Goal: Task Accomplishment & Management: Use online tool/utility

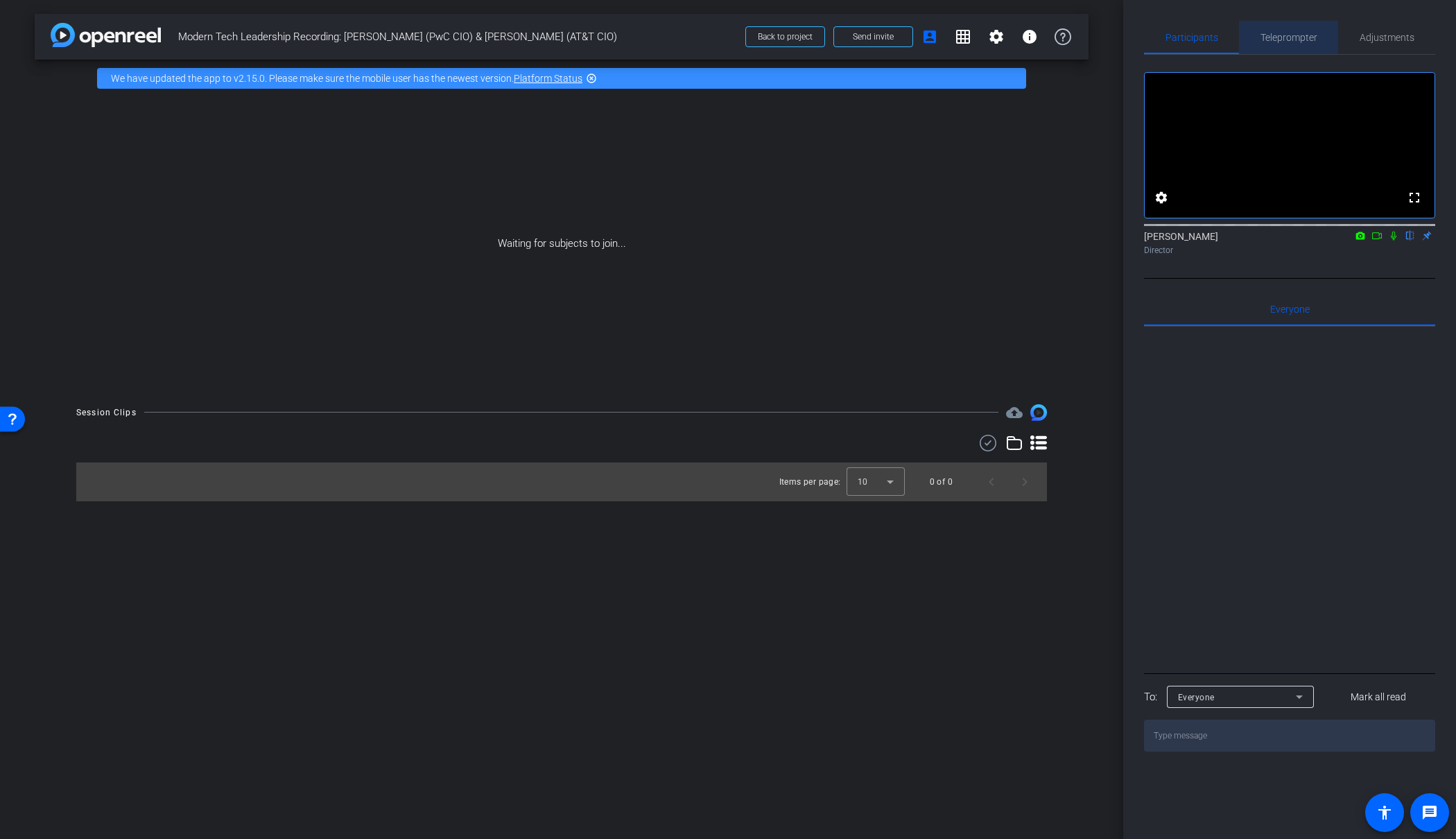
click at [1296, 34] on span "Teleprompter" at bounding box center [1289, 37] width 57 height 10
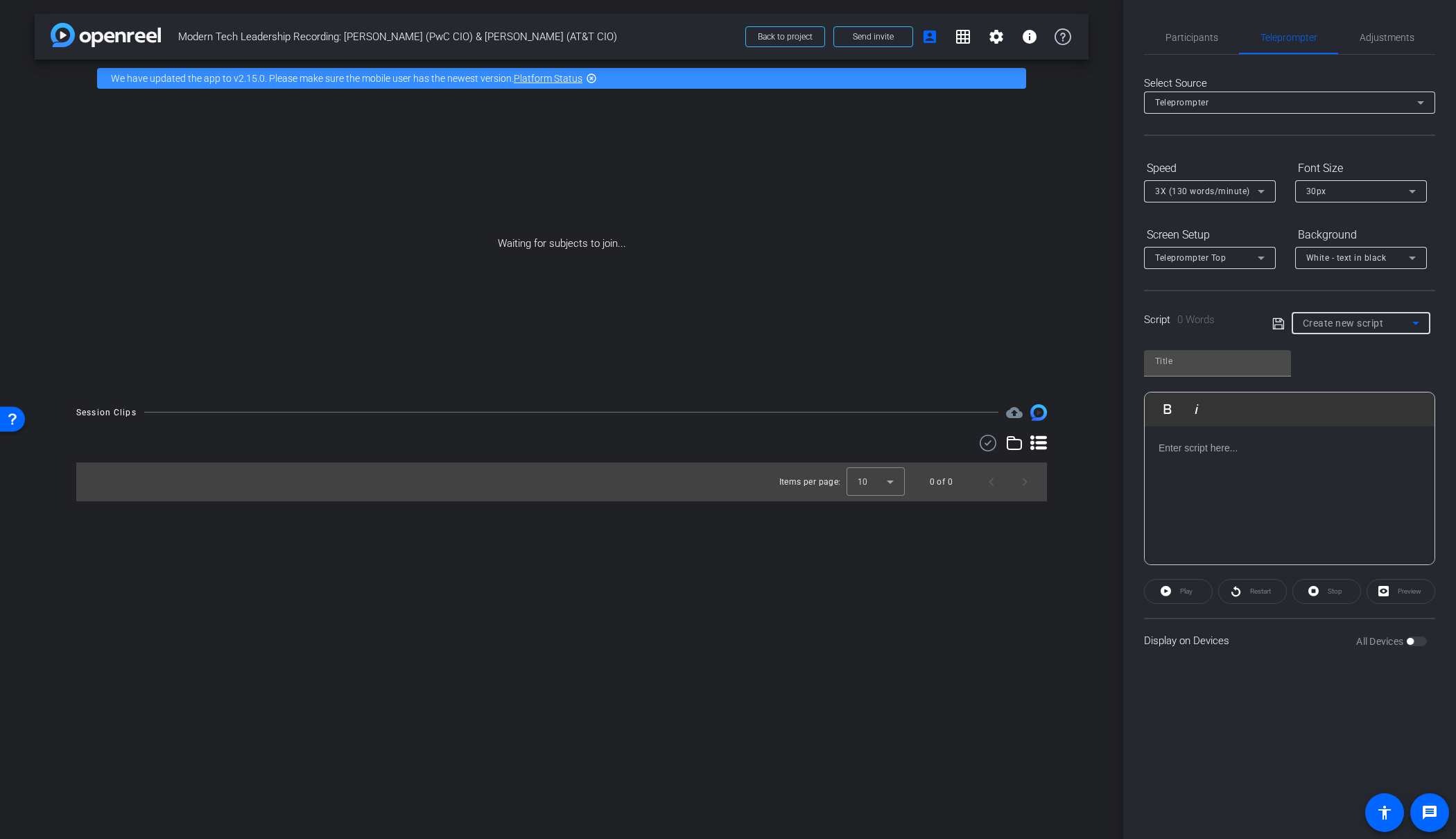
click at [1359, 319] on span "Create new script" at bounding box center [1344, 324] width 81 height 11
click at [1359, 319] on div at bounding box center [728, 419] width 1456 height 839
click at [1337, 321] on span "Create new script" at bounding box center [1344, 324] width 81 height 11
click at [1327, 376] on span "[PERSON_NAME] AT&T" at bounding box center [1350, 373] width 95 height 17
type input "[PERSON_NAME] AT&T"
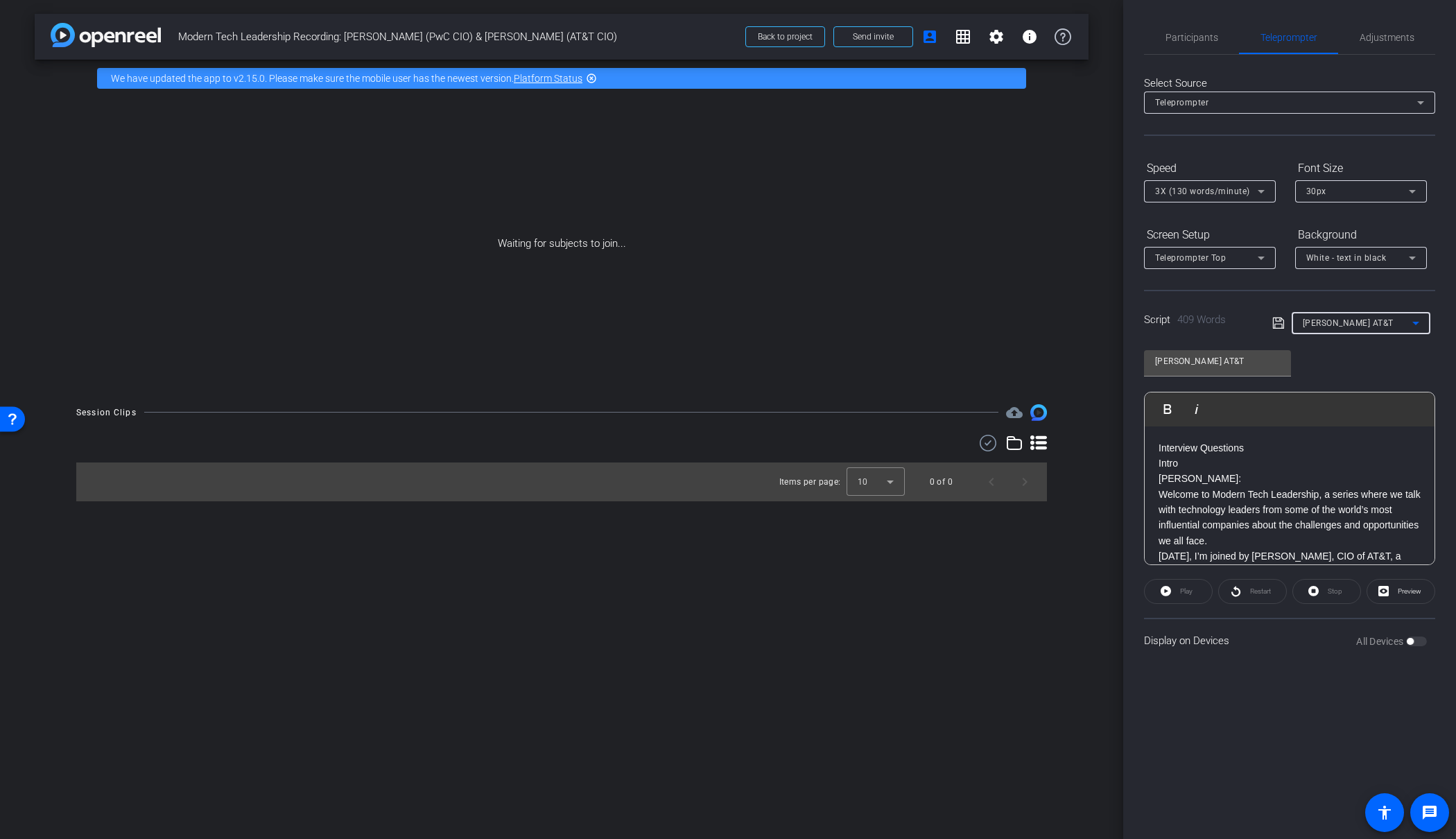
click at [1234, 464] on p "Intro" at bounding box center [1290, 463] width 262 height 15
drag, startPoint x: 1230, startPoint y: 464, endPoint x: 1067, endPoint y: 436, distance: 165.4
click at [1068, 436] on div "arrow_back Modern Tech Leadership Recording: [PERSON_NAME] (PwC CIO) & [PERSON_…" at bounding box center [728, 419] width 1456 height 839
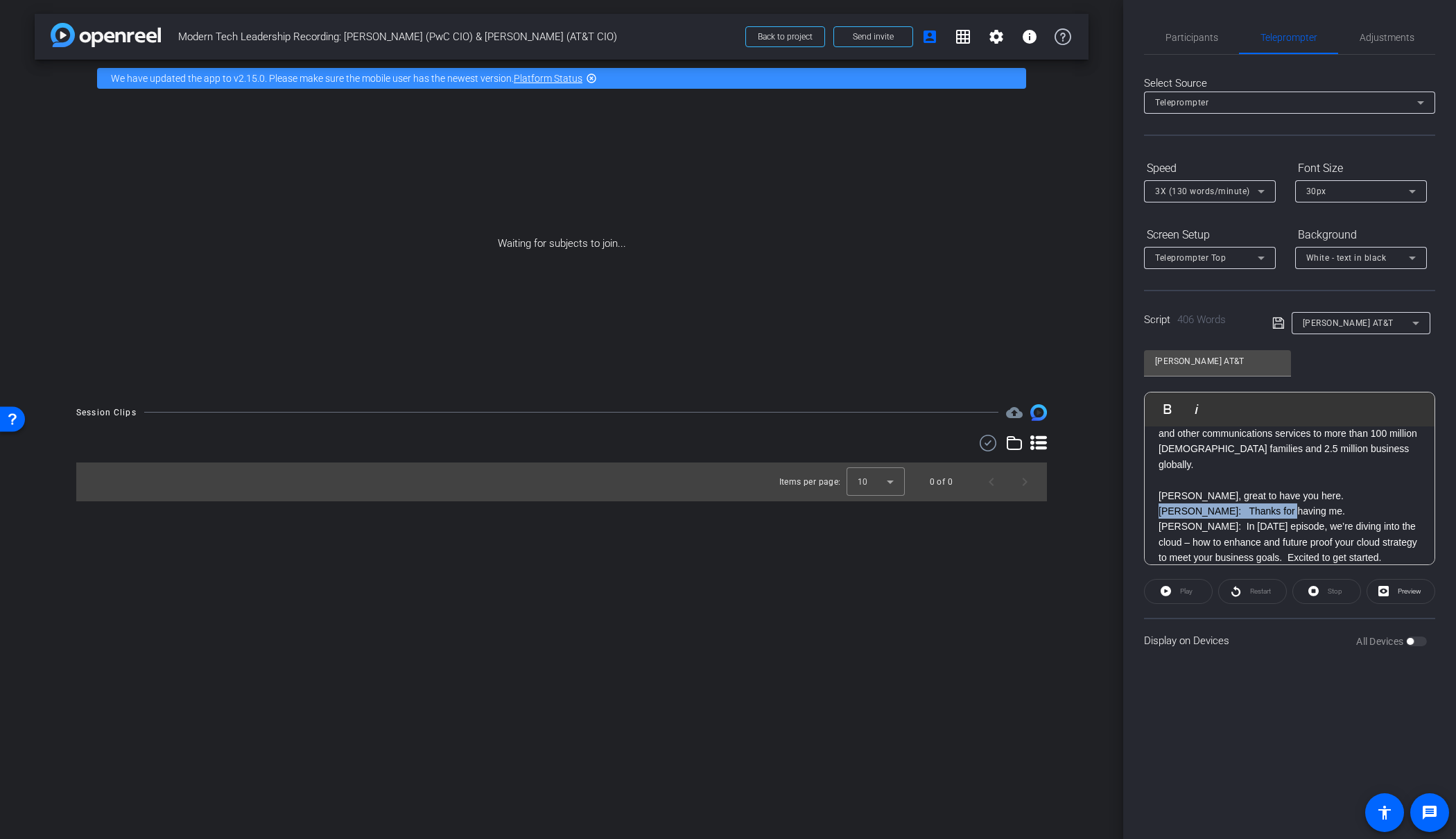
drag, startPoint x: 1306, startPoint y: 502, endPoint x: 1147, endPoint y: 498, distance: 159.1
click at [1147, 498] on div "[PERSON_NAME]: Welcome to Modern Tech Leadership, a series where we talk with t…" at bounding box center [1289, 791] width 290 height 1037
drag, startPoint x: 1193, startPoint y: 538, endPoint x: 1129, endPoint y: 537, distance: 64.0
click at [1129, 537] on div "Participants Teleprompter Adjustments settings [PERSON_NAME] flip Director Ever…" at bounding box center [1290, 419] width 333 height 839
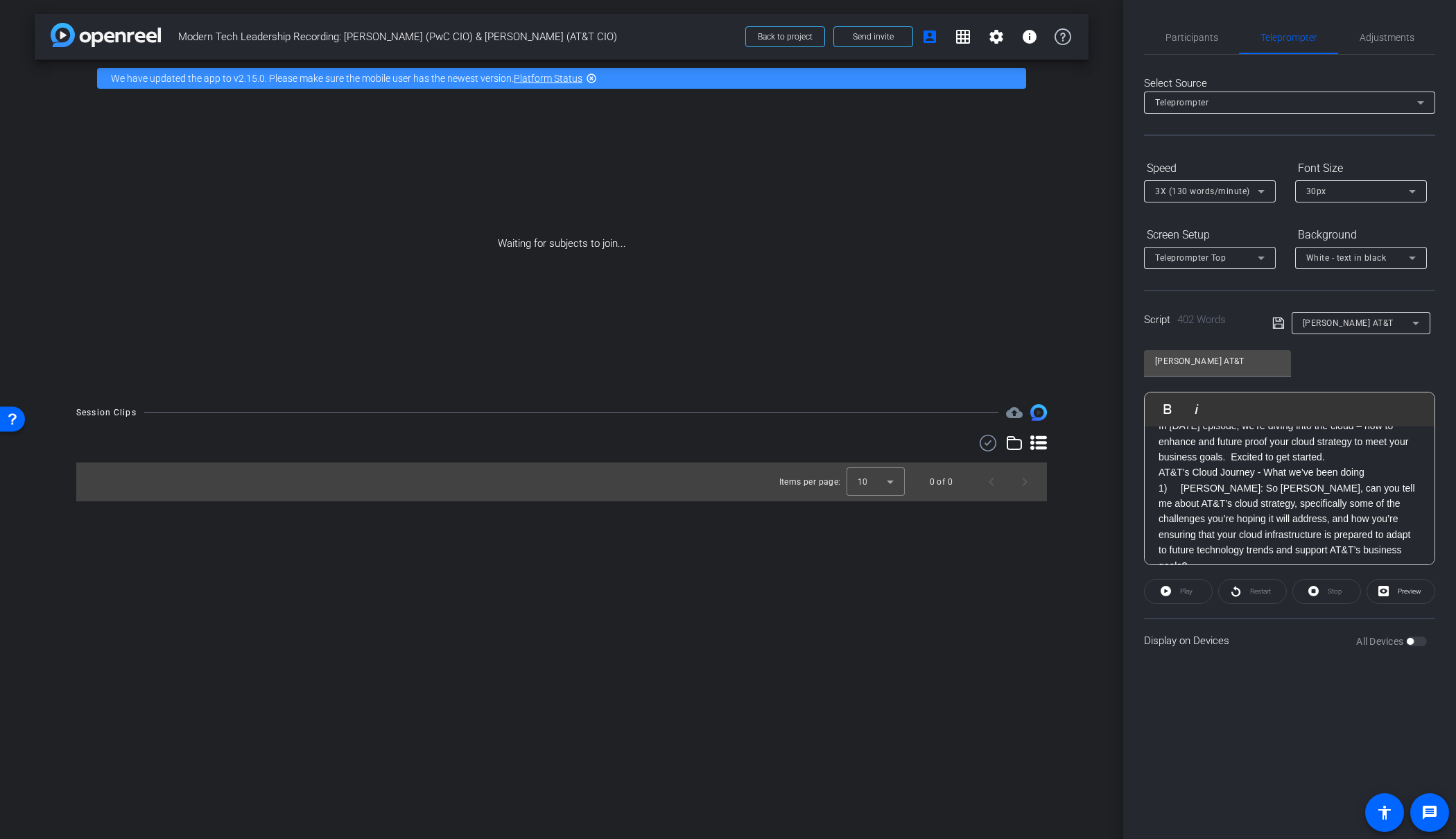
click at [1348, 443] on p "In [DATE] episode, we’re diving into the cloud – how to enhance and future proo…" at bounding box center [1290, 441] width 262 height 46
click at [1155, 484] on div "[PERSON_NAME]: Welcome to Modern Tech Leadership, a series where we talk with t…" at bounding box center [1289, 593] width 290 height 1100
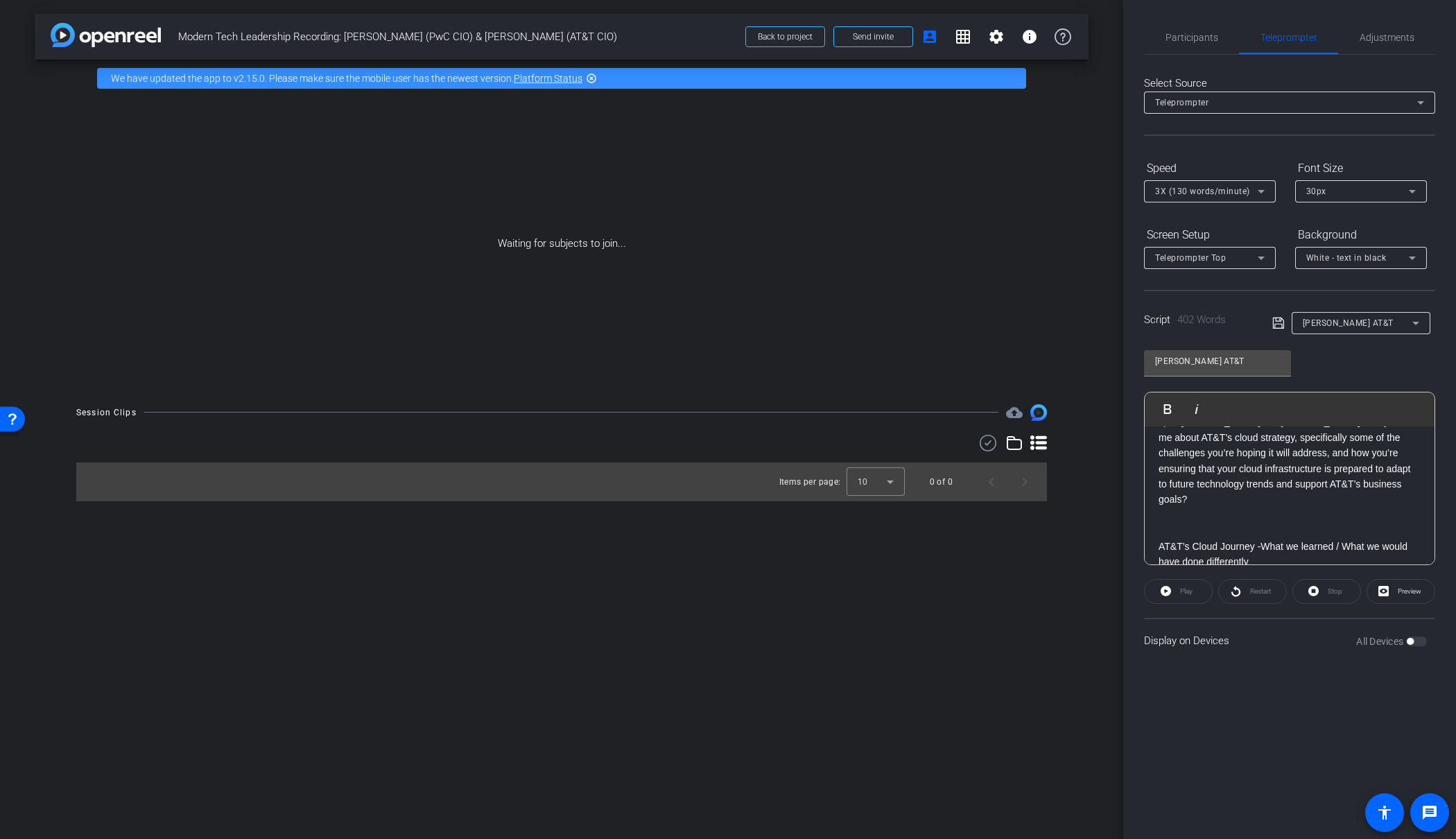
drag, startPoint x: 1216, startPoint y: 547, endPoint x: 1135, endPoint y: 548, distance: 81.0
click at [1135, 548] on div "Participants Teleprompter Adjustments settings [PERSON_NAME] flip Director Ever…" at bounding box center [1290, 419] width 333 height 839
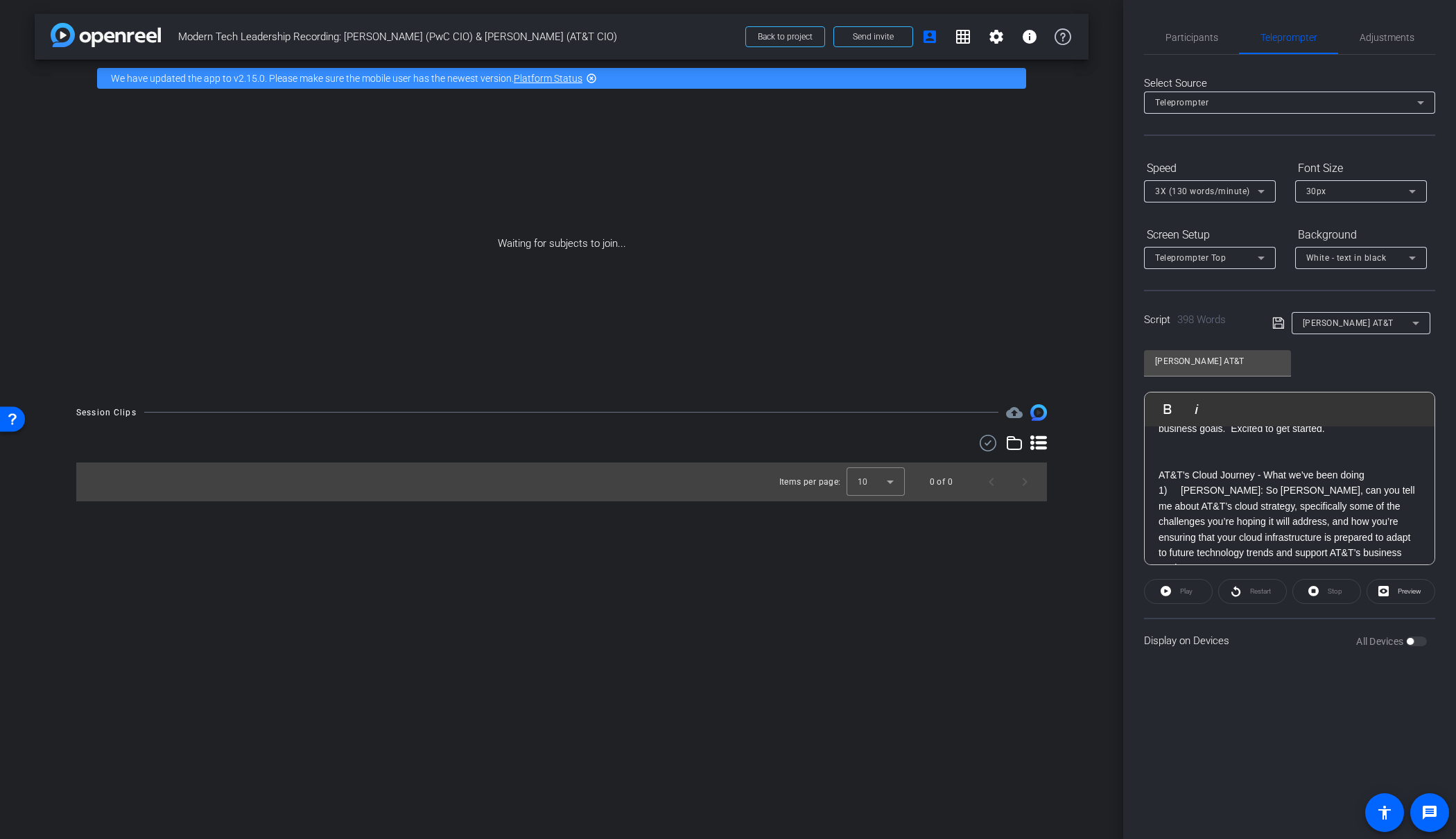
scroll to position [300, 0]
drag, startPoint x: 1181, startPoint y: 486, endPoint x: 1115, endPoint y: 487, distance: 66.0
click at [1115, 487] on div "arrow_back Modern Tech Leadership Recording: [PERSON_NAME] (PwC CIO) & [PERSON_…" at bounding box center [728, 419] width 1456 height 839
drag, startPoint x: 1213, startPoint y: 496, endPoint x: 1077, endPoint y: 490, distance: 136.1
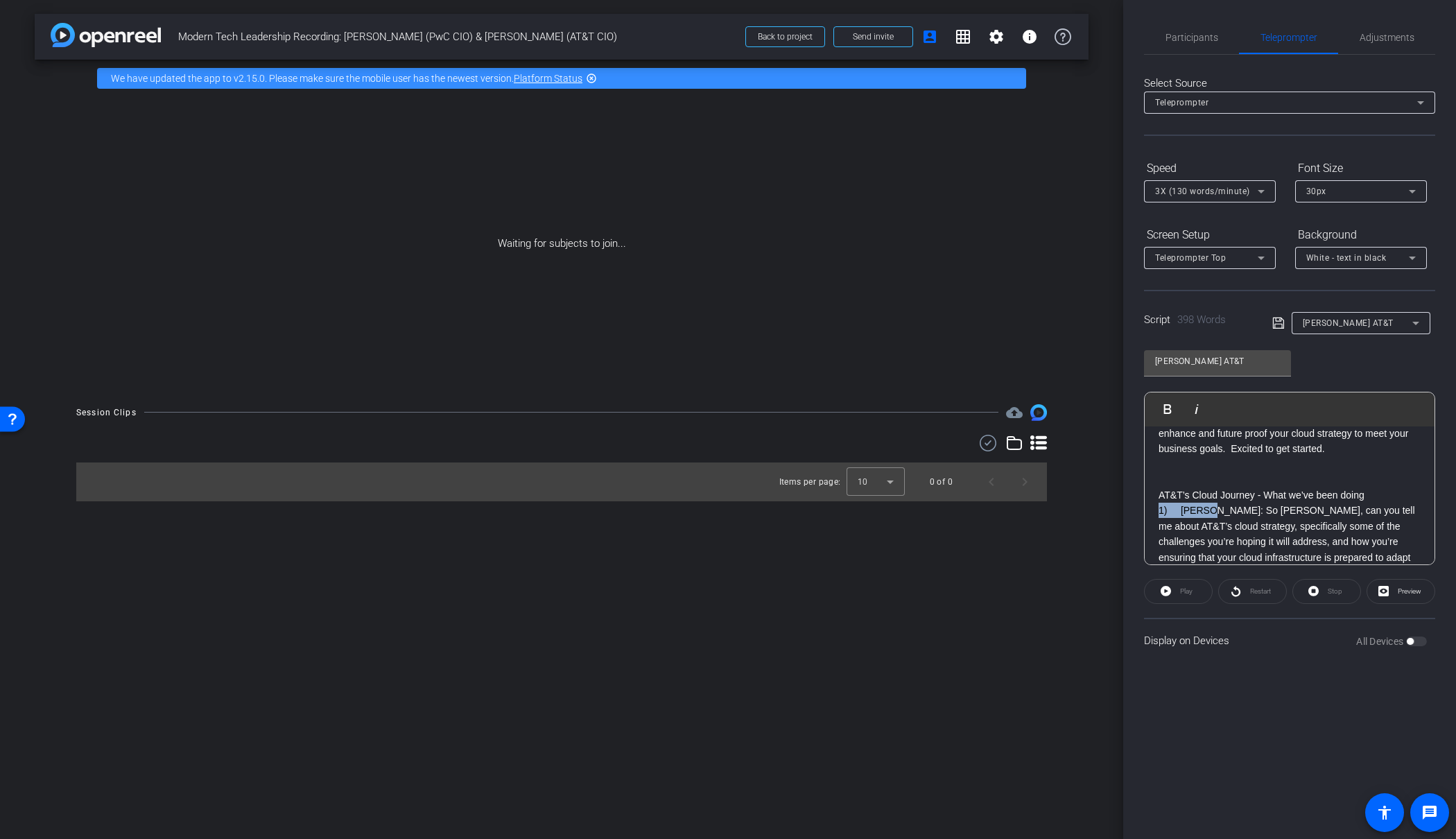
click at [1077, 490] on div "arrow_back Modern Tech Leadership Recording: [PERSON_NAME] (PwC CIO) & [PERSON_…" at bounding box center [728, 419] width 1456 height 839
drag, startPoint x: 1379, startPoint y: 481, endPoint x: 1146, endPoint y: 467, distance: 233.4
click at [1146, 467] on div "[PERSON_NAME]: Welcome to Modern Tech Leadership, a series where we talk with t…" at bounding box center [1289, 690] width 290 height 1115
click at [1198, 411] on icon "button" at bounding box center [1196, 409] width 17 height 17
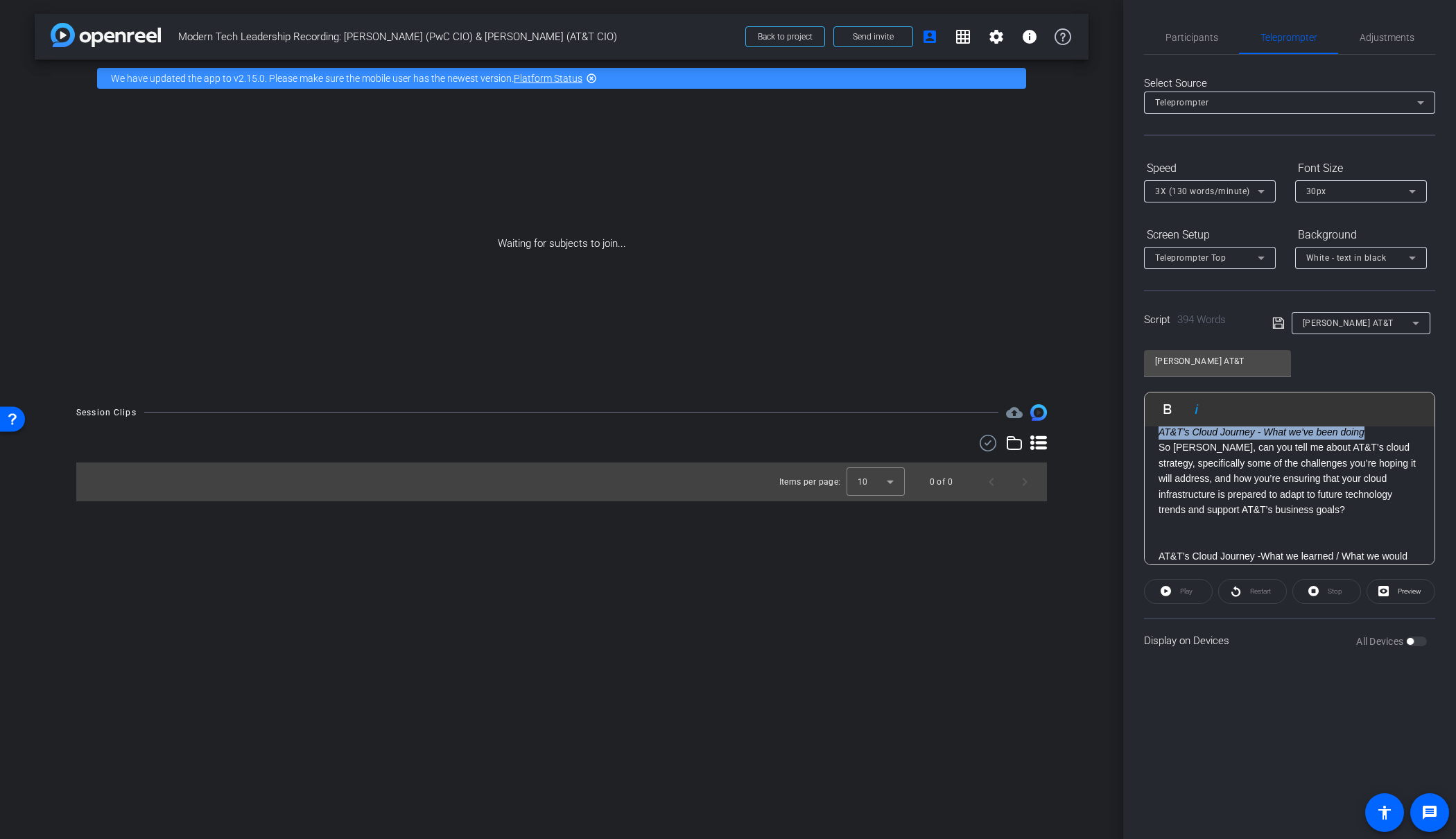
scroll to position [392, 0]
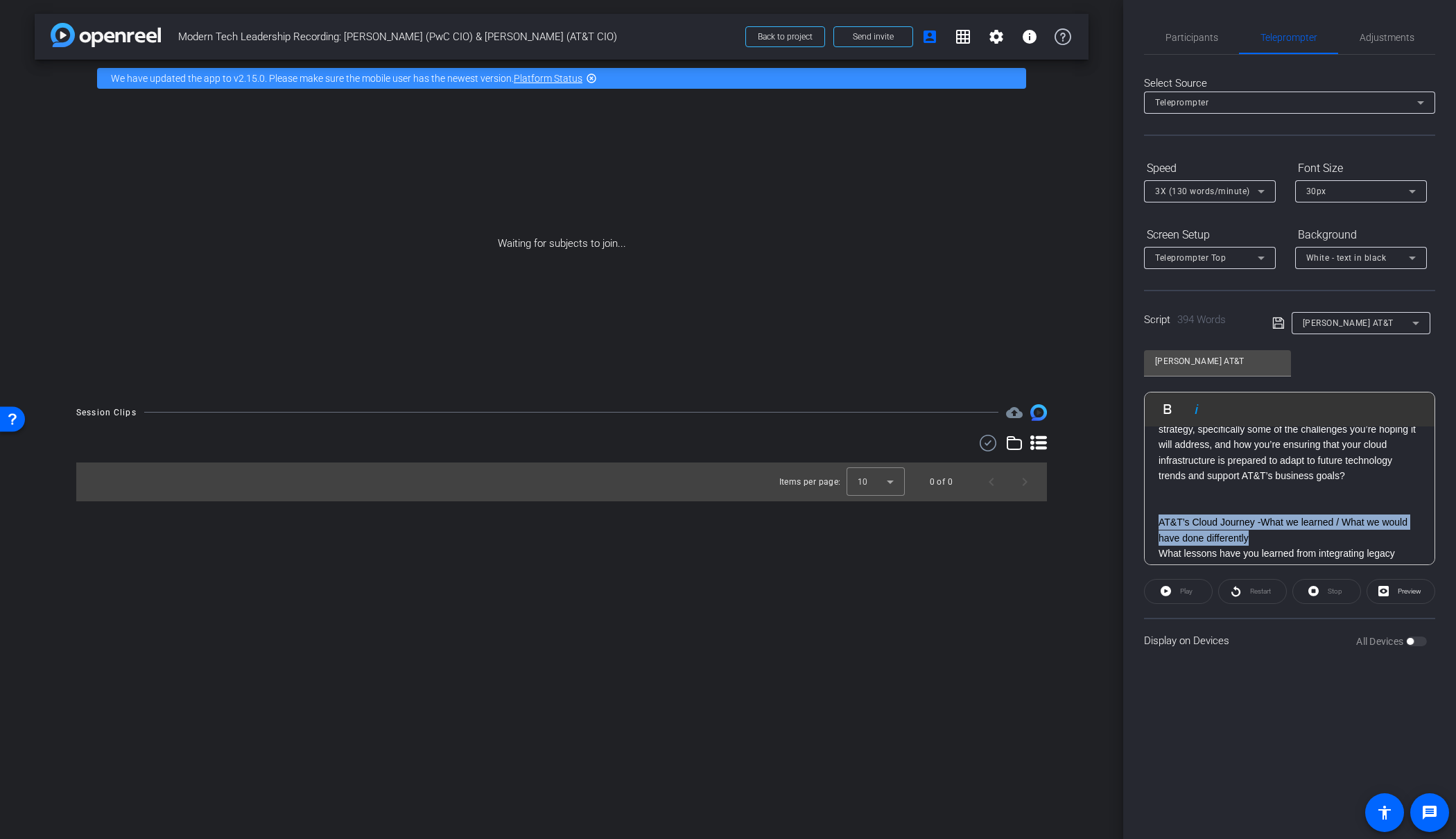
drag, startPoint x: 1266, startPoint y: 519, endPoint x: 1163, endPoint y: 485, distance: 108.5
click at [1137, 507] on div "Participants Teleprompter Adjustments settings [PERSON_NAME] flip Director Ever…" at bounding box center [1290, 419] width 333 height 839
click at [1194, 409] on icon "button" at bounding box center [1196, 409] width 17 height 17
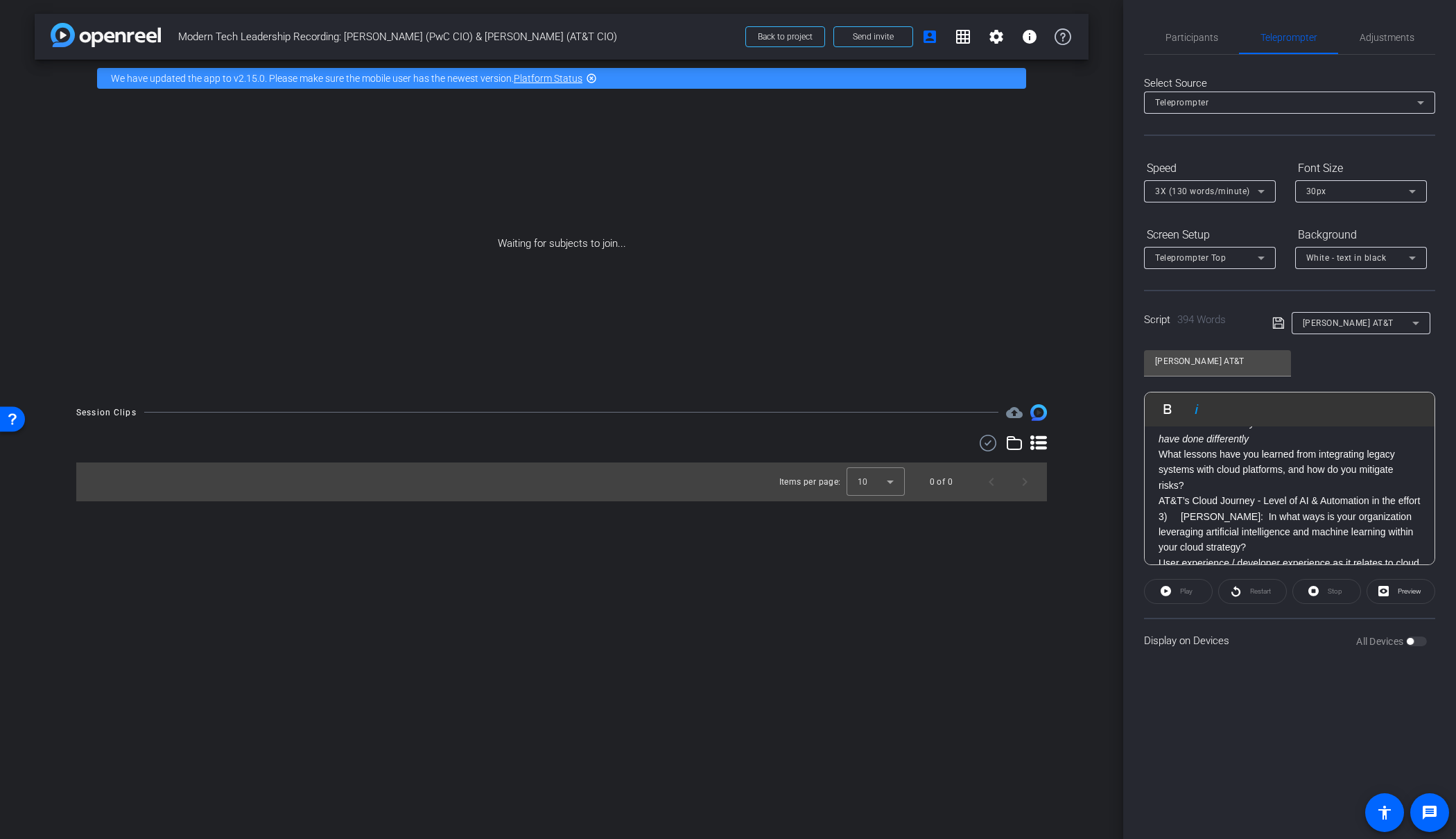
scroll to position [489, 0]
click at [1198, 472] on p "What lessons have you learned from integrating legacy systems with cloud platfo…" at bounding box center [1290, 470] width 262 height 46
drag, startPoint x: 1213, startPoint y: 518, endPoint x: 1094, endPoint y: 511, distance: 119.2
click at [1094, 511] on div "arrow_back Modern Tech Leadership Recording: [PERSON_NAME] (PwC CIO) & [PERSON_…" at bounding box center [728, 419] width 1456 height 839
drag, startPoint x: 1407, startPoint y: 502, endPoint x: 1190, endPoint y: 462, distance: 220.7
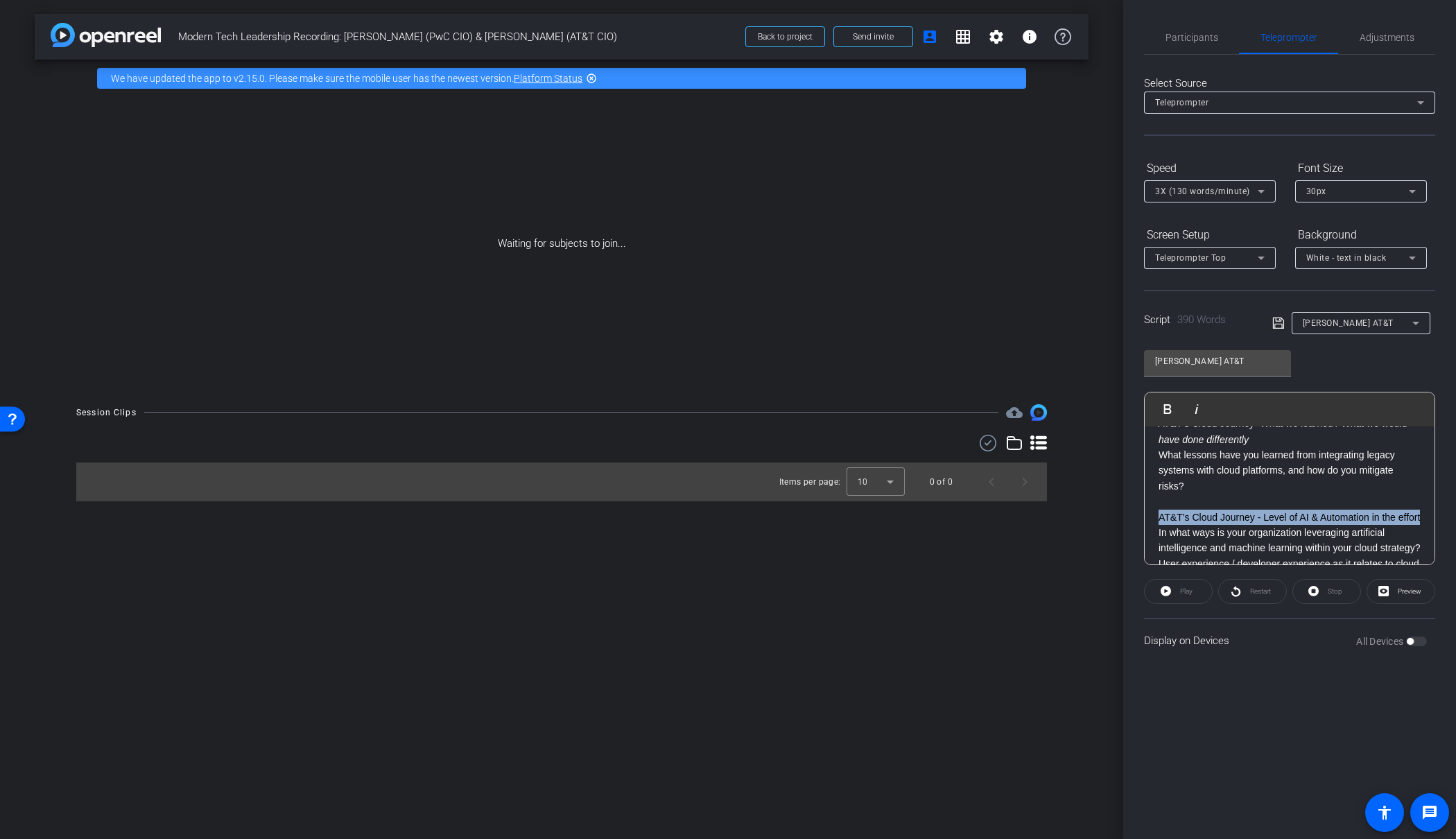
click at [1153, 494] on div "[PERSON_NAME]: Welcome to Modern Tech Leadership, a series where we talk with t…" at bounding box center [1289, 494] width 290 height 1115
click at [1198, 408] on icon "button" at bounding box center [1196, 409] width 17 height 17
click at [1160, 540] on p "In what ways is your organization leveraging artificial intelligence and machin…" at bounding box center [1290, 556] width 262 height 32
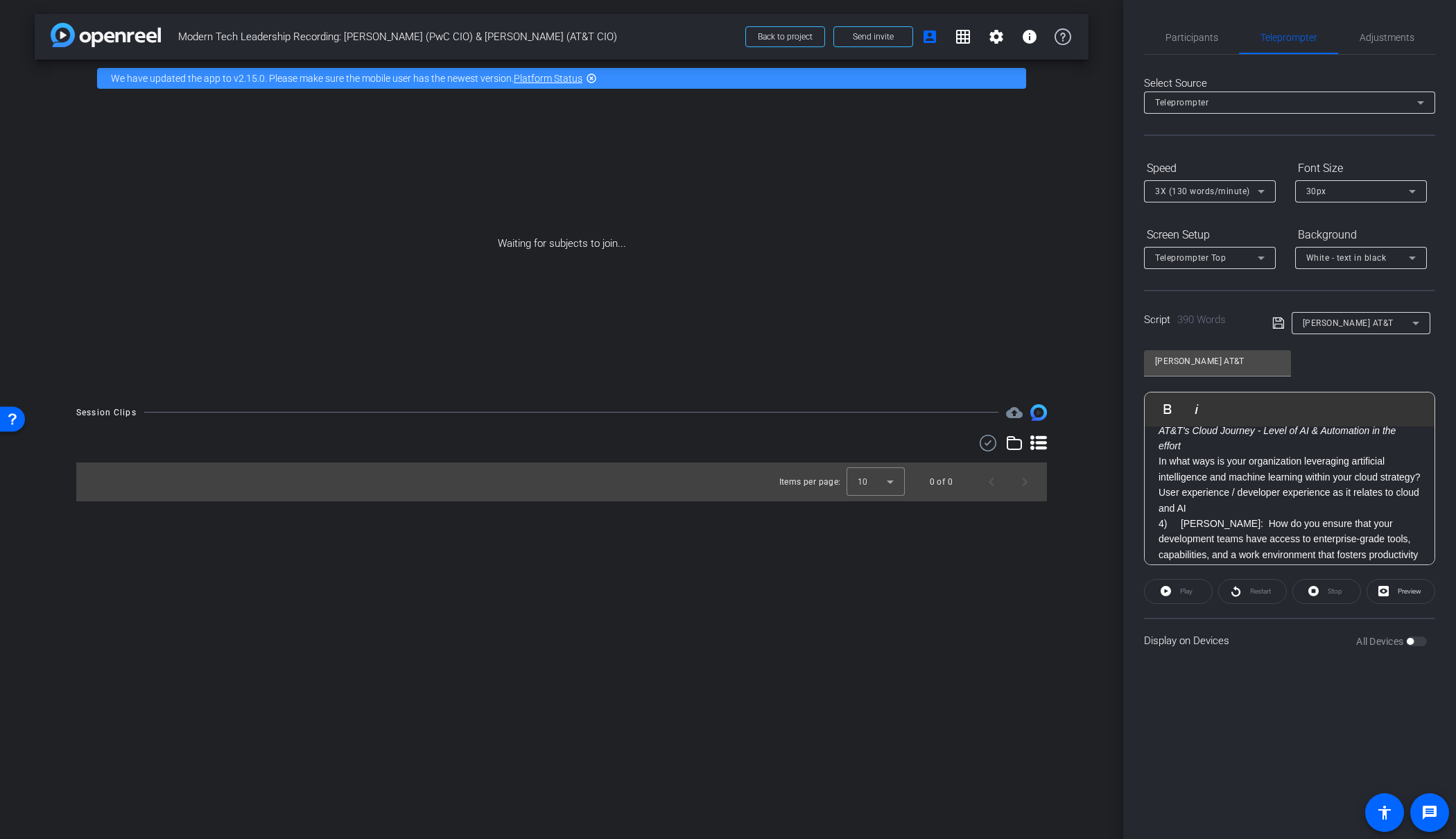
scroll to position [605, 0]
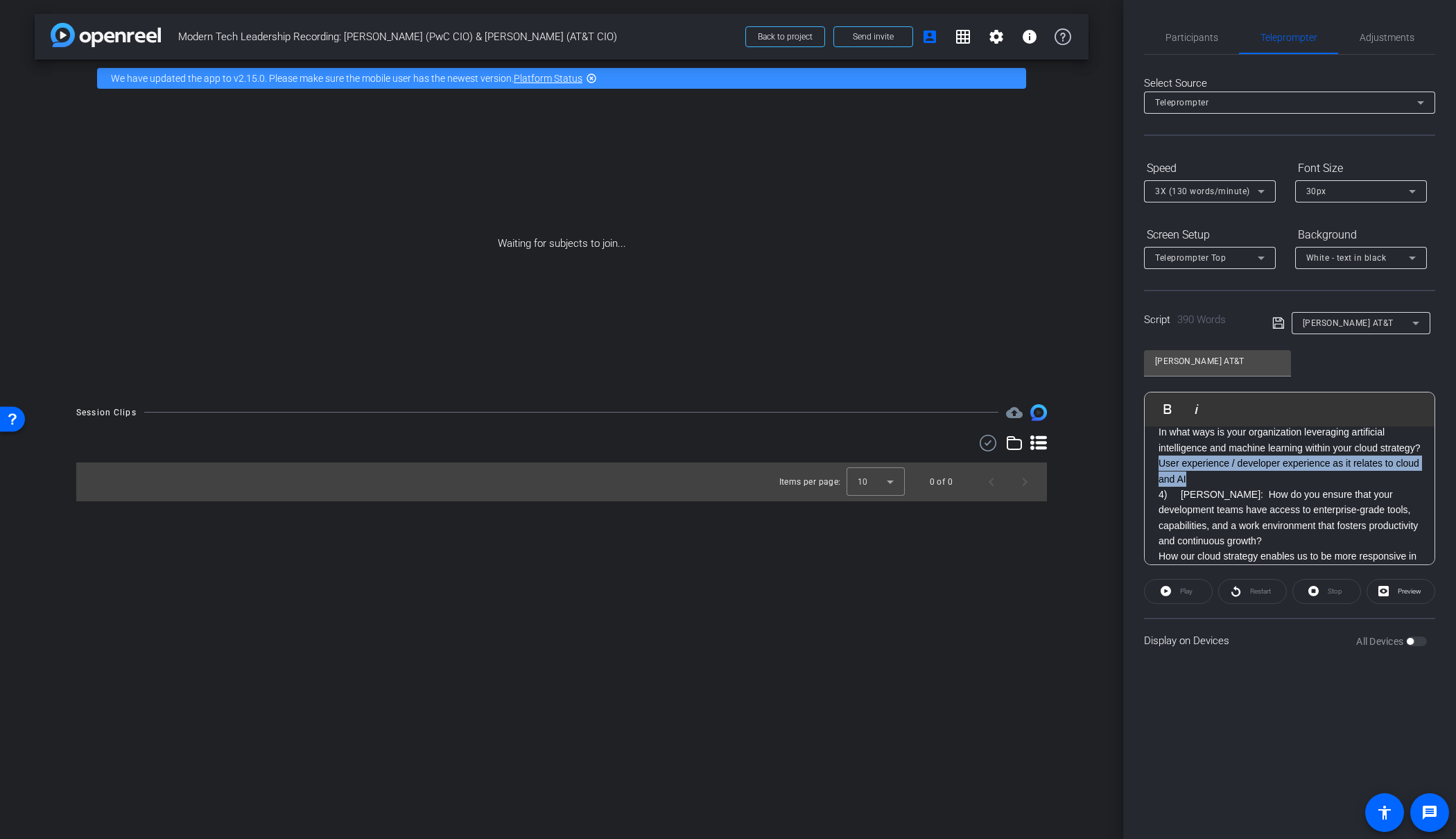
drag, startPoint x: 1223, startPoint y: 464, endPoint x: 1125, endPoint y: 454, distance: 98.5
click at [1125, 454] on div "Participants Teleprompter Adjustments settings [PERSON_NAME] flip Director Ever…" at bounding box center [1290, 419] width 333 height 839
click at [1193, 404] on icon "button" at bounding box center [1196, 409] width 17 height 17
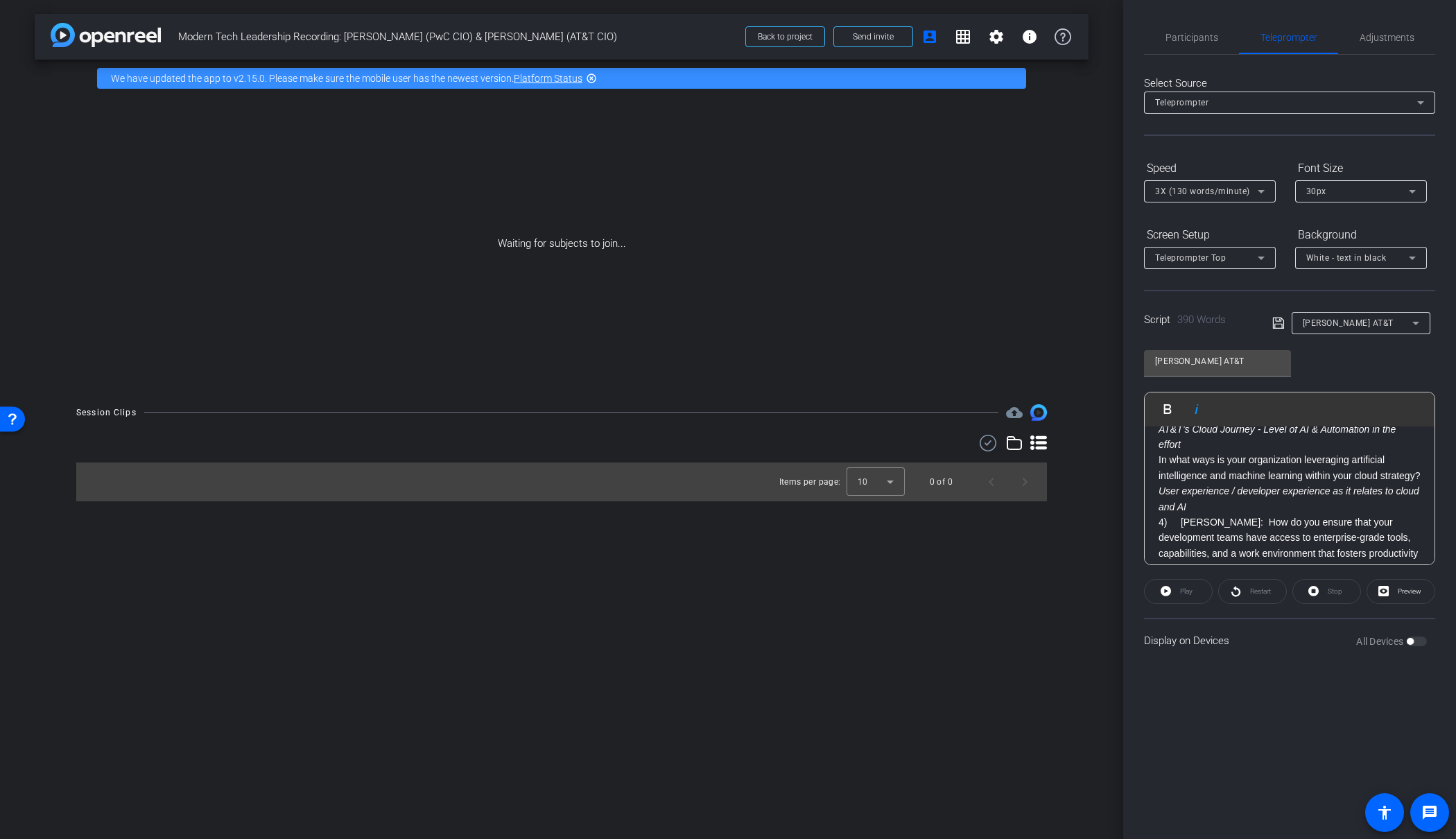
scroll to position [577, 0]
click at [1224, 458] on p "In what ways is your organization leveraging artificial intelligence and machin…" at bounding box center [1290, 468] width 262 height 32
drag, startPoint x: 1217, startPoint y: 507, endPoint x: 1115, endPoint y: 504, distance: 102.0
click at [1115, 504] on div "arrow_back Modern Tech Leadership Recording: [PERSON_NAME] (PwC CIO) & [PERSON_…" at bounding box center [728, 419] width 1456 height 839
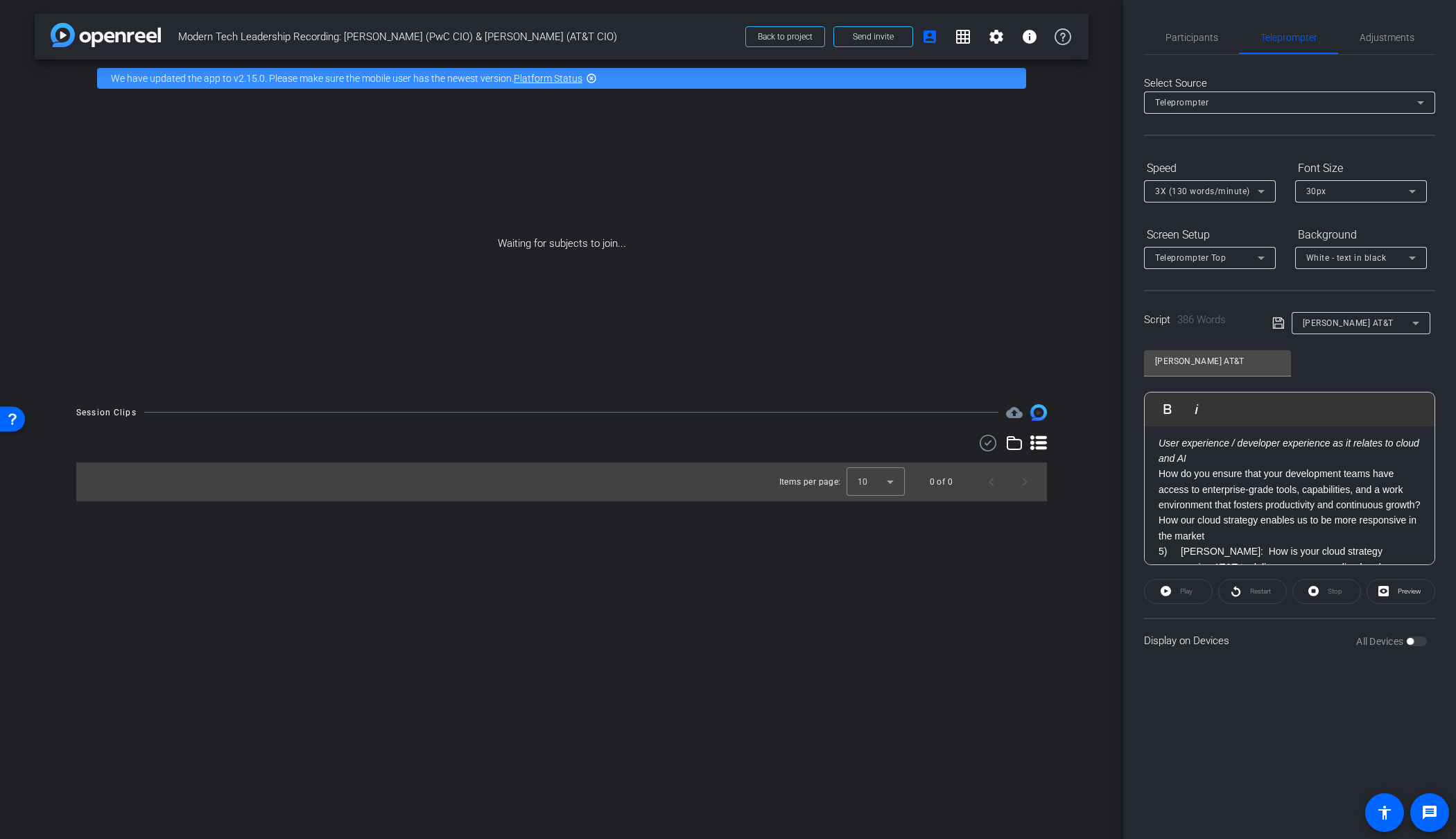
scroll to position [647, 0]
click at [1208, 498] on p "How do you ensure that your development teams have access to enterprise-grade t…" at bounding box center [1290, 483] width 262 height 46
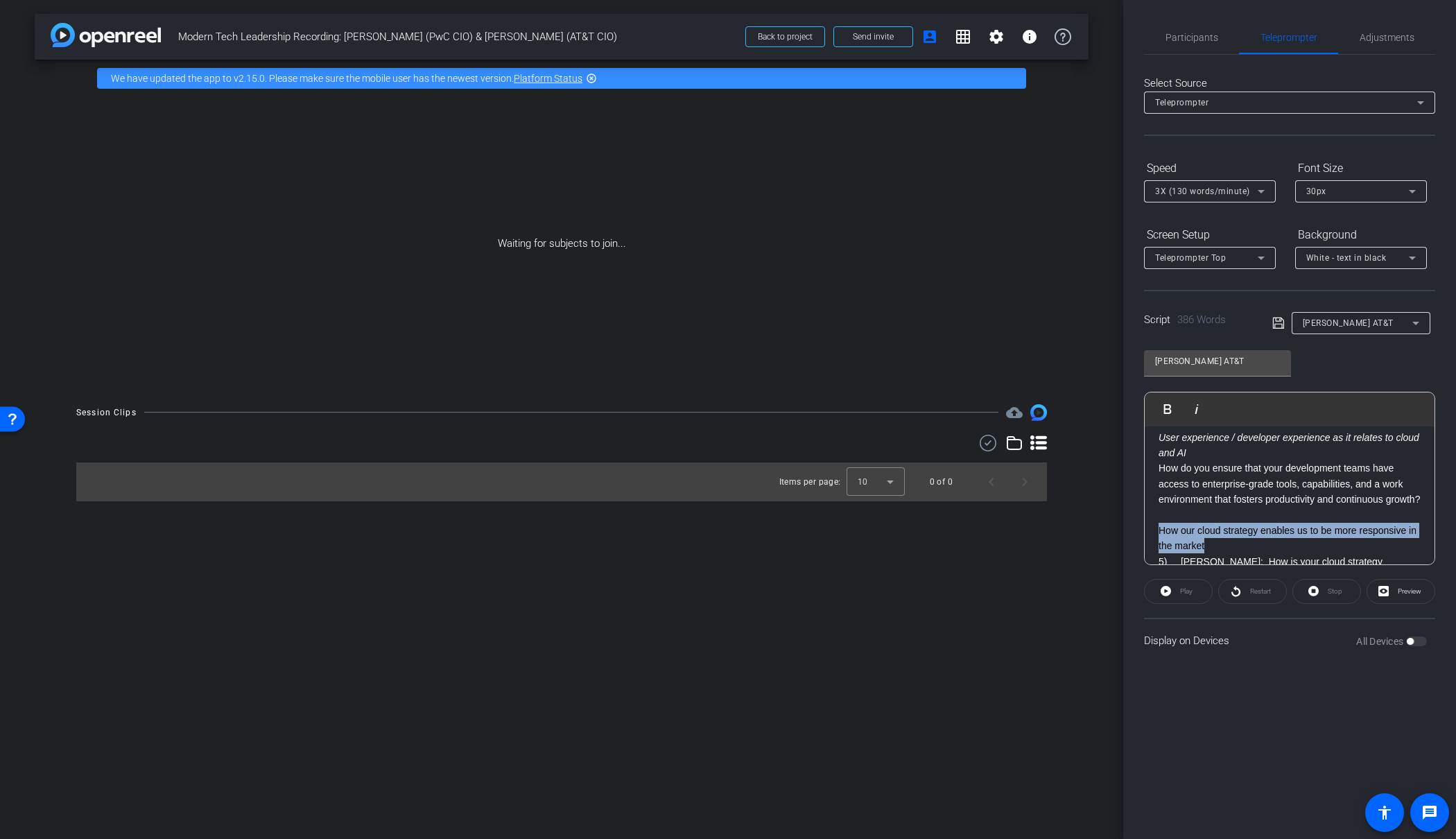
drag, startPoint x: 1242, startPoint y: 547, endPoint x: 1129, endPoint y: 526, distance: 114.9
click at [1124, 528] on div "Participants Teleprompter Adjustments settings [PERSON_NAME] flip Director Ever…" at bounding box center [1290, 419] width 333 height 839
click at [1195, 407] on icon "button" at bounding box center [1196, 409] width 17 height 17
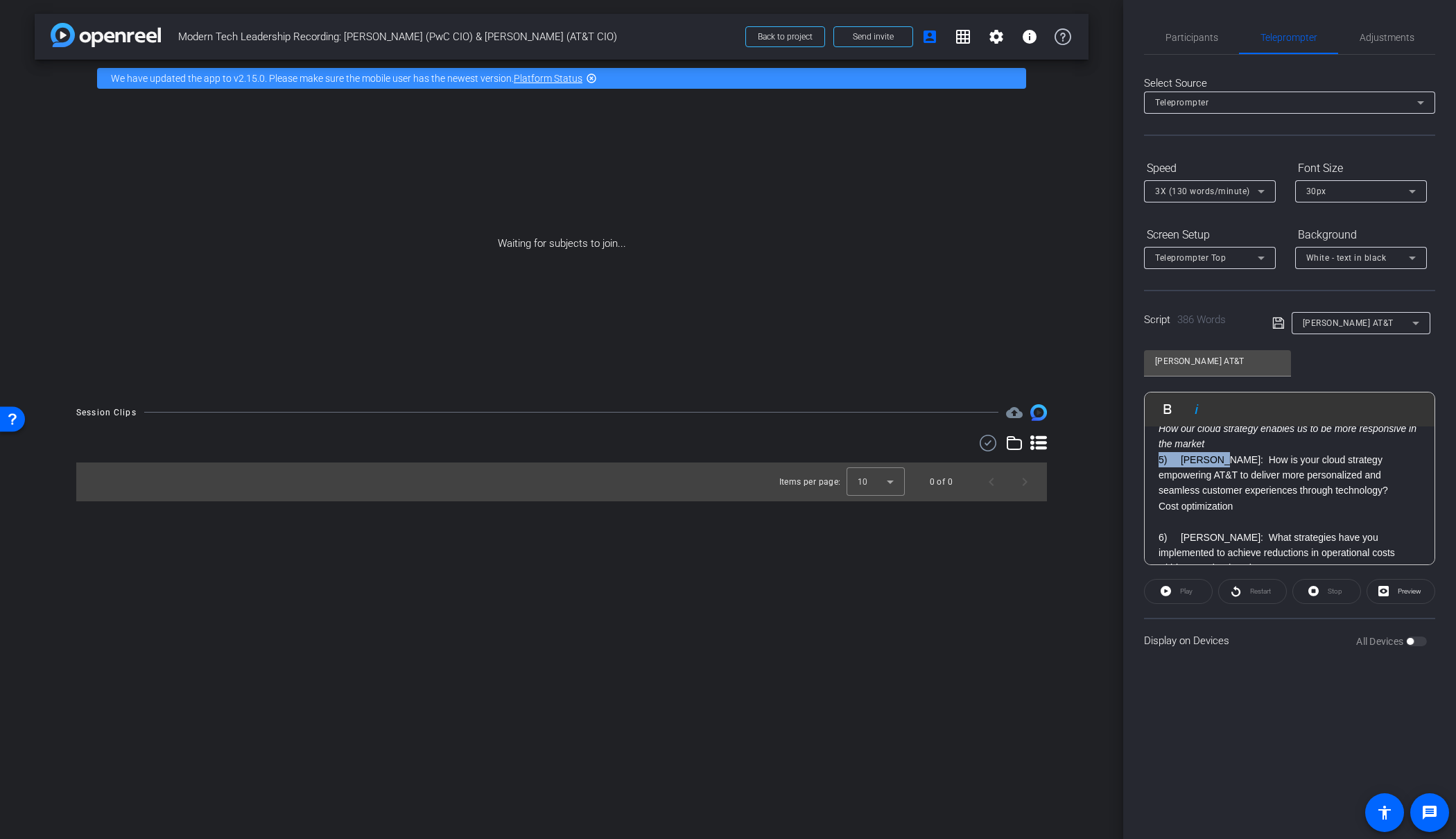
drag, startPoint x: 1217, startPoint y: 460, endPoint x: 1086, endPoint y: 462, distance: 131.0
click at [1086, 462] on div "arrow_back Modern Tech Leadership Recording: [PERSON_NAME] (PwC CIO) & [PERSON_…" at bounding box center [728, 419] width 1456 height 839
click at [1151, 504] on div "[PERSON_NAME]: Welcome to Modern Tech Leadership, a series where we talk with t…" at bounding box center [1289, 250] width 290 height 1146
drag, startPoint x: 1217, startPoint y: 539, endPoint x: 1037, endPoint y: 527, distance: 180.4
click at [1037, 527] on div "arrow_back Modern Tech Leadership Recording: [PERSON_NAME] (PwC CIO) & [PERSON_…" at bounding box center [728, 419] width 1456 height 839
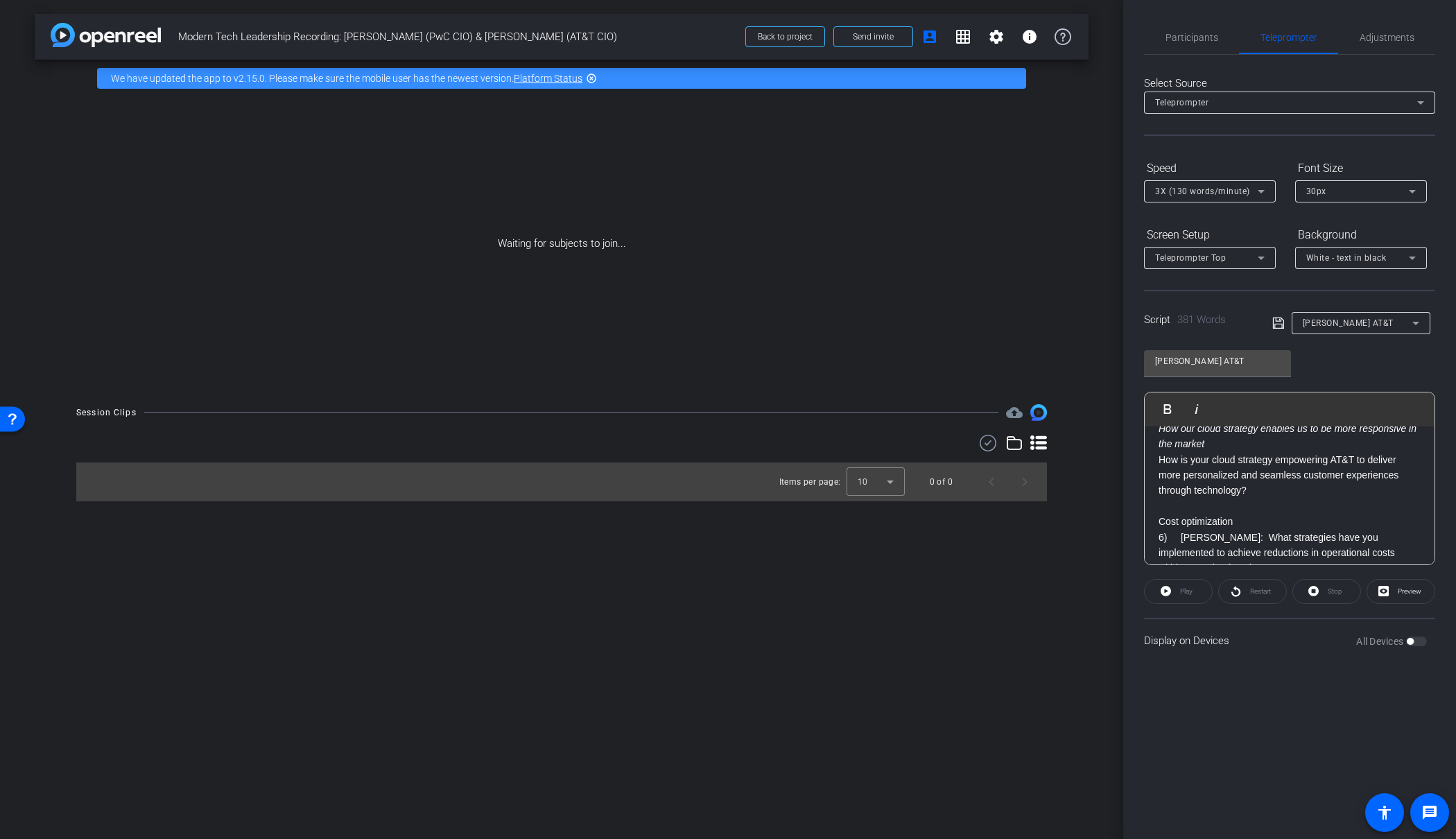
click at [1204, 536] on p "6) [PERSON_NAME]: What strategies have you implemented to achieve reductions in…" at bounding box center [1290, 553] width 262 height 46
drag, startPoint x: 1215, startPoint y: 535, endPoint x: 1081, endPoint y: 528, distance: 134.2
click at [1081, 528] on div "arrow_back Modern Tech Leadership Recording: [PERSON_NAME] (PwC CIO) & [PERSON_…" at bounding box center [728, 419] width 1456 height 839
click at [1178, 531] on p "6) [PERSON_NAME]: What strategies have you implemented to achieve reductions in…" at bounding box center [1290, 553] width 262 height 46
drag, startPoint x: 1216, startPoint y: 536, endPoint x: 1103, endPoint y: 532, distance: 113.1
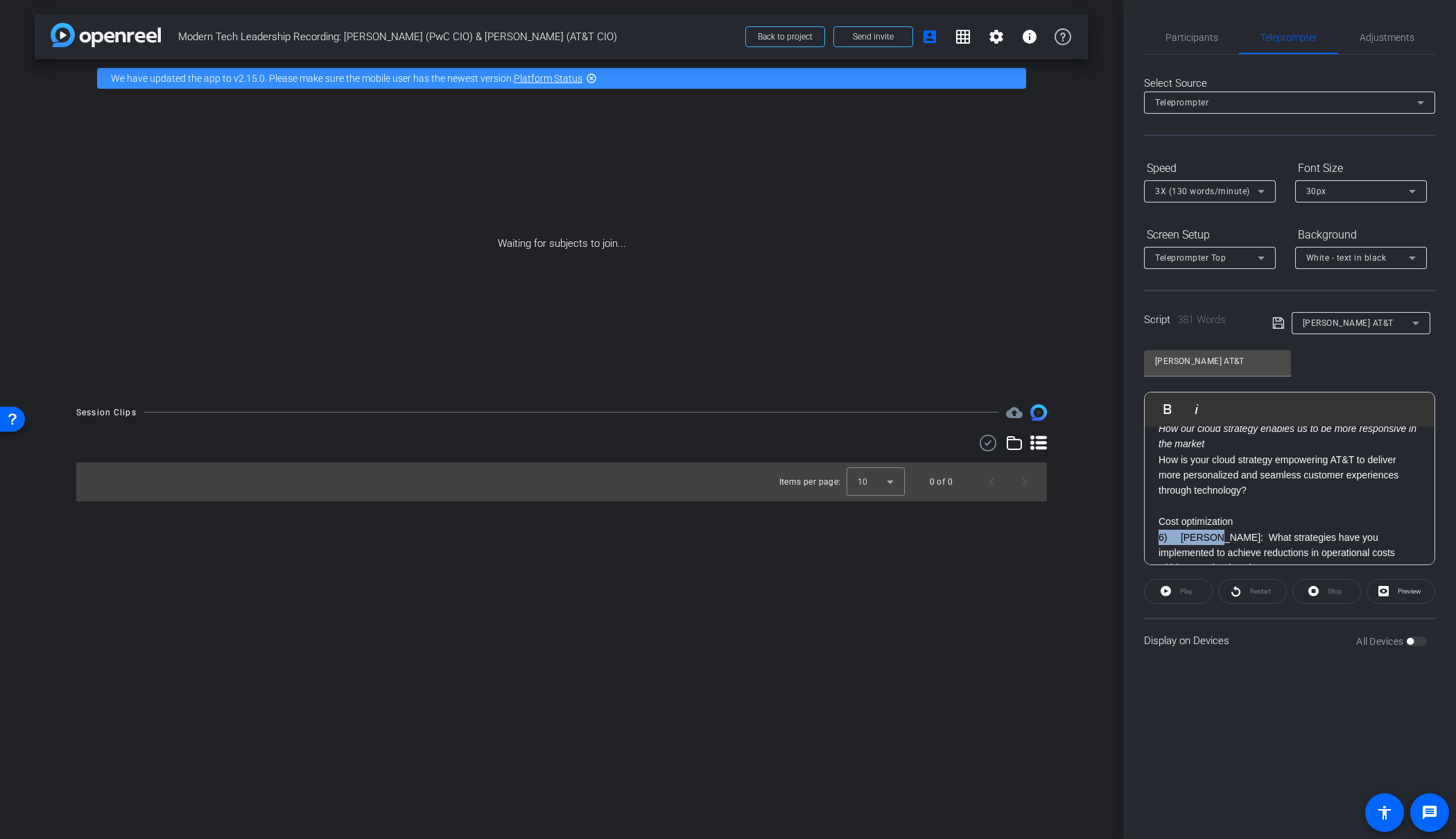
click at [1103, 532] on div "arrow_back Modern Tech Leadership Recording: [PERSON_NAME] (PwC CIO) & [PERSON_…" at bounding box center [728, 419] width 1456 height 839
click at [1210, 523] on p "Cost optimization" at bounding box center [1290, 521] width 262 height 15
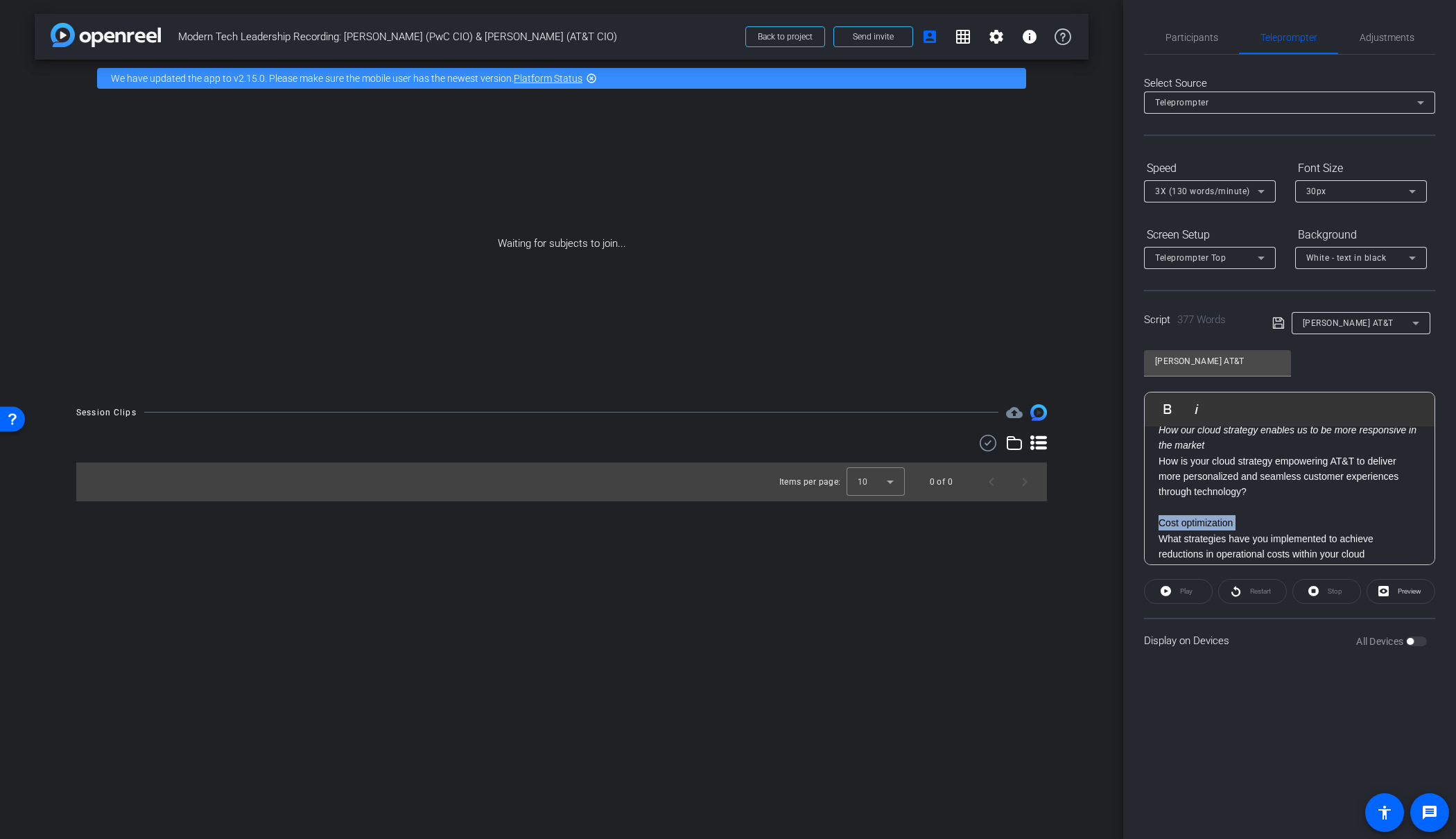
click at [1210, 523] on p "Cost optimization" at bounding box center [1290, 523] width 262 height 15
click at [1197, 413] on icon "button" at bounding box center [1196, 409] width 17 height 17
click at [1224, 489] on p "What strategies have you implemented to achieve reductions in operational costs…" at bounding box center [1290, 475] width 262 height 46
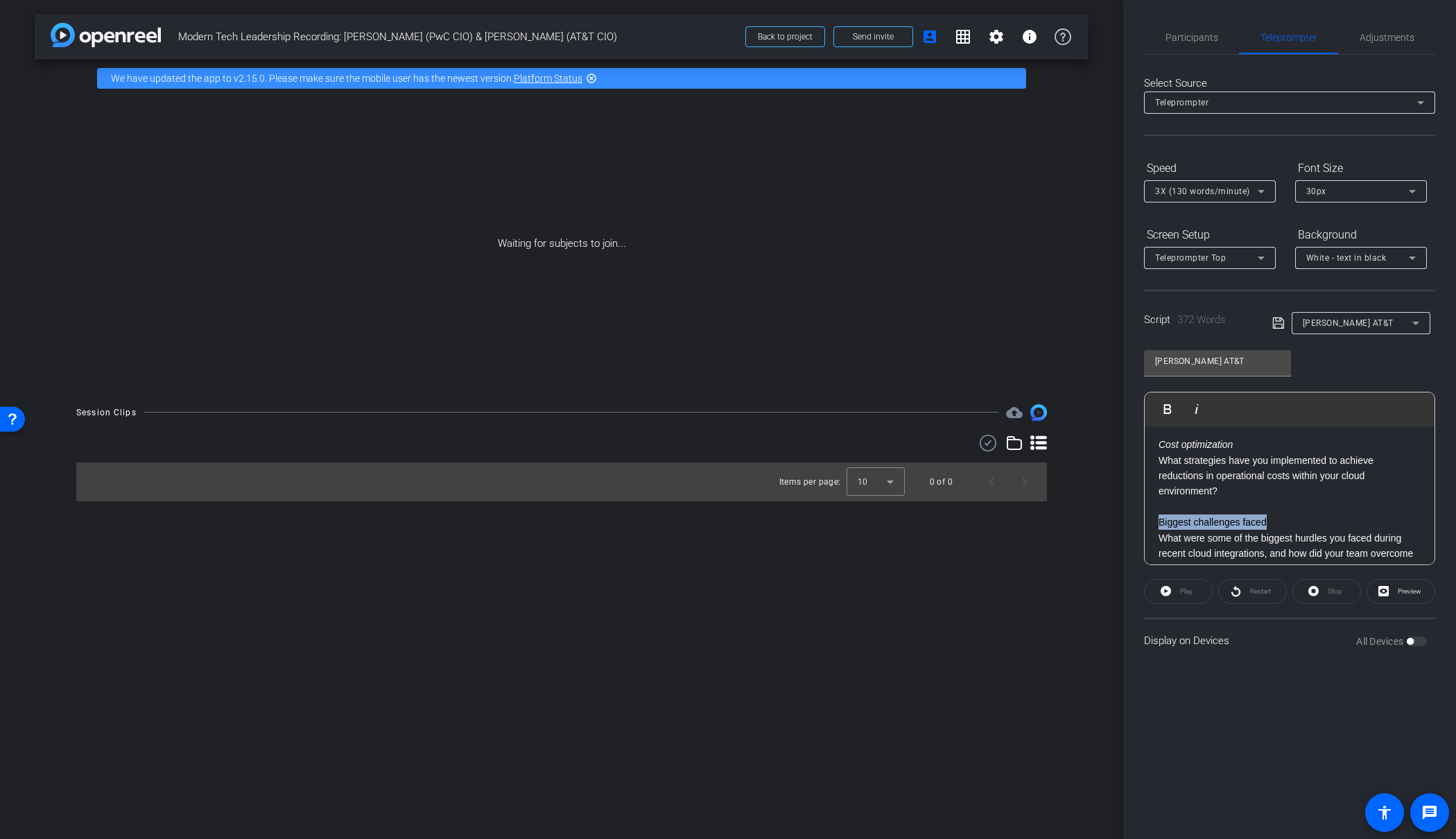
drag, startPoint x: 1283, startPoint y: 525, endPoint x: 1124, endPoint y: 516, distance: 159.3
click at [1124, 516] on div "Participants Teleprompter Adjustments settings [PERSON_NAME] flip Director Ever…" at bounding box center [1290, 419] width 333 height 839
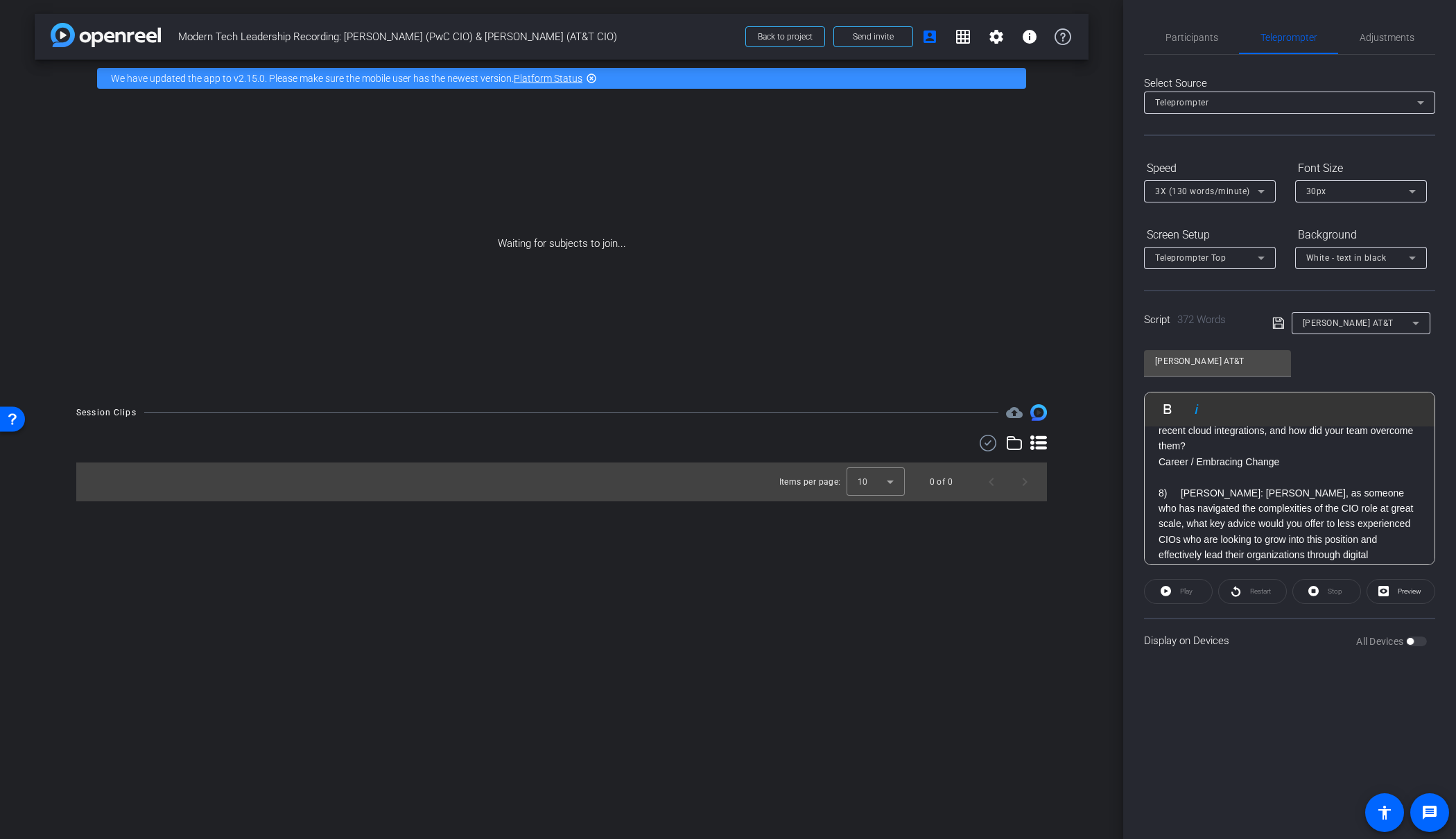
scroll to position [943, 0]
click at [1159, 466] on p "Career / Embracing Change" at bounding box center [1290, 468] width 262 height 15
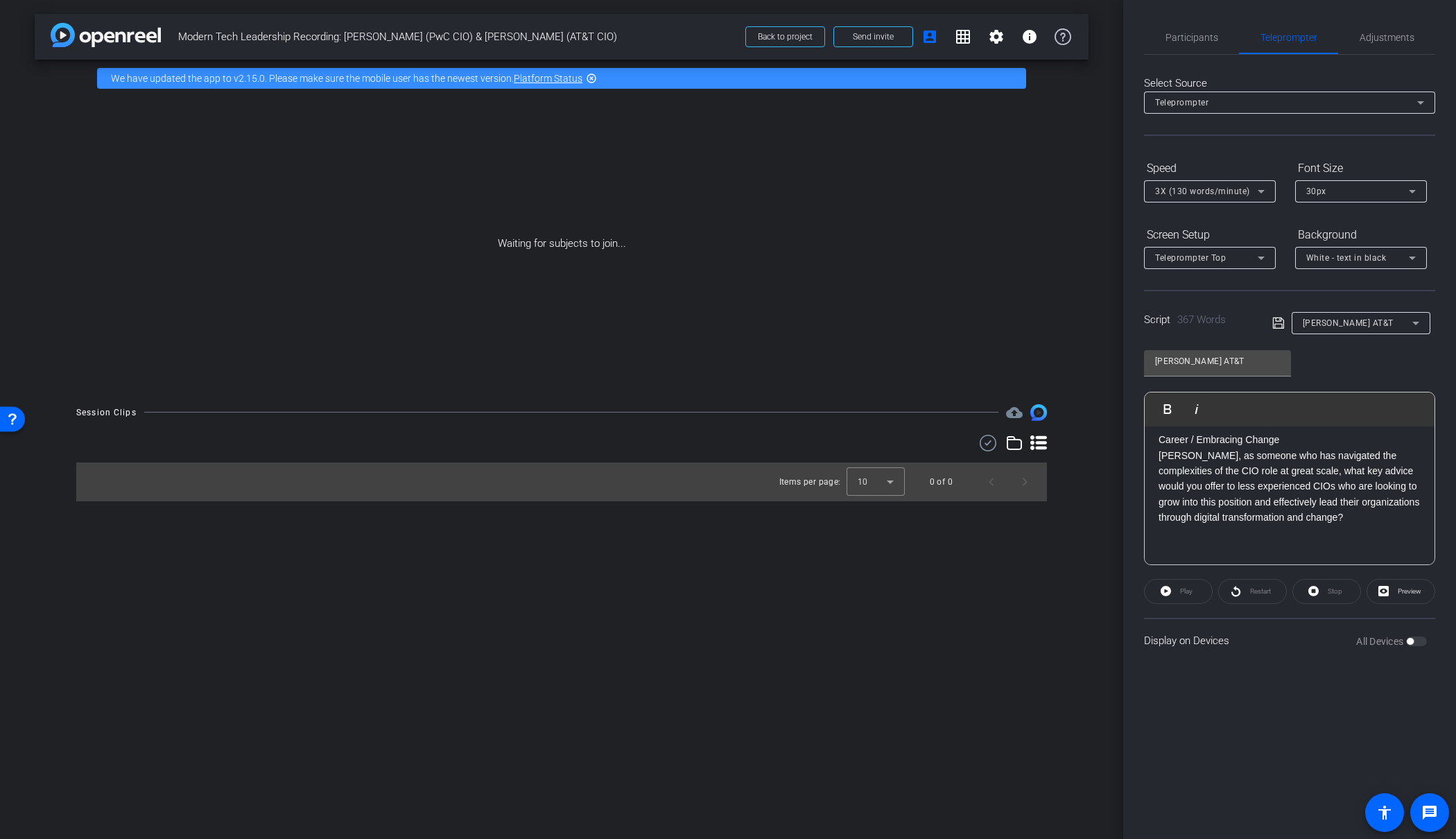
scroll to position [957, 0]
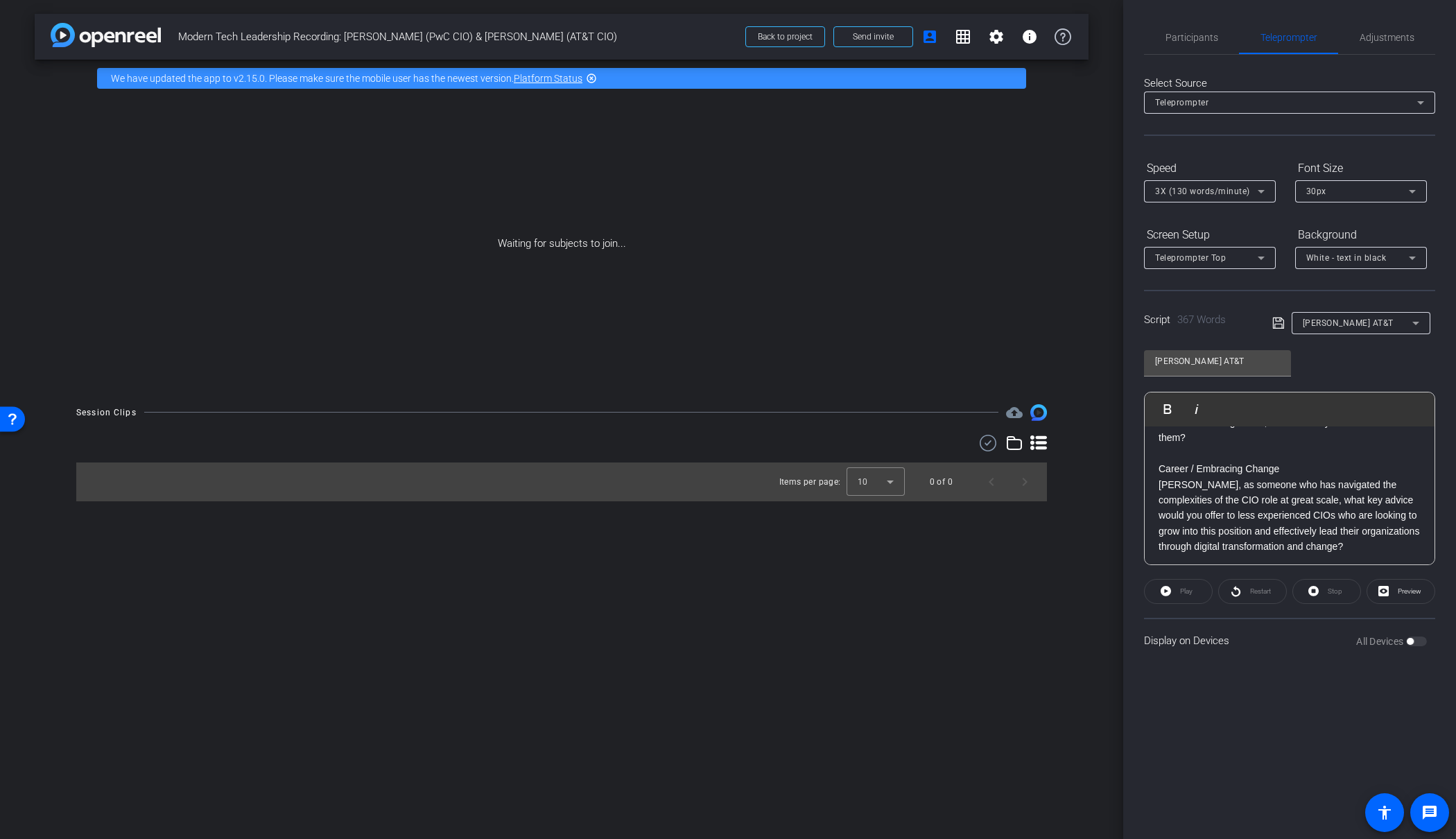
click at [1240, 466] on p "Career / Embracing Change" at bounding box center [1290, 468] width 262 height 15
click at [1193, 406] on icon "button" at bounding box center [1196, 409] width 17 height 17
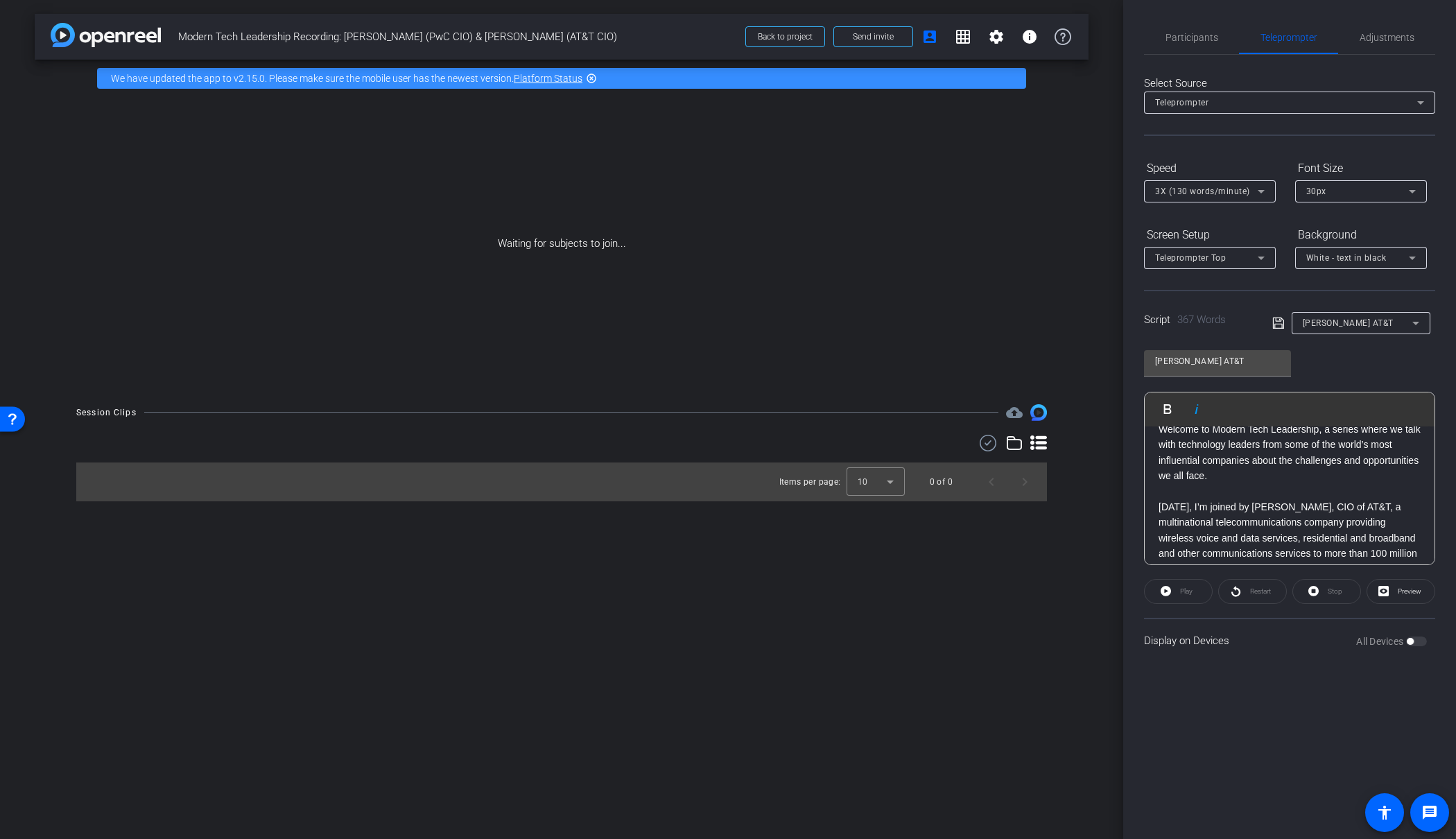
scroll to position [0, 0]
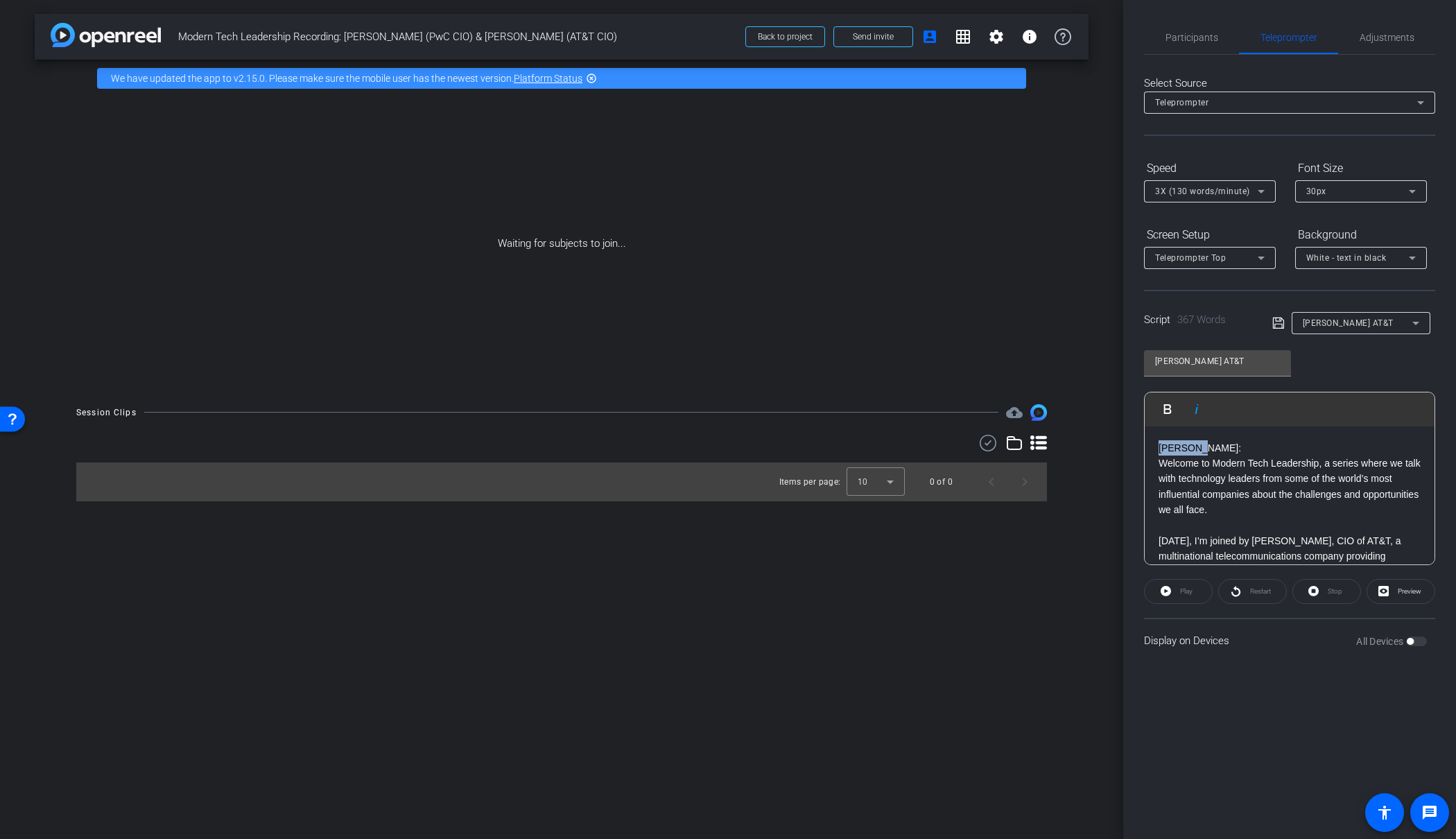
drag, startPoint x: 1197, startPoint y: 447, endPoint x: 1101, endPoint y: 439, distance: 96.3
click at [1101, 439] on div "arrow_back Modern Tech Leadership Recording: [PERSON_NAME] (PwC CIO) & [PERSON_…" at bounding box center [728, 419] width 1456 height 839
click at [1198, 37] on span "Participants" at bounding box center [1191, 37] width 53 height 10
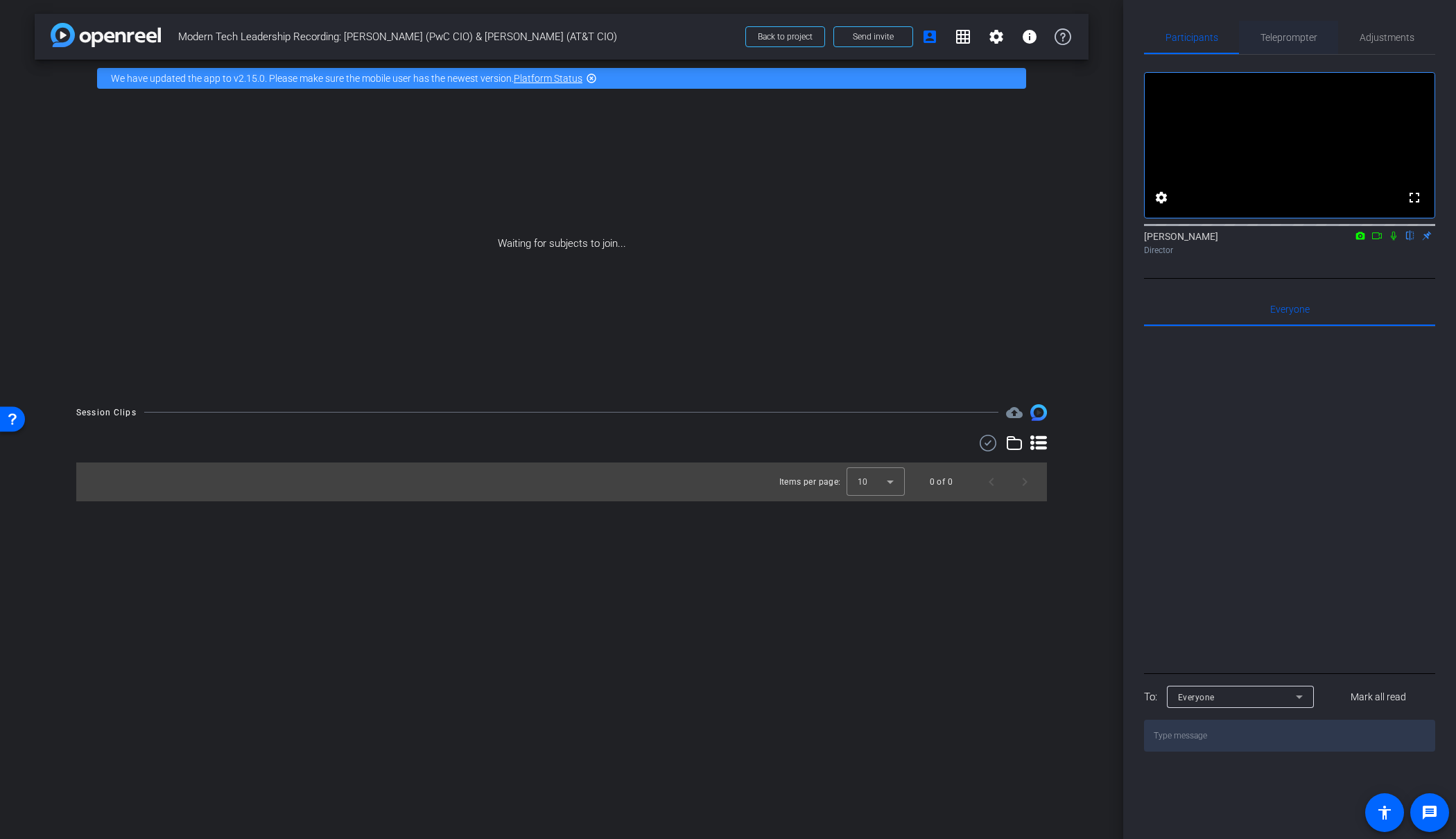
click at [1285, 30] on span "Teleprompter" at bounding box center [1289, 37] width 57 height 33
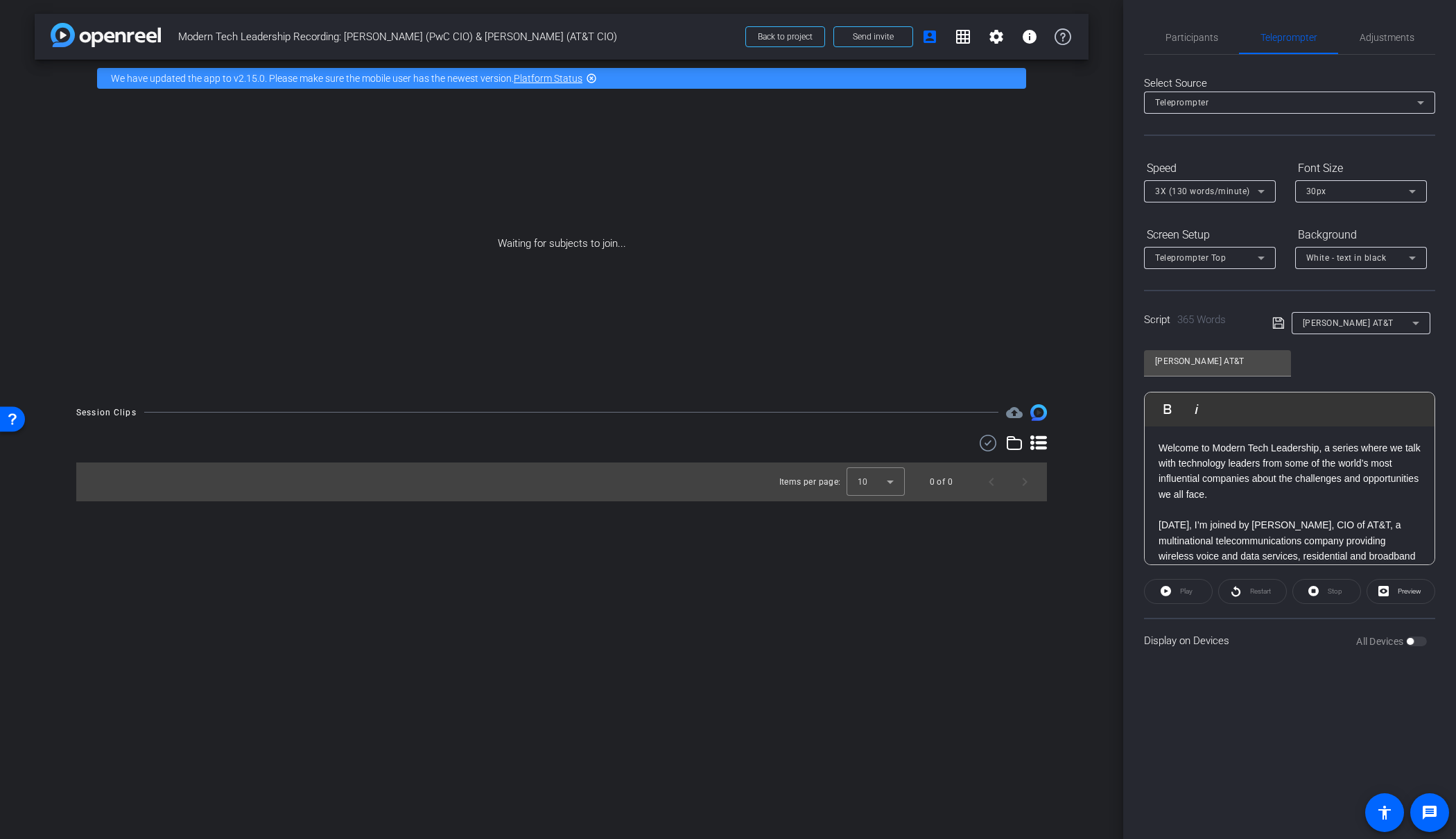
click at [1276, 324] on icon at bounding box center [1278, 324] width 11 height 11
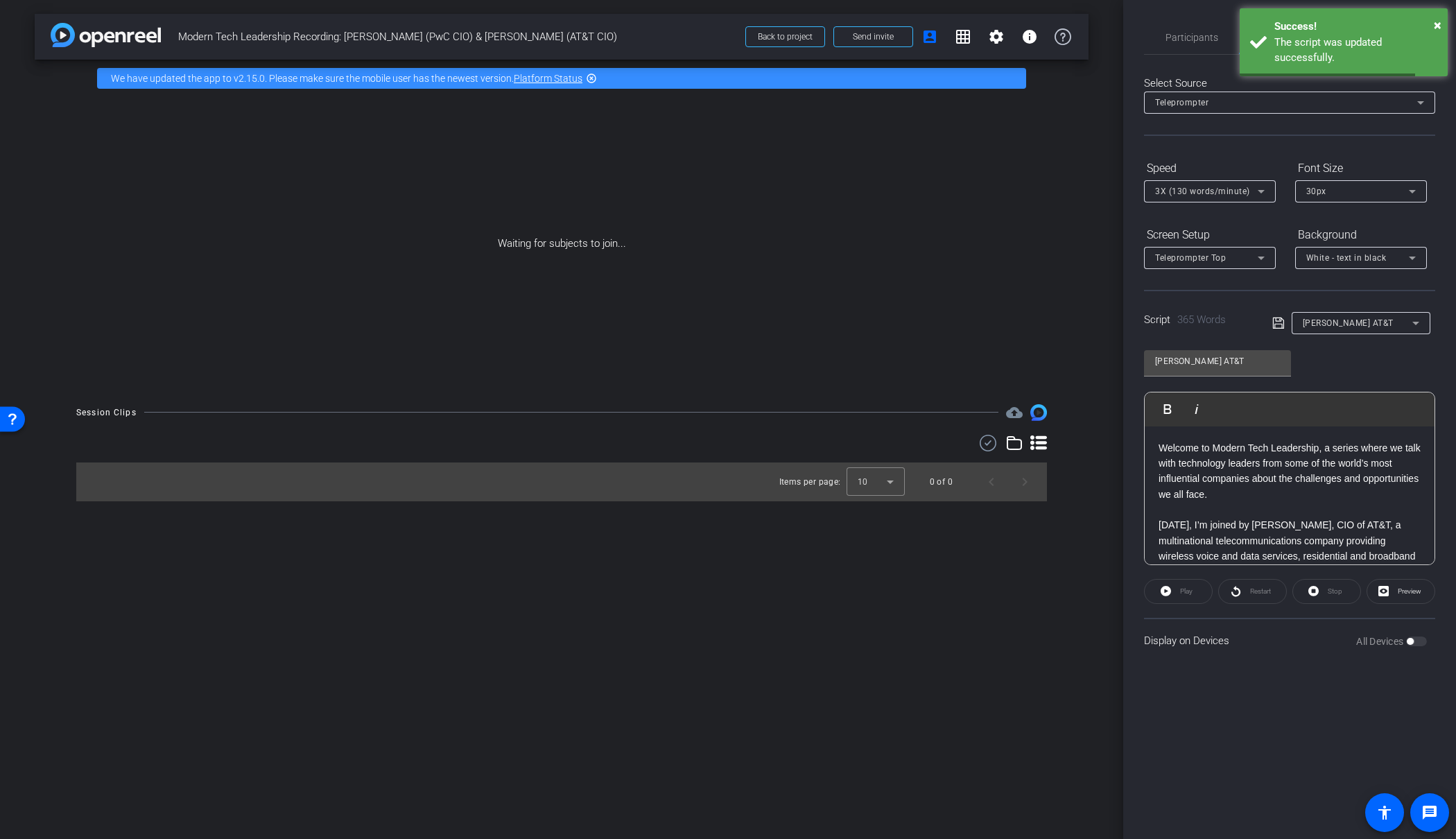
click at [1276, 323] on icon at bounding box center [1278, 323] width 12 height 17
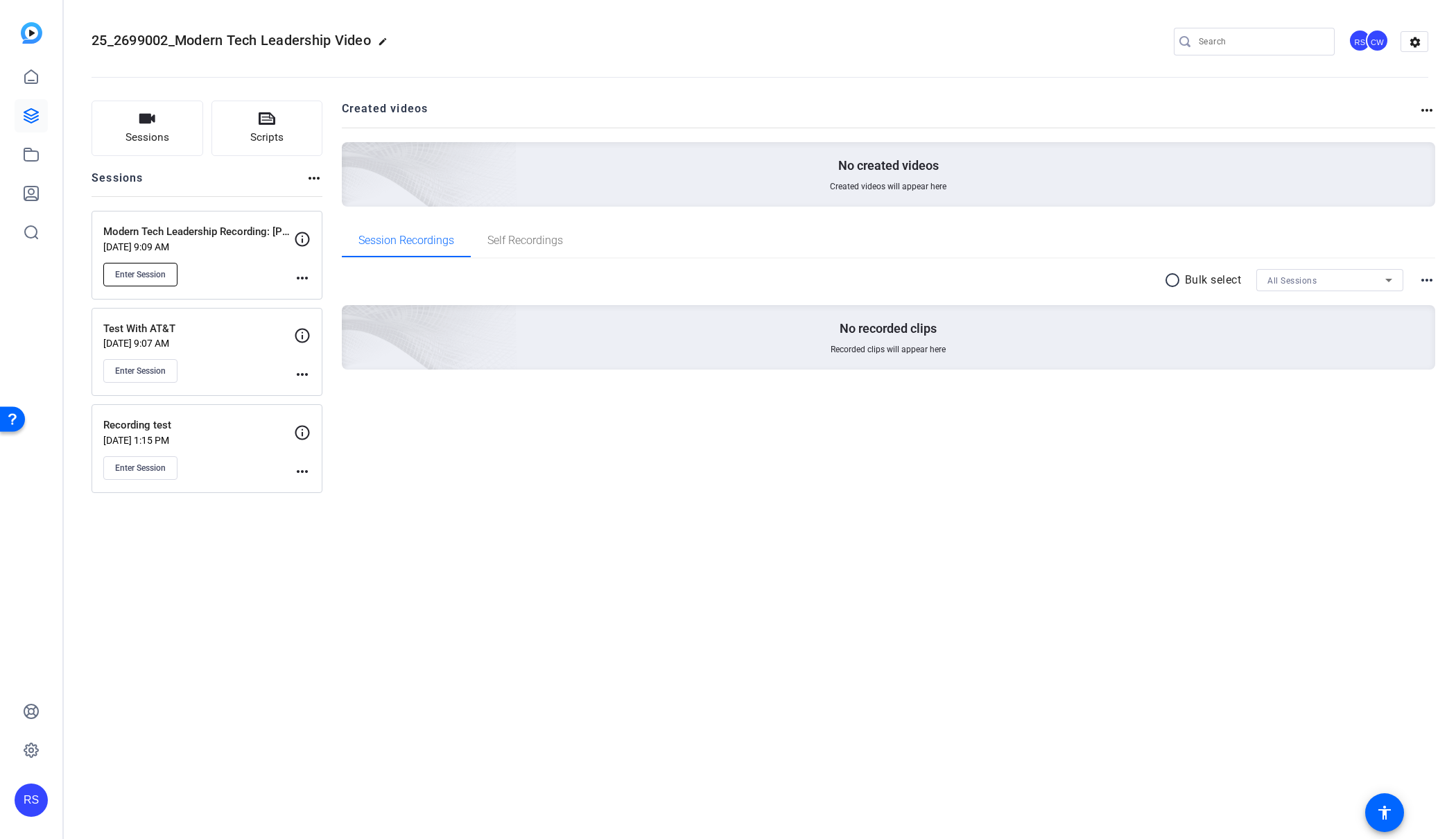
click at [136, 276] on span "Enter Session" at bounding box center [140, 275] width 51 height 11
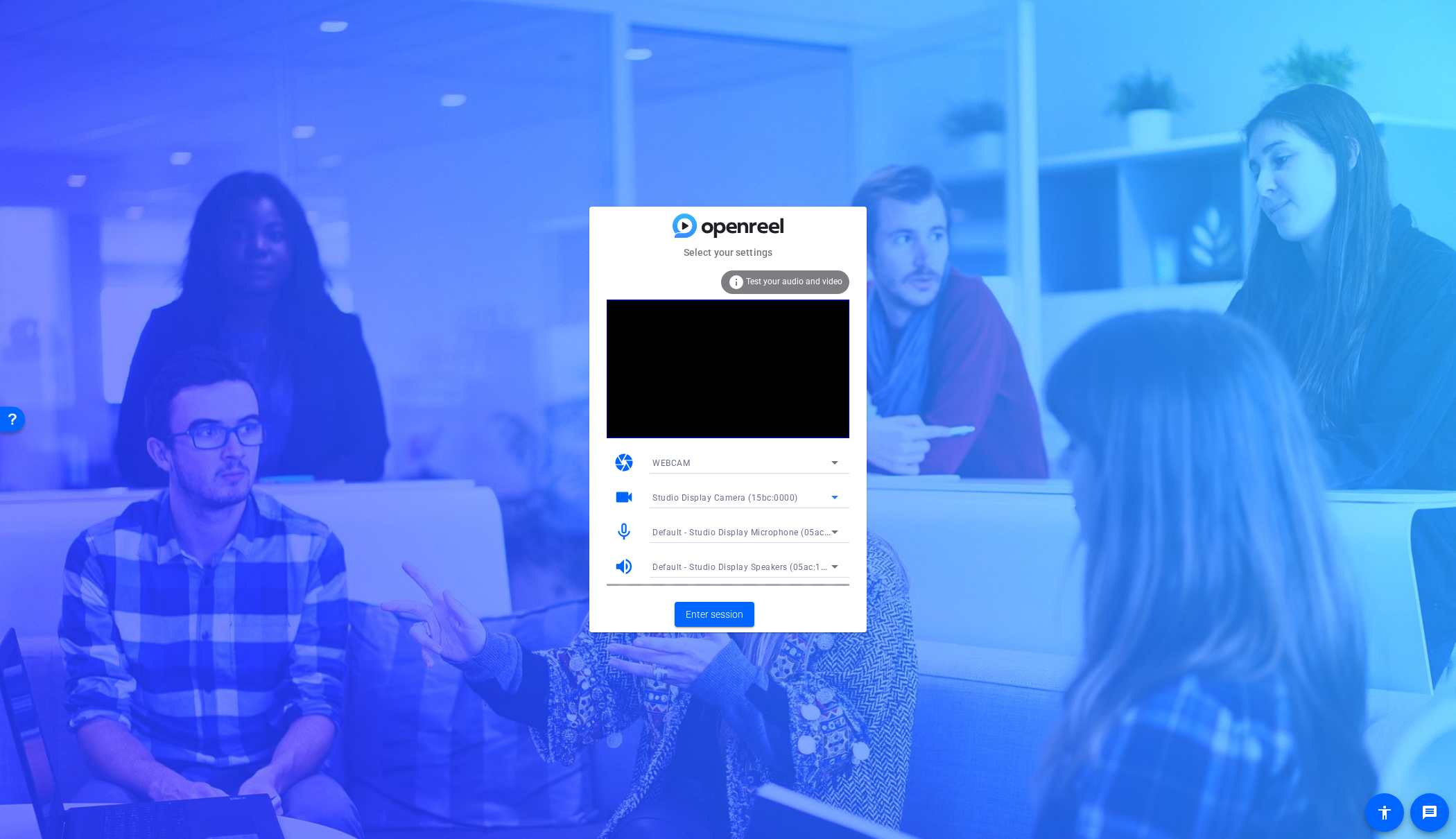
click at [781, 495] on span "Studio Display Camera (15bc:0000)" at bounding box center [726, 498] width 146 height 10
click at [756, 543] on span "Studio Display Camera (15bc:0000)" at bounding box center [724, 547] width 142 height 17
click at [713, 610] on span "Enter session" at bounding box center [714, 615] width 57 height 15
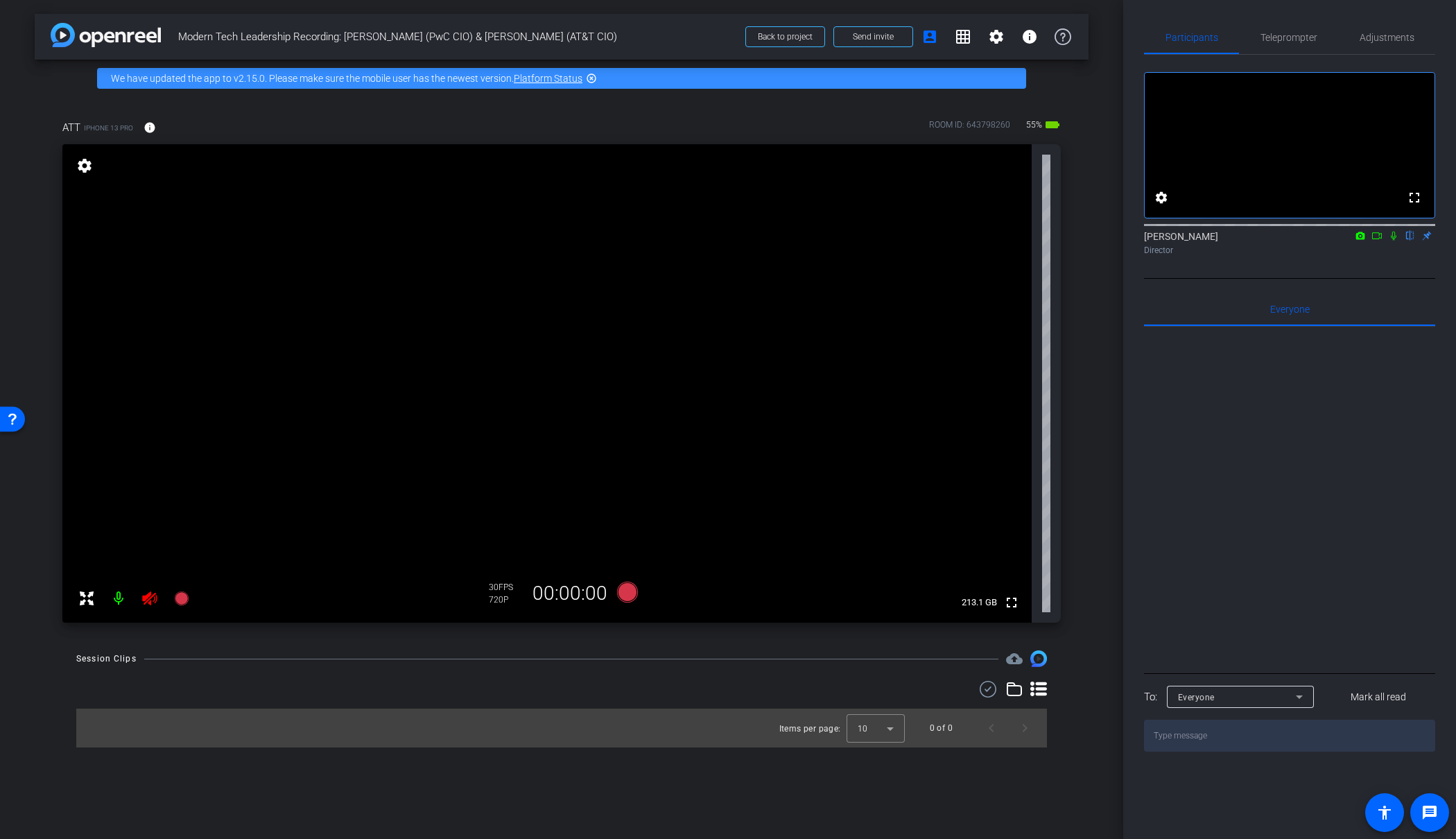
click at [152, 596] on icon at bounding box center [150, 598] width 15 height 14
click at [1385, 37] on span "Adjustments" at bounding box center [1387, 37] width 55 height 10
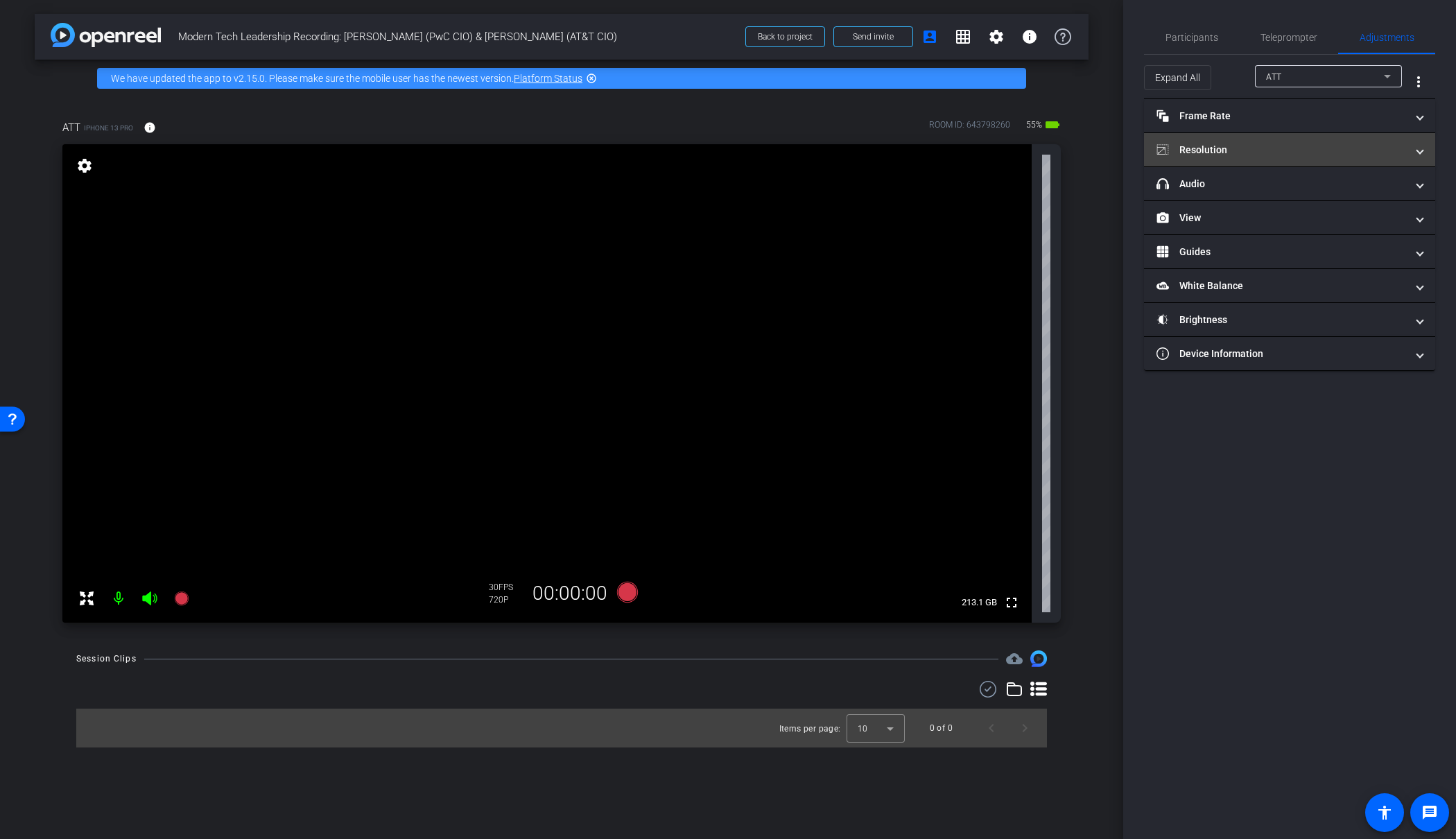
click at [1321, 154] on mat-panel-title "Resolution" at bounding box center [1281, 150] width 250 height 15
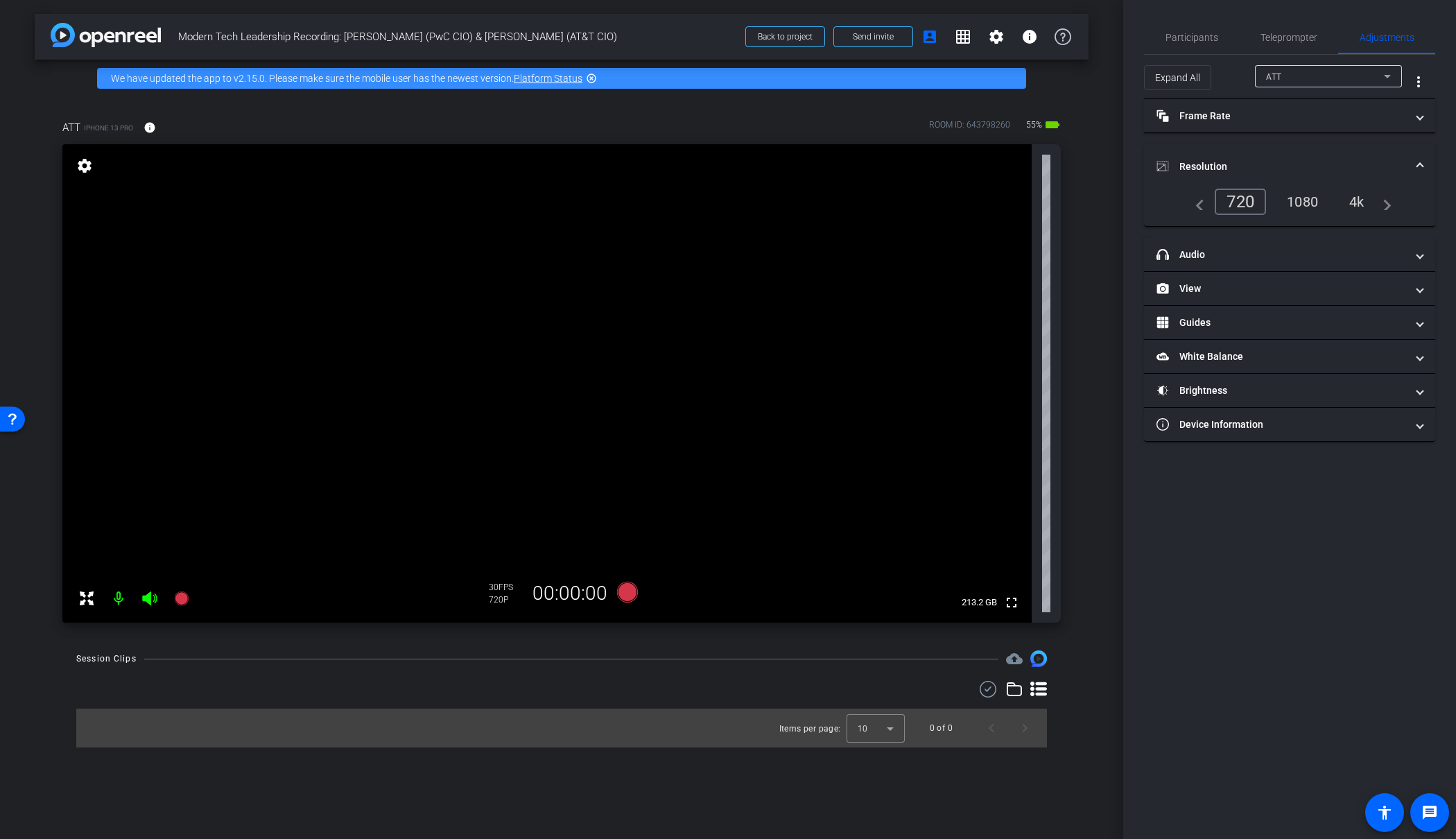
click at [1304, 203] on div "1080" at bounding box center [1302, 201] width 52 height 23
drag, startPoint x: 1360, startPoint y: 199, endPoint x: 1242, endPoint y: 200, distance: 118.0
click at [1360, 199] on div "4k" at bounding box center [1357, 201] width 36 height 23
click at [151, 125] on mat-icon "info" at bounding box center [149, 127] width 12 height 12
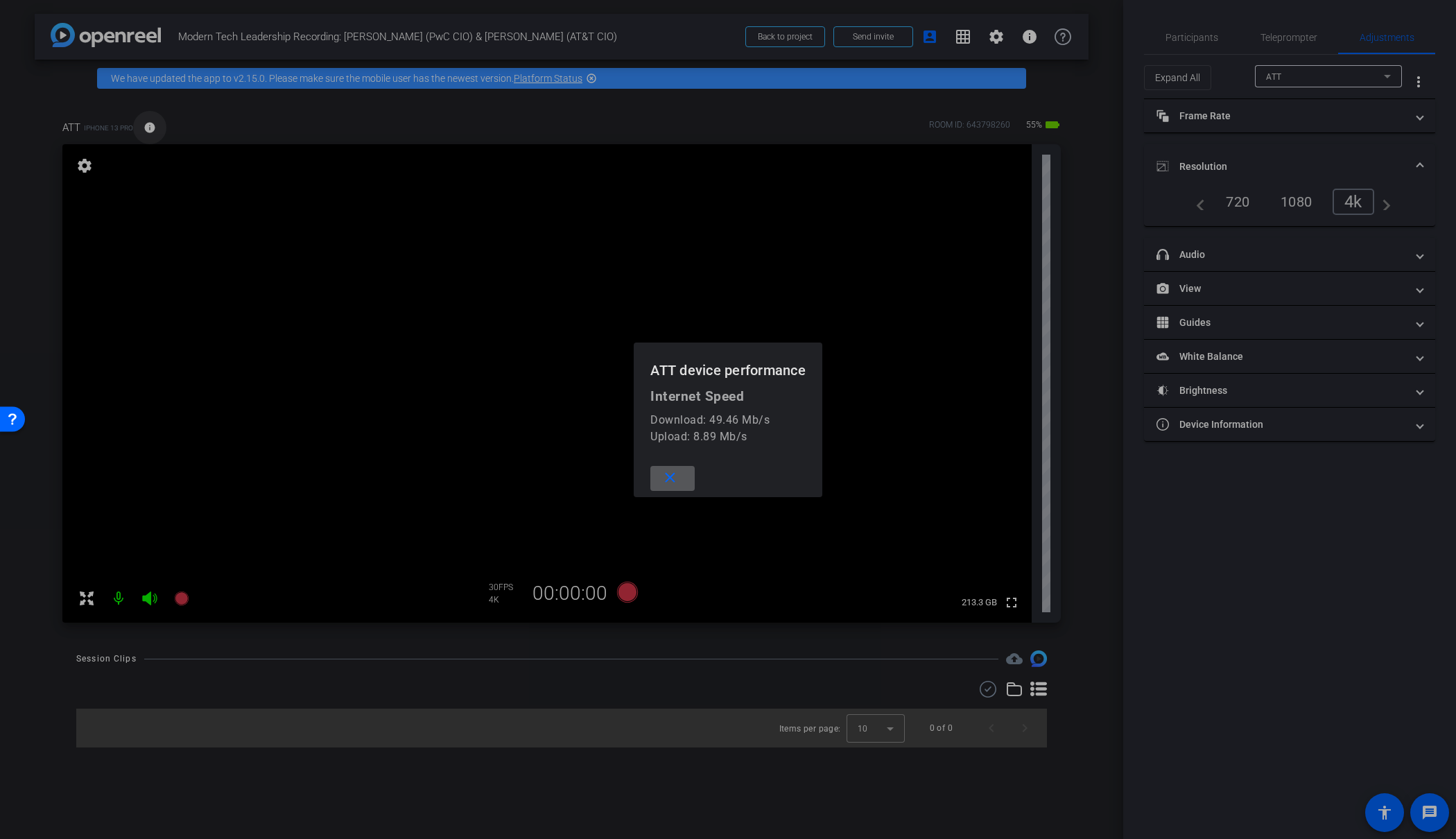
click at [151, 125] on div at bounding box center [728, 419] width 1456 height 839
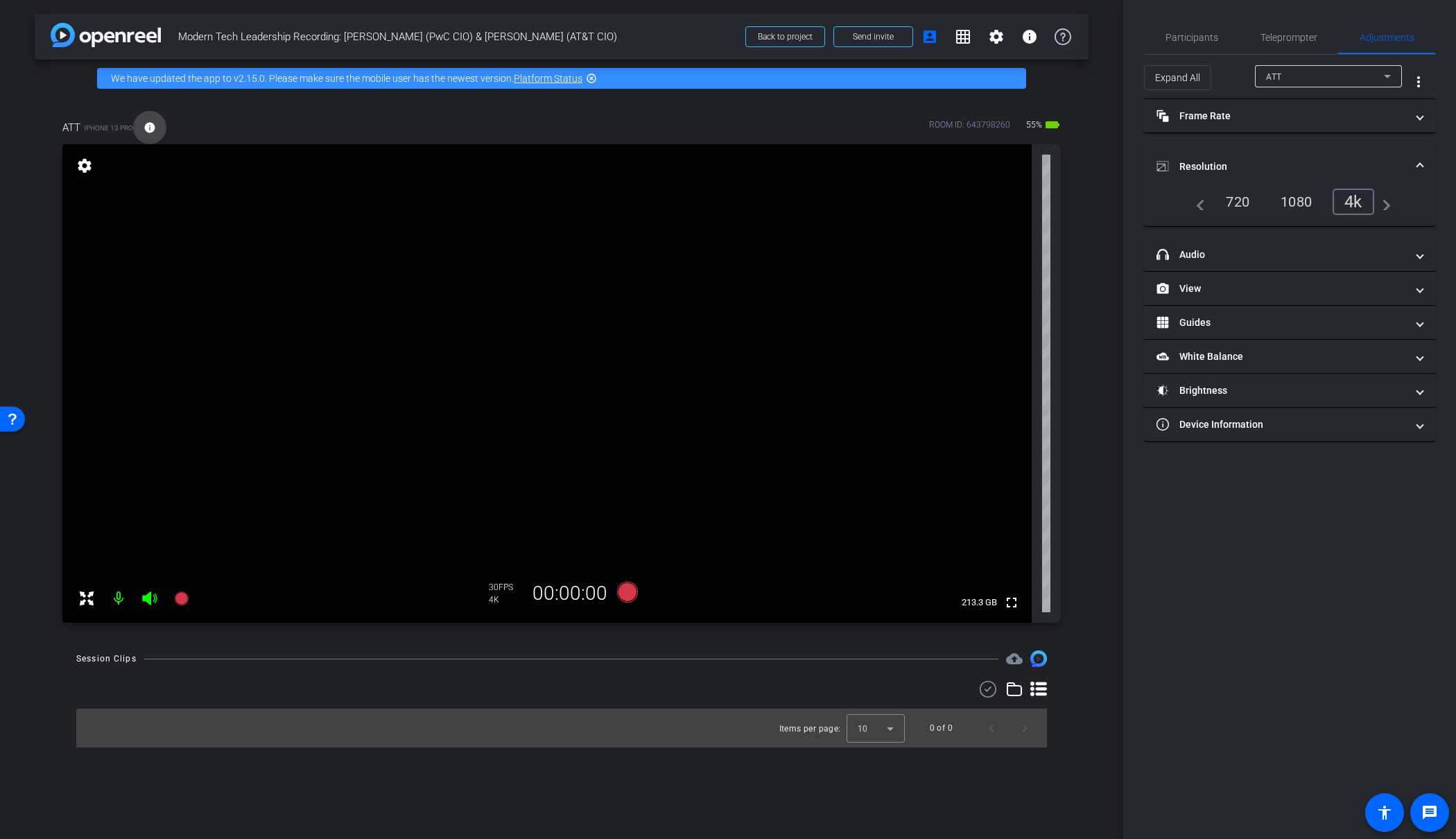
click at [150, 125] on mat-icon "info" at bounding box center [149, 127] width 12 height 12
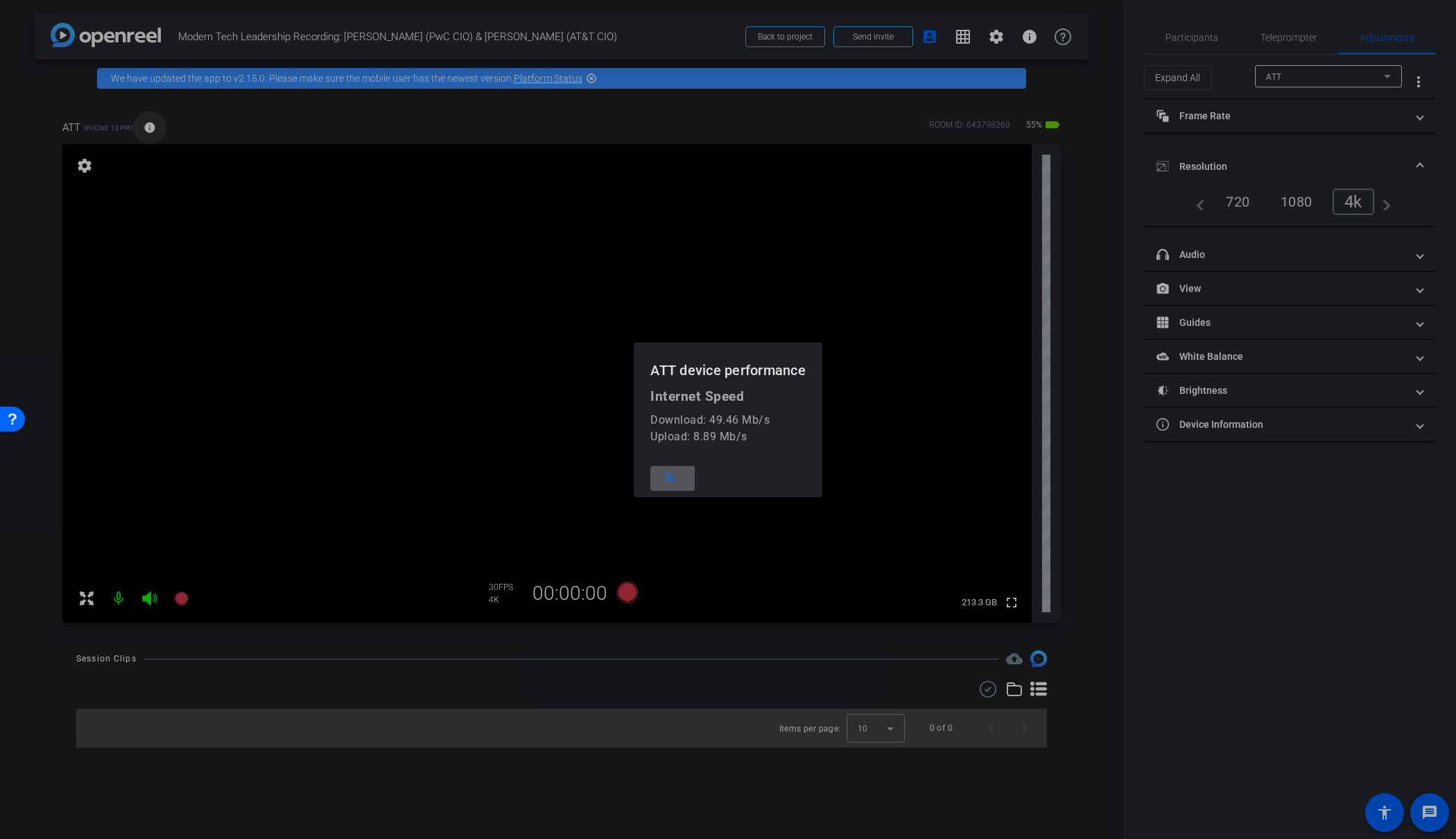
click at [150, 125] on div at bounding box center [728, 419] width 1456 height 839
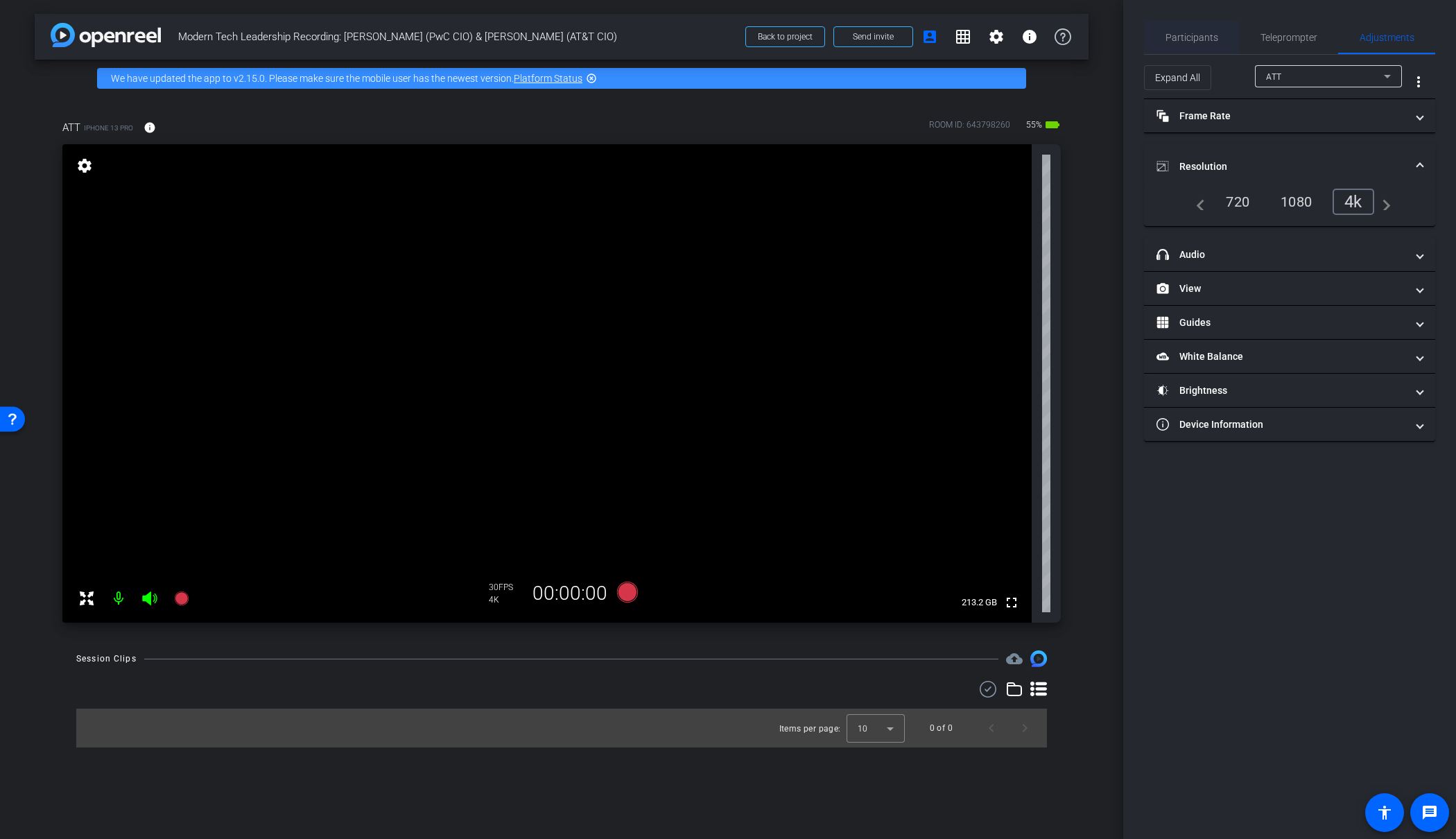
click at [1198, 36] on span "Participants" at bounding box center [1191, 37] width 53 height 10
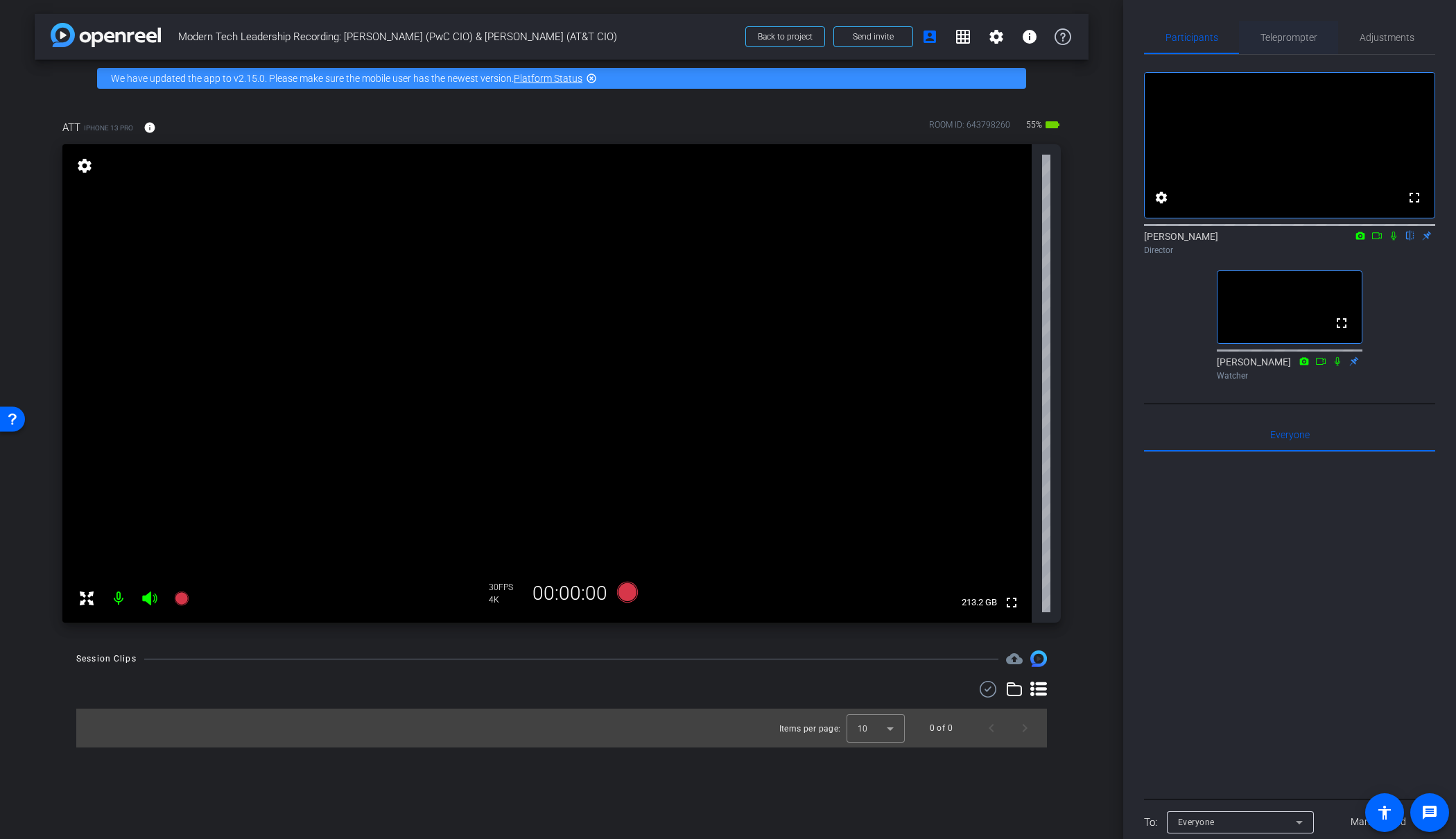
click at [1306, 33] on span "Teleprompter" at bounding box center [1289, 37] width 57 height 10
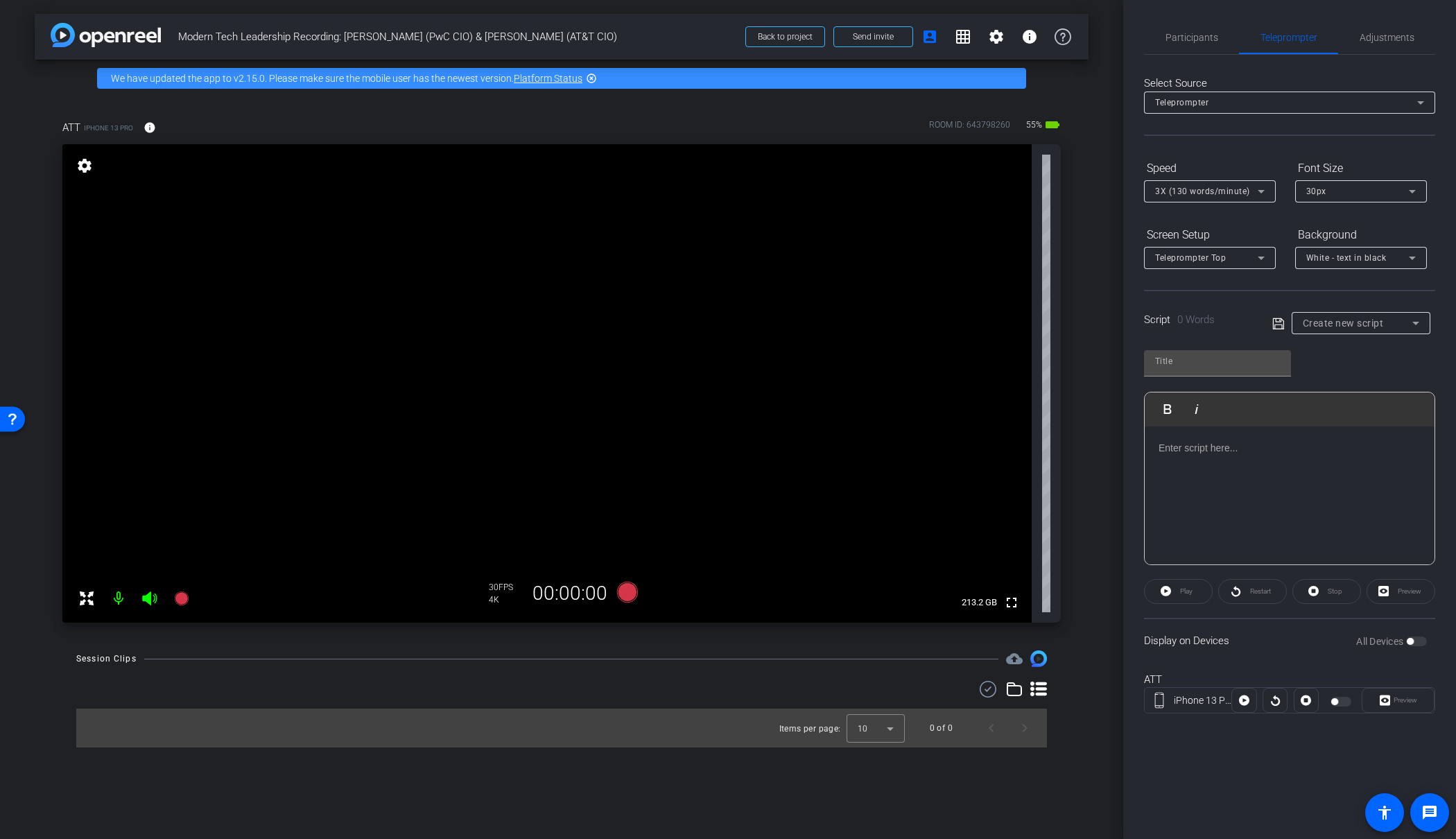
click at [1348, 323] on span "Create new script" at bounding box center [1344, 324] width 81 height 11
click at [1341, 372] on span "[PERSON_NAME] AT&T" at bounding box center [1350, 373] width 95 height 17
type input "[PERSON_NAME] AT&T"
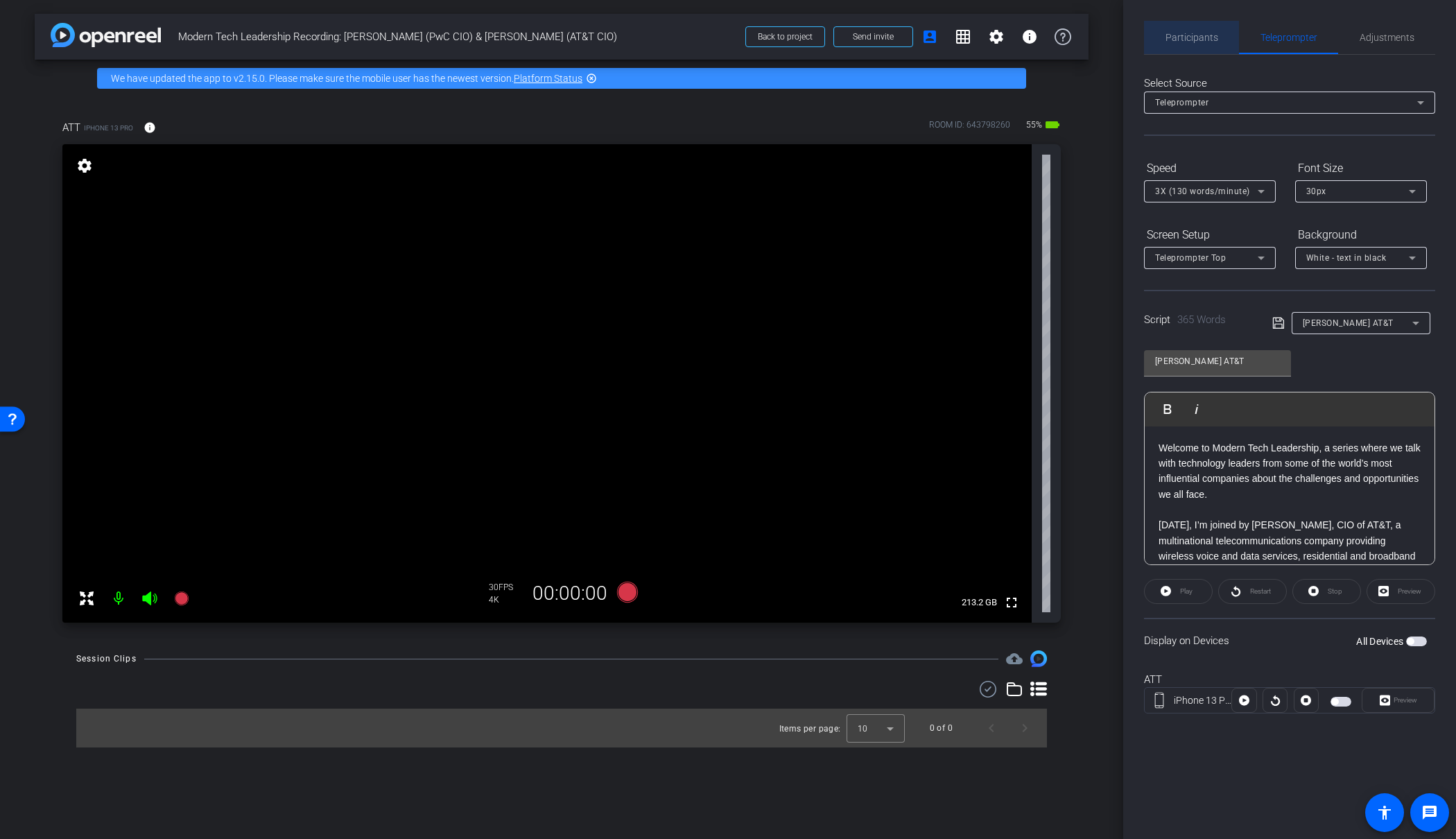
click at [1200, 36] on span "Participants" at bounding box center [1191, 37] width 53 height 10
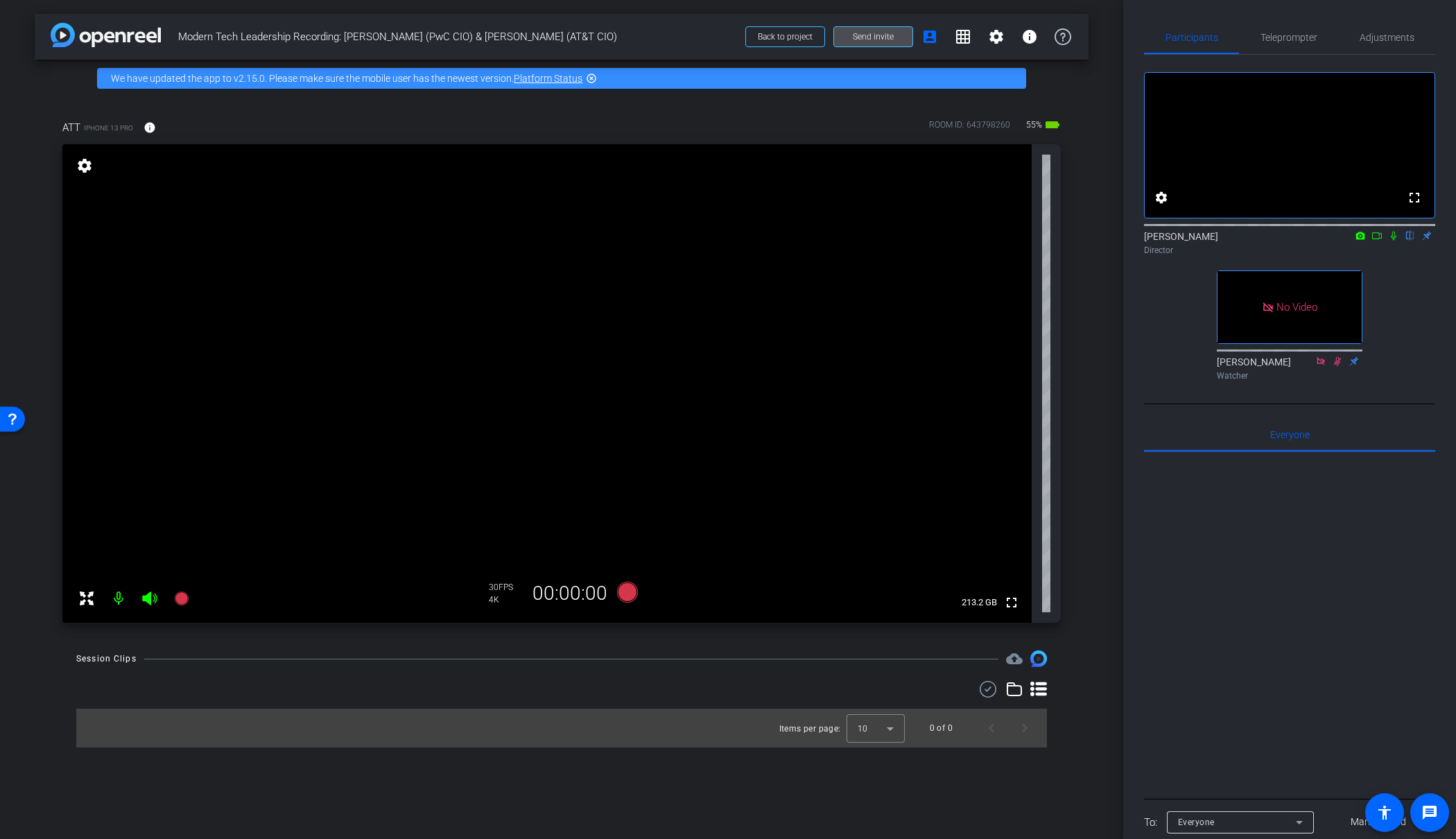
click at [878, 35] on span "Send invite" at bounding box center [874, 37] width 41 height 11
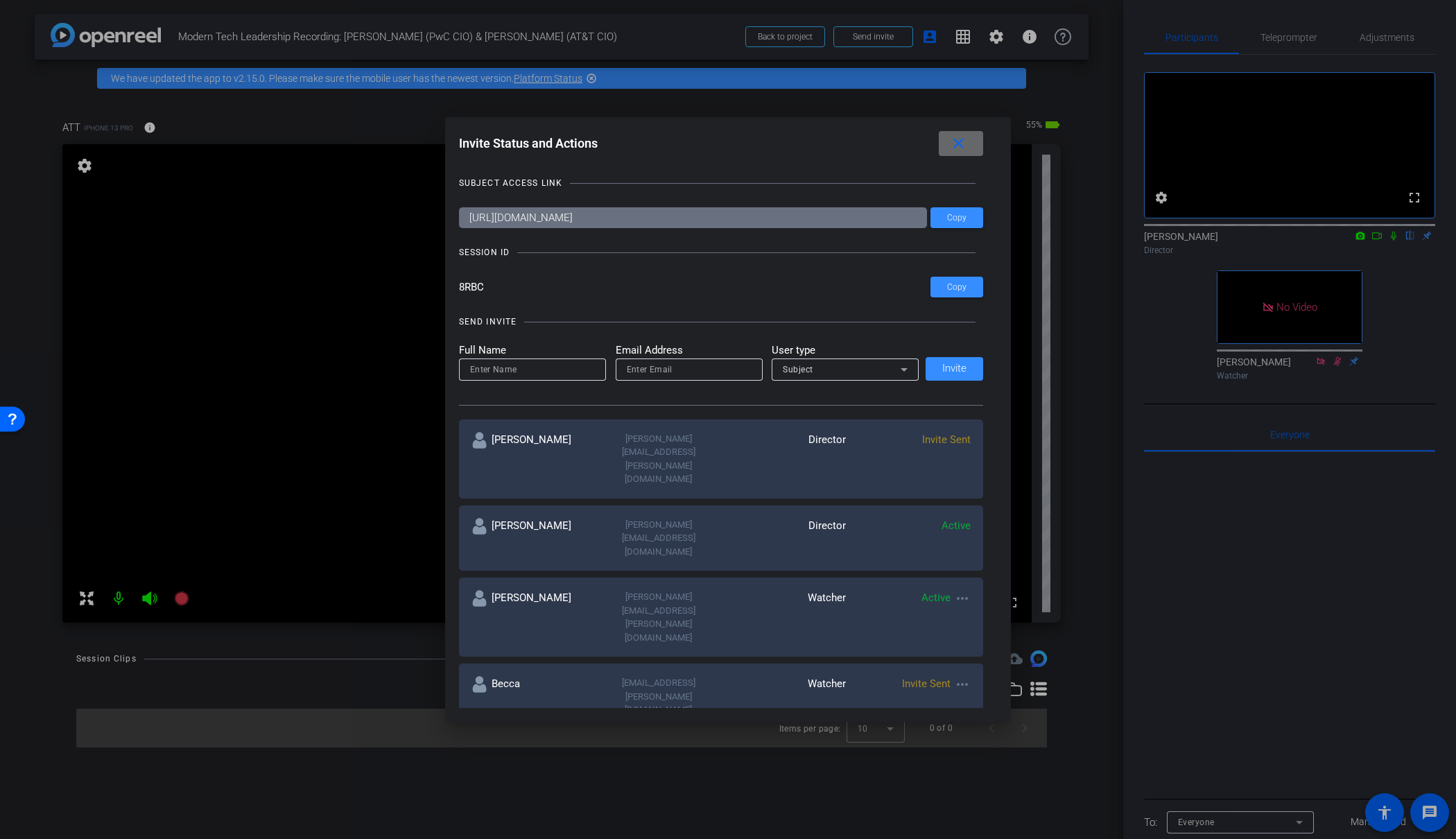
click at [963, 147] on mat-icon "close" at bounding box center [959, 143] width 17 height 17
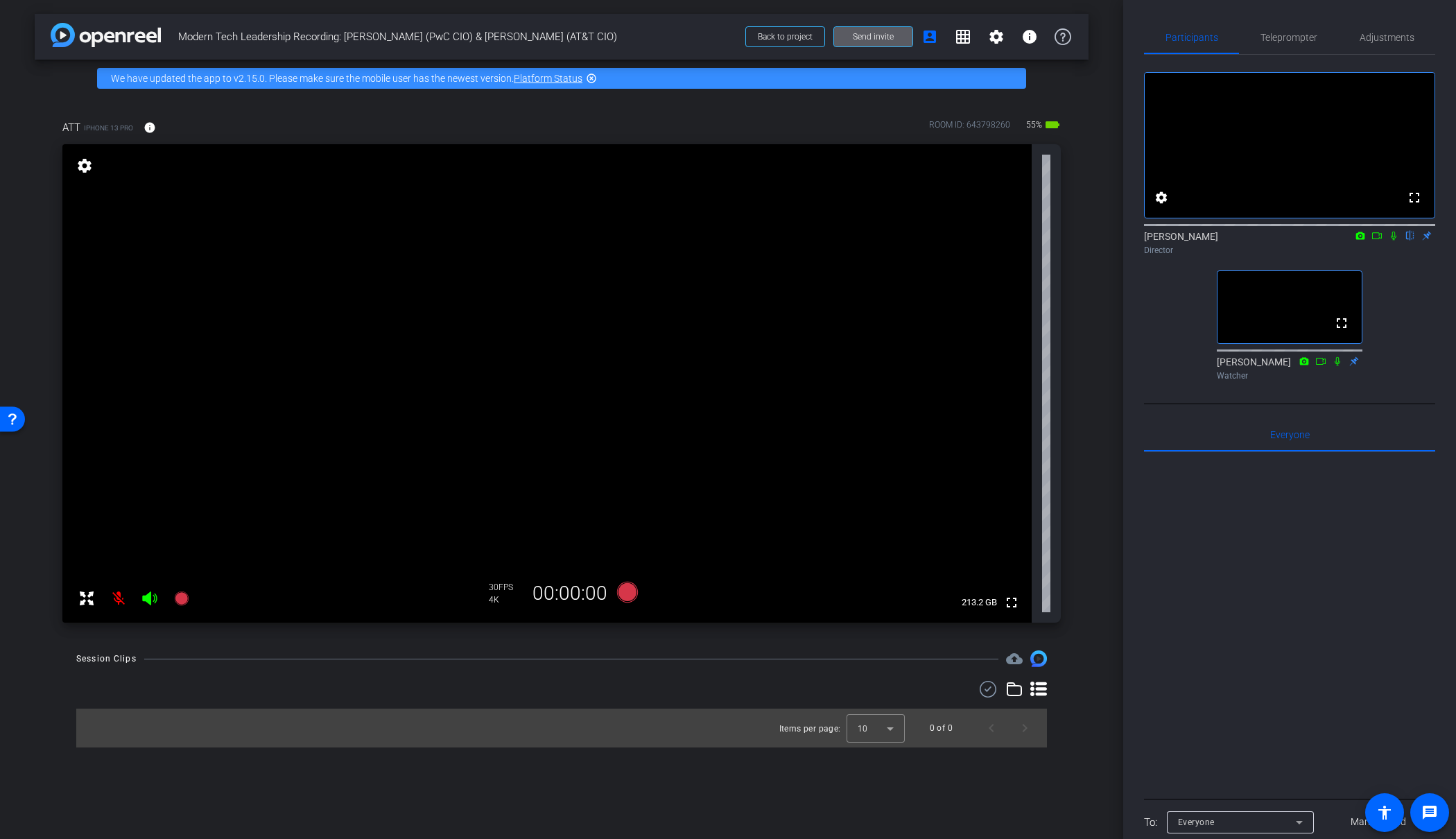
click at [118, 600] on mat-icon at bounding box center [118, 599] width 28 height 28
click at [119, 596] on mat-icon at bounding box center [118, 599] width 28 height 28
click at [120, 596] on mat-icon at bounding box center [118, 599] width 28 height 28
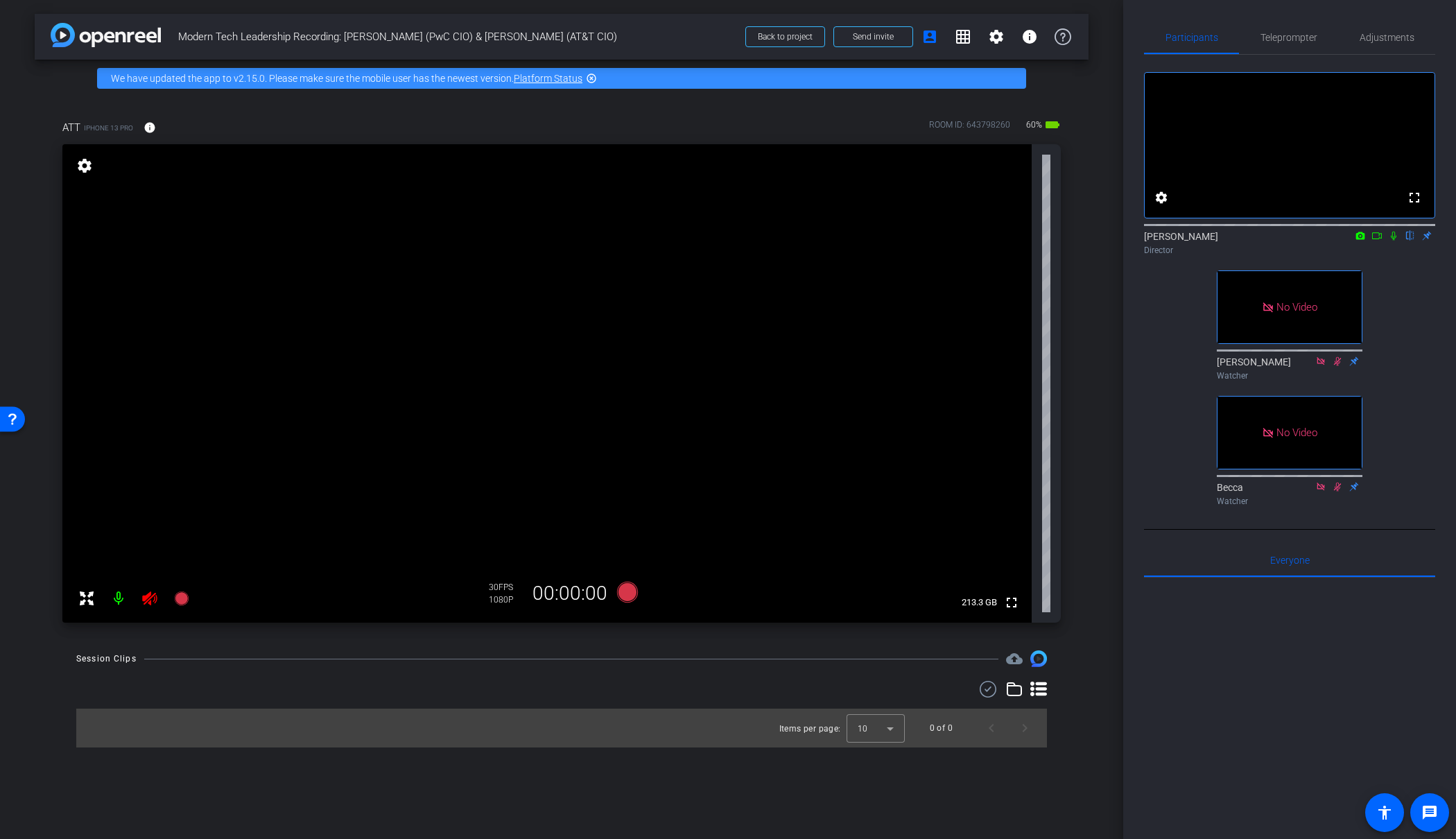
click at [153, 601] on icon at bounding box center [150, 598] width 15 height 14
drag, startPoint x: 1271, startPoint y: 38, endPoint x: 1266, endPoint y: 44, distance: 7.8
click at [1271, 38] on span "Teleprompter" at bounding box center [1289, 37] width 57 height 10
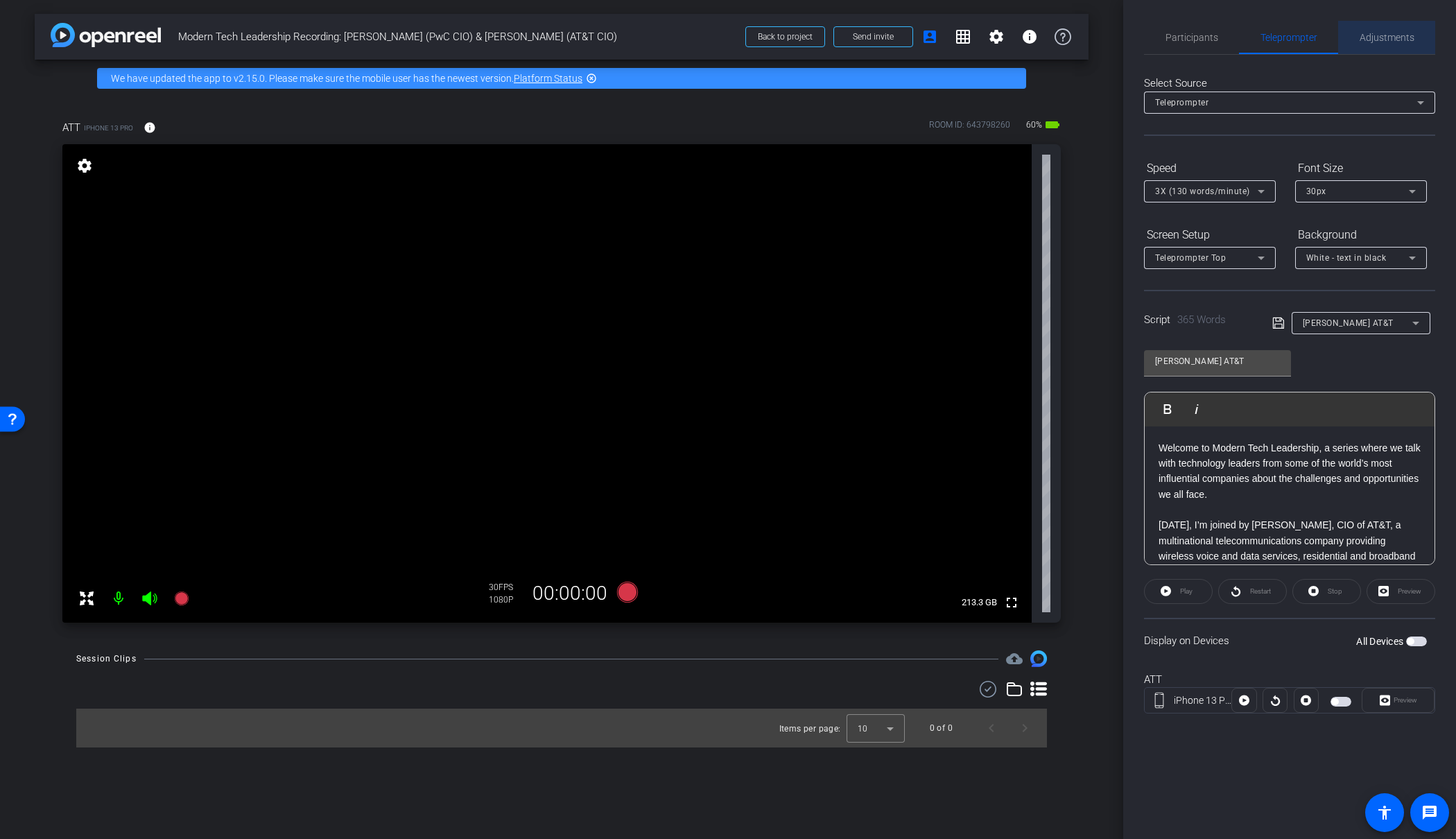
click at [1374, 36] on span "Adjustments" at bounding box center [1387, 37] width 55 height 10
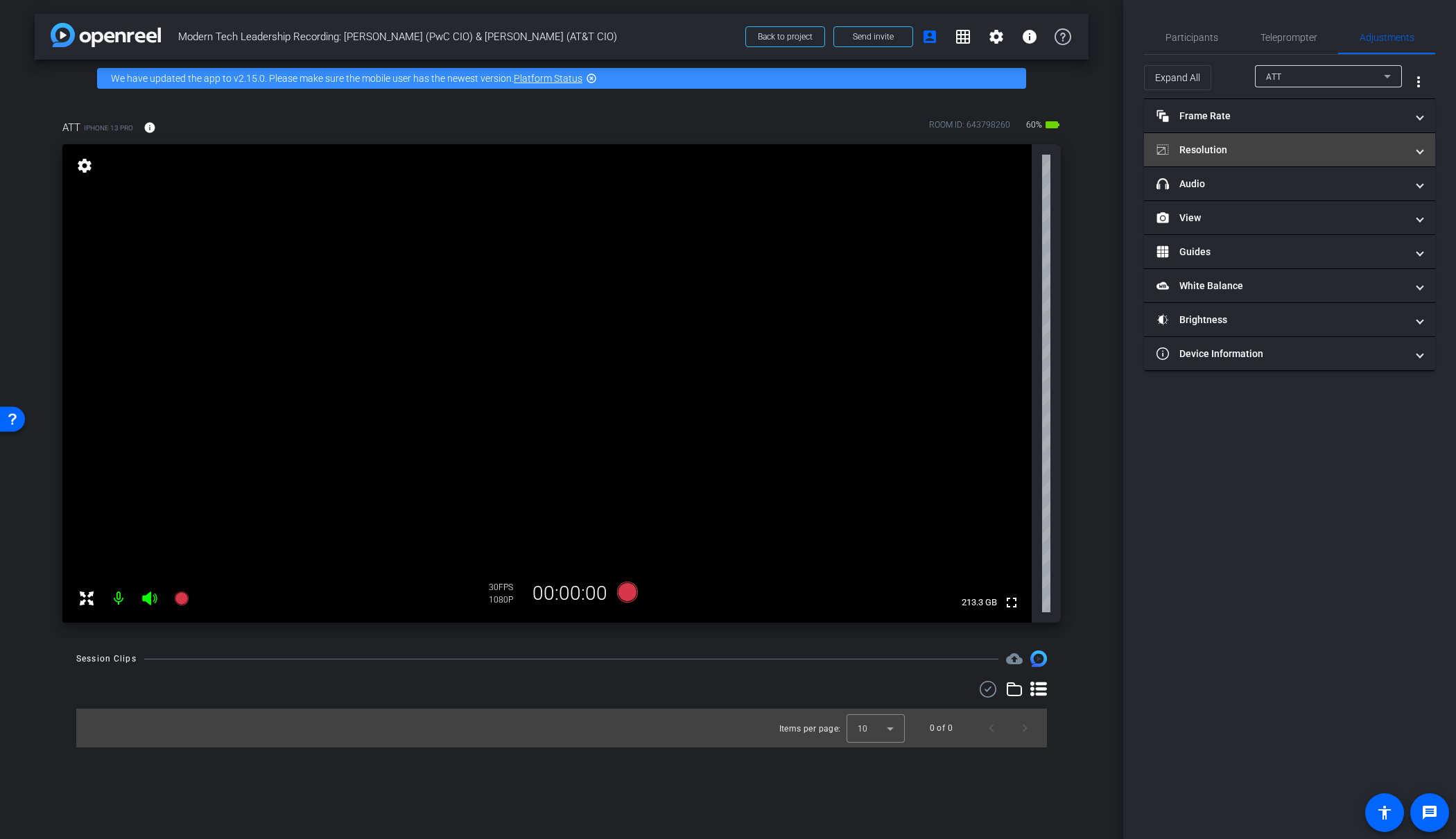
click at [1272, 143] on mat-panel-title "Resolution" at bounding box center [1281, 150] width 250 height 15
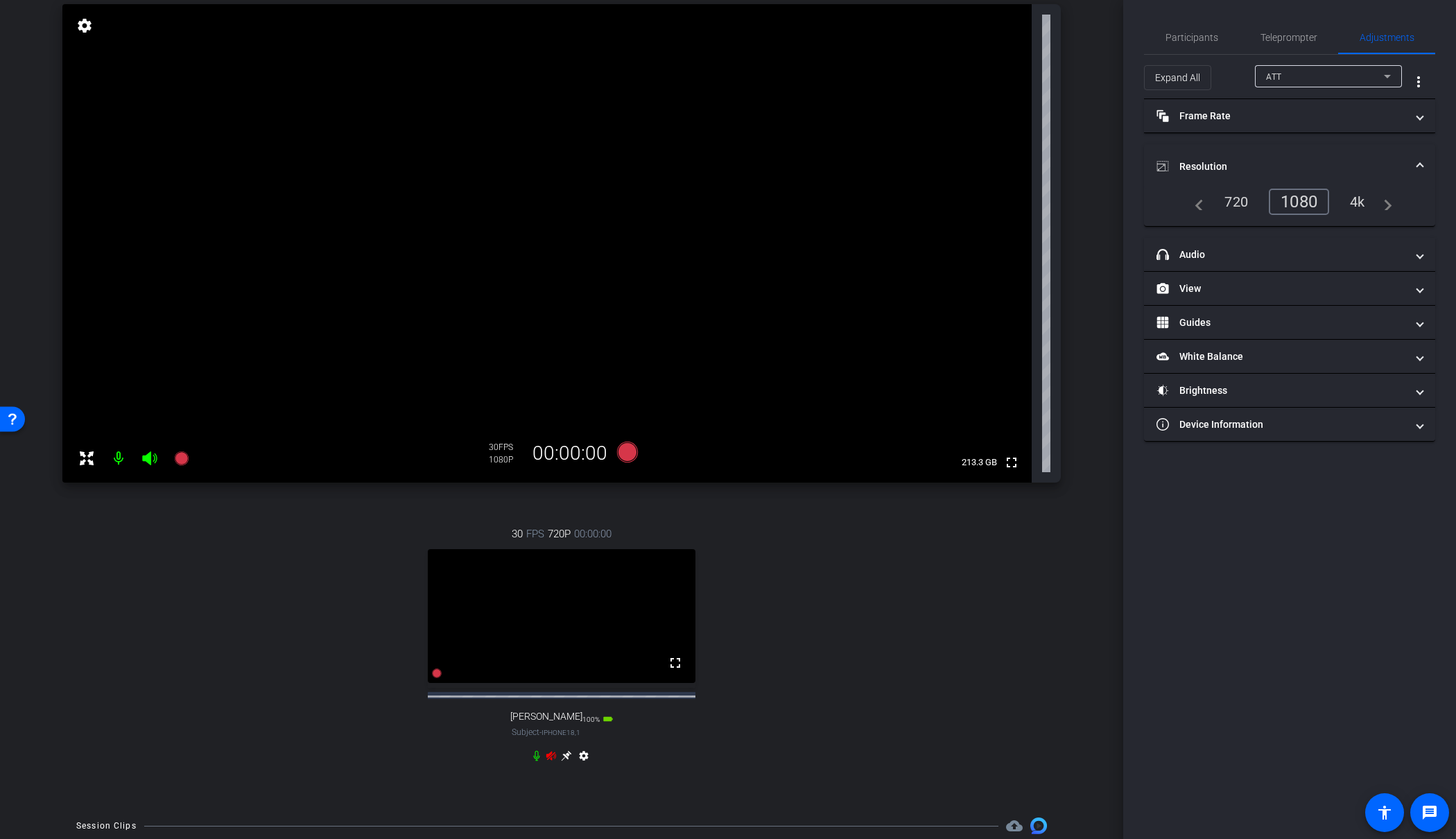
scroll to position [144, 0]
drag, startPoint x: 552, startPoint y: 763, endPoint x: 569, endPoint y: 761, distance: 17.1
click at [552, 757] on icon at bounding box center [552, 752] width 11 height 11
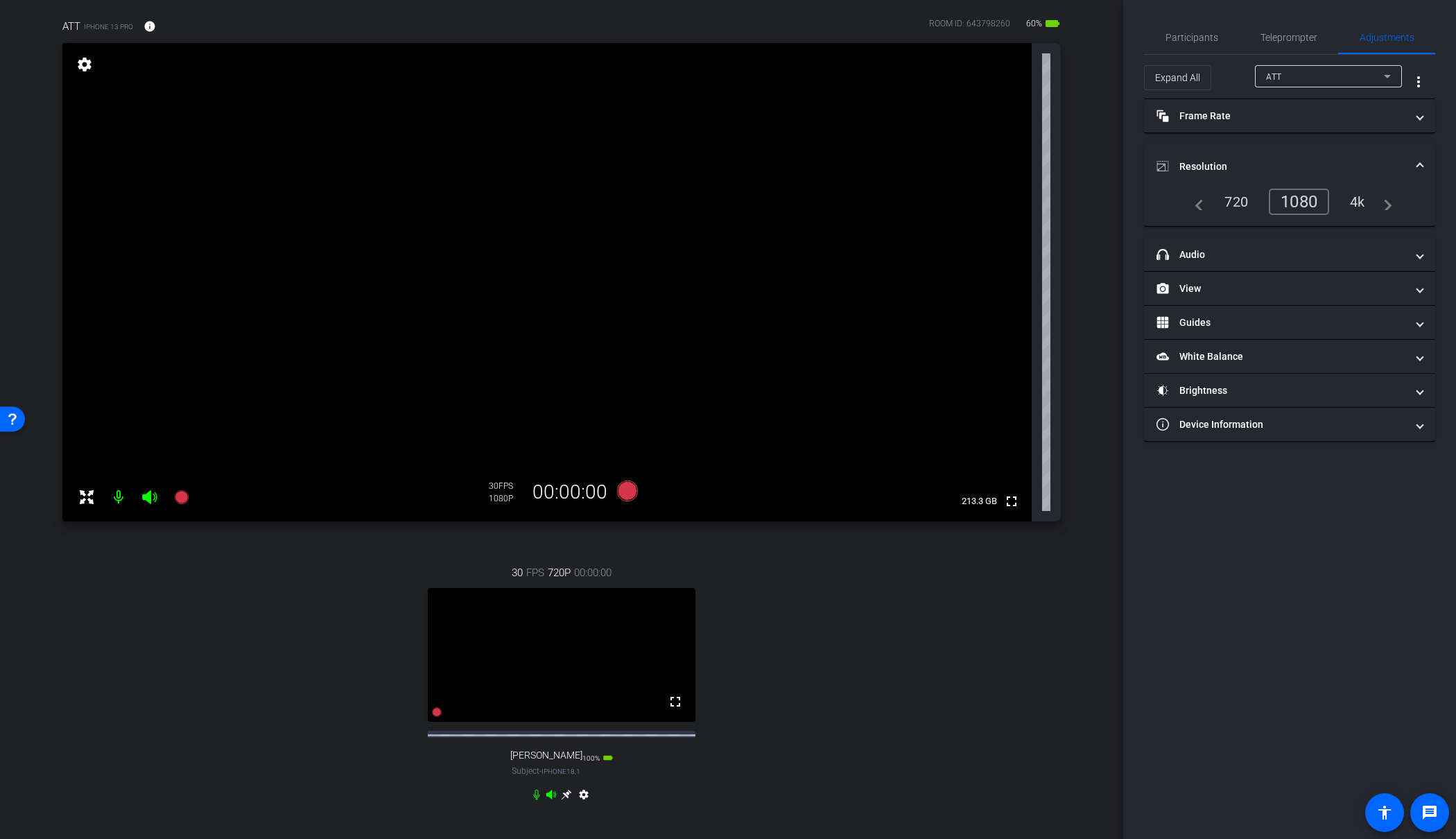
scroll to position [98, 0]
click at [1322, 71] on div "ATT" at bounding box center [1325, 76] width 118 height 17
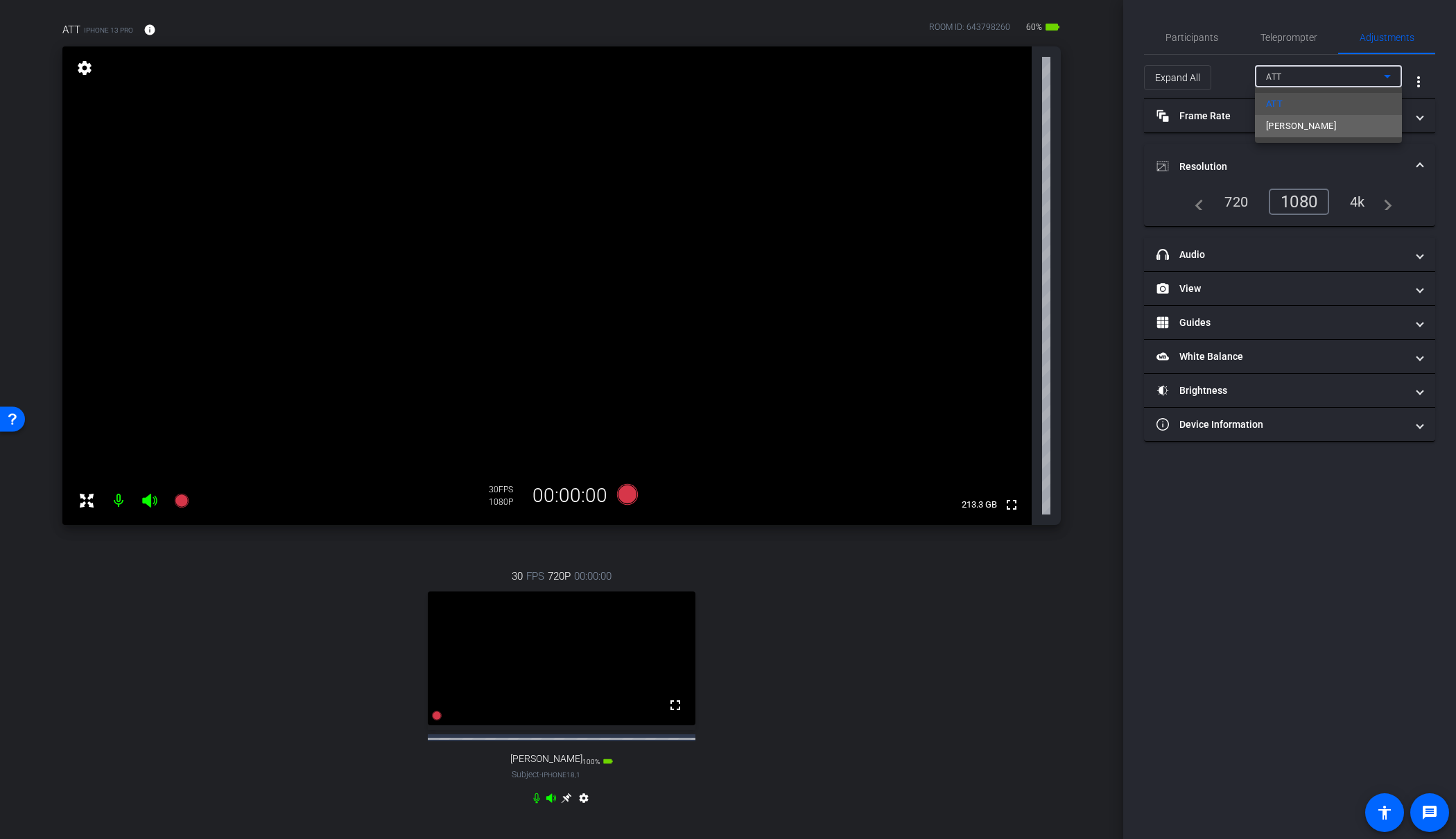
click at [1304, 126] on span "James Shira" at bounding box center [1301, 126] width 70 height 17
click at [1308, 201] on div "1080" at bounding box center [1302, 201] width 52 height 23
click at [1271, 27] on span "Teleprompter" at bounding box center [1289, 37] width 57 height 33
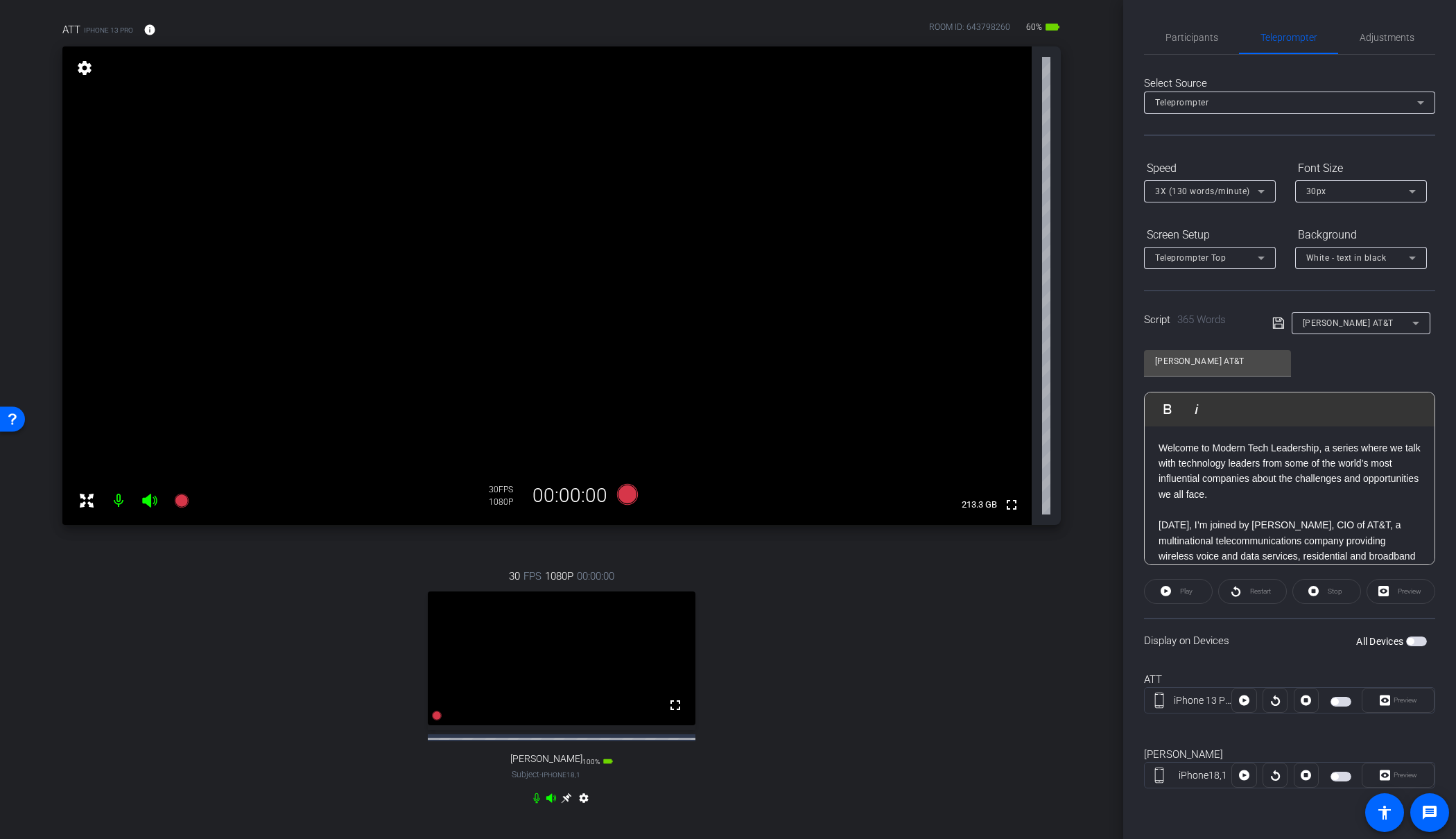
click at [1338, 775] on span "button" at bounding box center [1335, 777] width 7 height 7
drag, startPoint x: 1406, startPoint y: 773, endPoint x: 1417, endPoint y: 773, distance: 11.0
click at [1406, 773] on span "Preview" at bounding box center [1405, 774] width 23 height 7
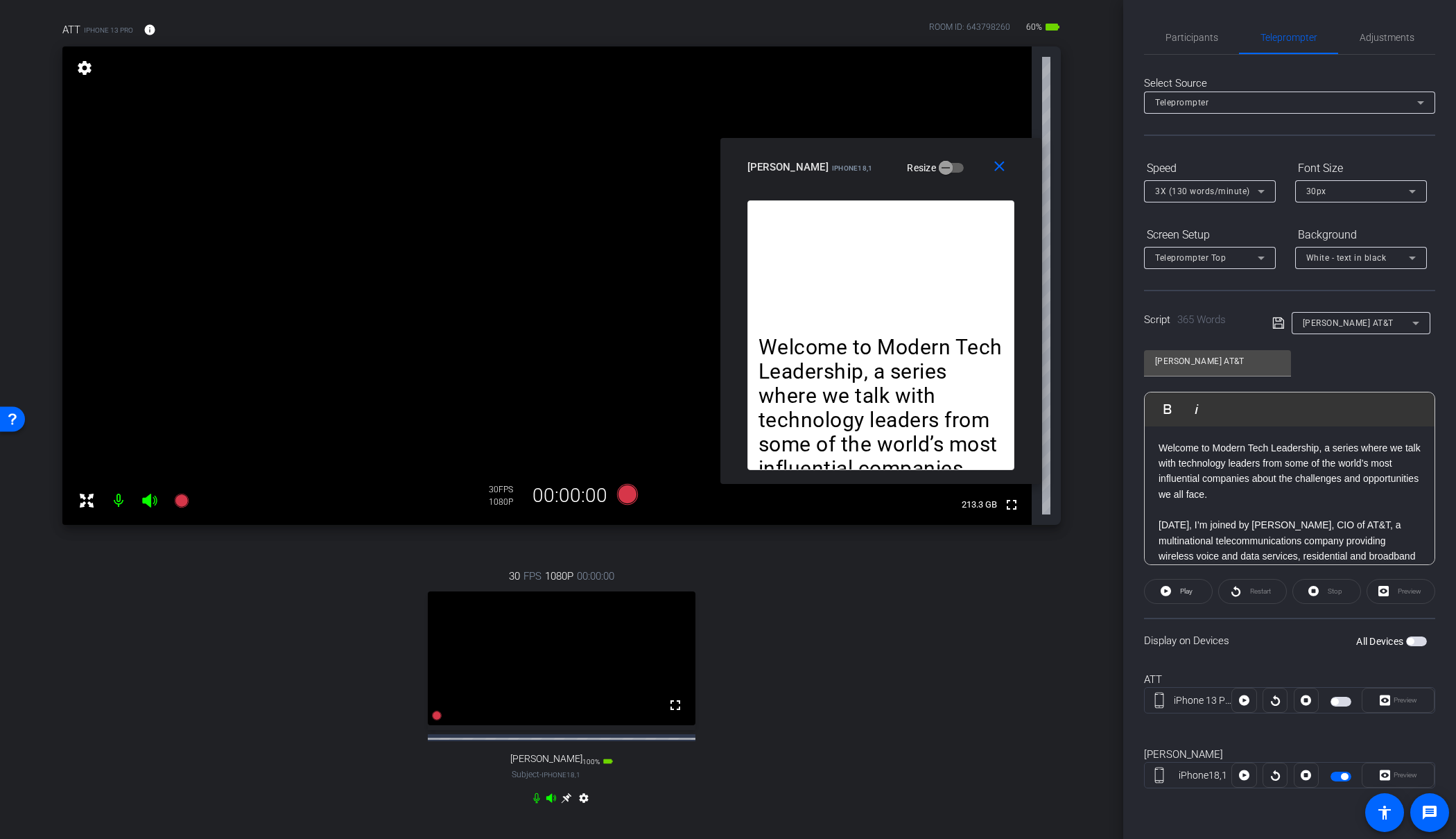
drag, startPoint x: 697, startPoint y: 266, endPoint x: 1026, endPoint y: 129, distance: 356.4
click at [873, 158] on div "James Shira iPhone18,1" at bounding box center [810, 166] width 125 height 17
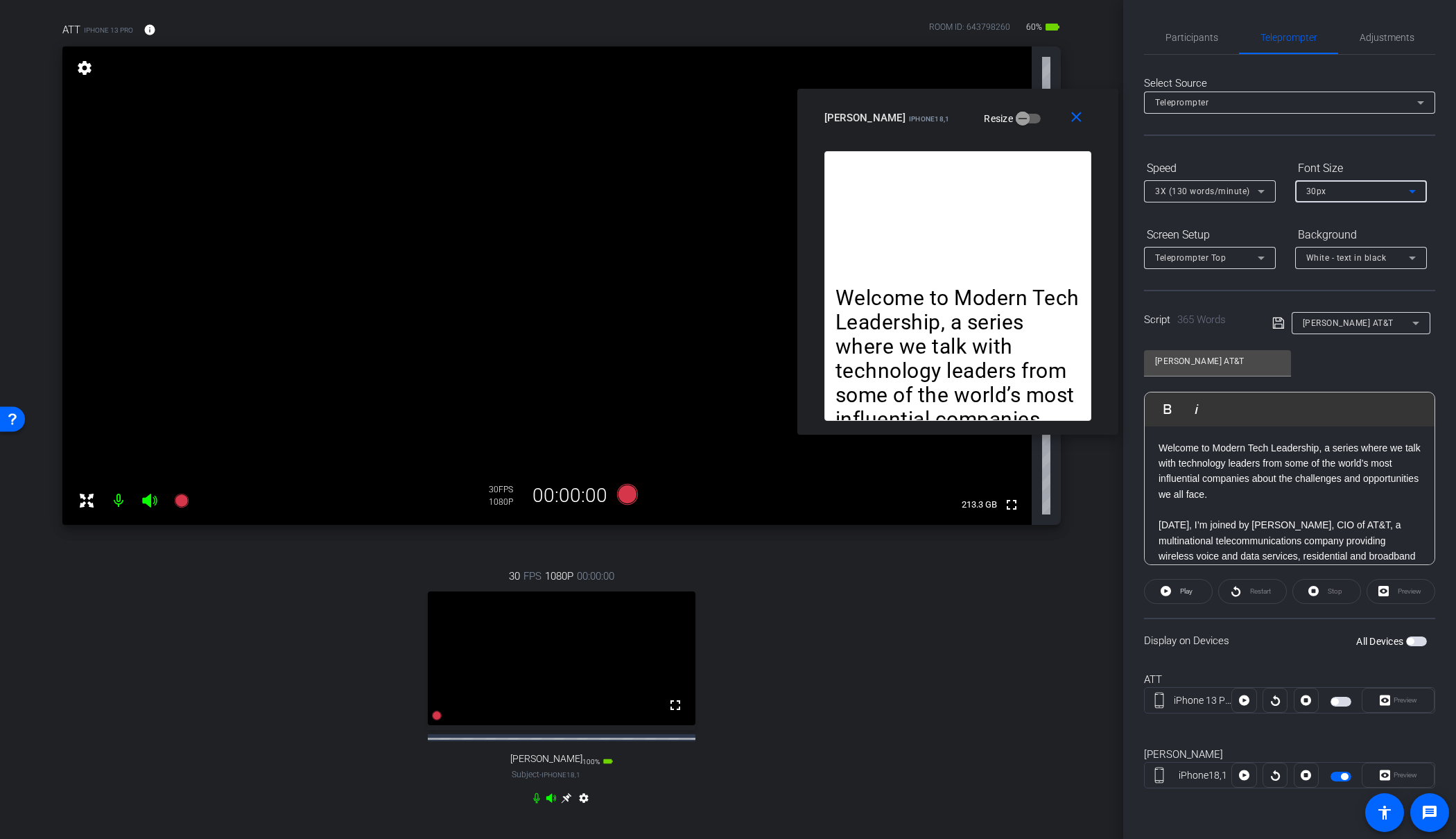
click at [1373, 197] on div "30px" at bounding box center [1357, 190] width 103 height 17
click at [1351, 221] on mat-option "20px" at bounding box center [1361, 218] width 132 height 22
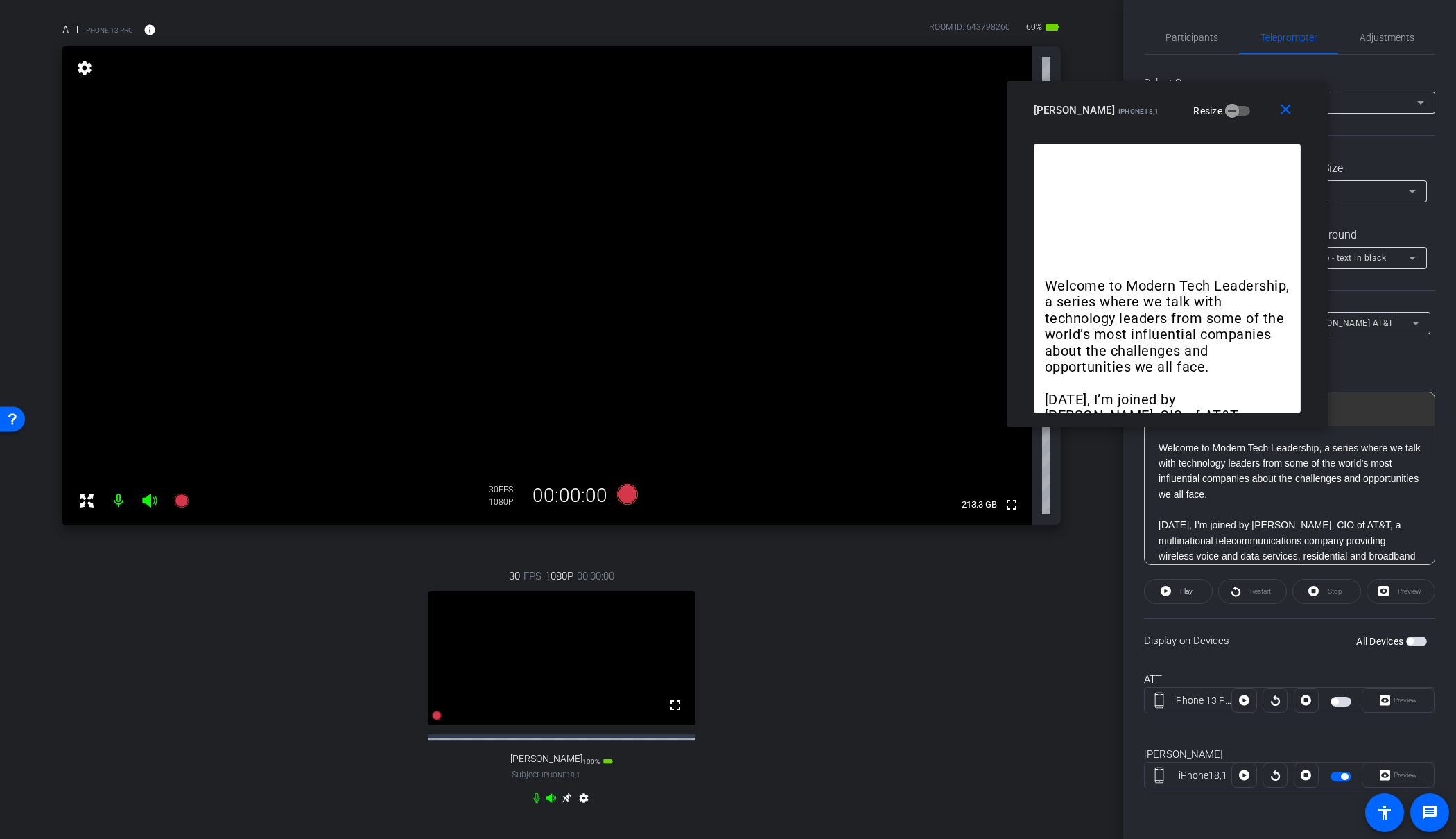
drag, startPoint x: 929, startPoint y: 109, endPoint x: 1138, endPoint y: 101, distance: 209.2
click at [1138, 101] on div "James Shira iPhone18,1 Resize" at bounding box center [1172, 110] width 277 height 25
click at [784, 367] on video at bounding box center [547, 286] width 970 height 479
click at [1371, 36] on span "Adjustments" at bounding box center [1387, 37] width 55 height 10
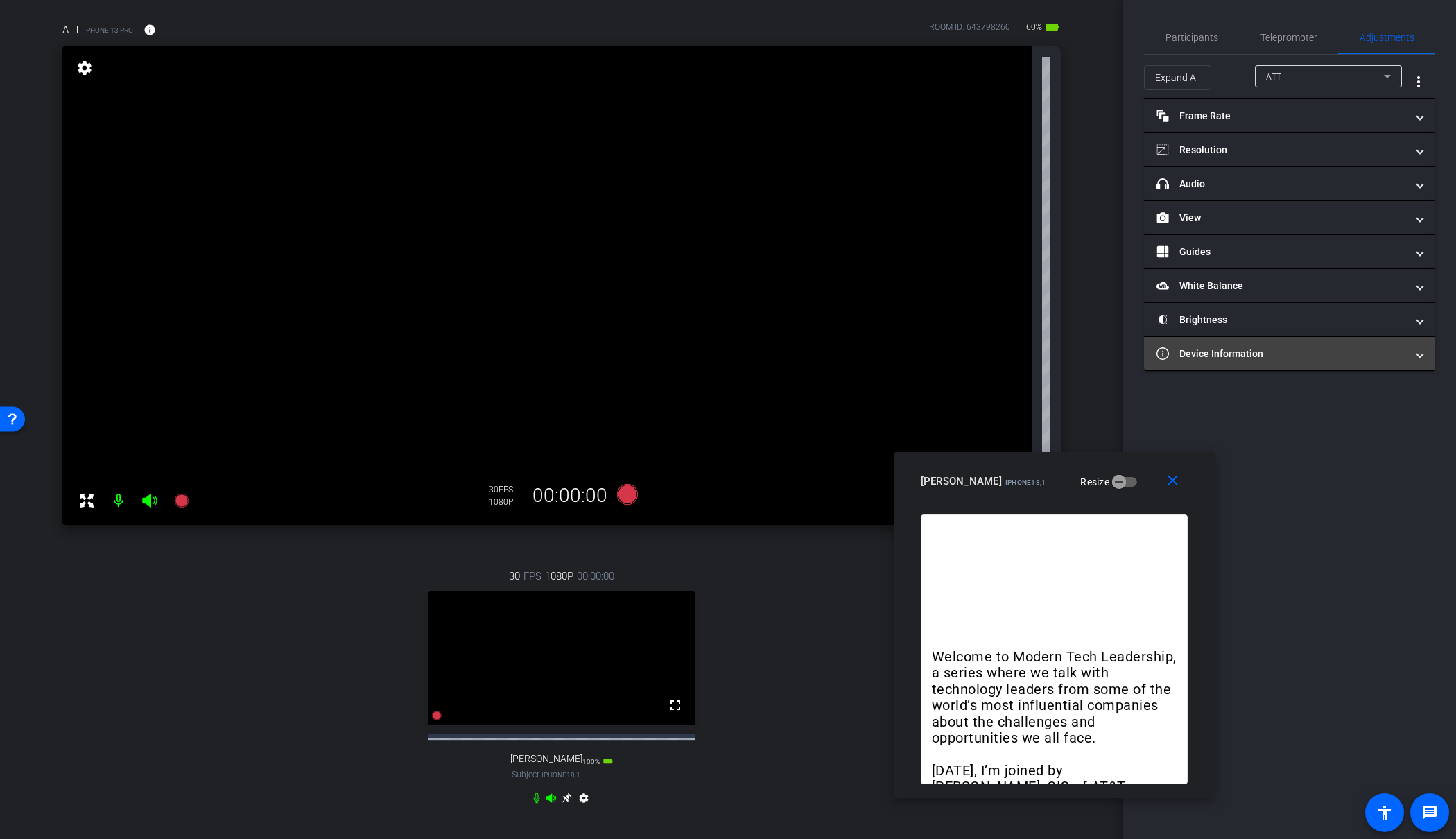
drag, startPoint x: 1111, startPoint y: 104, endPoint x: 1163, endPoint y: 348, distance: 249.5
click at [1013, 477] on div "James Shira iPhone18,1" at bounding box center [984, 480] width 125 height 17
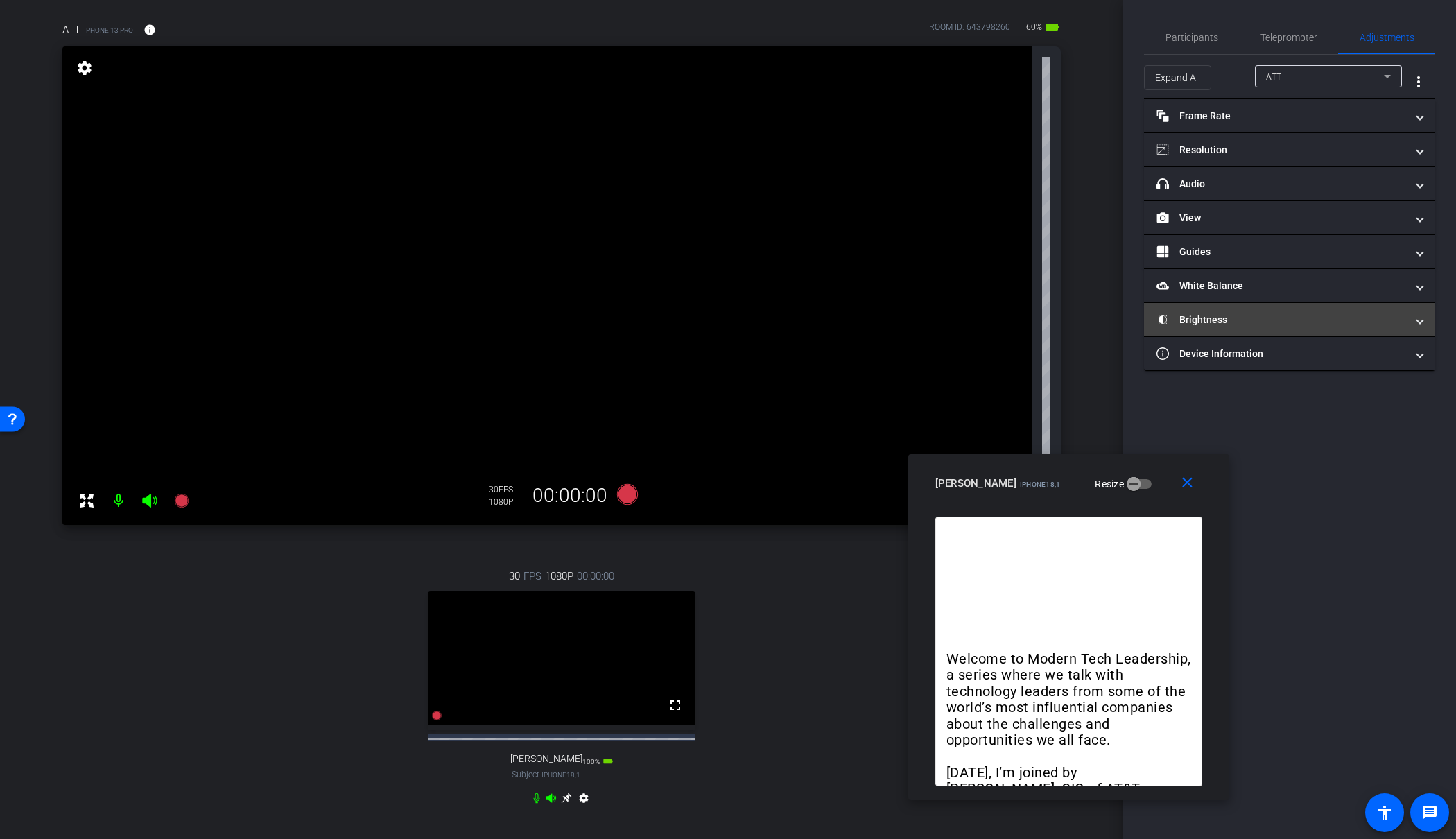
click at [1330, 313] on mat-panel-title "Brightness" at bounding box center [1281, 320] width 250 height 15
drag, startPoint x: 1300, startPoint y: 401, endPoint x: 1248, endPoint y: 406, distance: 52.2
click at [1248, 406] on input "range" at bounding box center [1295, 400] width 287 height 31
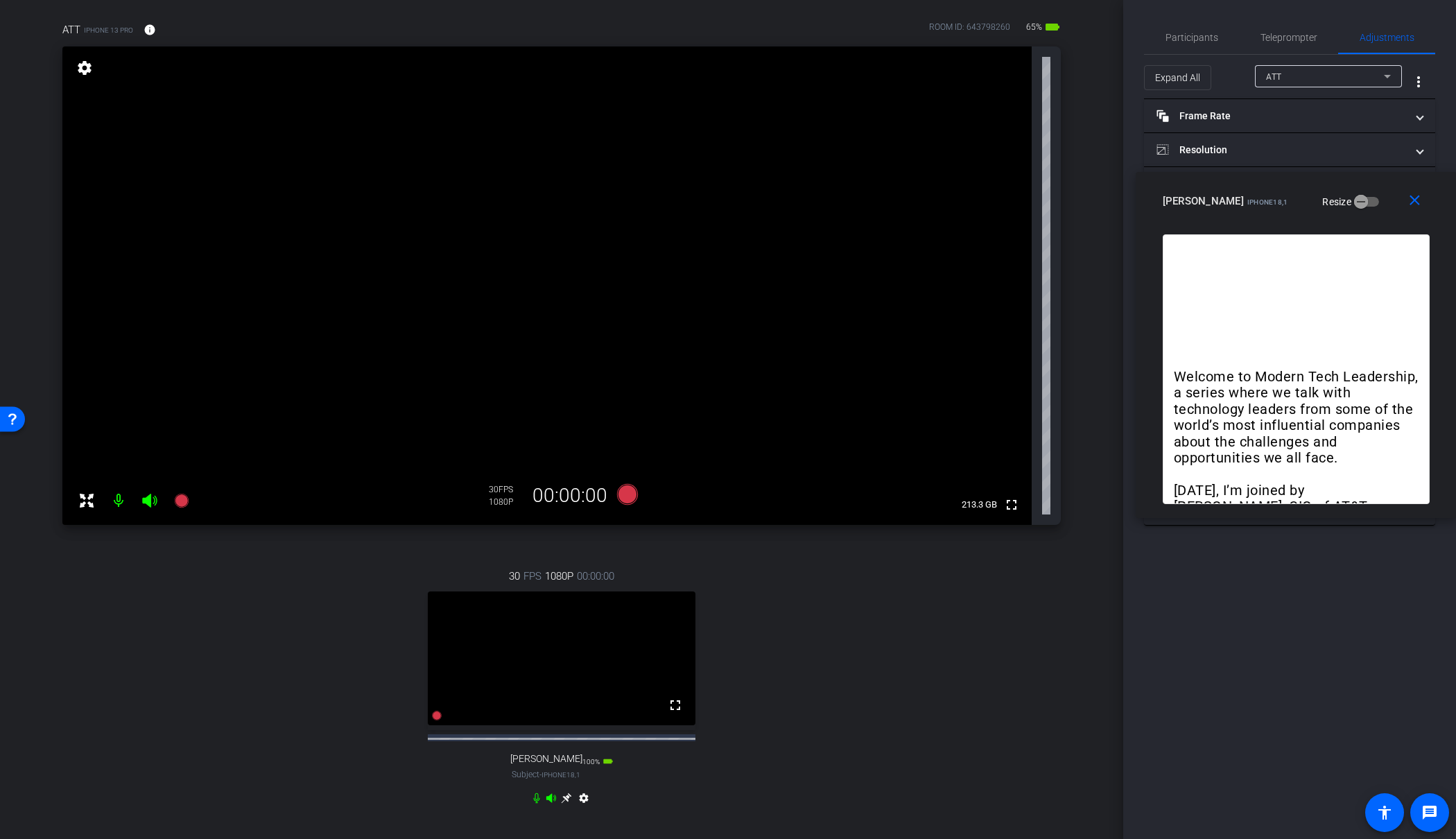
drag, startPoint x: 1028, startPoint y: 477, endPoint x: 1266, endPoint y: 202, distance: 363.7
click at [1266, 202] on span "iPhone18,1" at bounding box center [1268, 201] width 41 height 7
click at [565, 804] on icon at bounding box center [566, 799] width 11 height 11
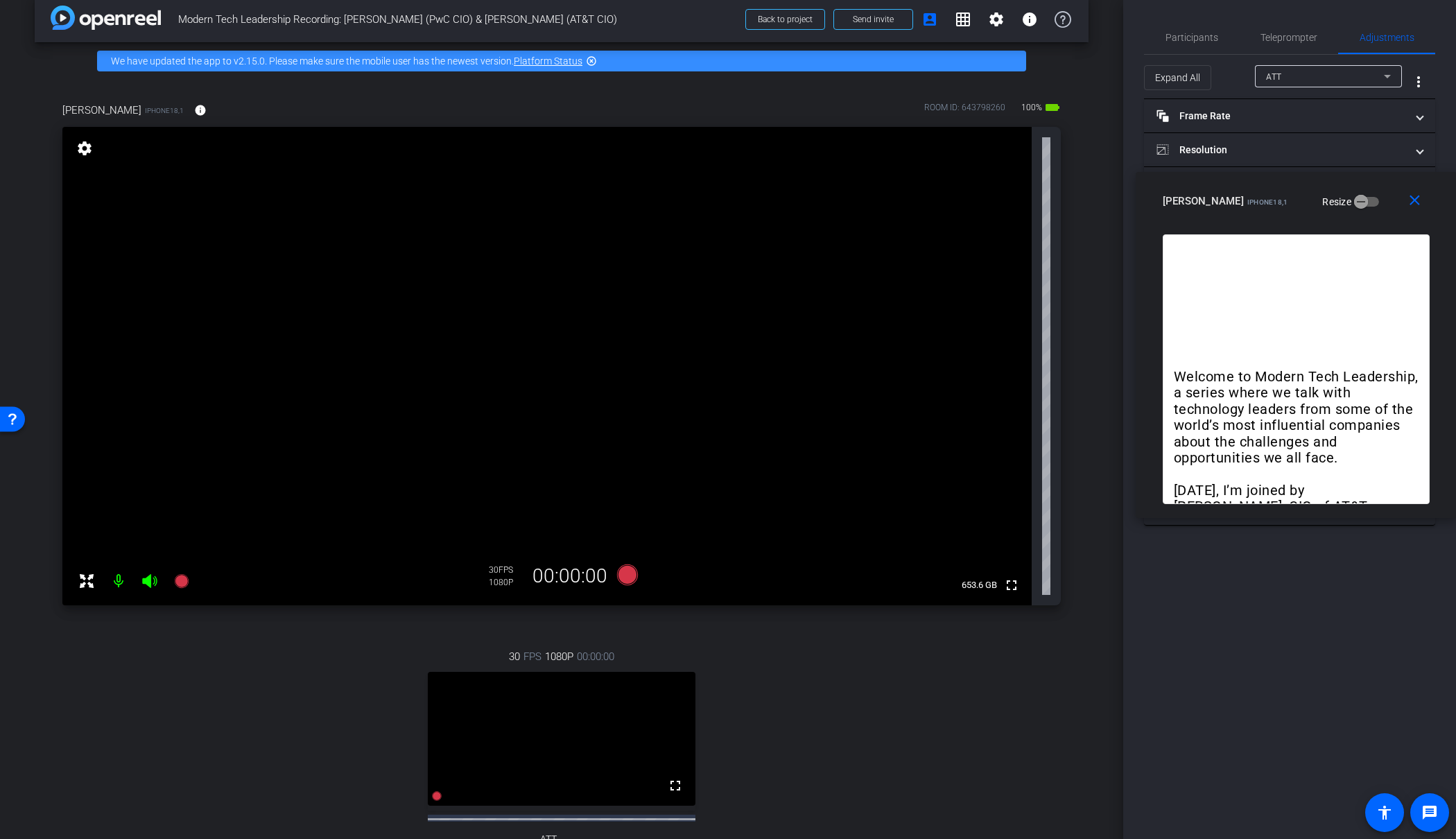
scroll to position [2, 0]
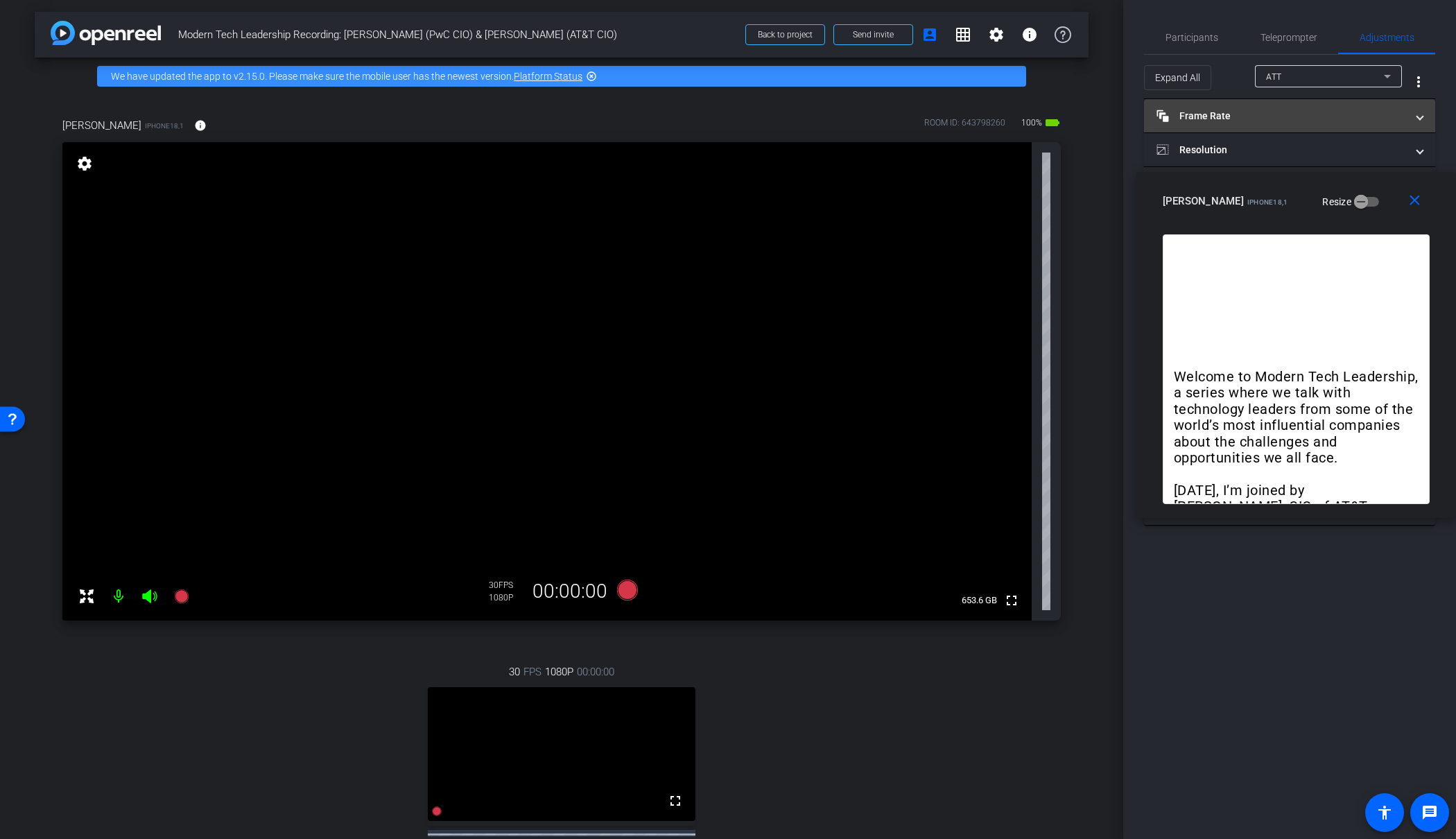
click at [1271, 121] on mat-panel-title "Frame Rate Frame Rate" at bounding box center [1281, 117] width 250 height 15
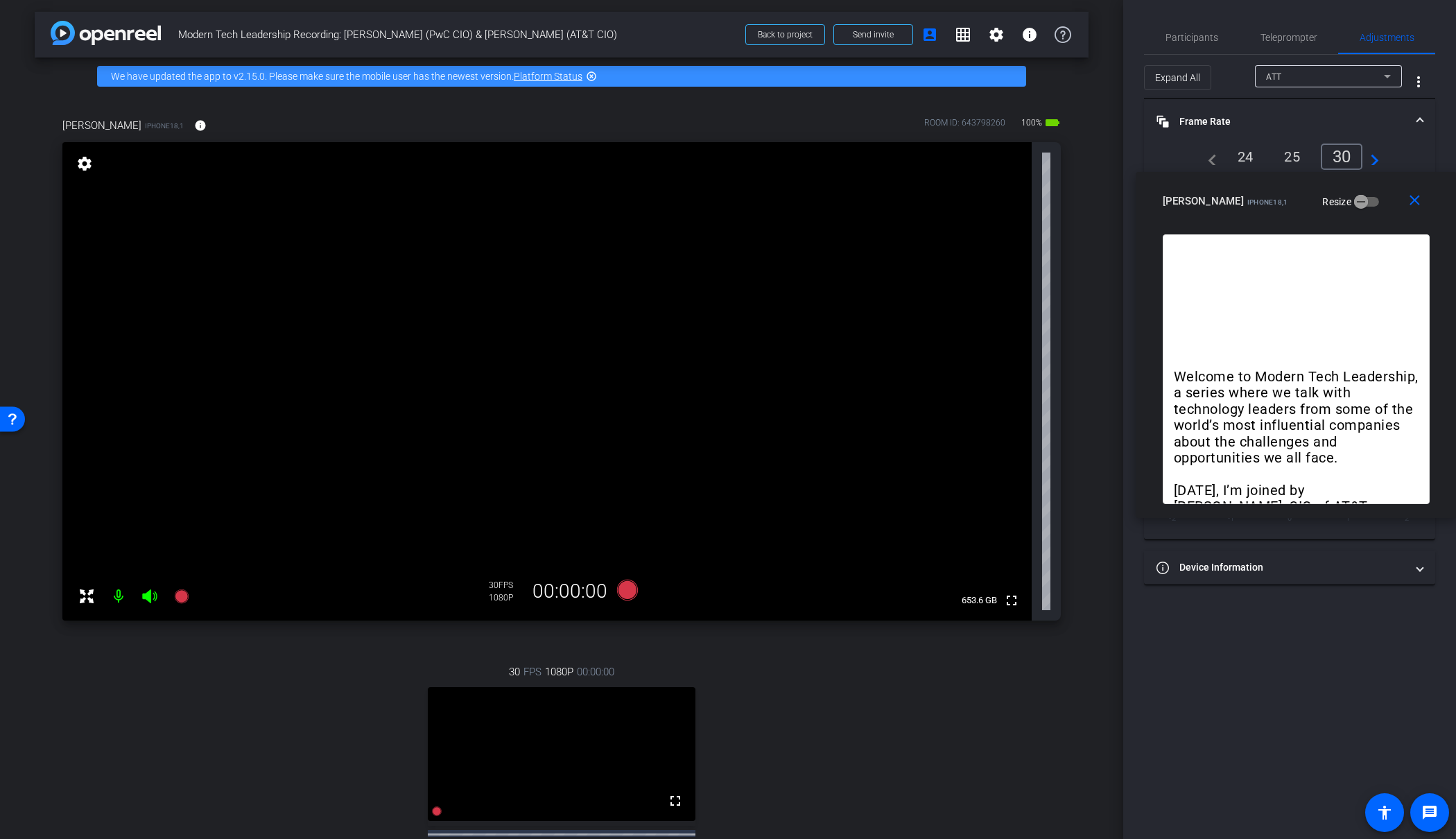
click at [1245, 159] on div "24" at bounding box center [1245, 156] width 36 height 23
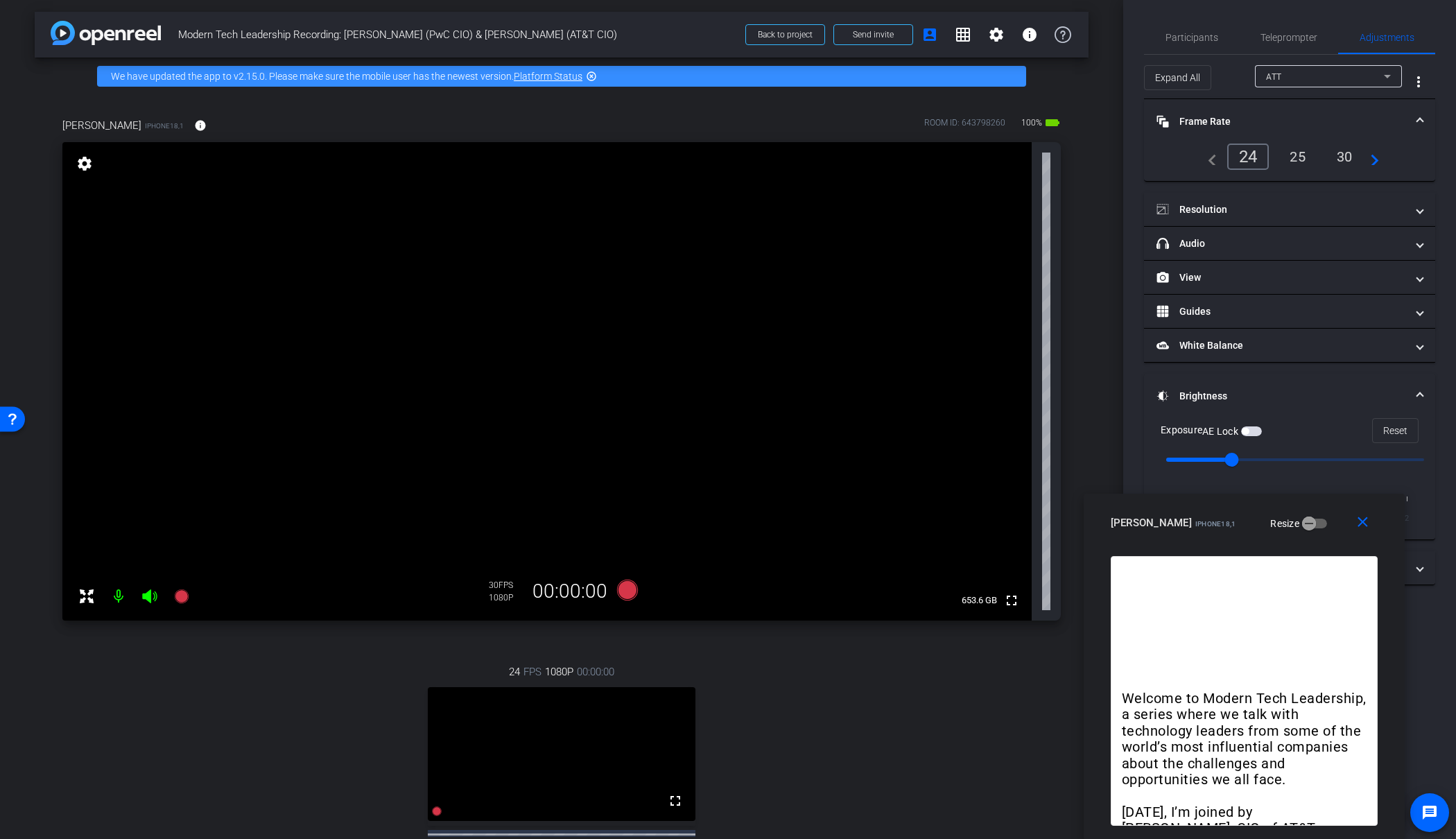
drag, startPoint x: 1251, startPoint y: 192, endPoint x: 1204, endPoint y: 545, distance: 356.1
click at [1199, 585] on div "close James Shira iPhone18,1 Resize Welcome to Modern Tech Leadership, a series…" at bounding box center [1244, 667] width 321 height 346
click at [1319, 66] on div "ATT" at bounding box center [1328, 76] width 125 height 22
click at [1302, 120] on span "James Shira" at bounding box center [1301, 126] width 70 height 17
click at [1243, 158] on div "24" at bounding box center [1245, 156] width 36 height 23
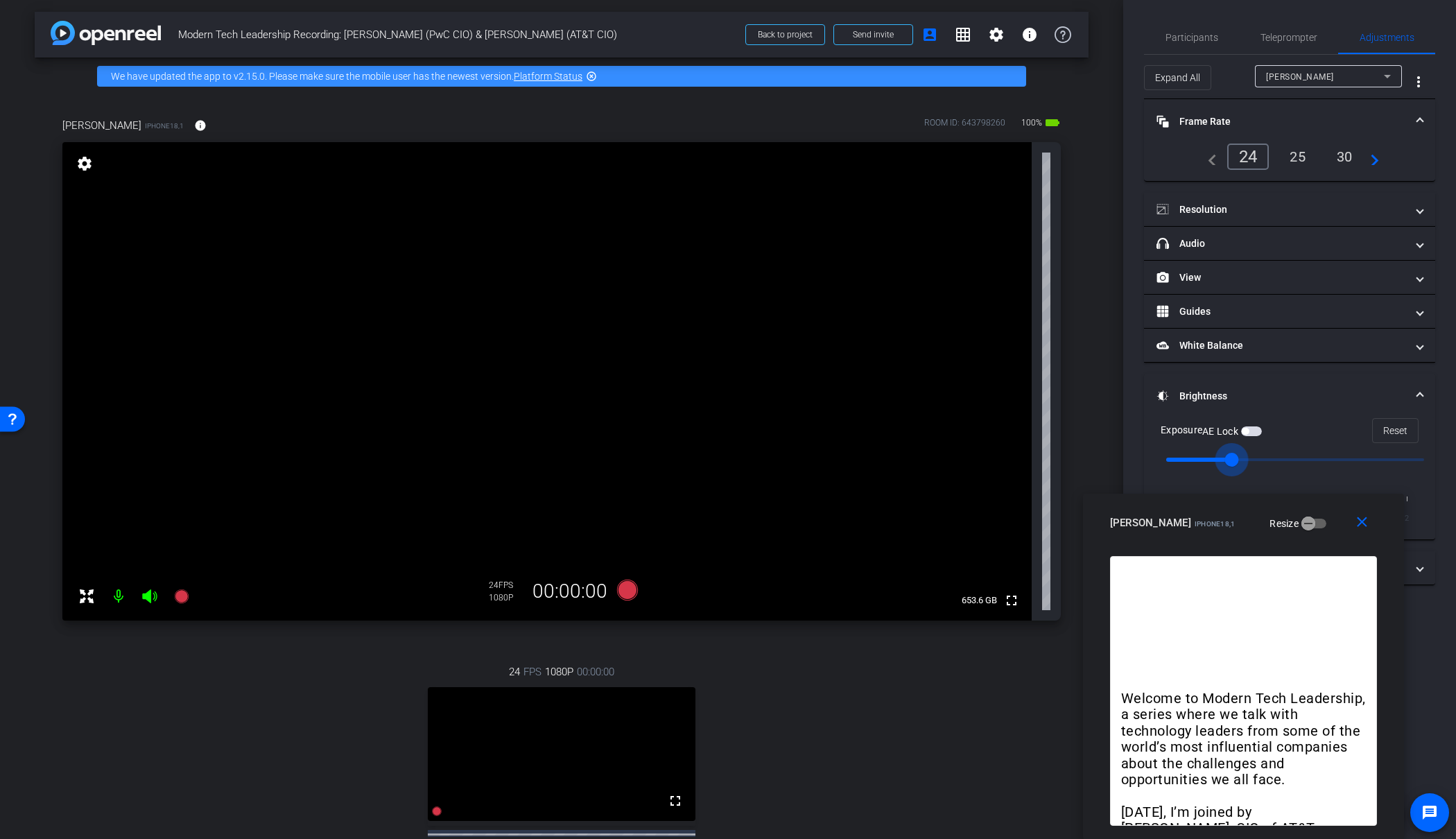
drag, startPoint x: 1295, startPoint y: 456, endPoint x: 1252, endPoint y: 460, distance: 43.2
click at [1252, 460] on input "range" at bounding box center [1295, 460] width 287 height 31
drag, startPoint x: 1239, startPoint y: 459, endPoint x: 1279, endPoint y: 457, distance: 40.0
type input "0"
click at [1279, 457] on input "range" at bounding box center [1295, 460] width 287 height 31
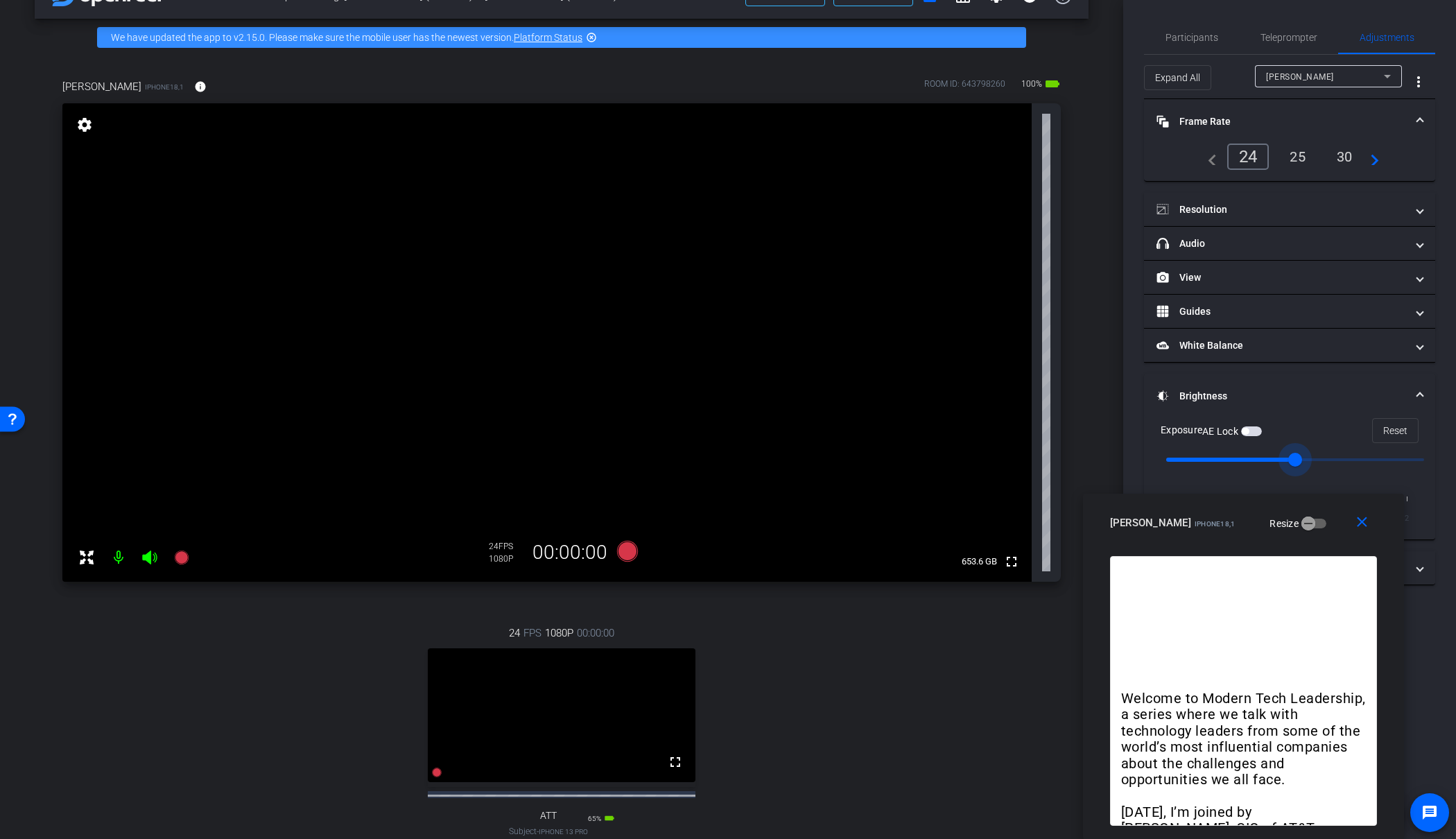
scroll to position [41, 0]
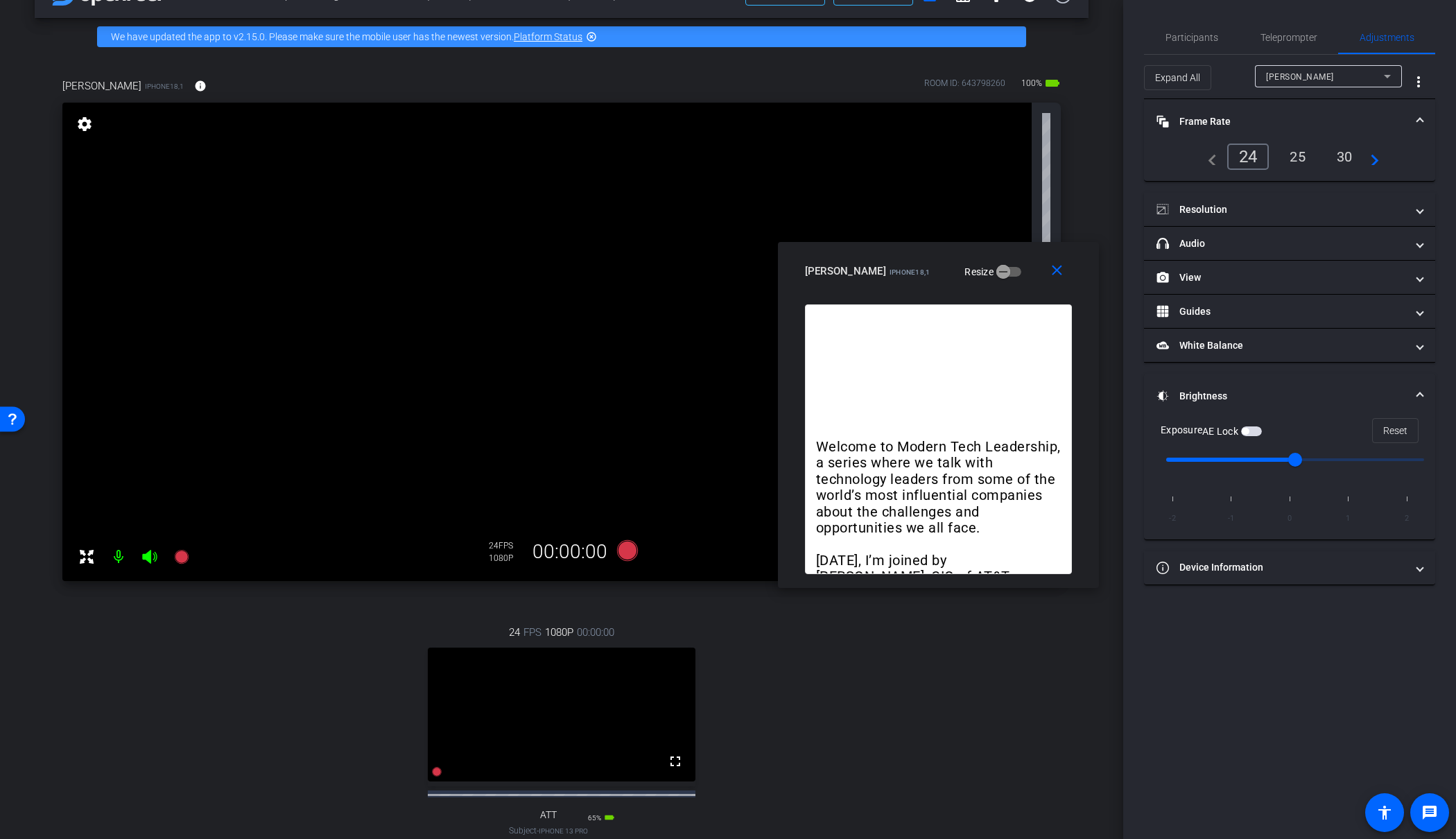
drag, startPoint x: 1162, startPoint y: 532, endPoint x: 857, endPoint y: 282, distance: 394.4
click at [857, 282] on div "James Shira iPhone18,1 Resize" at bounding box center [943, 271] width 277 height 25
click at [1234, 209] on mat-panel-title "Resolution" at bounding box center [1281, 210] width 250 height 15
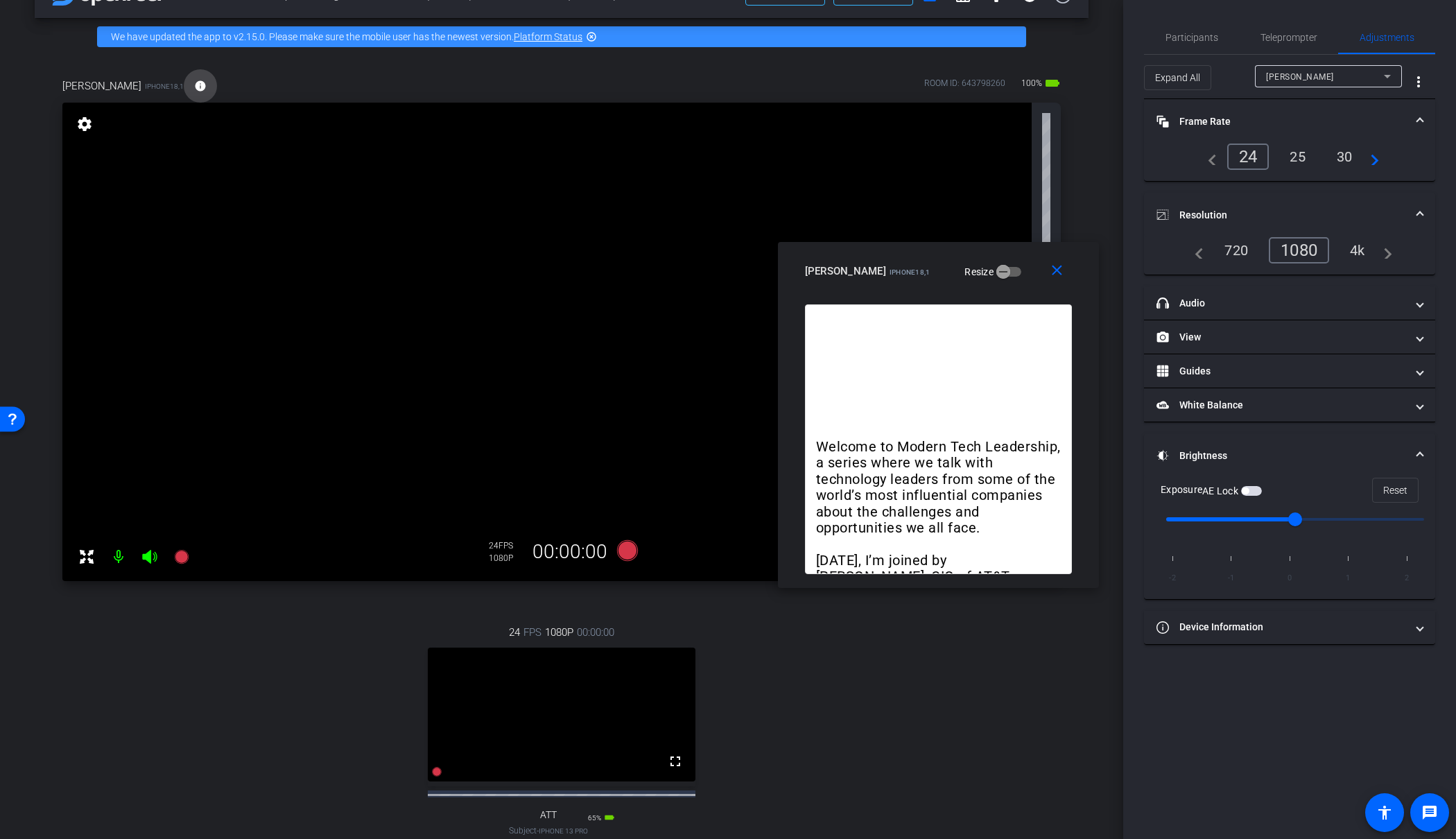
click at [194, 84] on mat-icon "info" at bounding box center [200, 86] width 12 height 12
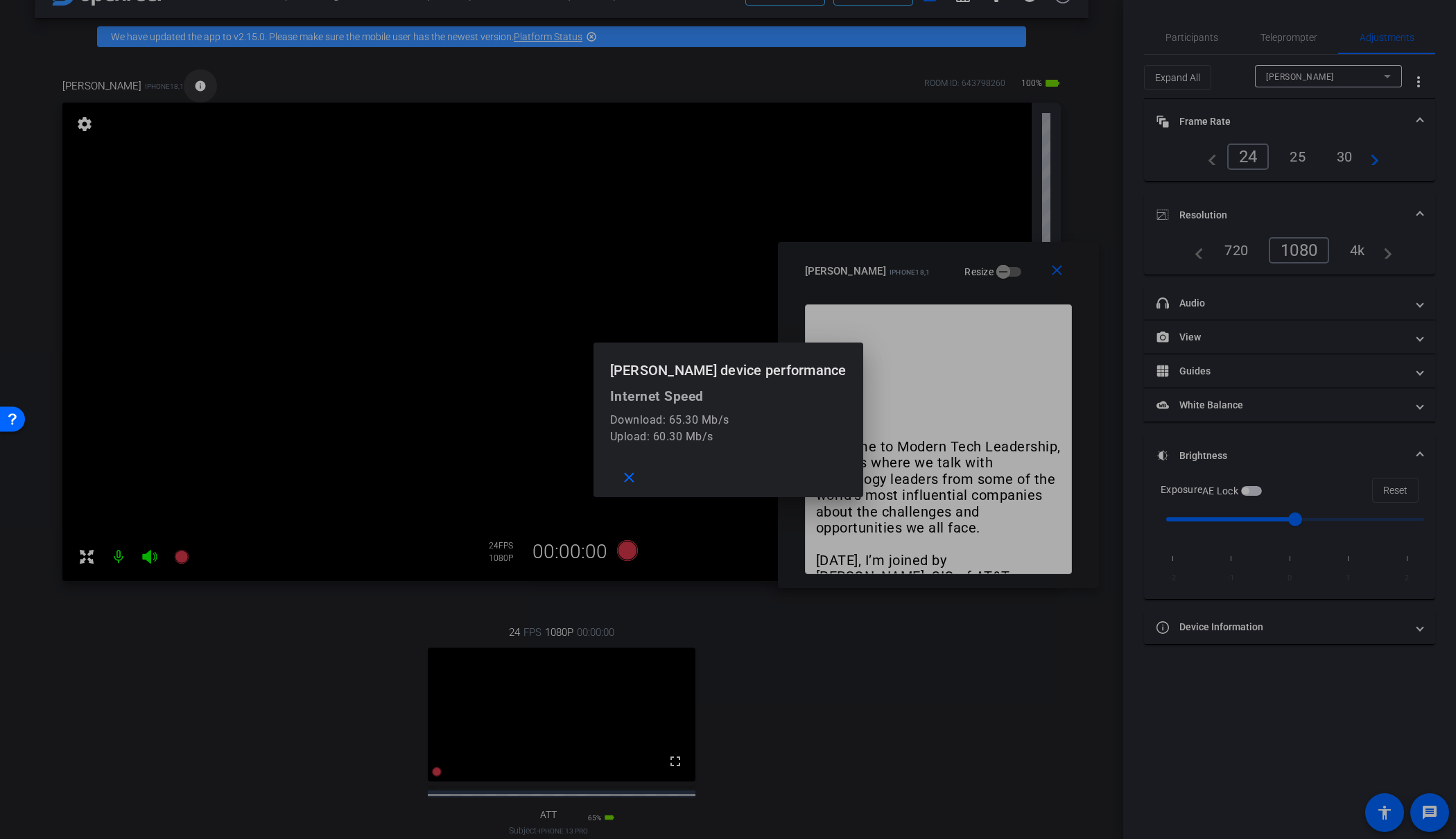
click at [176, 84] on div at bounding box center [728, 419] width 1456 height 839
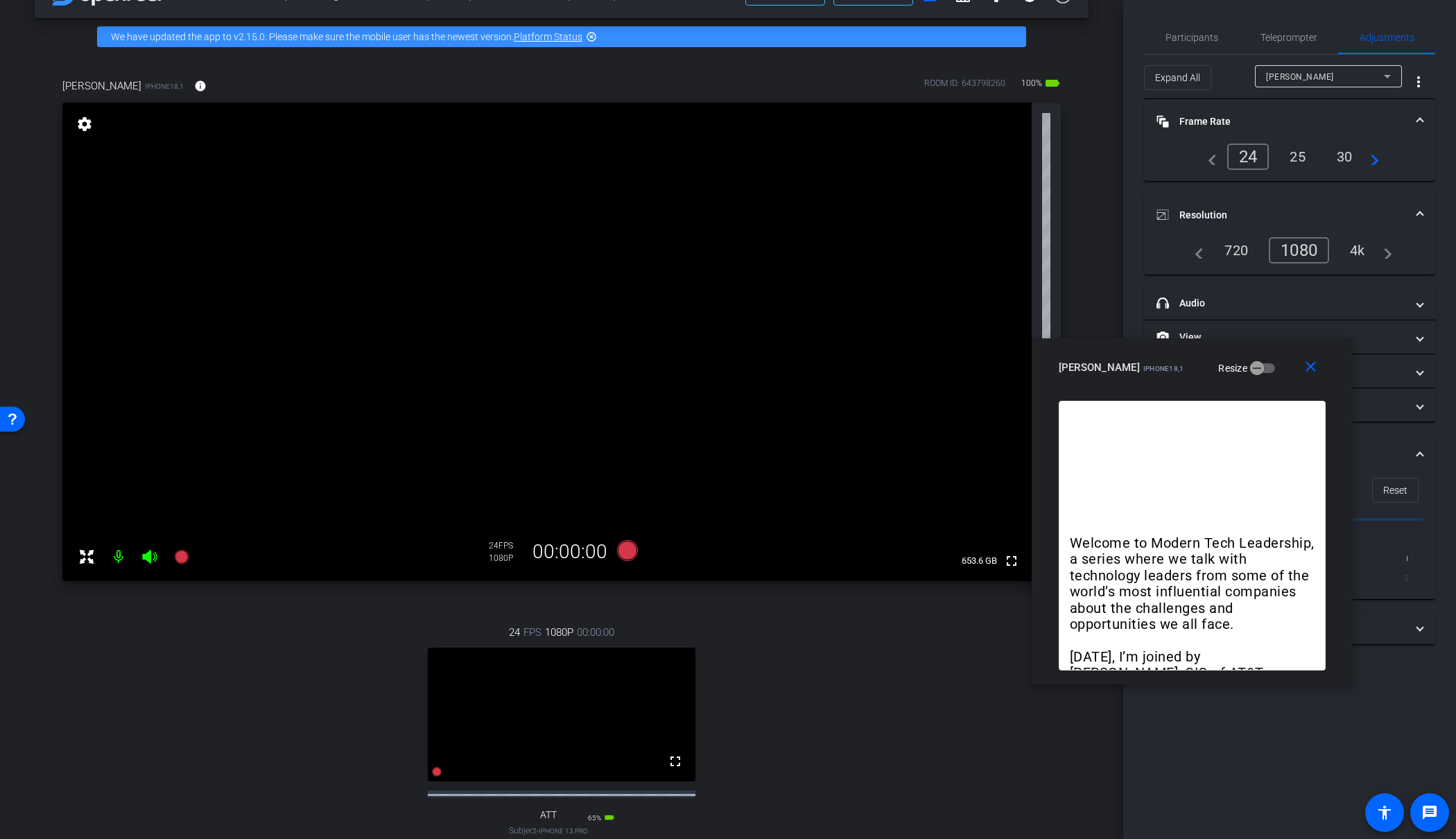
drag, startPoint x: 871, startPoint y: 270, endPoint x: 1125, endPoint y: 367, distance: 271.9
click at [1144, 367] on span "iPhone18,1" at bounding box center [1164, 368] width 41 height 7
click at [1183, 32] on span "Participants" at bounding box center [1191, 37] width 53 height 10
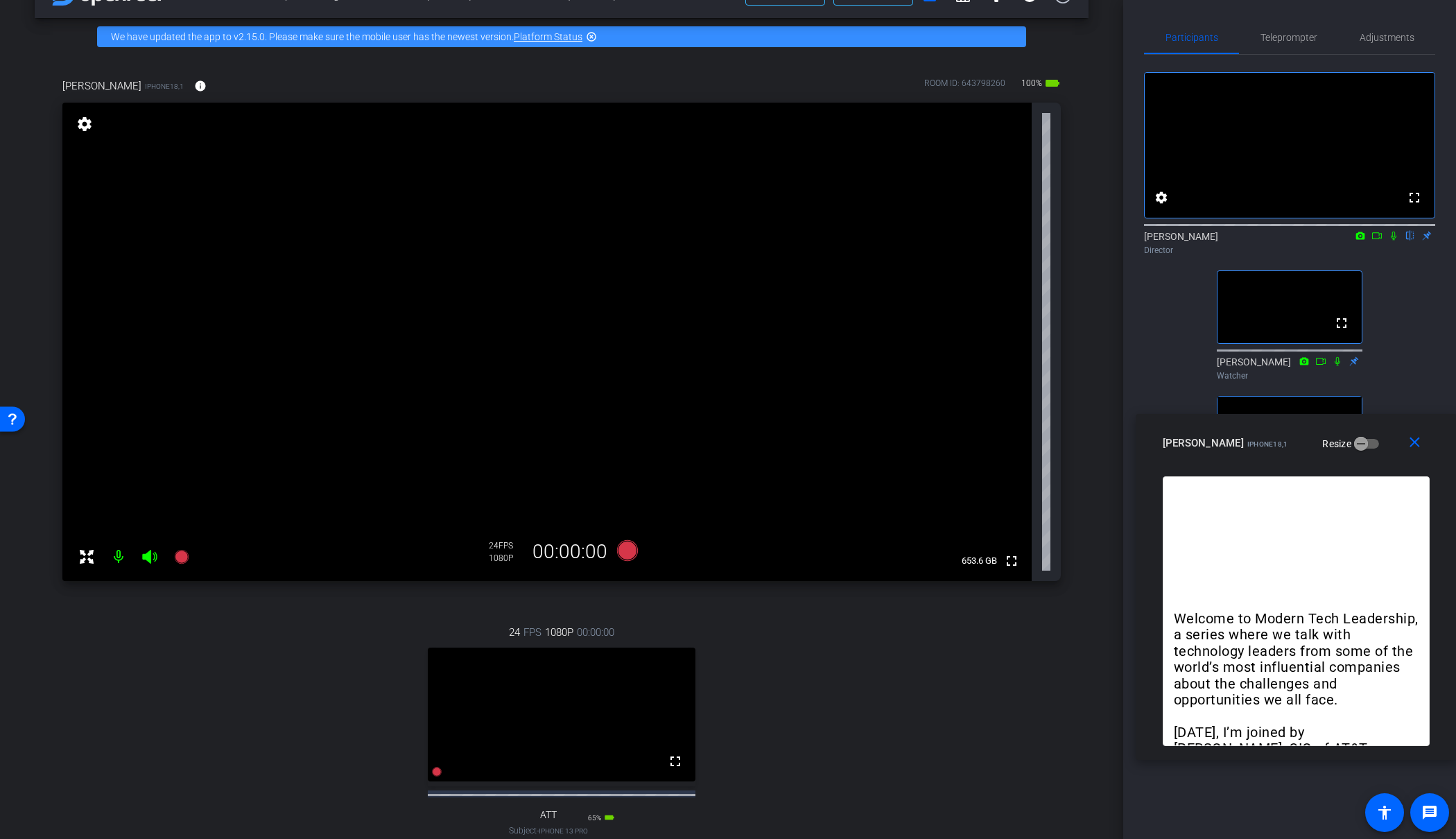
drag, startPoint x: 1155, startPoint y: 360, endPoint x: 1256, endPoint y: 430, distance: 122.9
click at [1269, 435] on div "James Shira iPhone18,1 Resize" at bounding box center [1302, 443] width 277 height 25
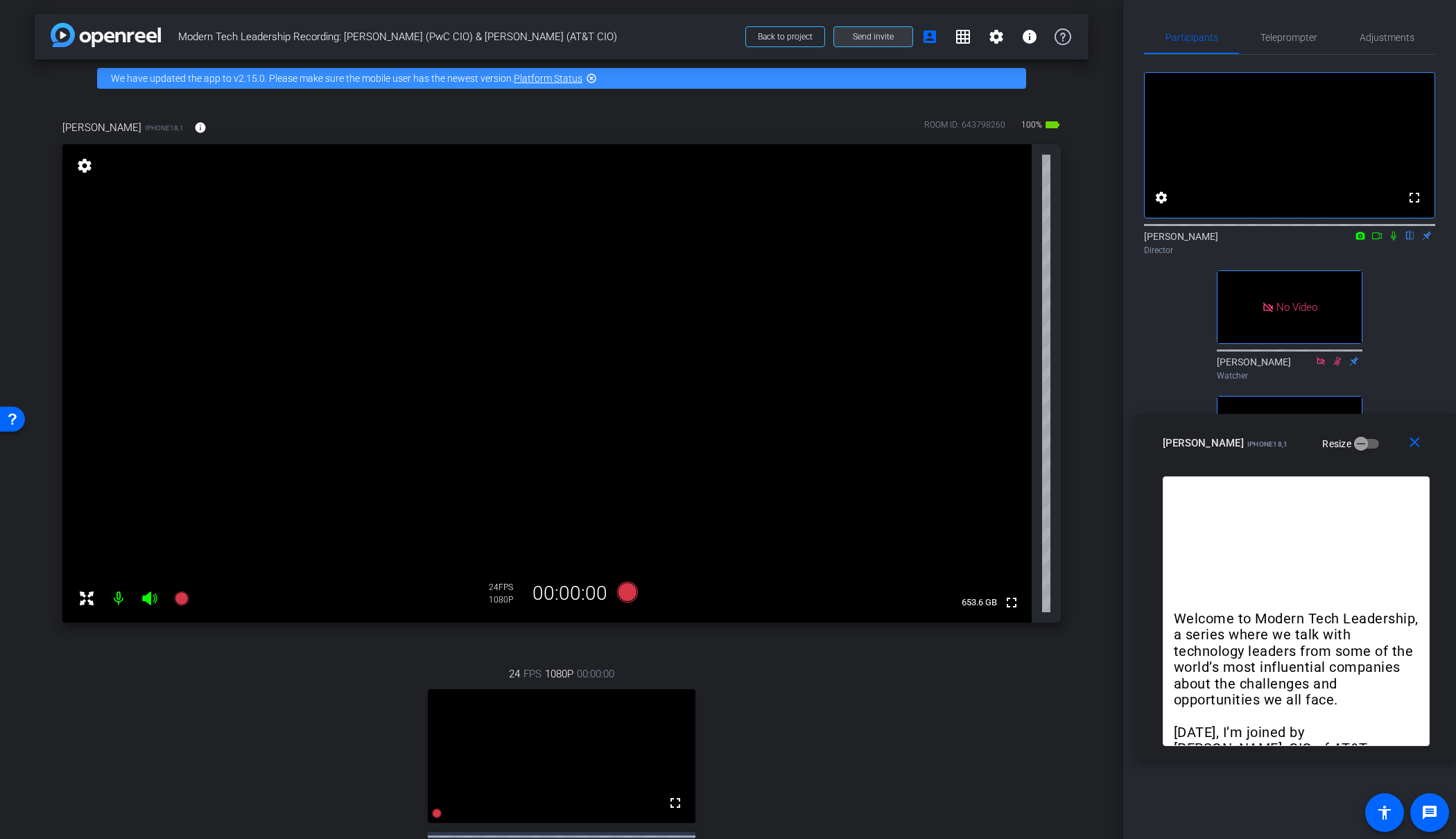
click at [861, 37] on span "Send invite" at bounding box center [874, 37] width 41 height 11
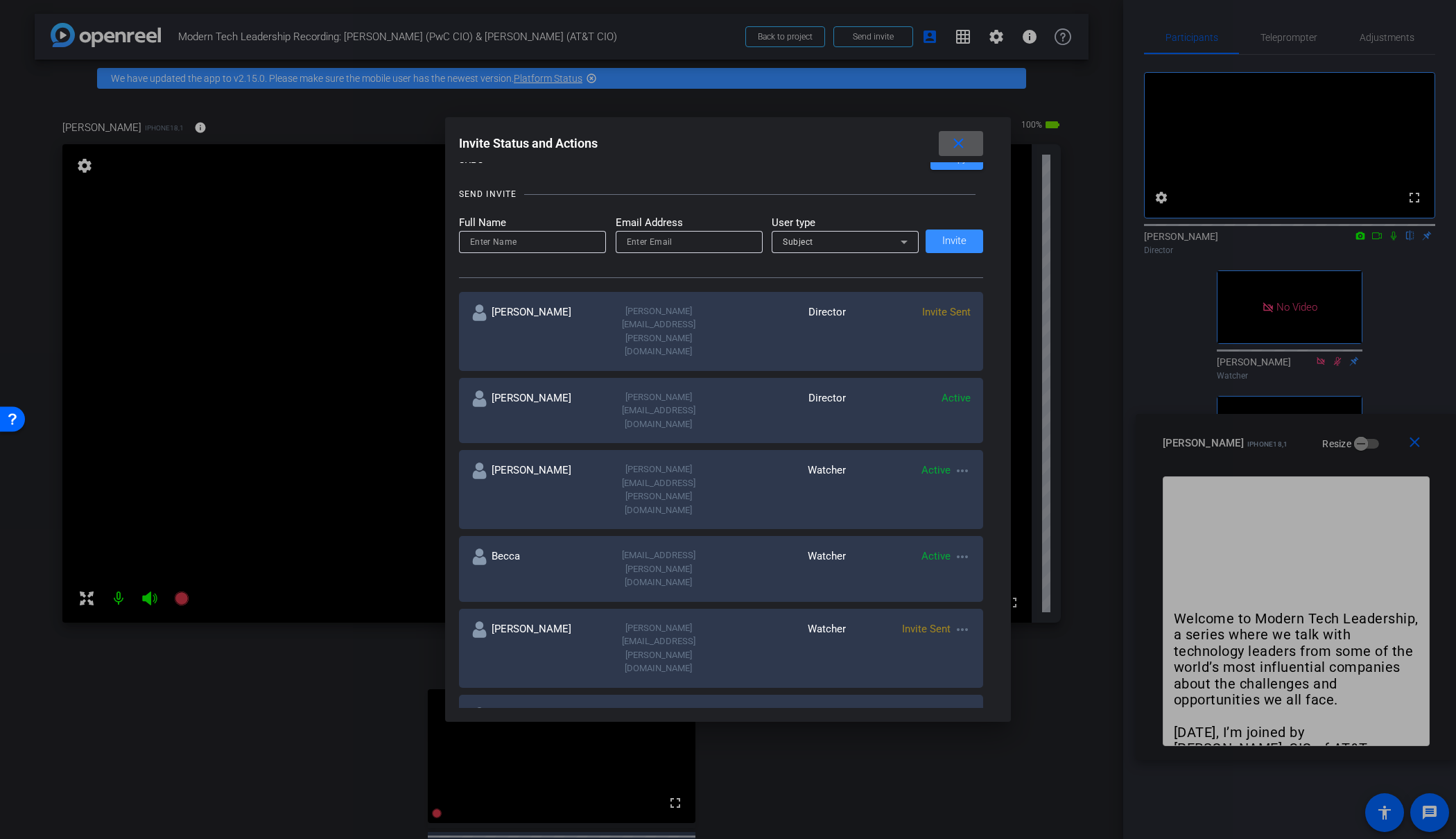
scroll to position [149, 0]
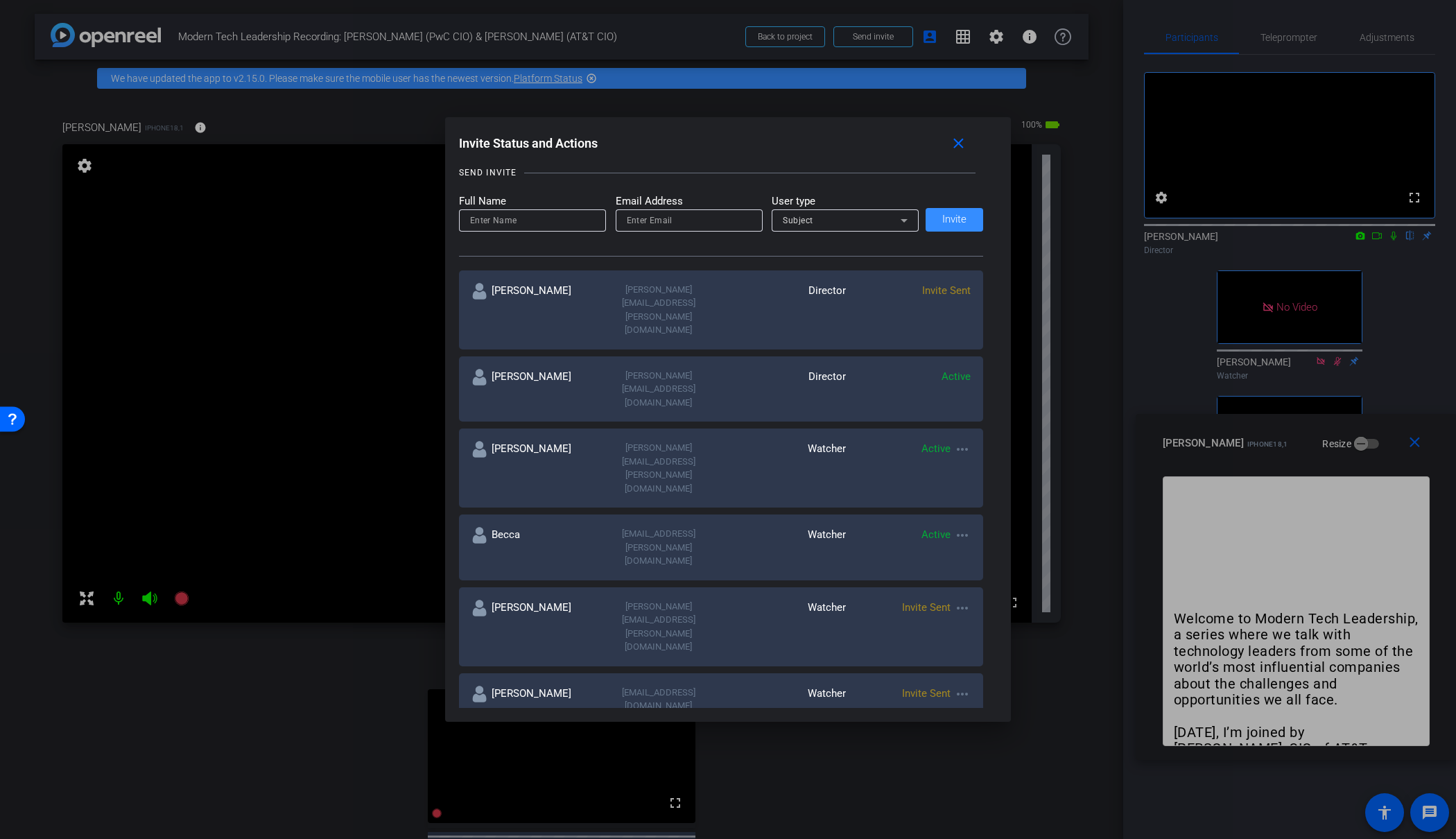
click at [964, 686] on mat-icon "more_horiz" at bounding box center [963, 694] width 17 height 17
click at [1014, 575] on span "Re-Send Invite" at bounding box center [1017, 574] width 104 height 17
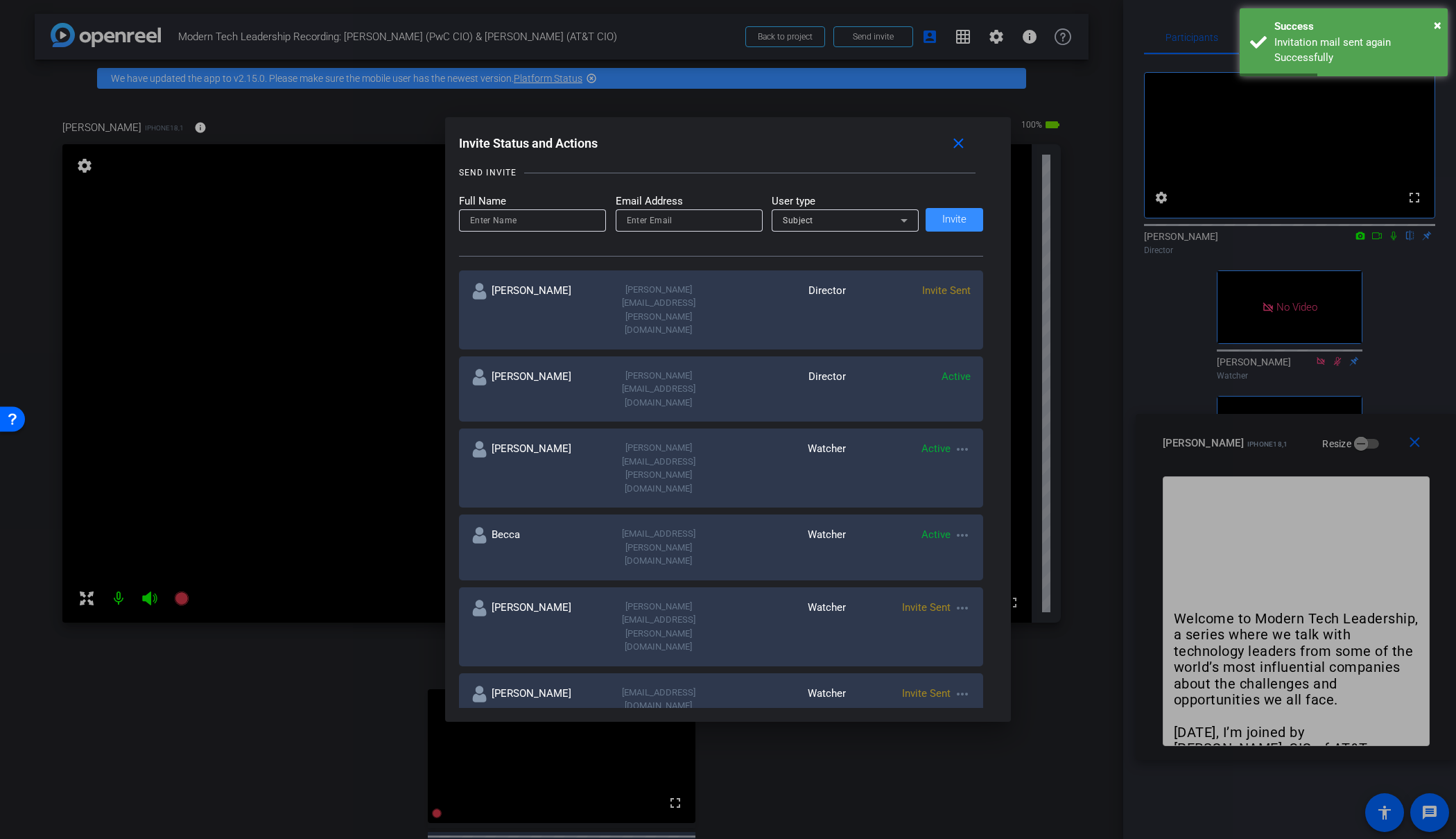
click at [960, 745] on mat-icon "more_horiz" at bounding box center [963, 753] width 17 height 17
click at [988, 625] on span "Re-Send Invite" at bounding box center [1017, 623] width 104 height 17
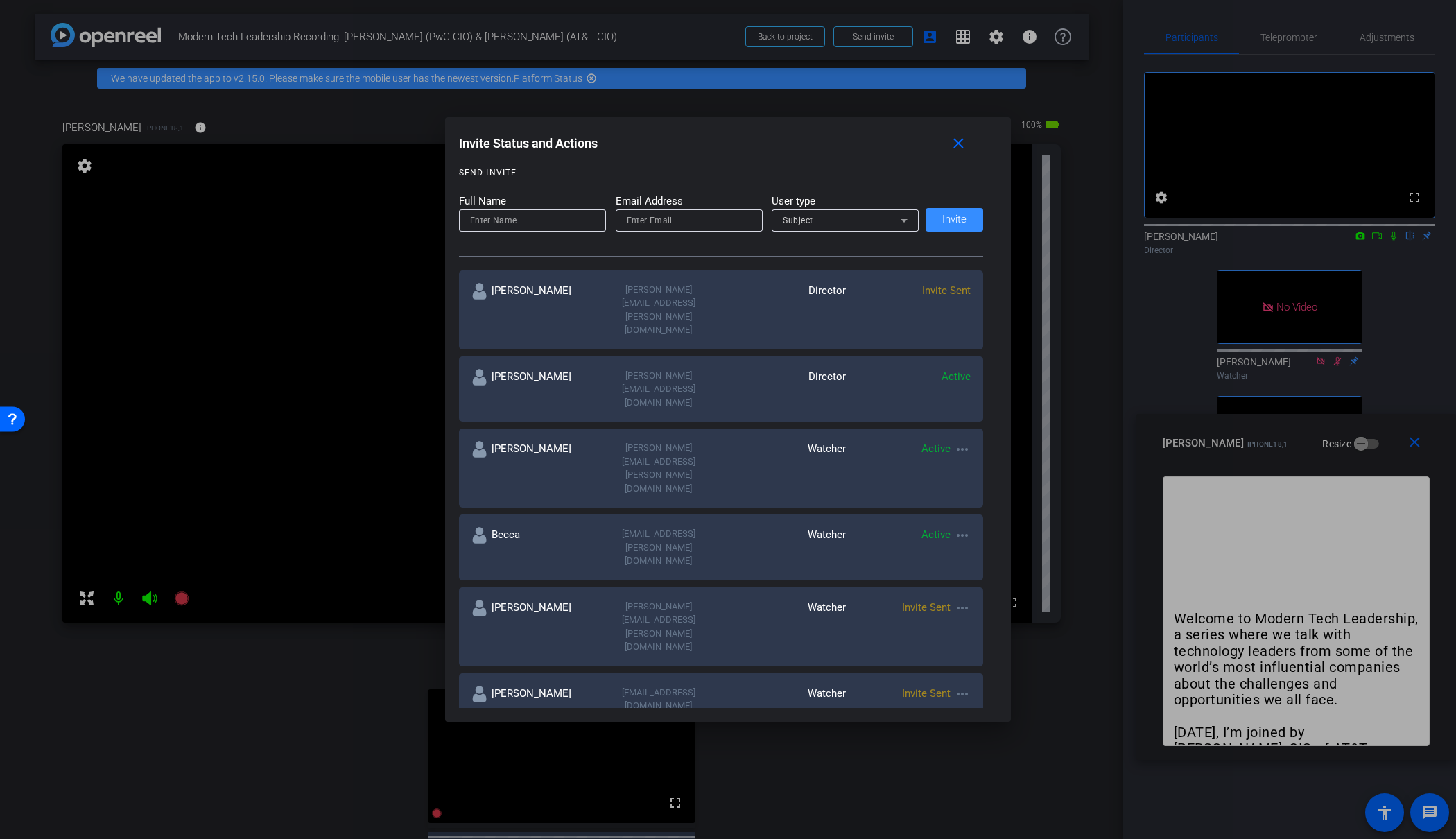
scroll to position [0, 0]
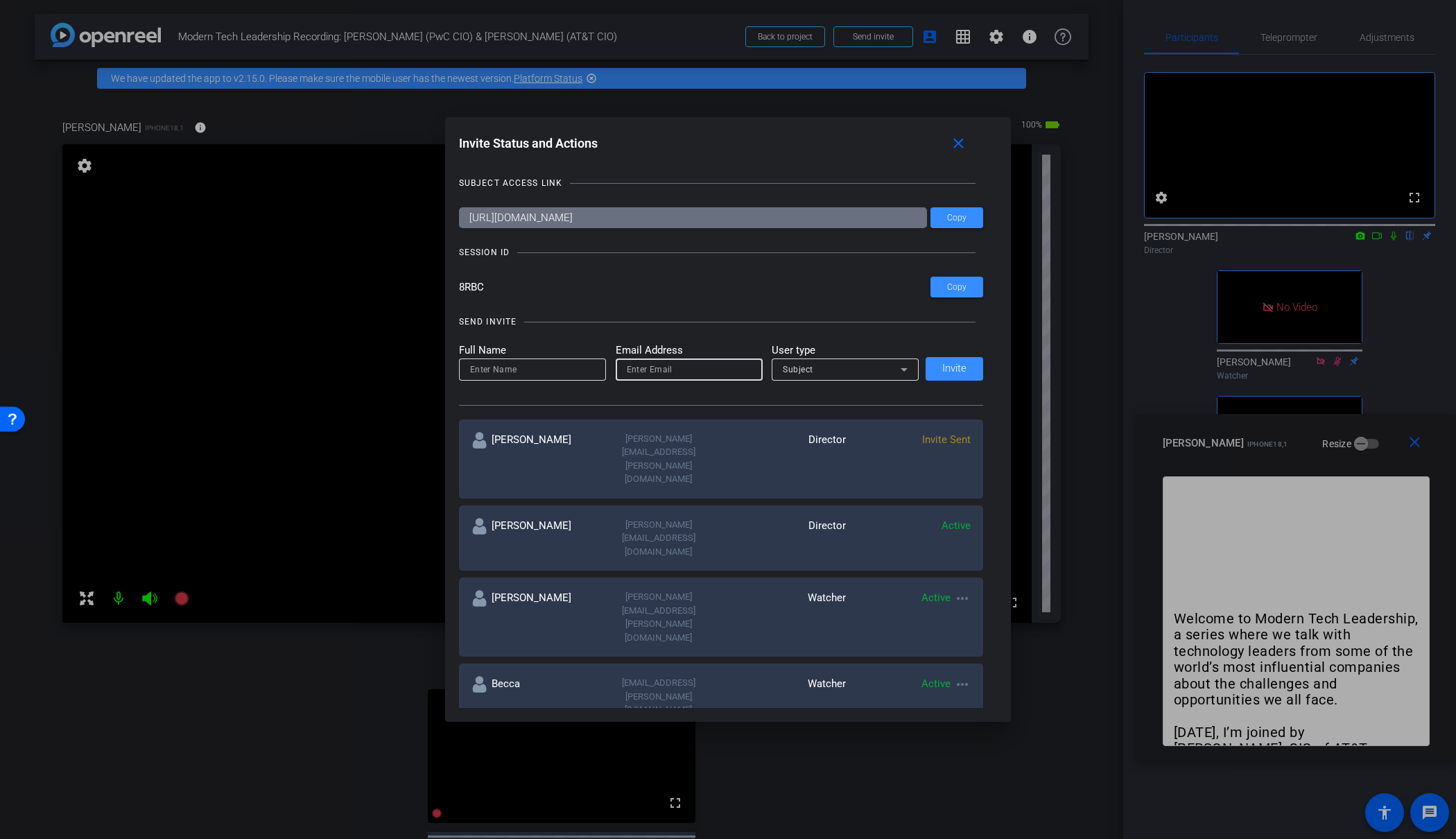
click at [666, 367] on input "email" at bounding box center [689, 370] width 125 height 17
paste input "aq0405@att.com"
type input "aq0405@att.com"
click at [524, 369] on input at bounding box center [532, 370] width 125 height 17
type input "Anne"
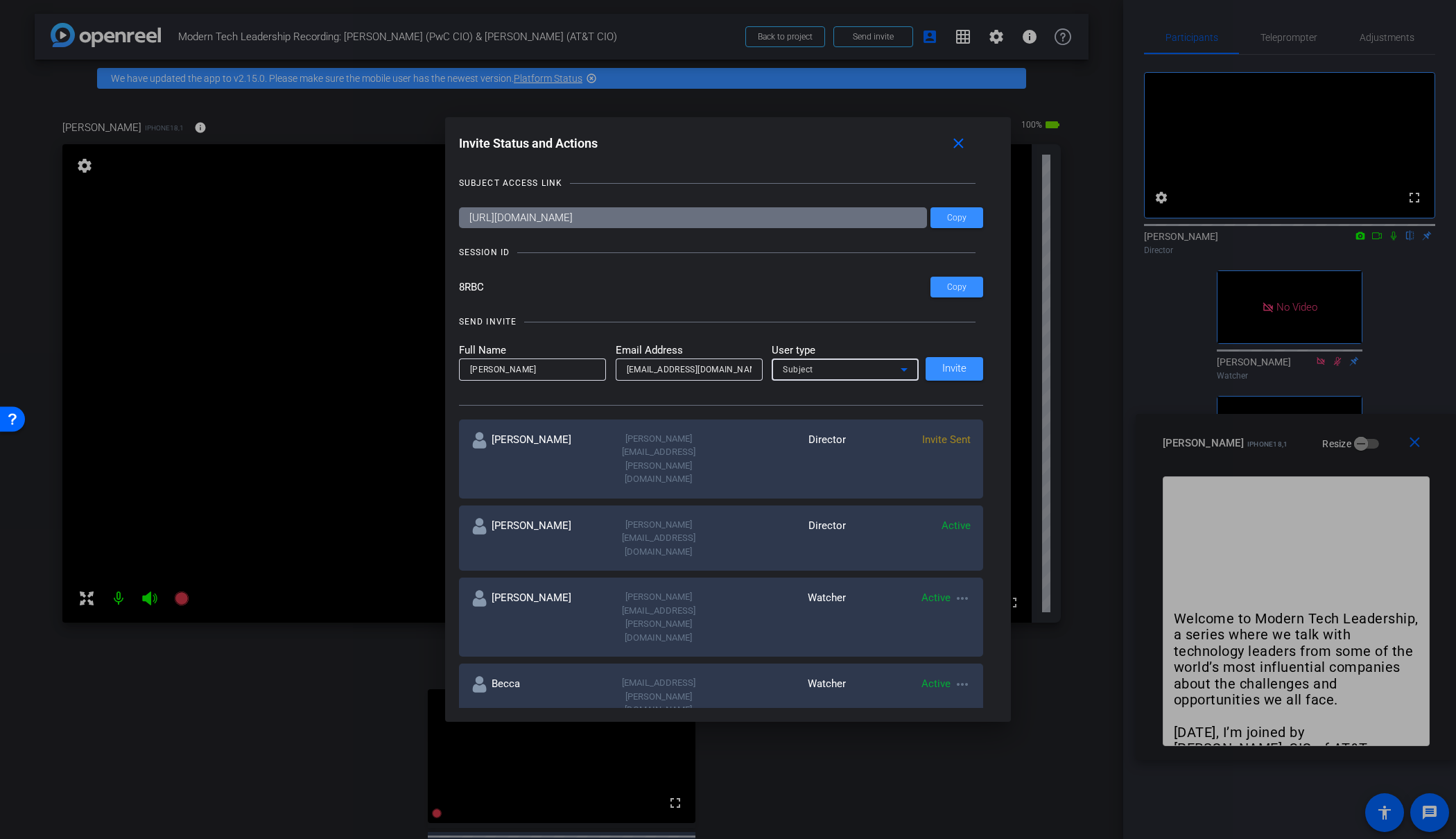
click at [893, 364] on div "Subject" at bounding box center [842, 369] width 118 height 17
click at [853, 414] on mat-option "Watcher" at bounding box center [845, 419] width 147 height 22
click at [965, 374] on span "Invite" at bounding box center [954, 368] width 24 height 11
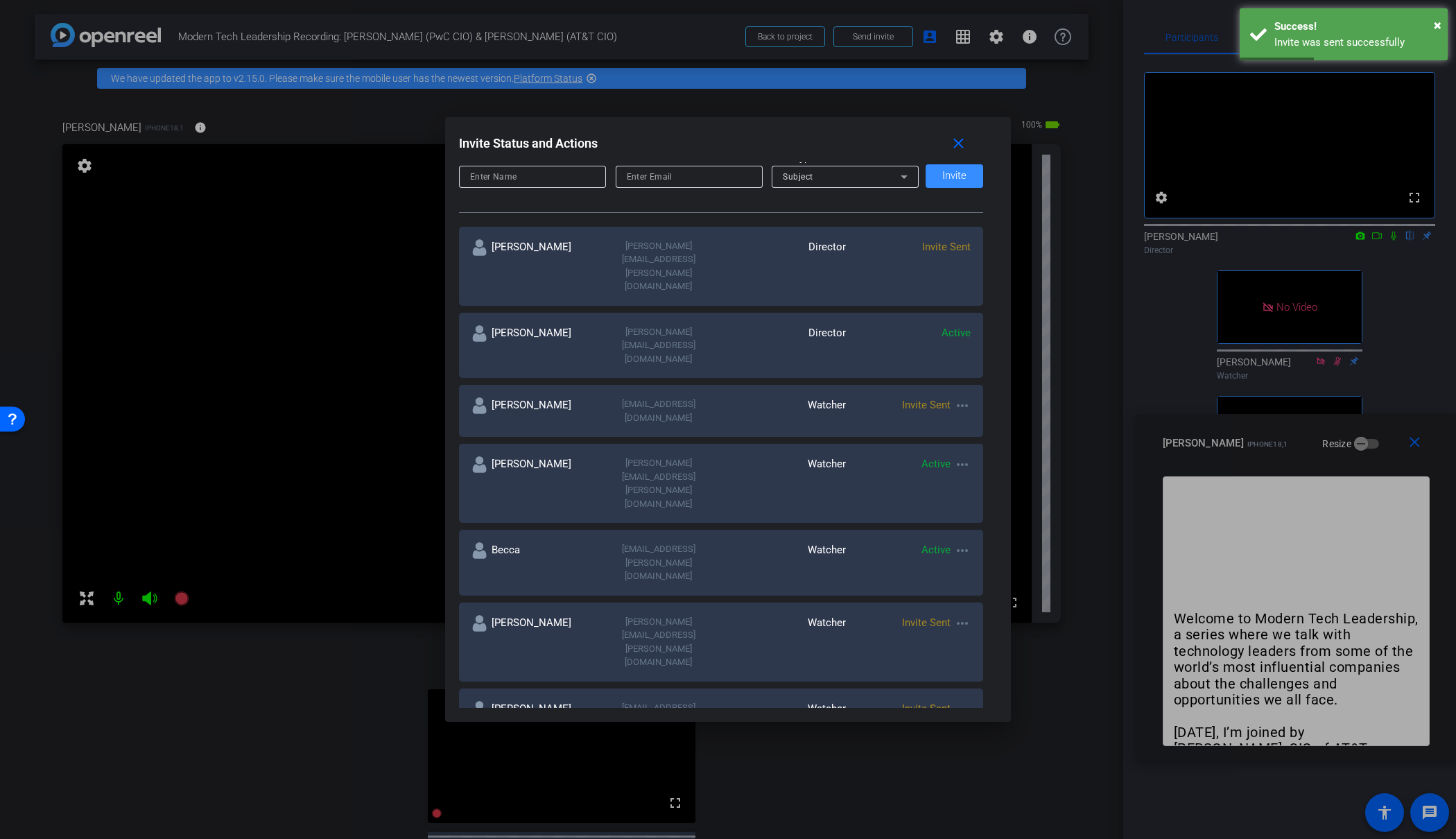
scroll to position [201, 0]
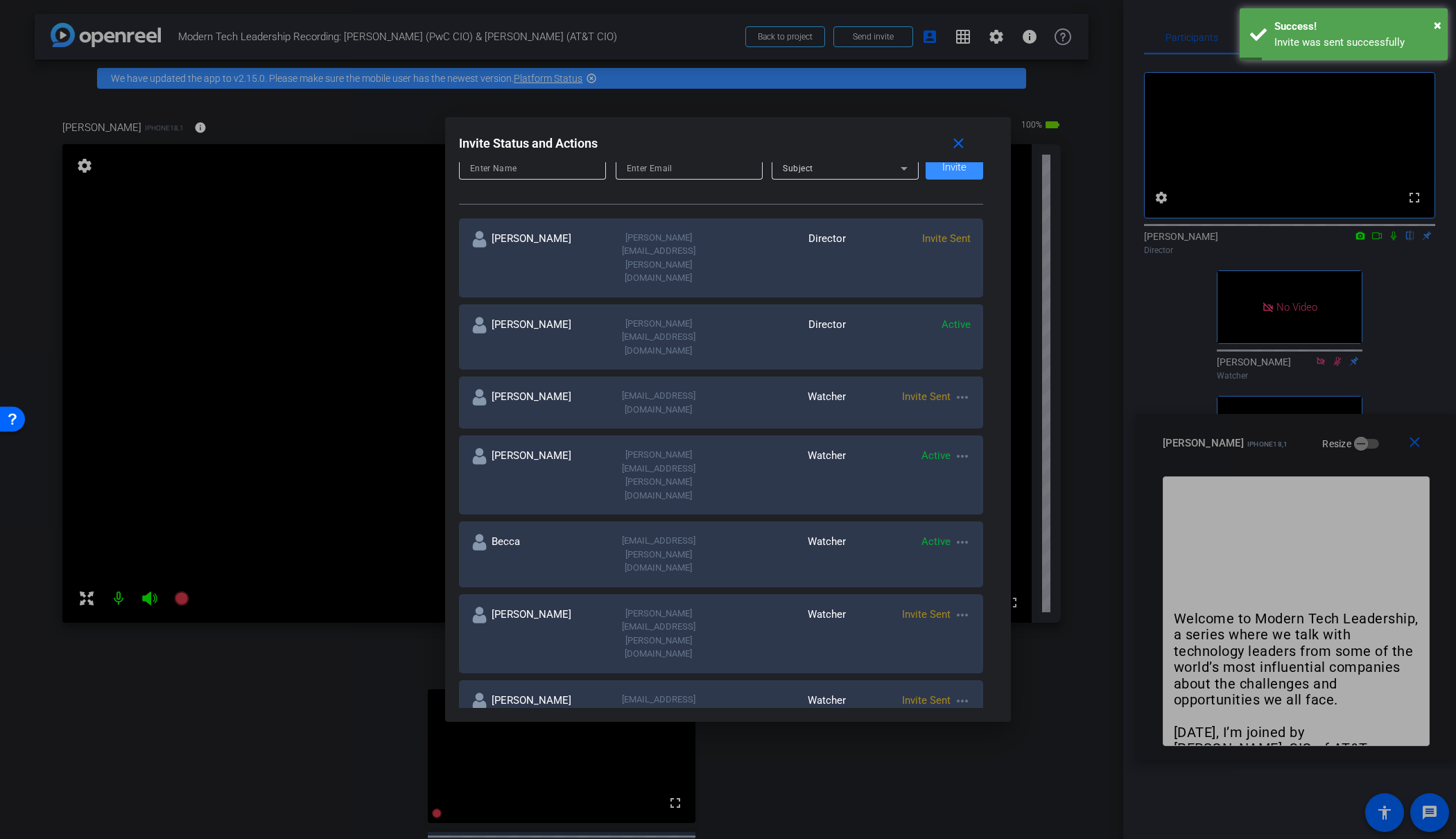
click at [244, 399] on div at bounding box center [728, 419] width 1456 height 839
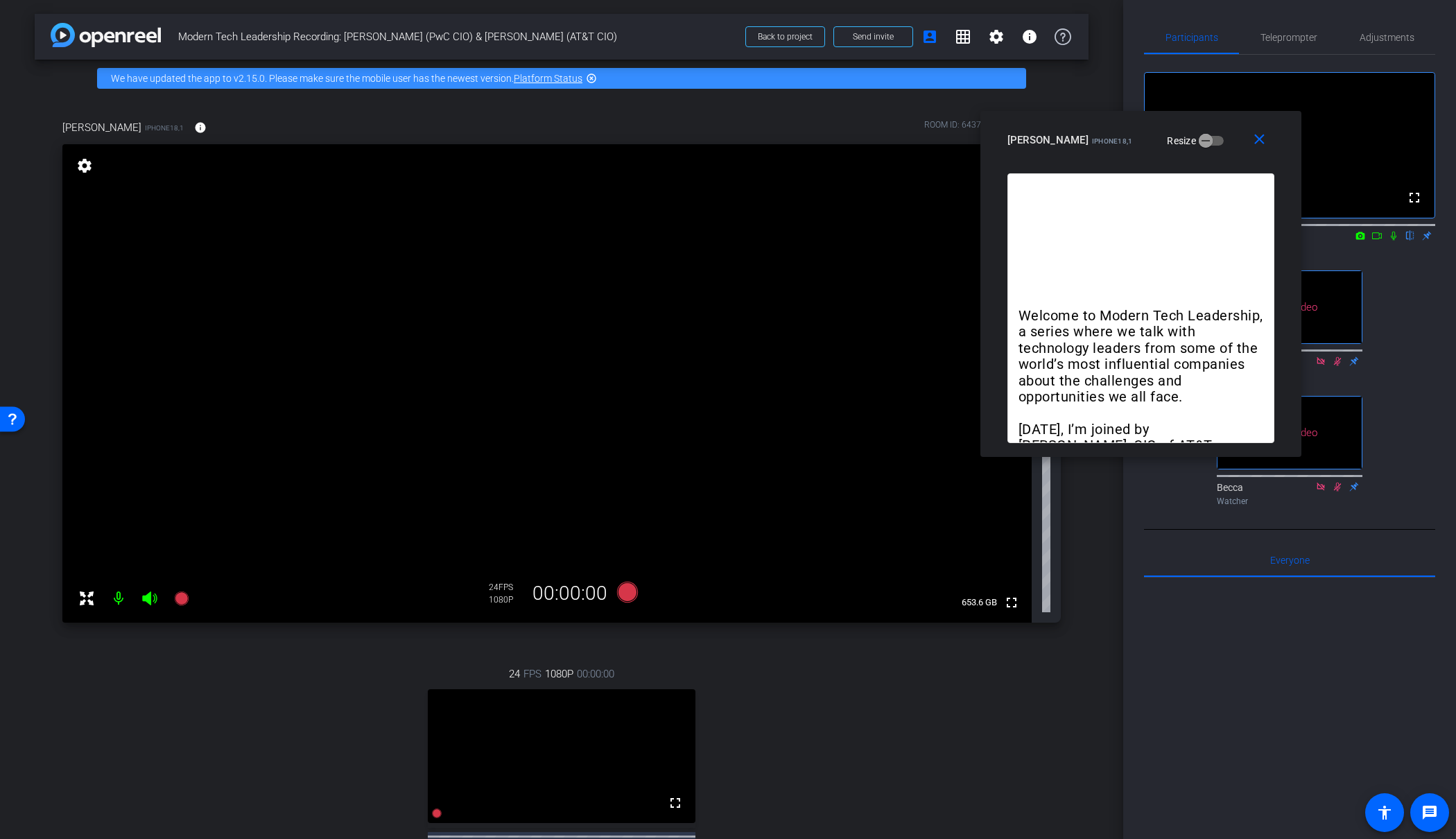
drag, startPoint x: 1246, startPoint y: 428, endPoint x: 1090, endPoint y: 125, distance: 340.8
click at [1090, 125] on div "close James Shira iPhone18,1 Resize" at bounding box center [1141, 142] width 321 height 62
click at [1378, 240] on icon at bounding box center [1378, 235] width 11 height 10
click at [1290, 566] on span "Everyone 0" at bounding box center [1290, 561] width 40 height 10
click at [1310, 679] on div at bounding box center [1290, 749] width 291 height 343
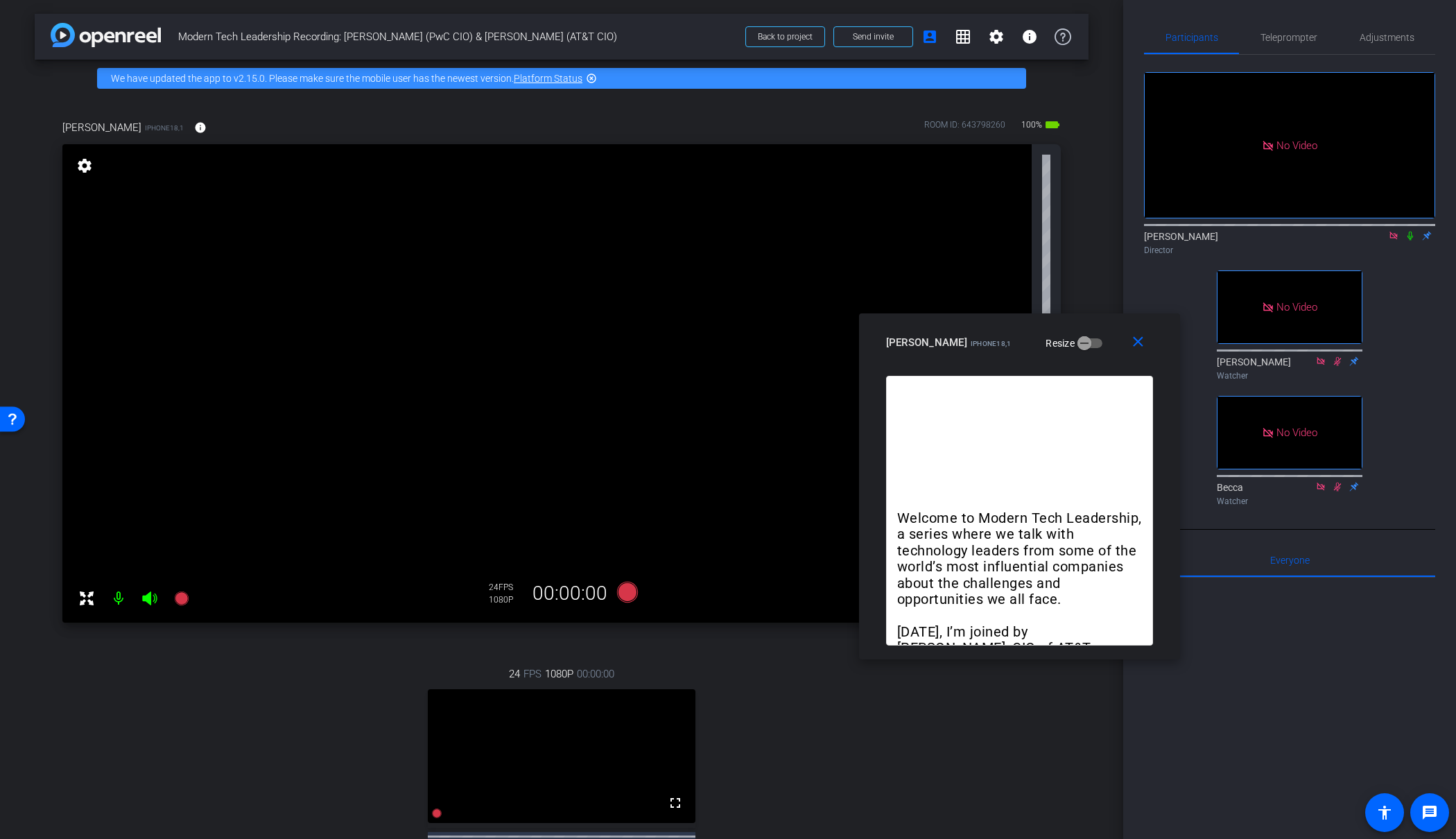
drag, startPoint x: 1098, startPoint y: 142, endPoint x: 976, endPoint y: 341, distance: 233.4
click at [977, 341] on span "iPhone18,1" at bounding box center [991, 343] width 41 height 7
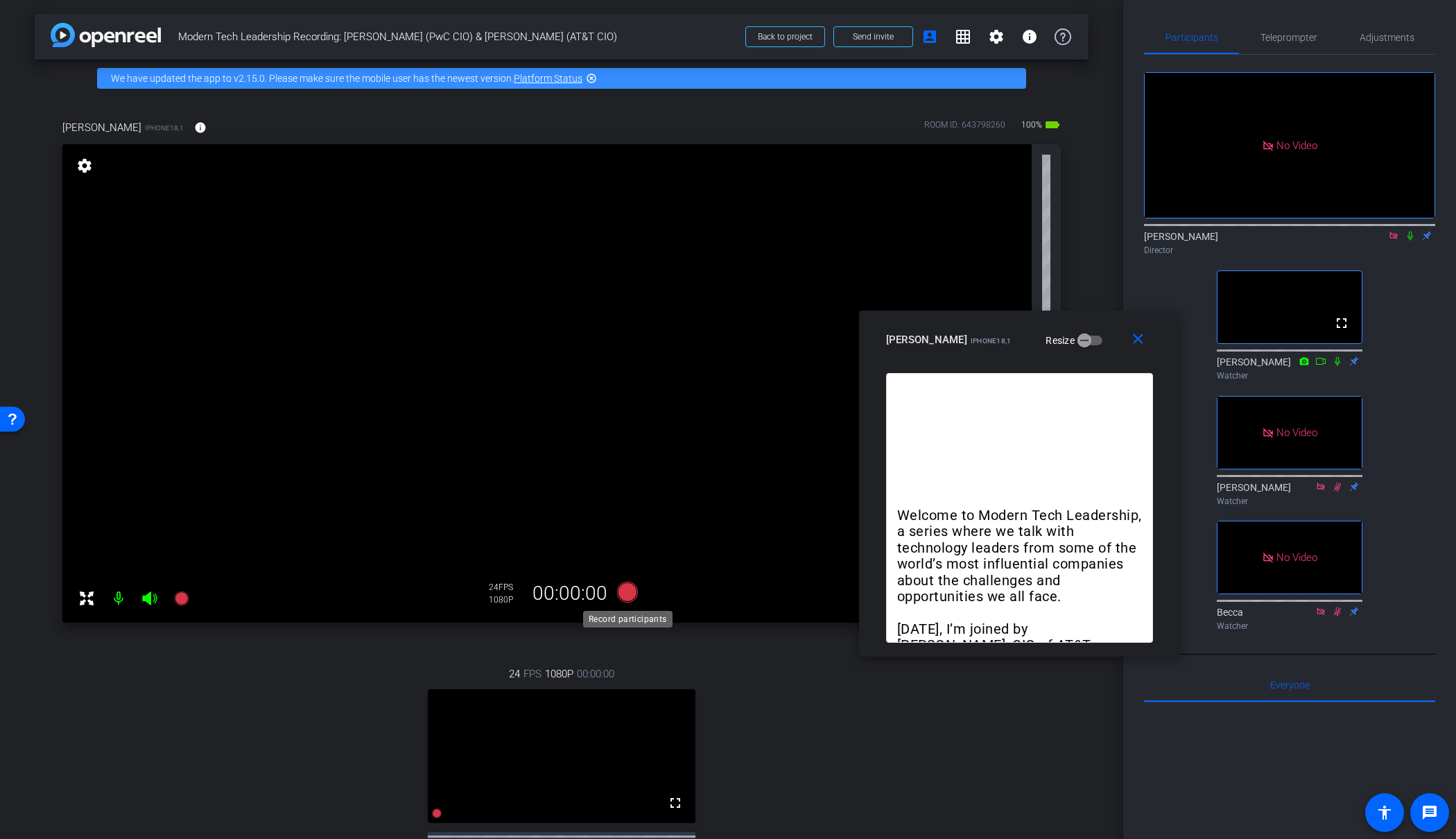
click at [631, 591] on icon at bounding box center [628, 592] width 21 height 21
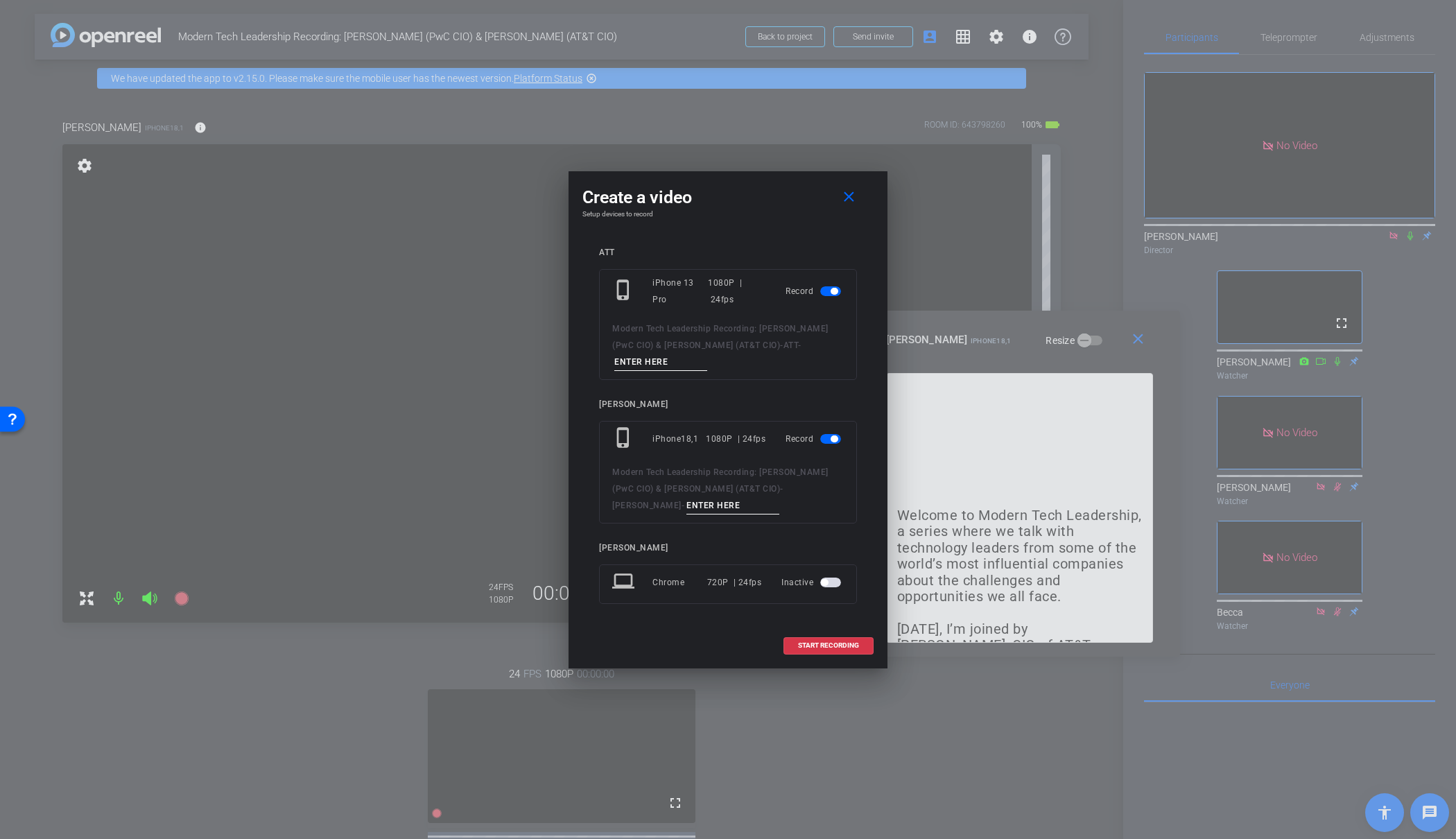
click at [668, 362] on input at bounding box center [661, 362] width 93 height 17
type input "01"
click at [687, 511] on input at bounding box center [733, 506] width 93 height 17
type input "01"
click at [819, 646] on span "START RECORDING" at bounding box center [828, 646] width 61 height 7
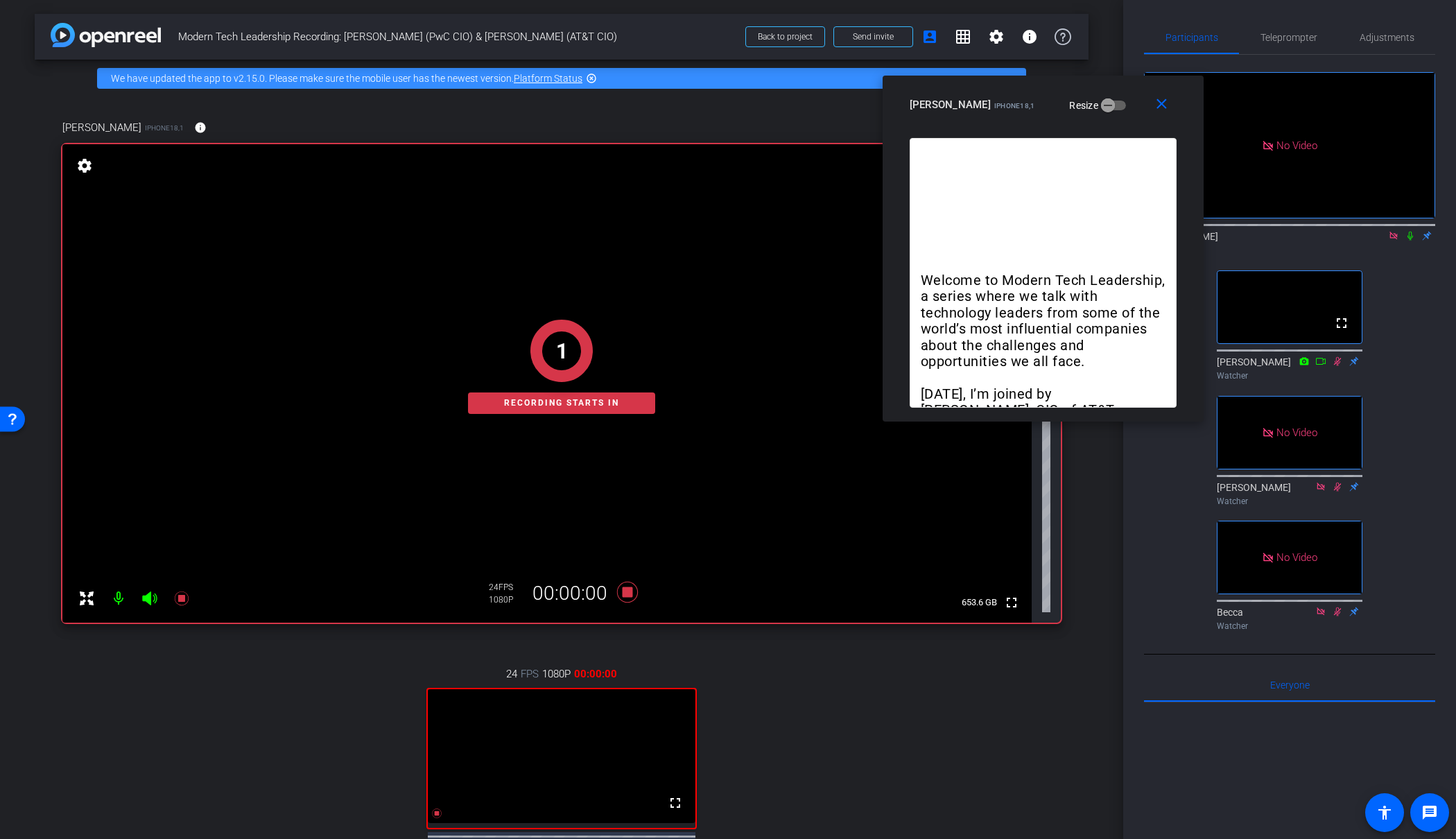
drag, startPoint x: 975, startPoint y: 342, endPoint x: 999, endPoint y: 107, distance: 236.2
click at [999, 107] on span "iPhone18,1" at bounding box center [1014, 105] width 41 height 7
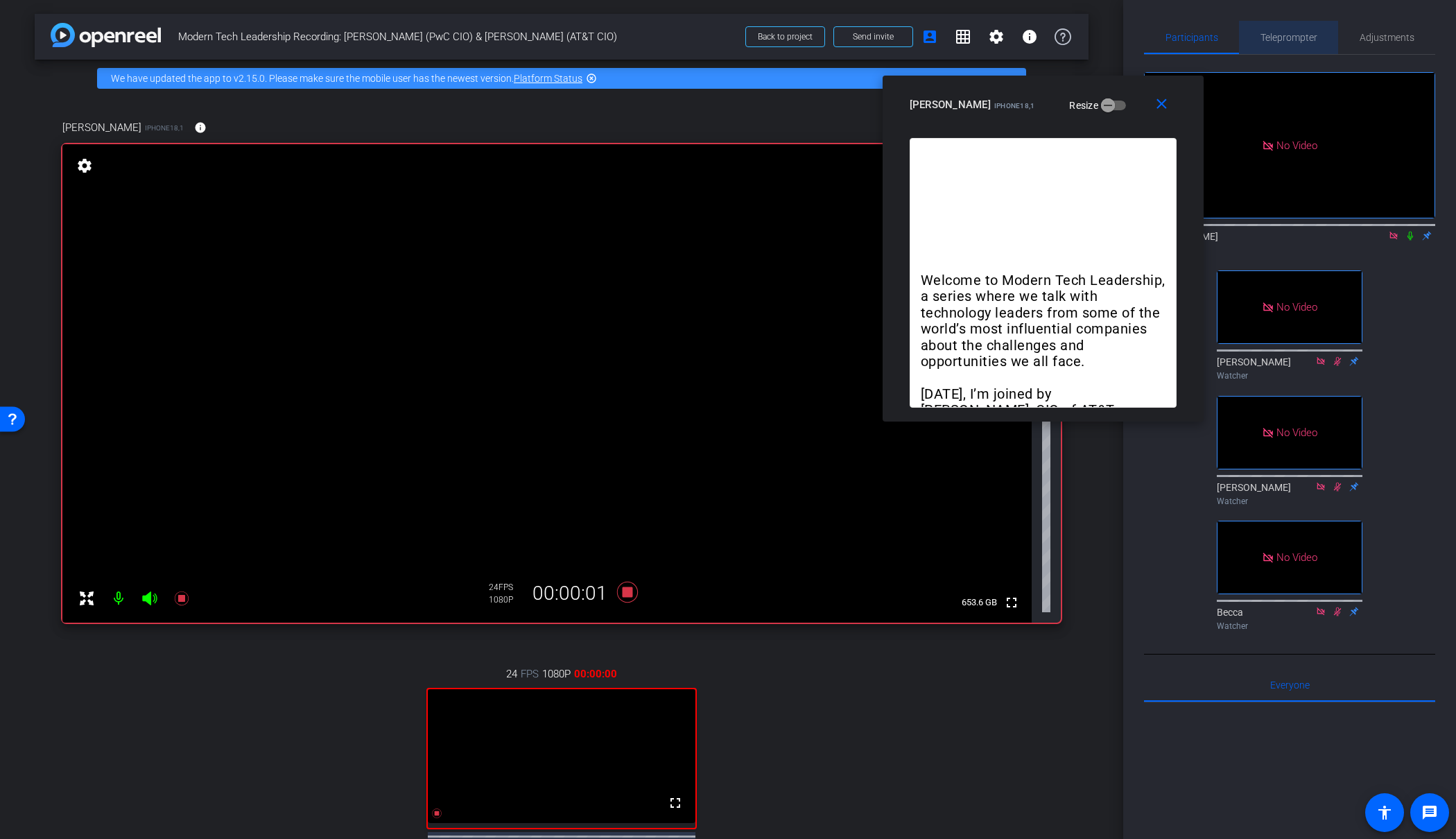
click at [1291, 36] on span "Teleprompter" at bounding box center [1289, 37] width 57 height 10
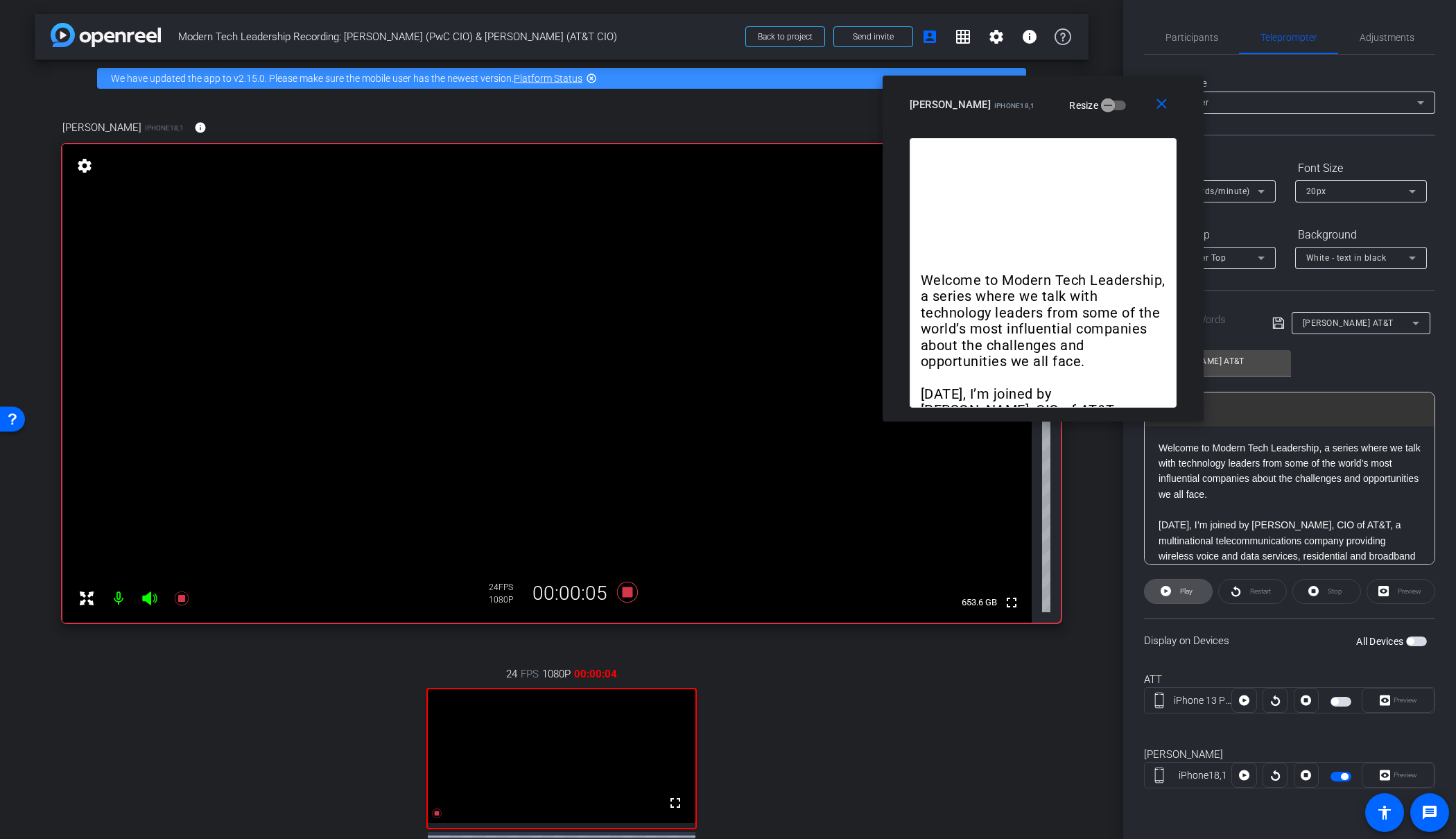
click at [1170, 591] on icon at bounding box center [1166, 591] width 11 height 11
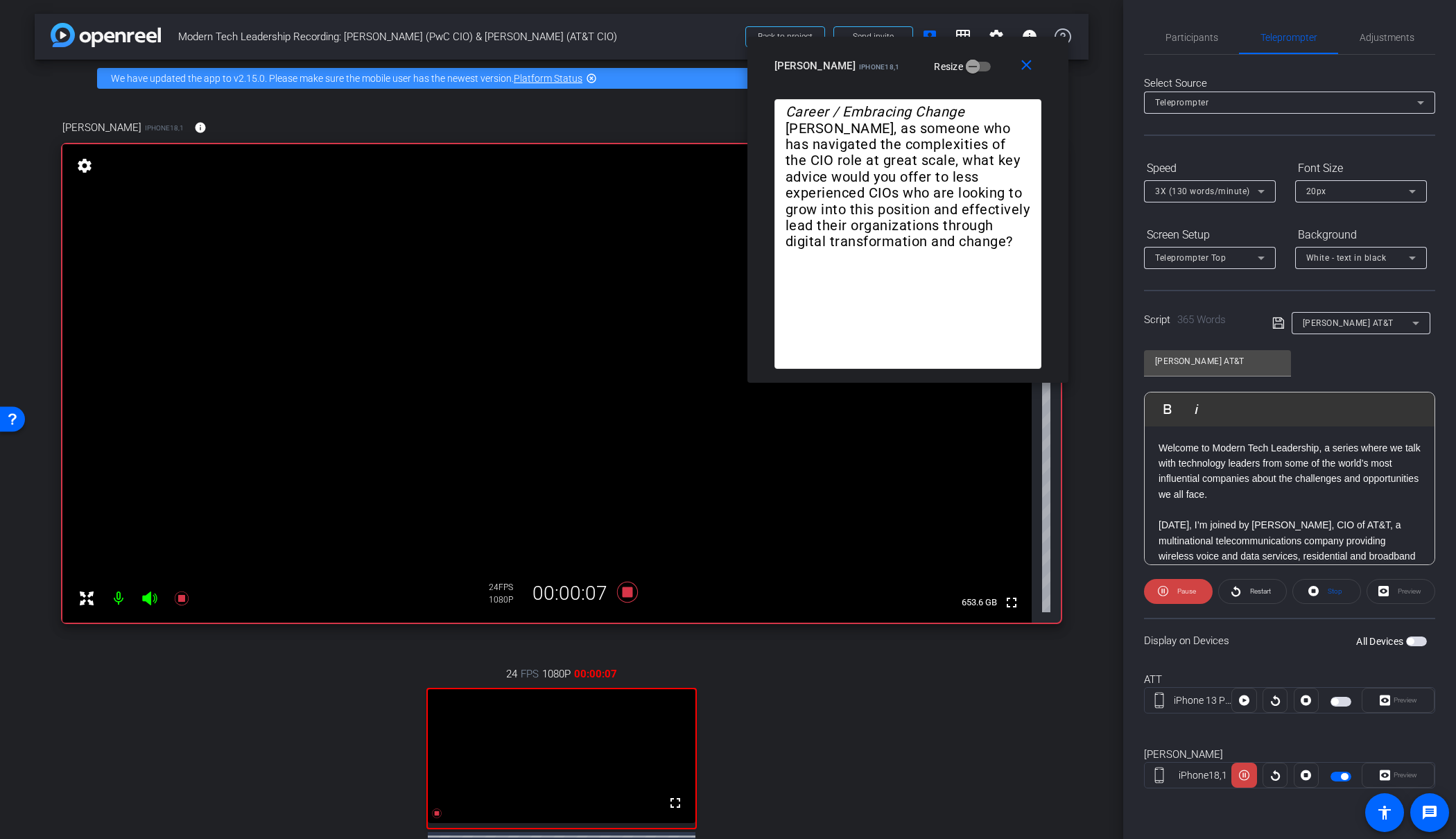
drag, startPoint x: 1014, startPoint y: 104, endPoint x: 866, endPoint y: 60, distance: 154.4
click at [866, 60] on div "James Shira iPhone18,1 Resize" at bounding box center [913, 66] width 277 height 25
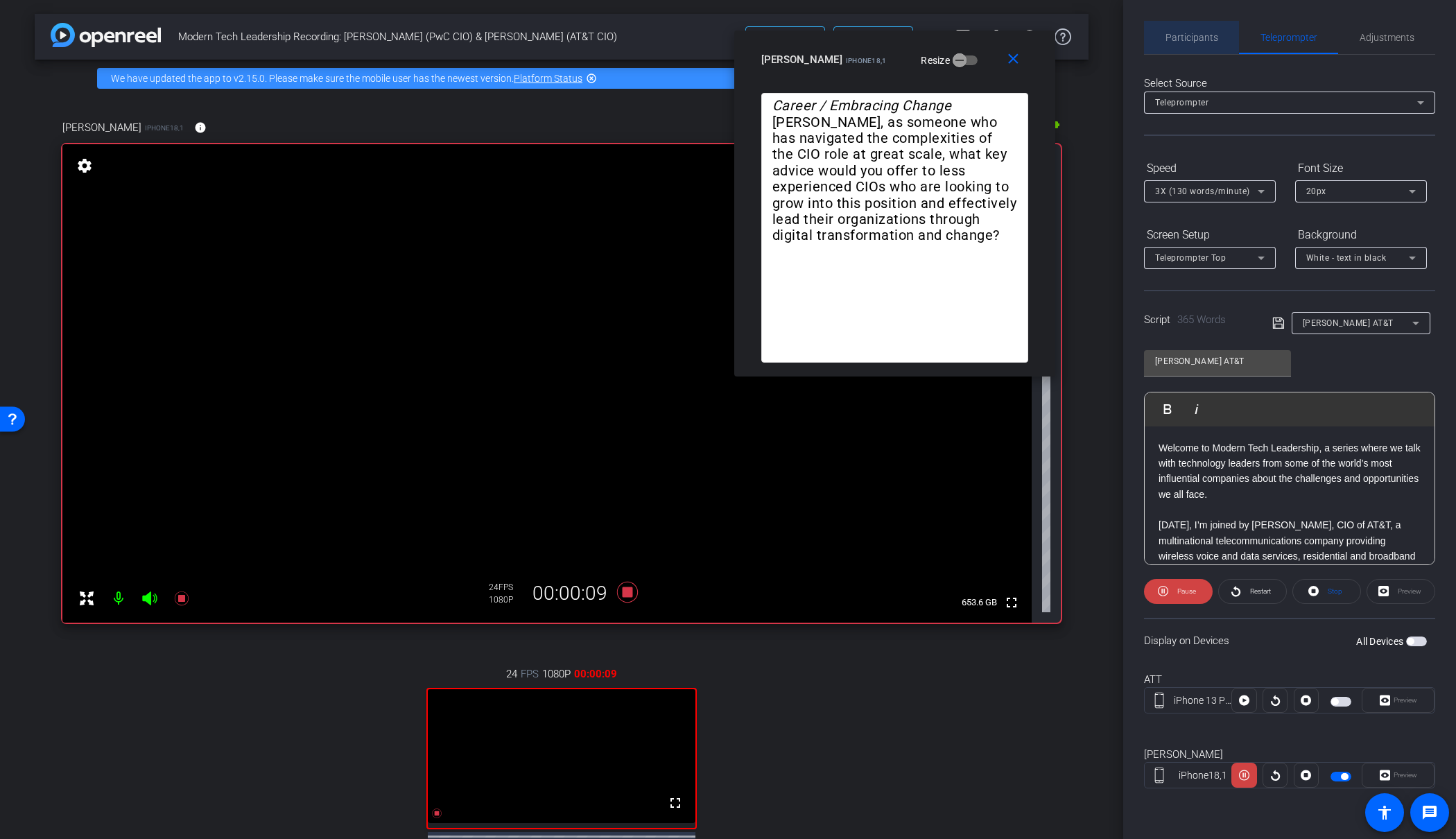
click at [1188, 32] on span "Participants" at bounding box center [1191, 37] width 53 height 10
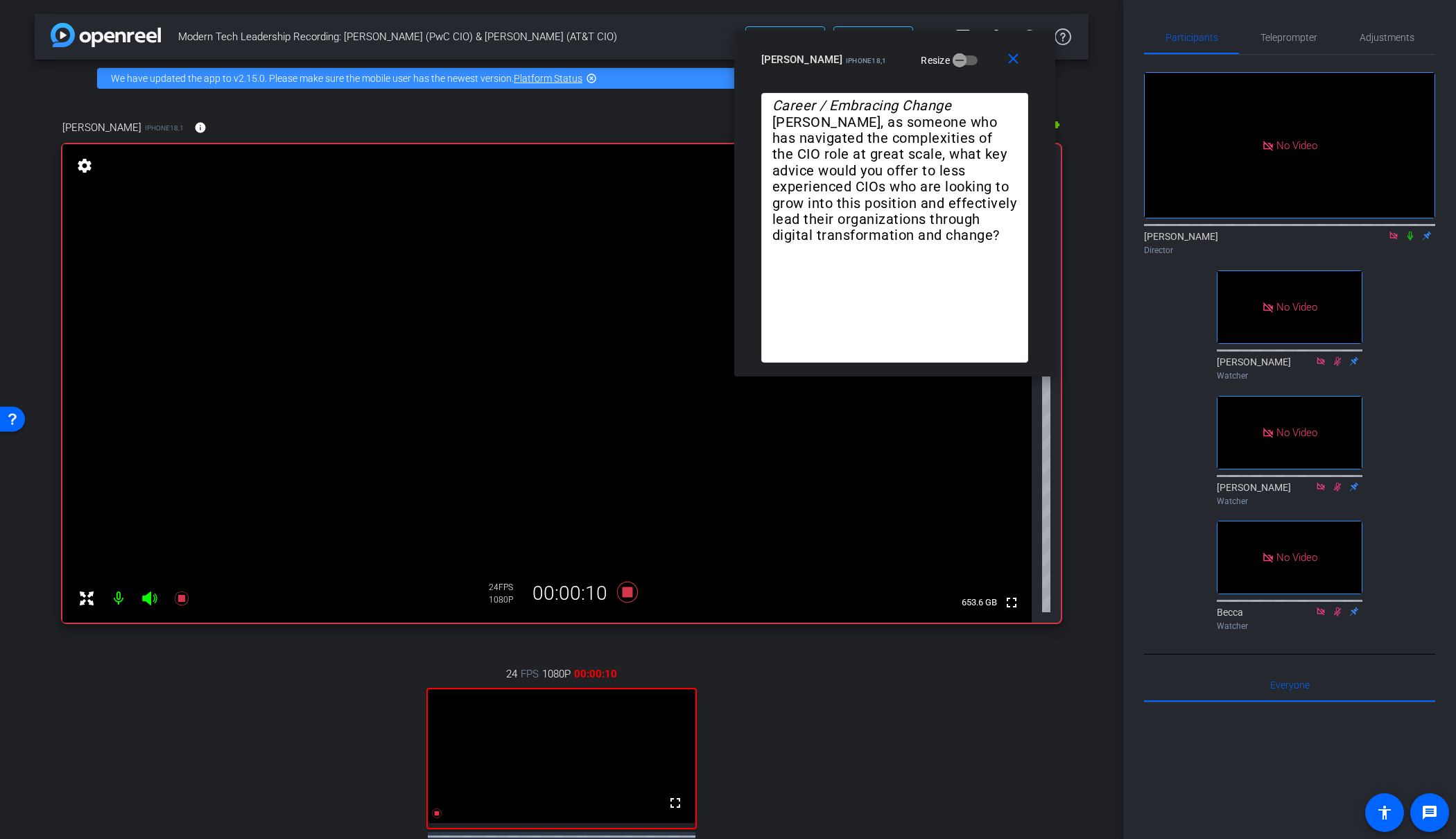
click at [1409, 231] on icon at bounding box center [1411, 235] width 11 height 10
click at [1285, 38] on span "Teleprompter" at bounding box center [1289, 37] width 57 height 10
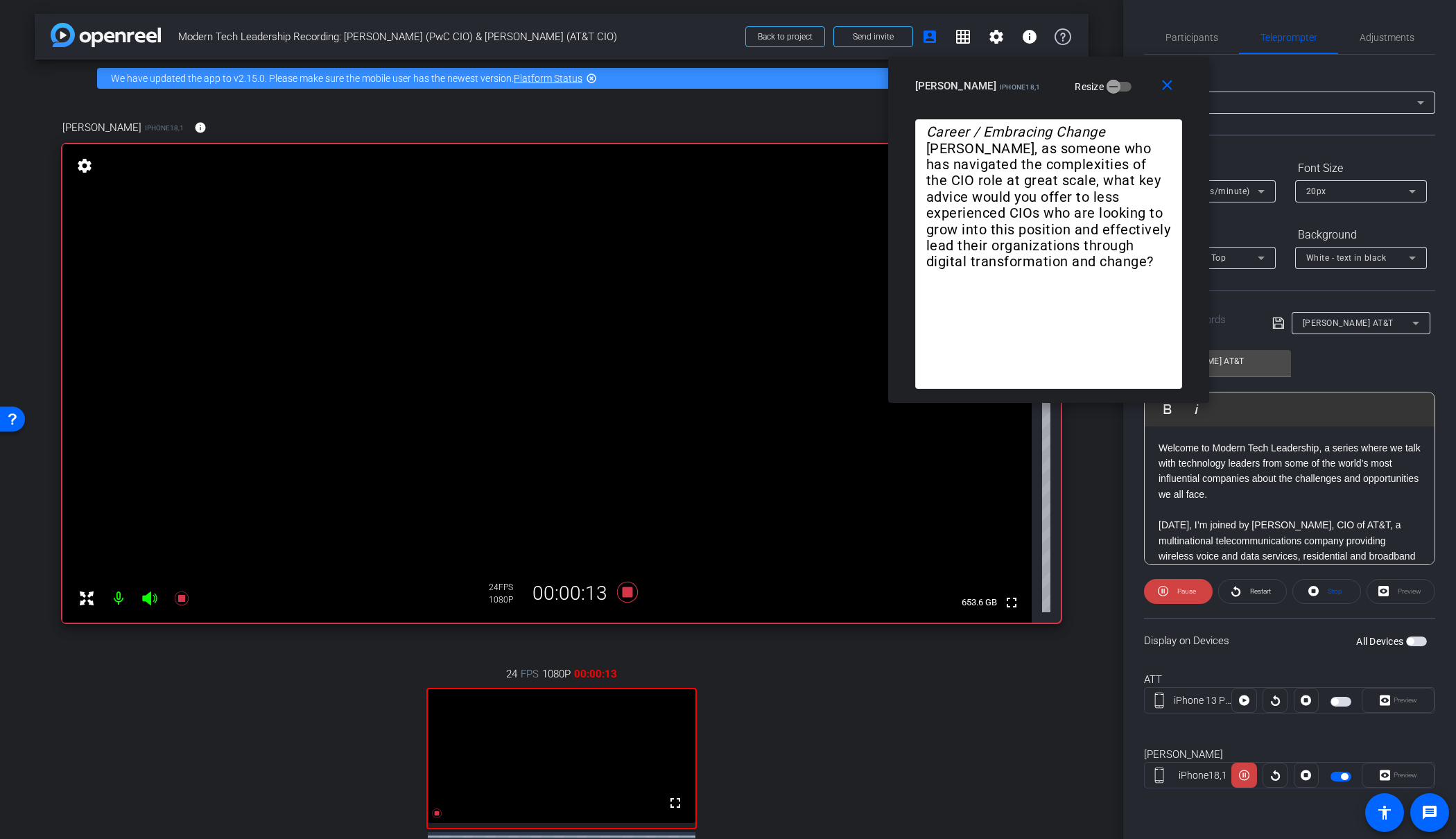
drag, startPoint x: 829, startPoint y: 61, endPoint x: 983, endPoint y: 87, distance: 156.2
click at [1000, 87] on span "iPhone18,1" at bounding box center [1020, 87] width 41 height 7
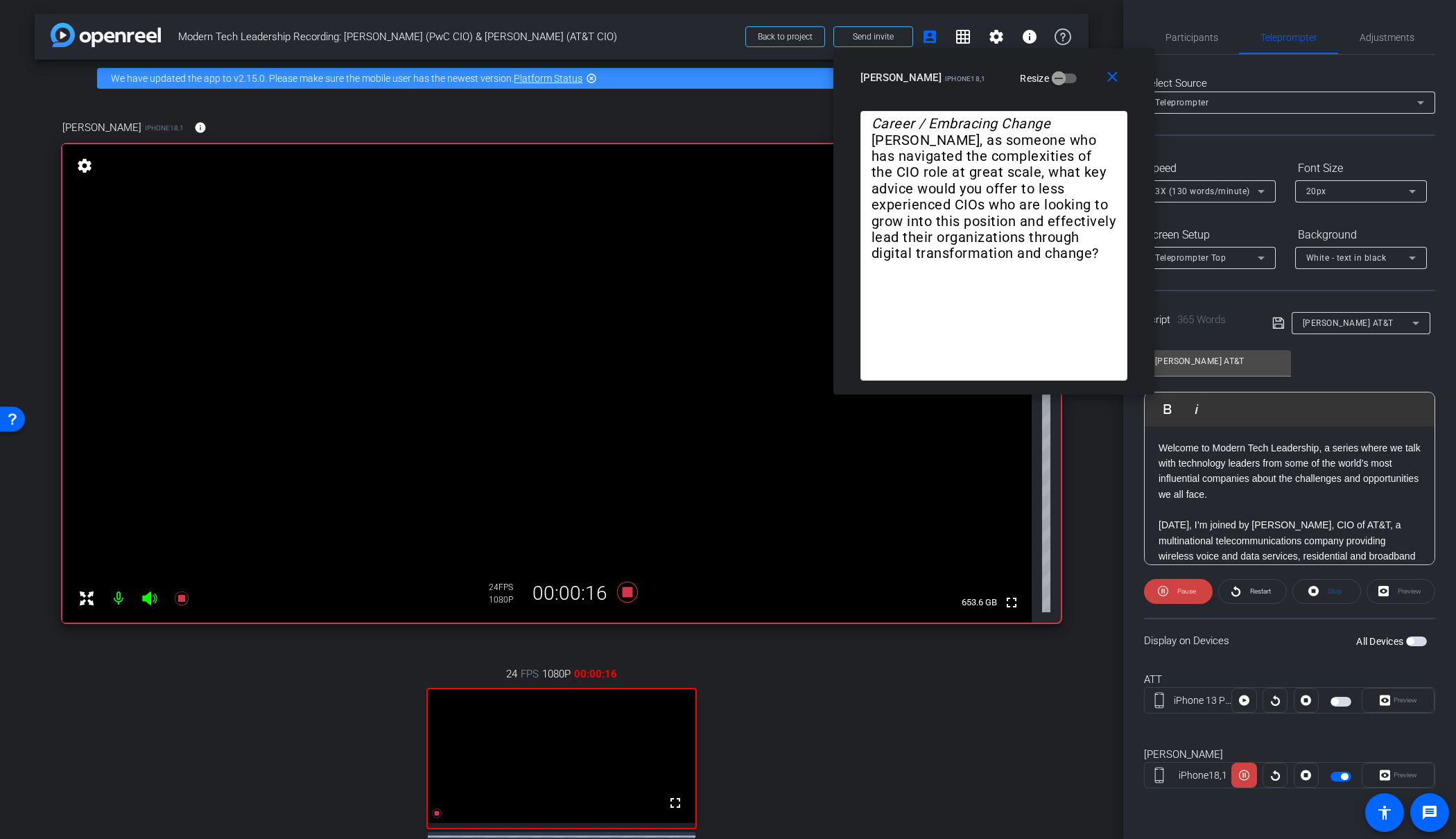
drag, startPoint x: 1010, startPoint y: 90, endPoint x: 954, endPoint y: 100, distance: 56.9
click at [889, 68] on div "James Shira iPhone18,1" at bounding box center [923, 76] width 125 height 17
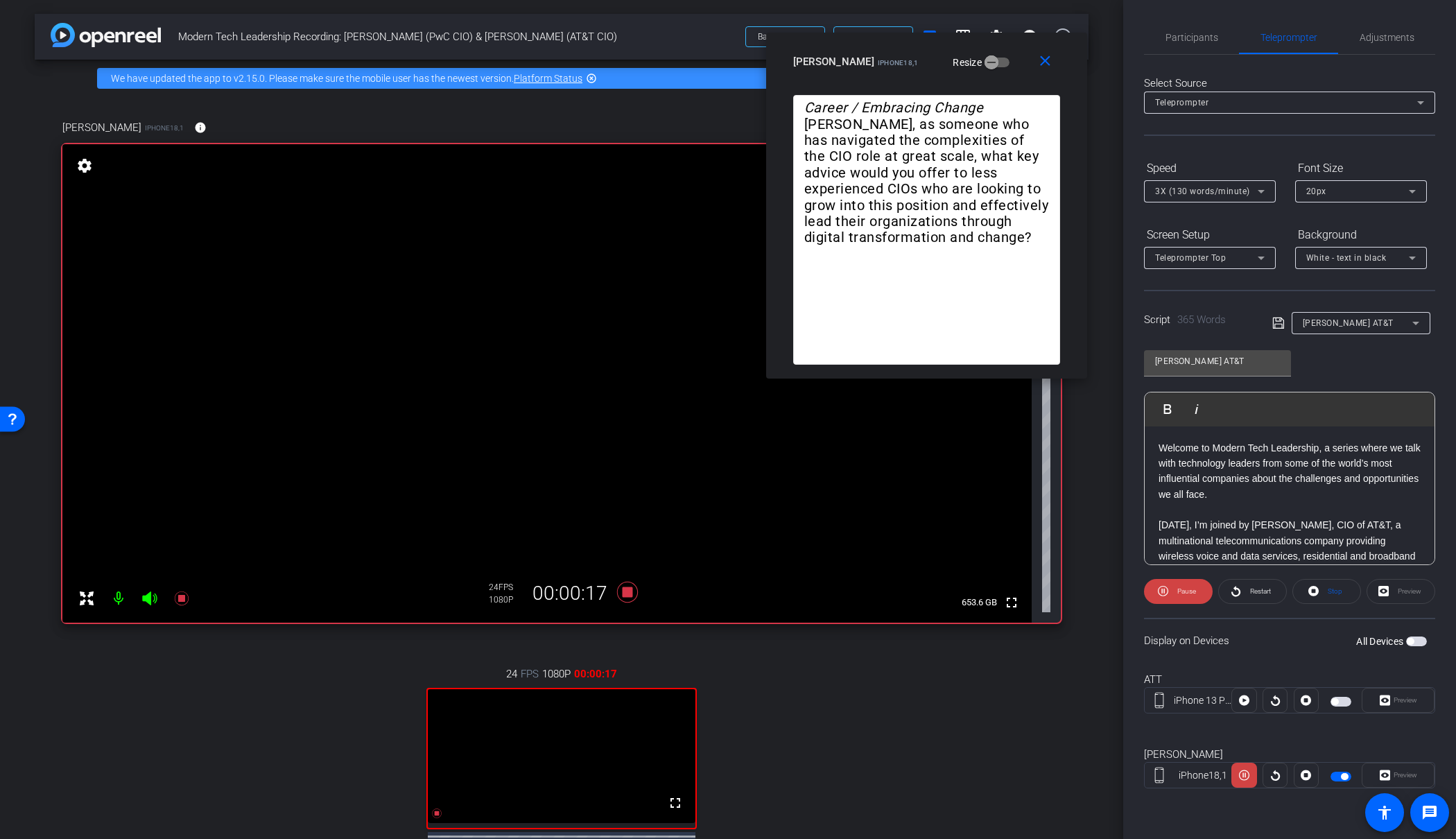
click at [1254, 190] on icon at bounding box center [1261, 191] width 17 height 17
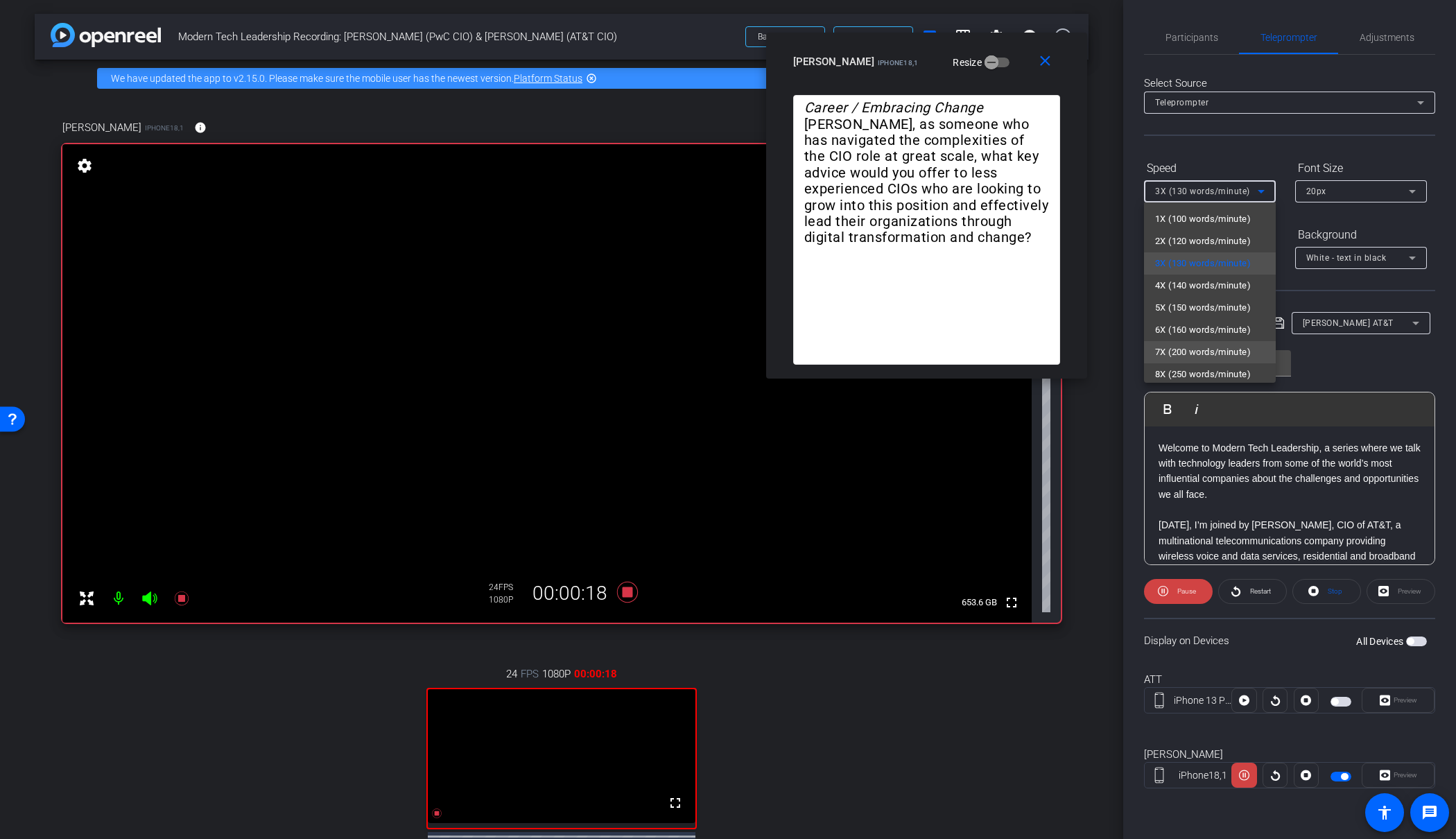
click at [1211, 342] on mat-option "7X (200 words/minute)" at bounding box center [1210, 352] width 132 height 22
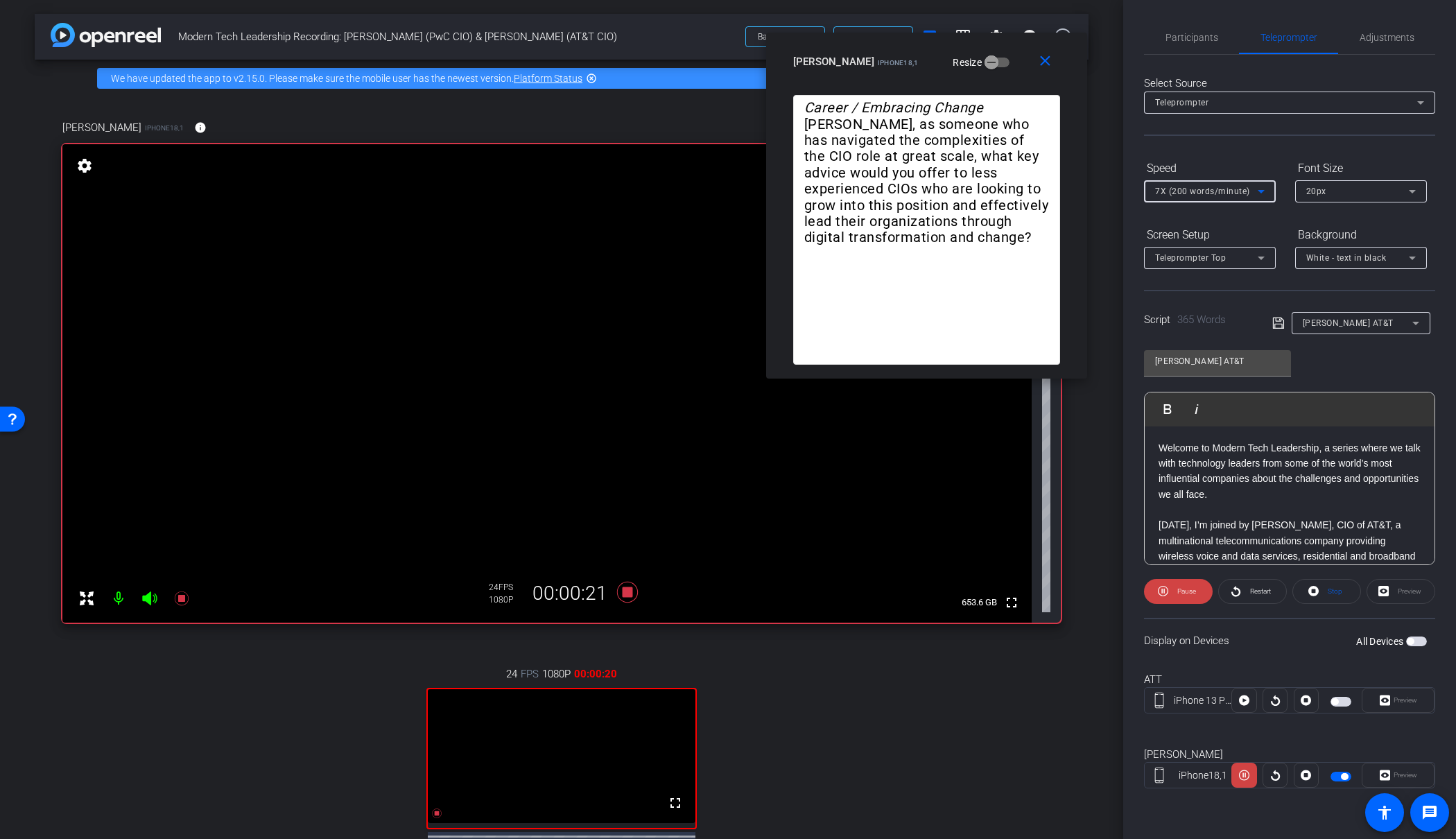
click at [1223, 190] on span "7X (200 words/minute)" at bounding box center [1202, 192] width 95 height 10
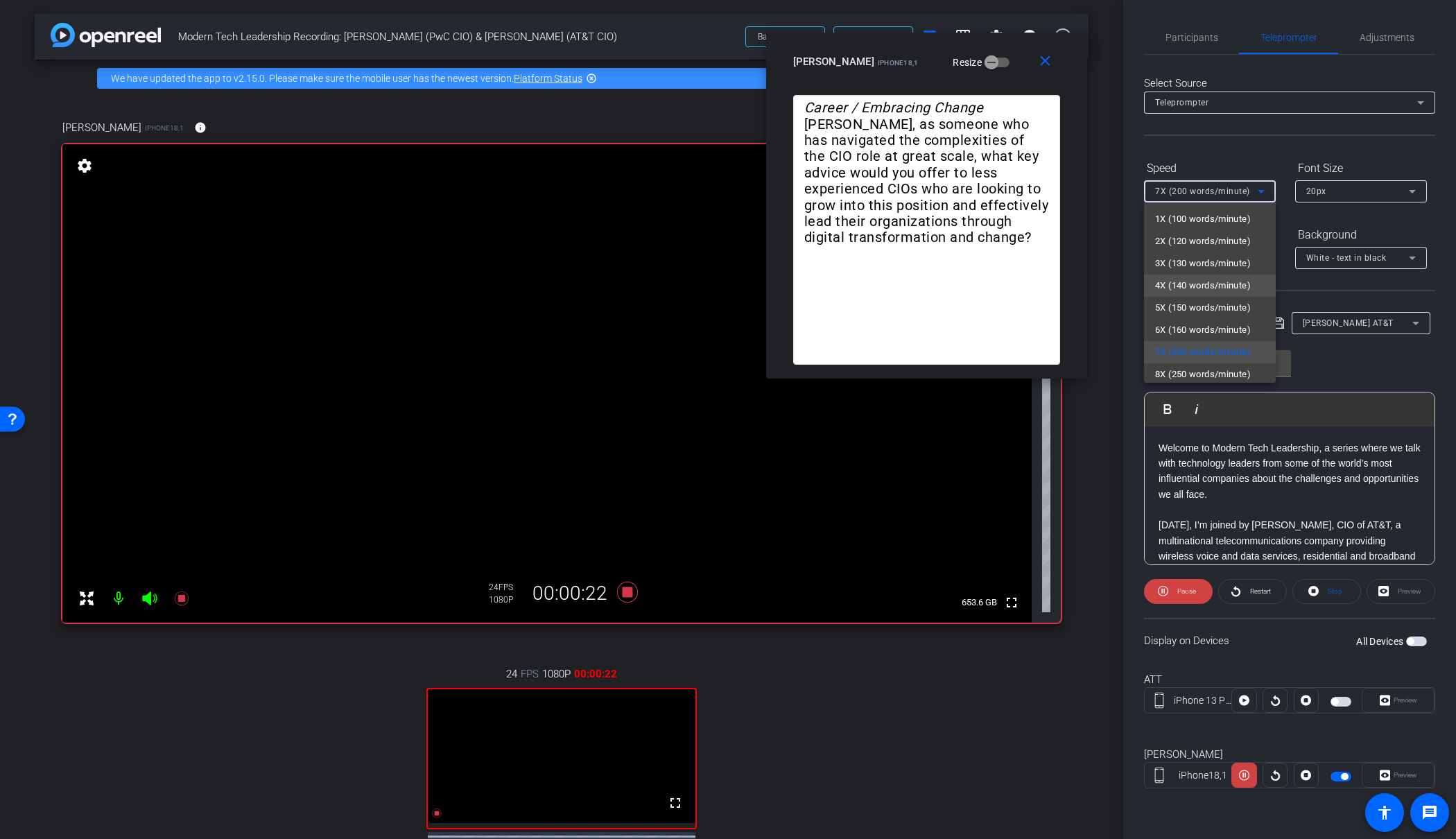
click at [1199, 287] on span "4X (140 words/minute)" at bounding box center [1203, 286] width 95 height 17
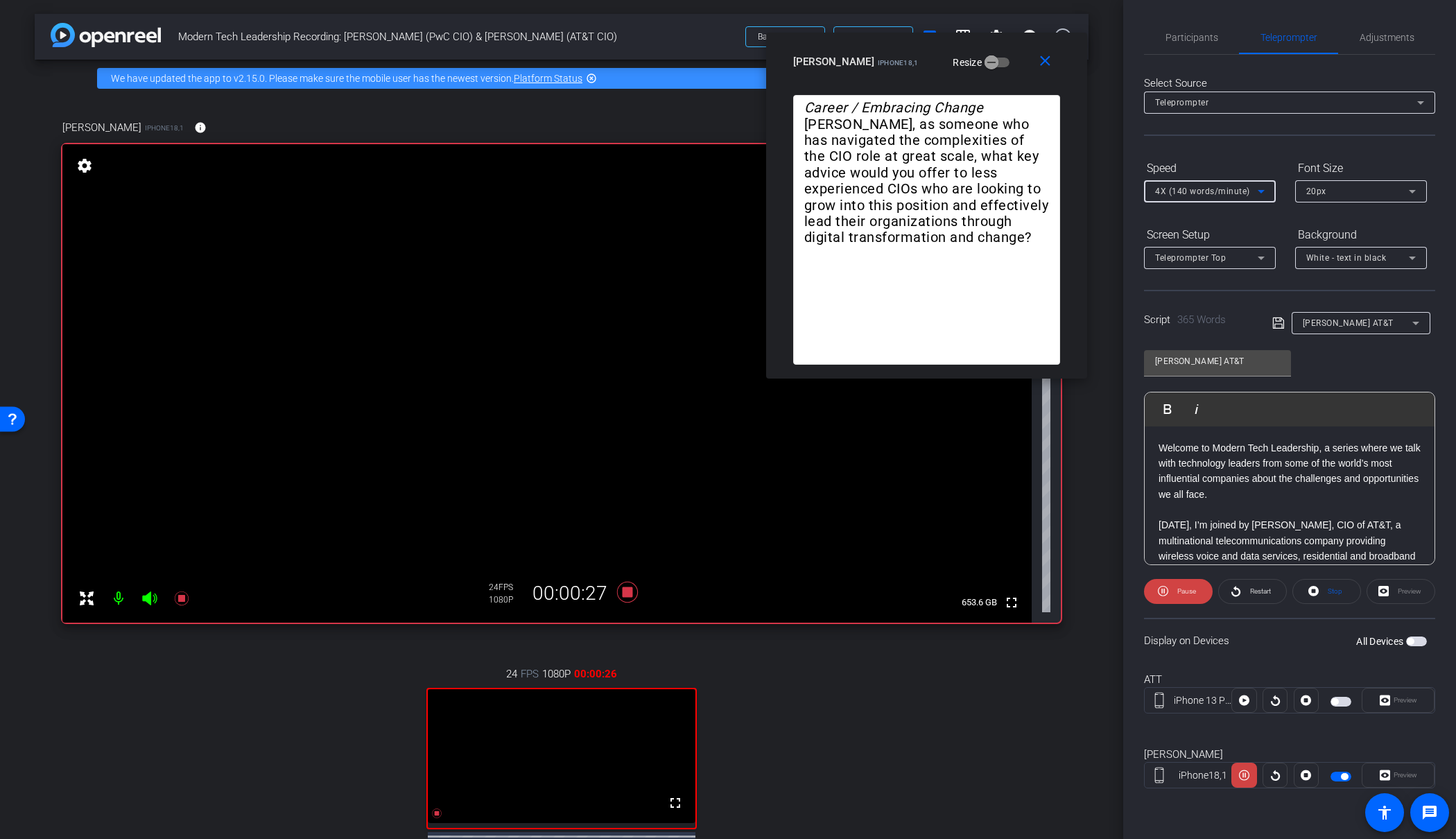
click at [1237, 187] on span "4X (140 words/minute)" at bounding box center [1202, 192] width 95 height 10
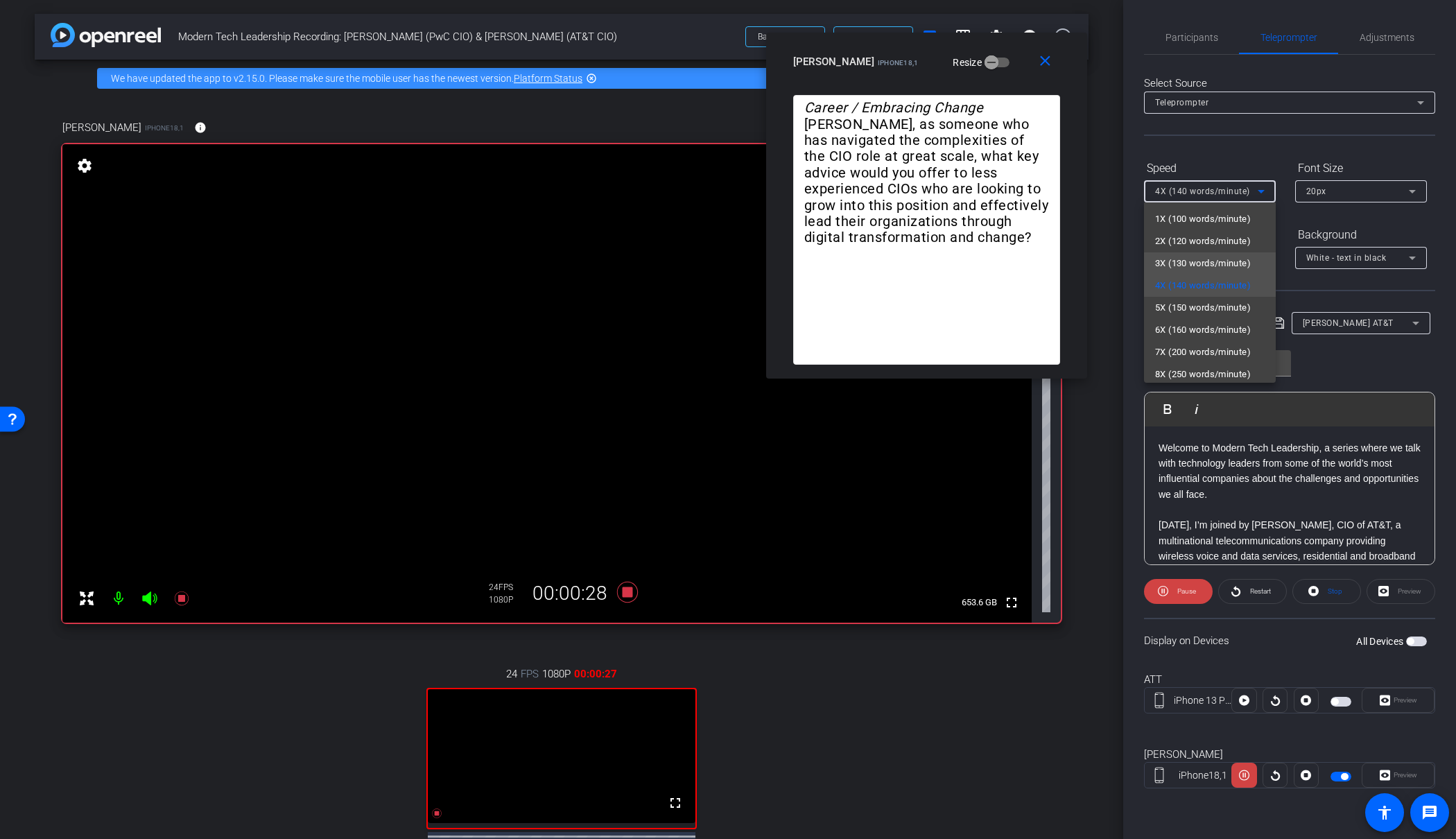
click at [1217, 256] on span "3X (130 words/minute)" at bounding box center [1203, 263] width 95 height 17
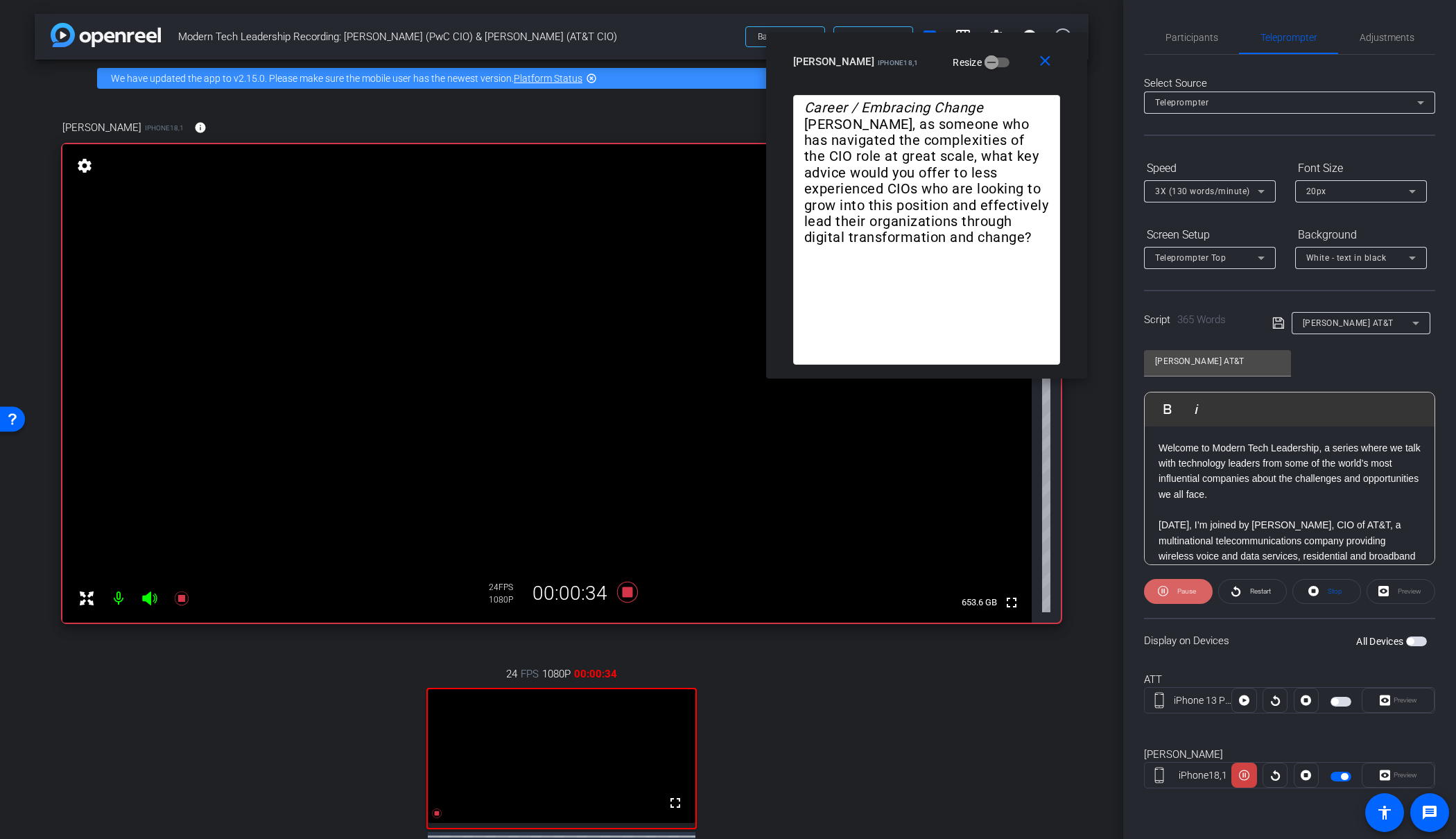
click at [1175, 595] on span "Pause" at bounding box center [1184, 591] width 22 height 19
click at [1175, 595] on span at bounding box center [1178, 591] width 67 height 33
click at [1234, 184] on div "3X (130 words/minute)" at bounding box center [1206, 190] width 103 height 17
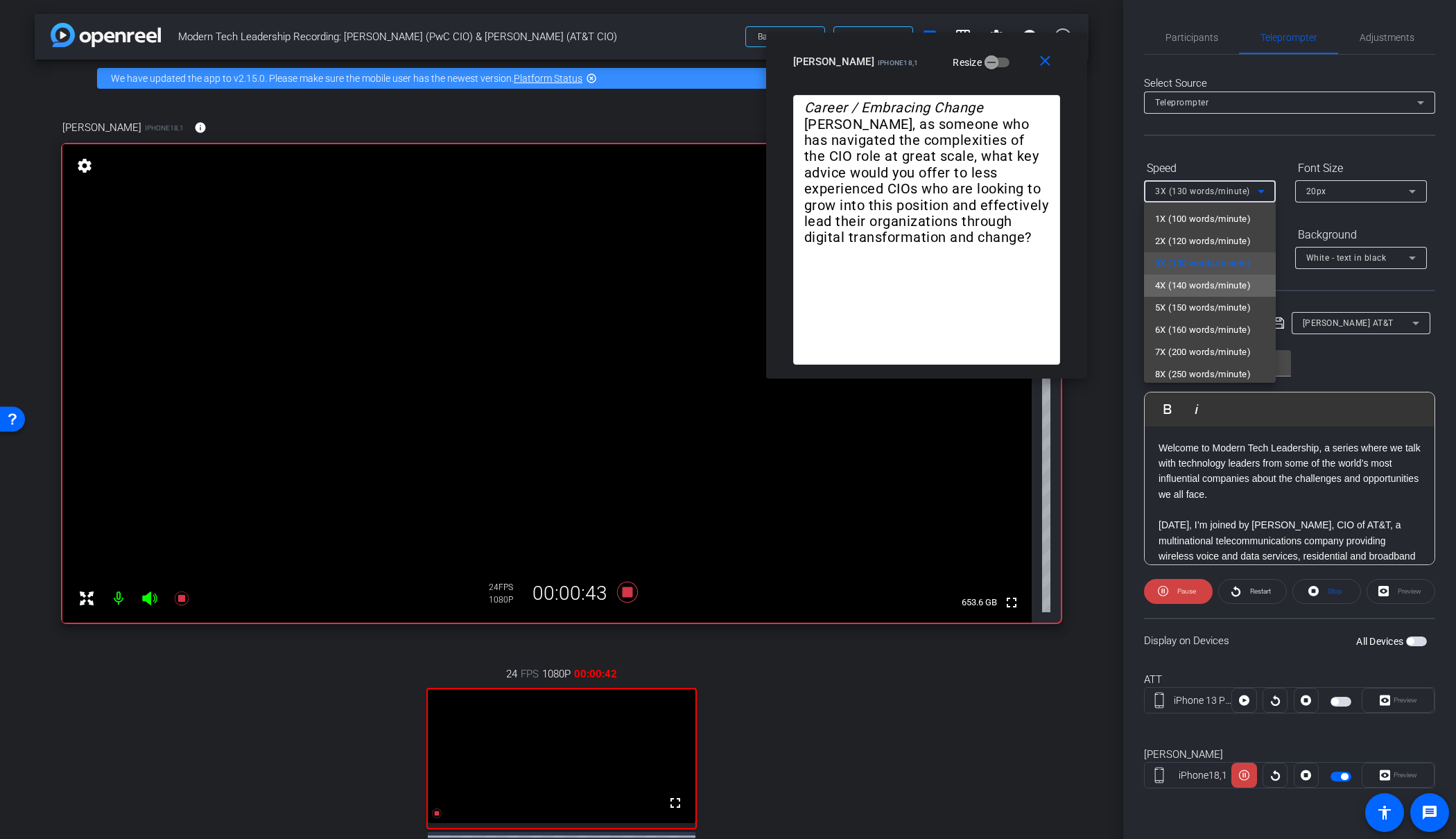
click at [1212, 281] on span "4X (140 words/minute)" at bounding box center [1203, 286] width 95 height 17
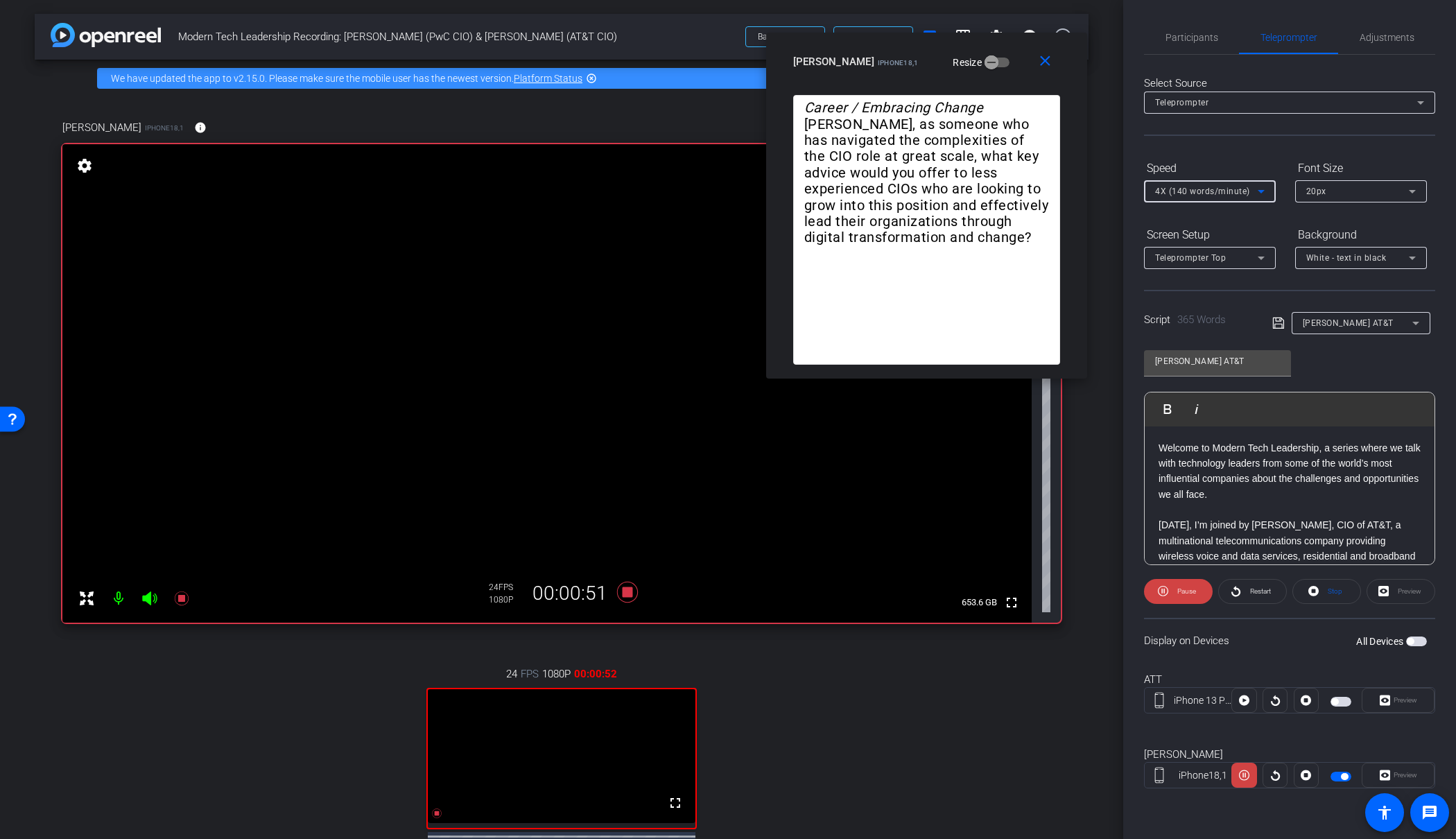
click at [1208, 187] on span "4X (140 words/minute)" at bounding box center [1202, 192] width 95 height 10
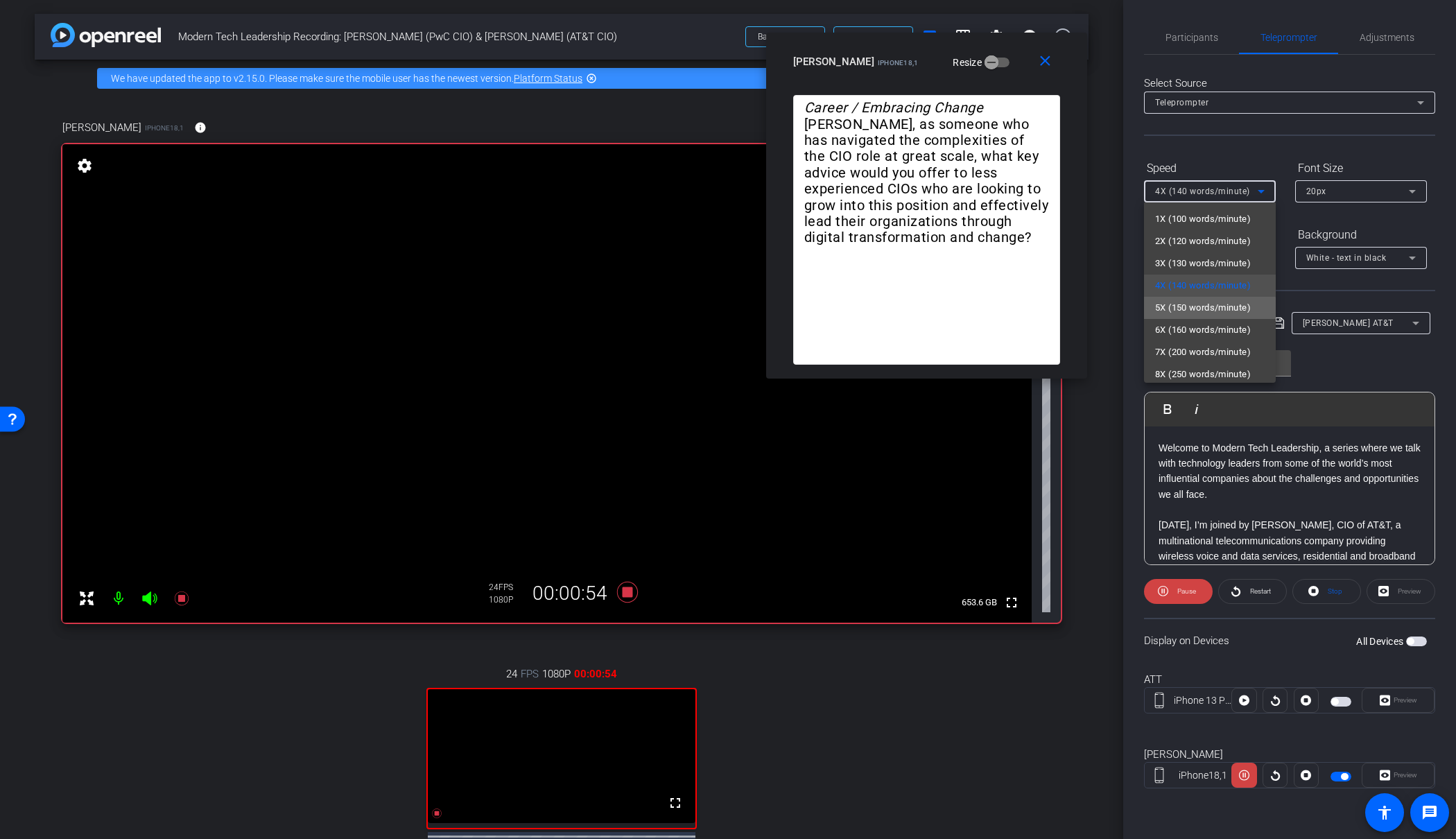
click at [1202, 308] on span "5X (150 words/minute)" at bounding box center [1203, 307] width 95 height 17
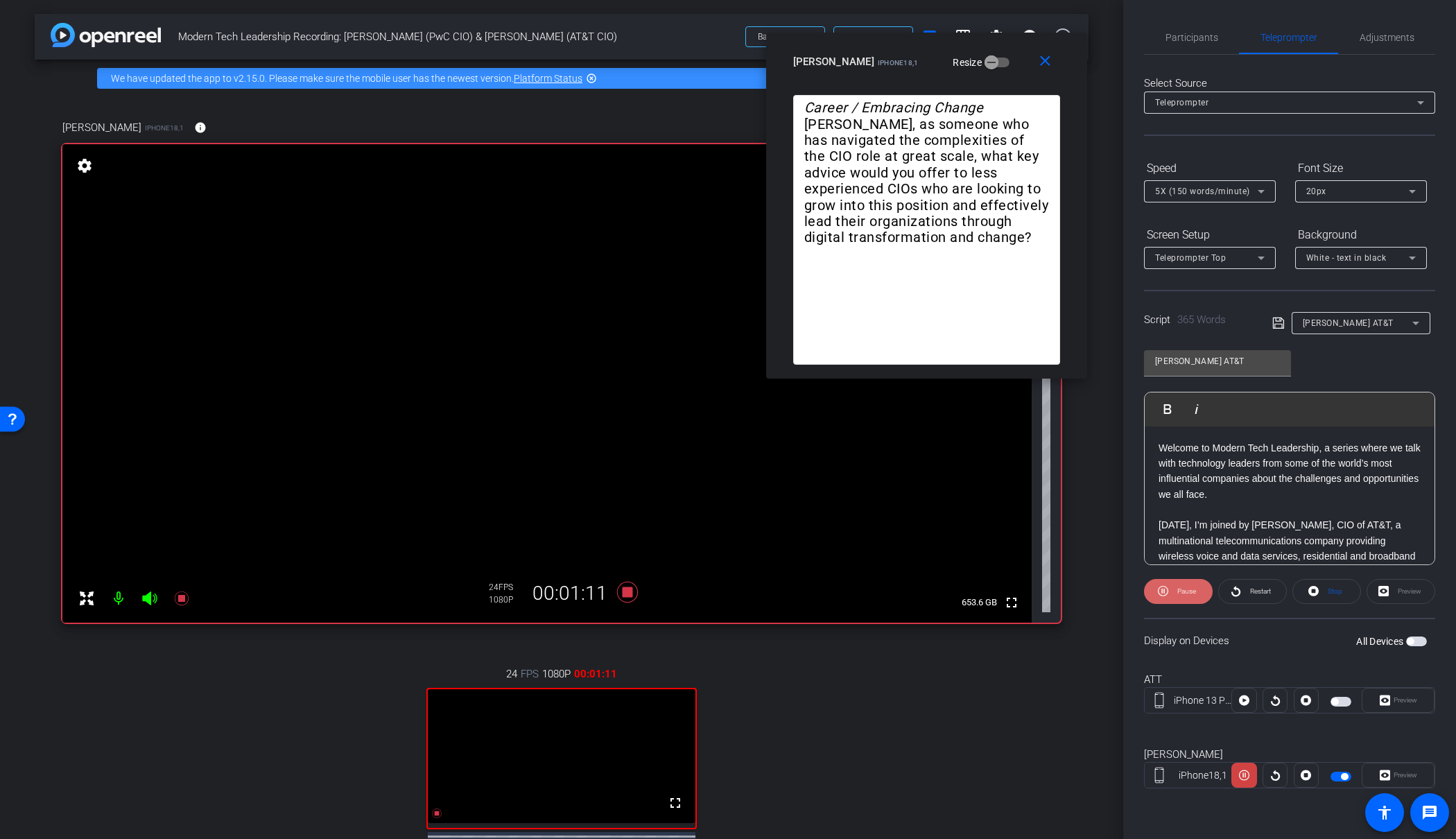
click at [1175, 595] on span "Pause" at bounding box center [1184, 591] width 22 height 19
click at [1175, 595] on span at bounding box center [1178, 591] width 67 height 33
click at [1175, 591] on span "Pause" at bounding box center [1184, 591] width 22 height 19
click at [1239, 191] on span "5X (150 words/minute)" at bounding box center [1202, 192] width 95 height 10
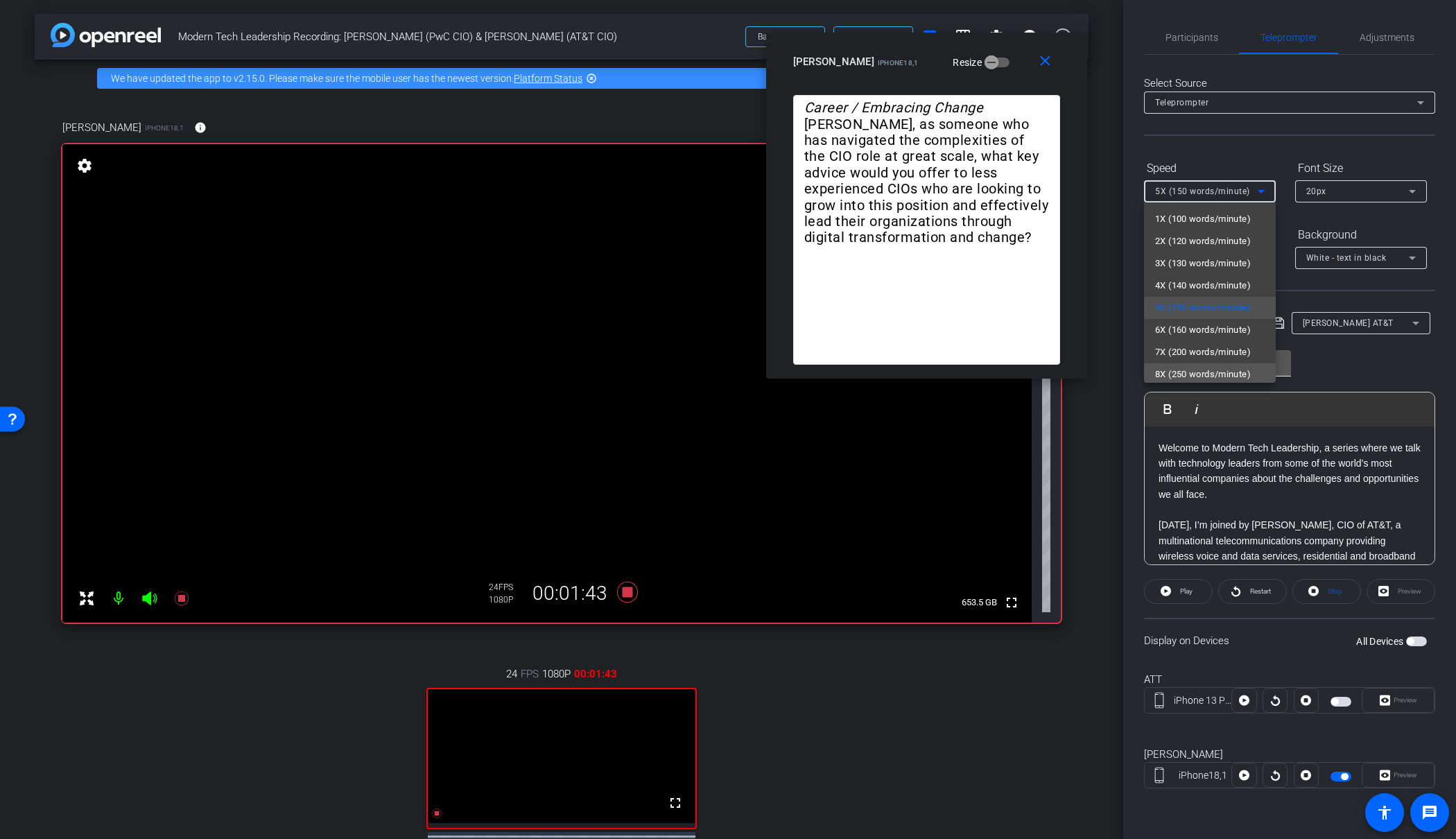
drag, startPoint x: 1201, startPoint y: 372, endPoint x: 1199, endPoint y: 362, distance: 10.2
click at [1201, 371] on span "8X (250 words/minute)" at bounding box center [1203, 375] width 95 height 17
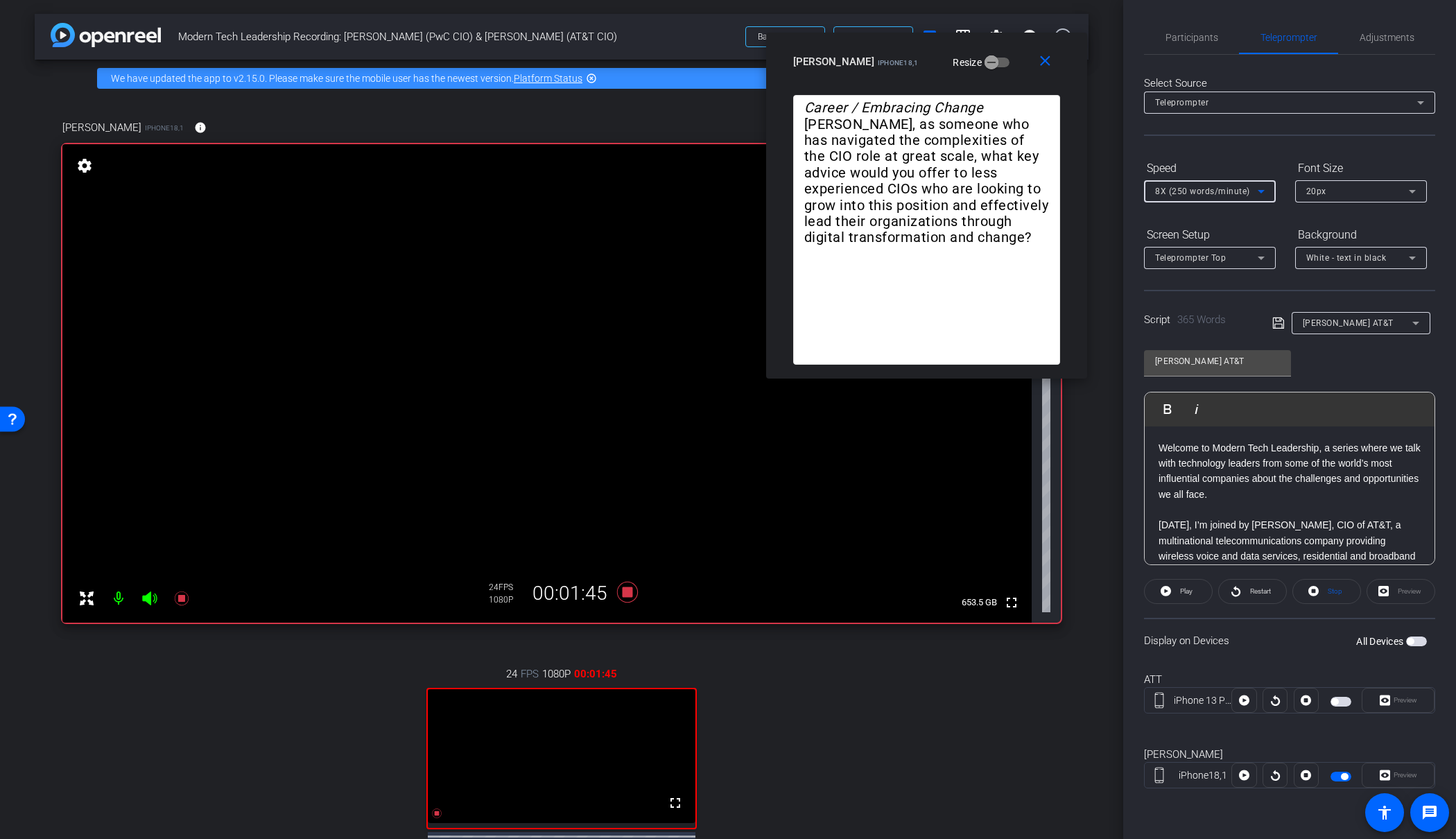
click at [1190, 192] on span "8X (250 words/minute)" at bounding box center [1202, 192] width 95 height 10
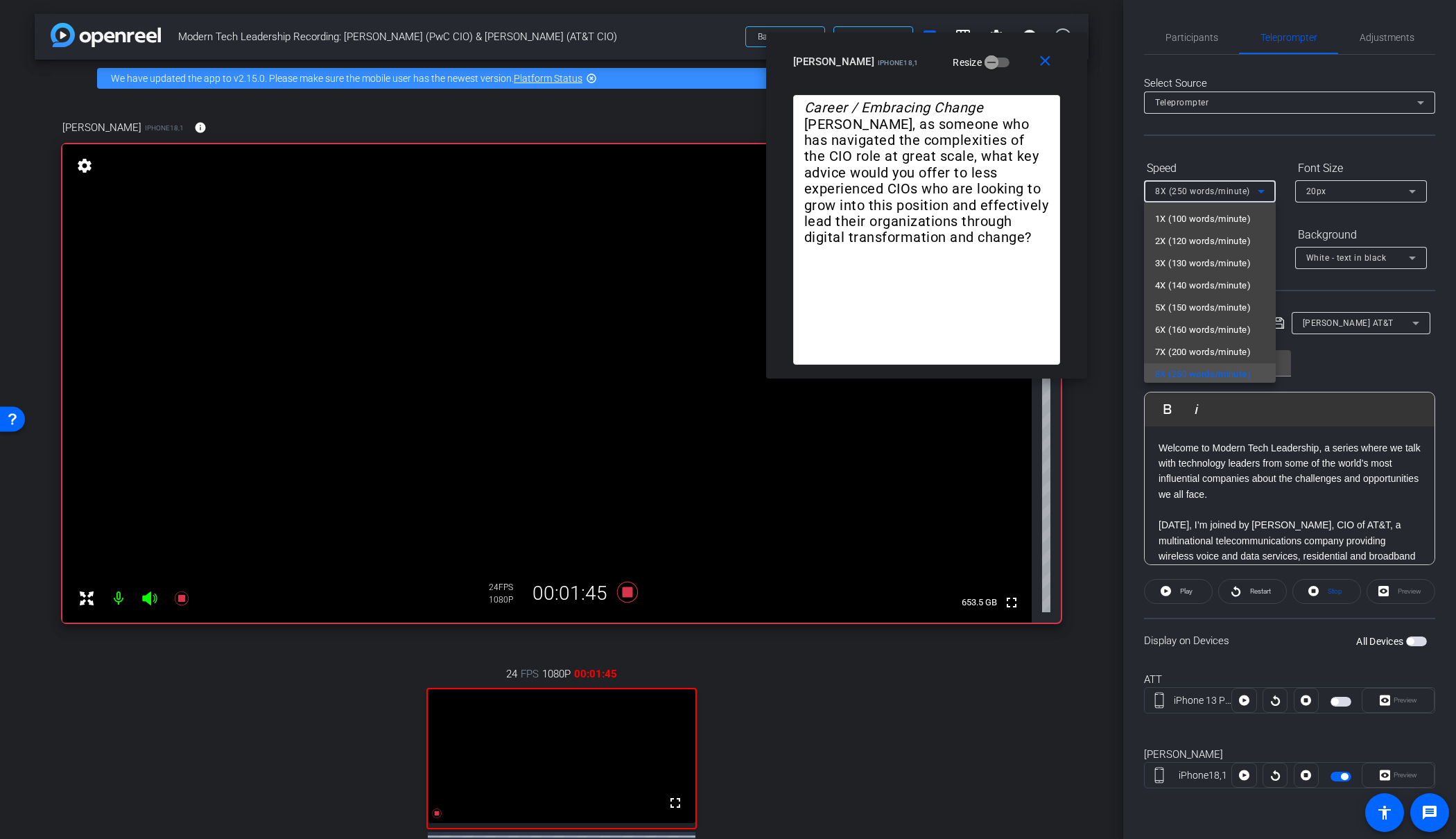
scroll to position [2, 0]
click at [1207, 373] on span "8X (250 words/minute)" at bounding box center [1203, 371] width 95 height 17
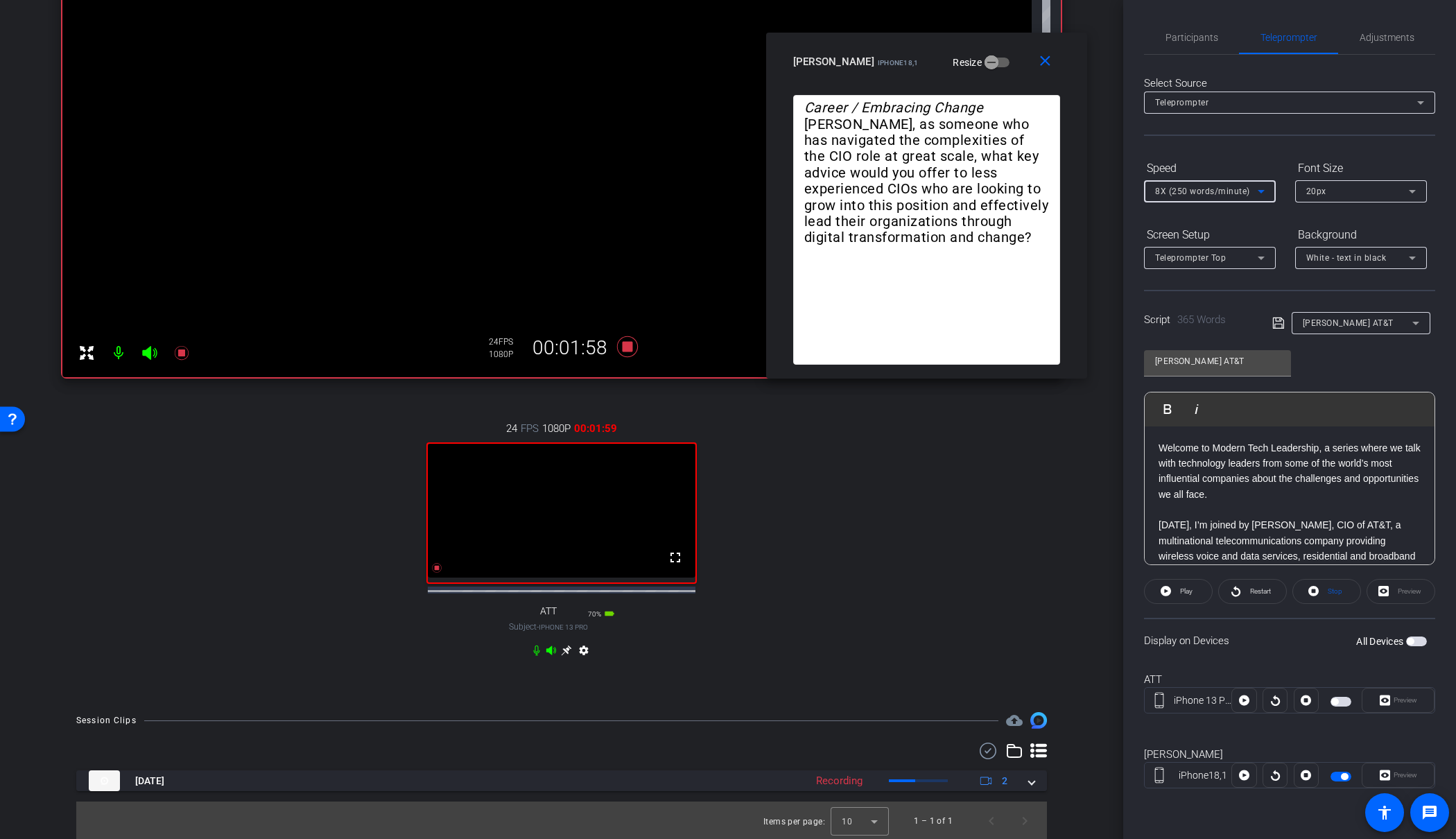
scroll to position [256, 0]
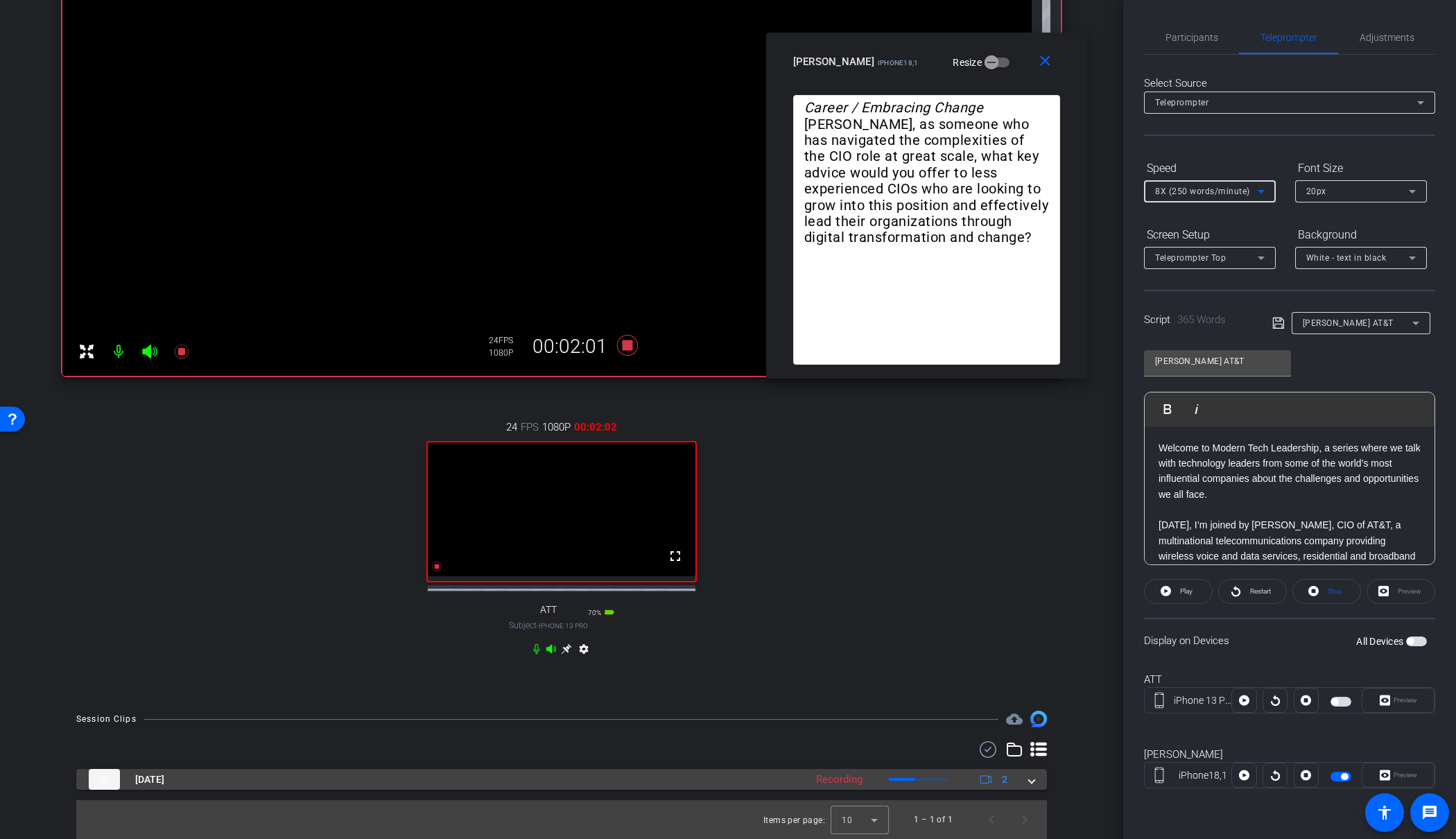
click at [1033, 780] on span at bounding box center [1031, 780] width 6 height 15
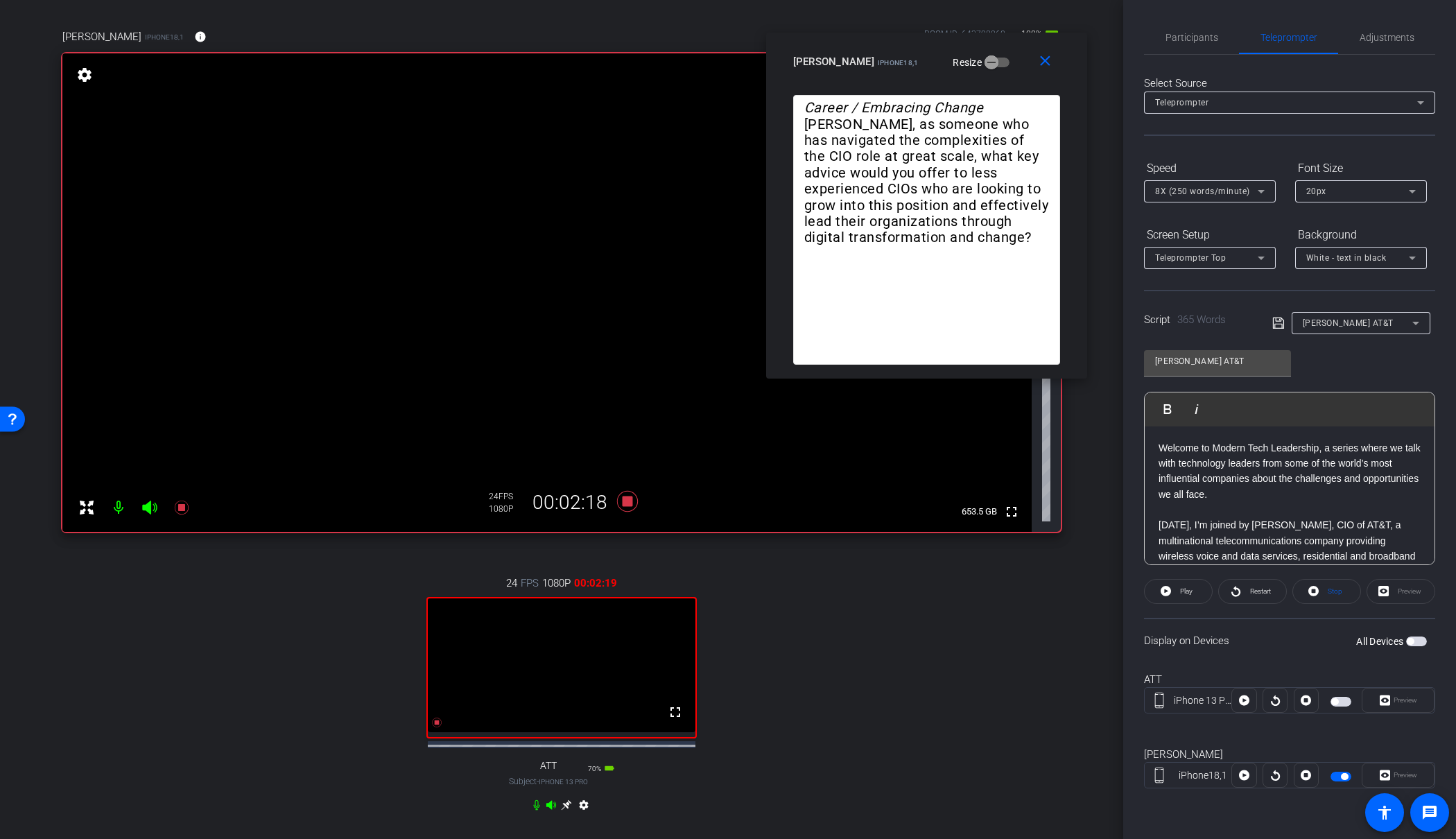
scroll to position [86, 0]
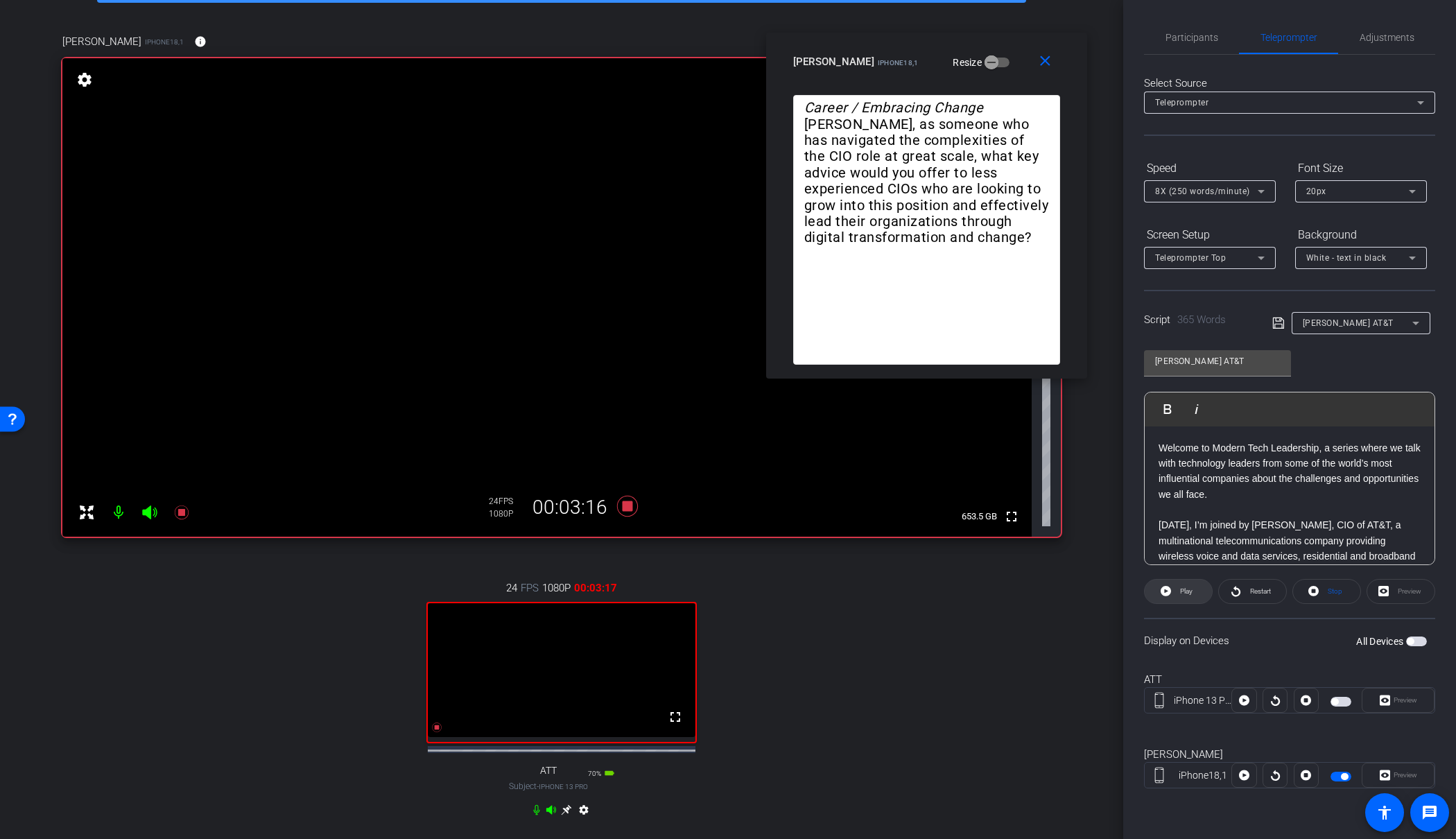
click at [1169, 589] on icon at bounding box center [1166, 591] width 11 height 11
click at [1169, 589] on span at bounding box center [1179, 591] width 69 height 33
click at [1048, 61] on mat-icon "close" at bounding box center [1045, 61] width 17 height 17
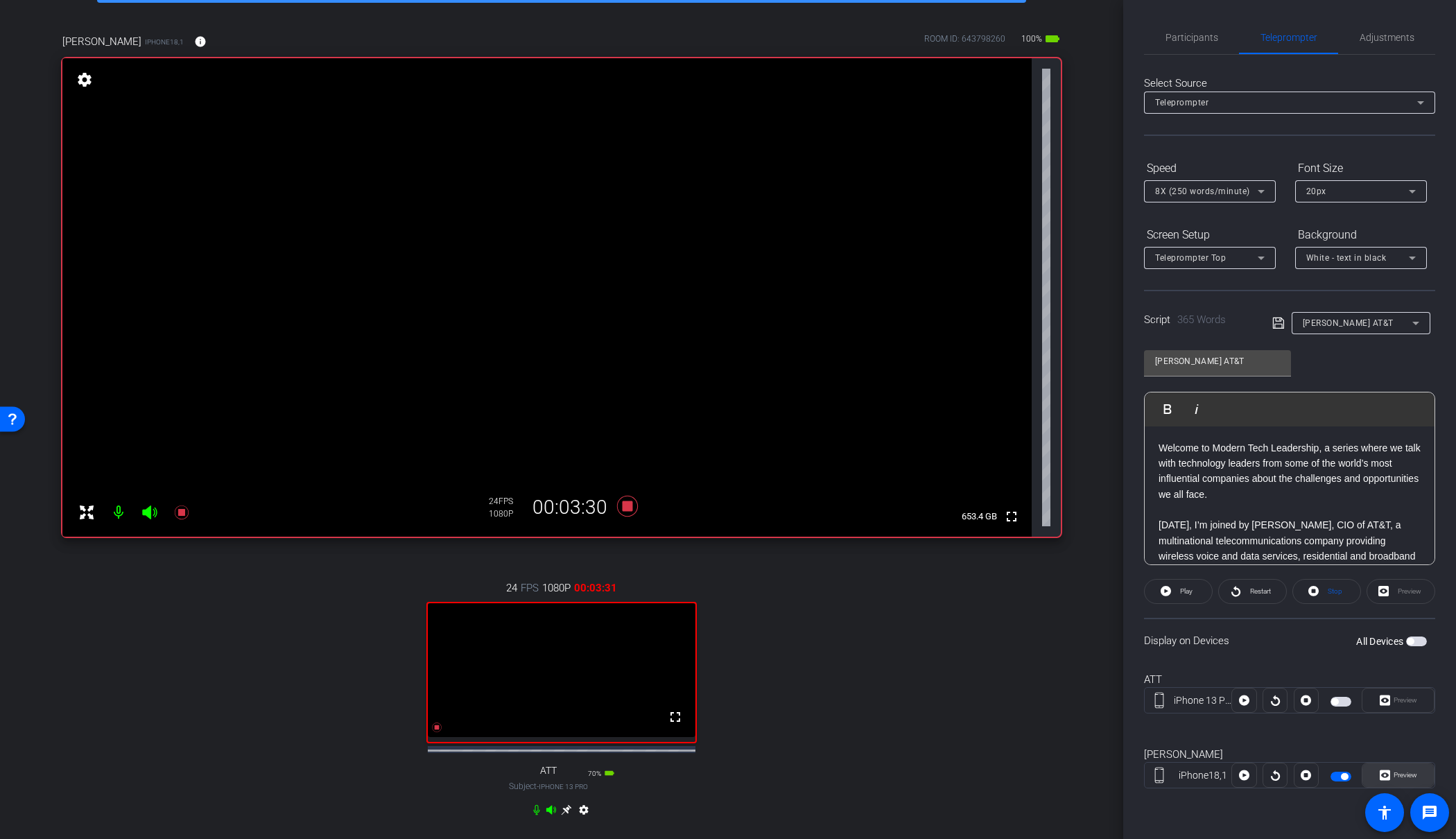
click at [1412, 778] on span "Preview" at bounding box center [1405, 774] width 23 height 7
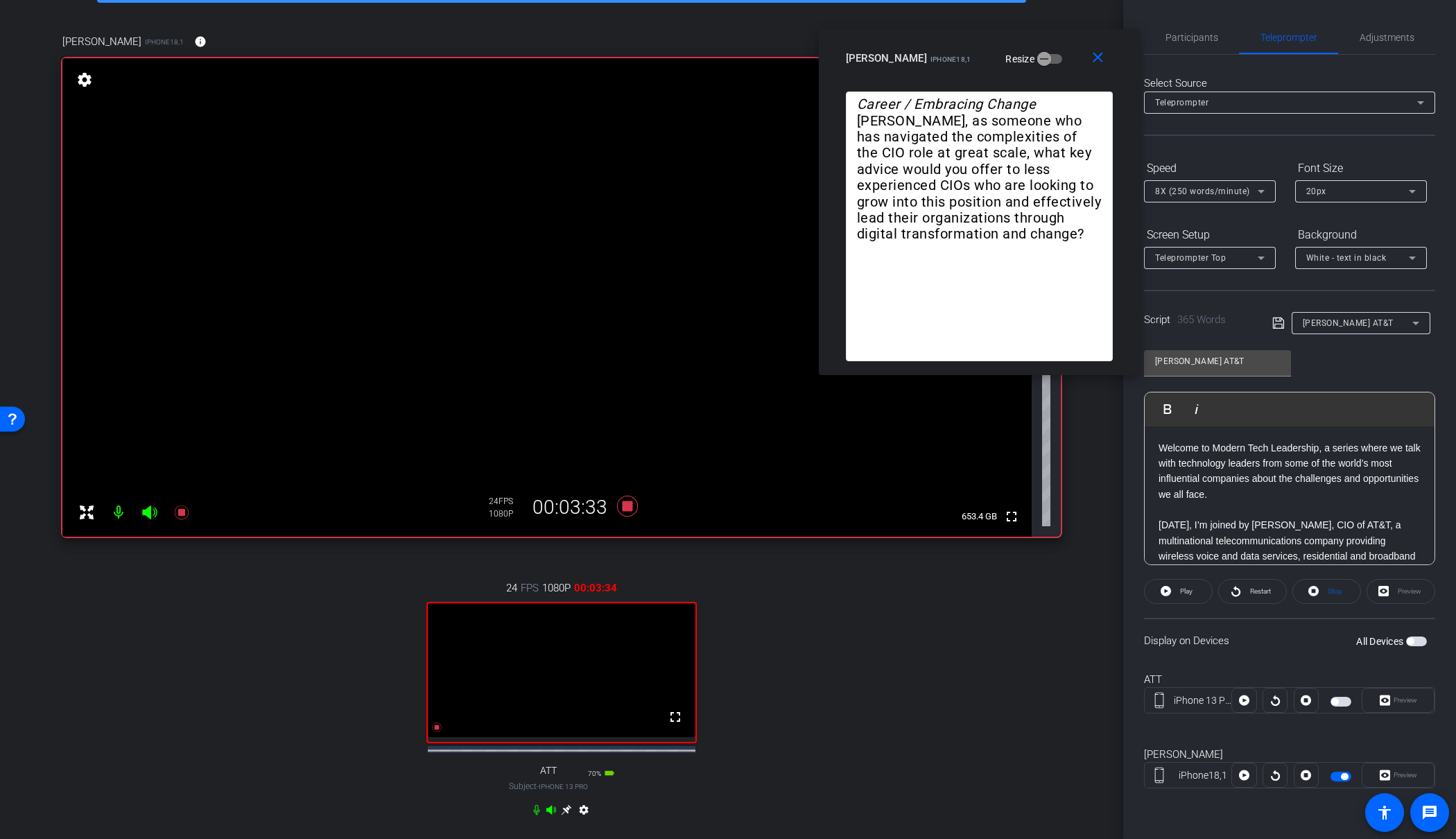
drag, startPoint x: 708, startPoint y: 273, endPoint x: 960, endPoint y: 56, distance: 332.6
click at [959, 55] on div "James Shira iPhone18,1 Resize" at bounding box center [984, 58] width 277 height 25
click at [1166, 591] on icon at bounding box center [1166, 591] width 11 height 17
click at [1168, 591] on span at bounding box center [1179, 591] width 69 height 33
click at [1394, 775] on div "Preview" at bounding box center [1399, 775] width 73 height 25
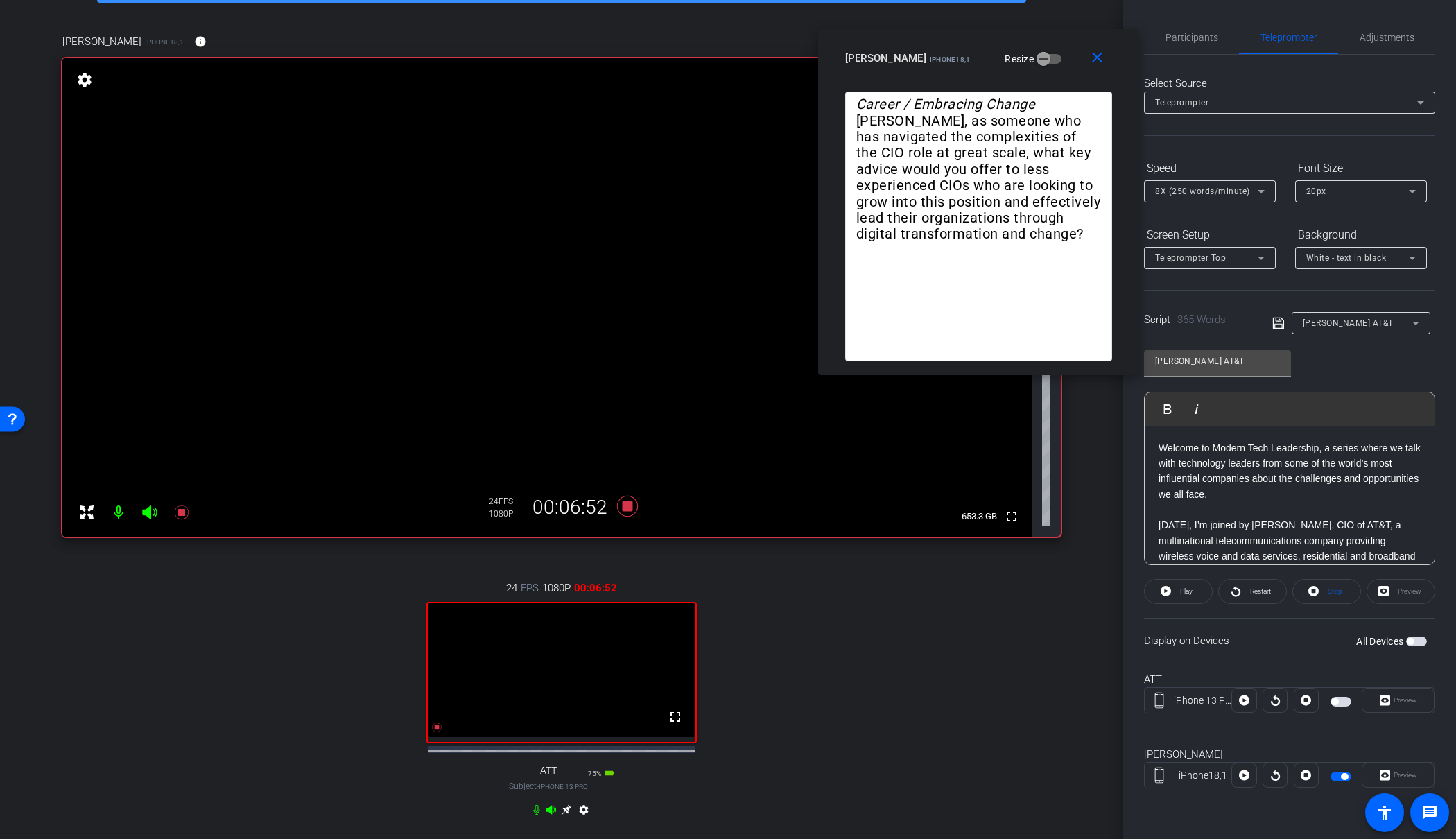
drag, startPoint x: 1393, startPoint y: 776, endPoint x: 1306, endPoint y: 706, distance: 111.7
click at [1393, 776] on div "Preview" at bounding box center [1399, 775] width 73 height 25
click at [1095, 57] on mat-icon "close" at bounding box center [1097, 57] width 17 height 17
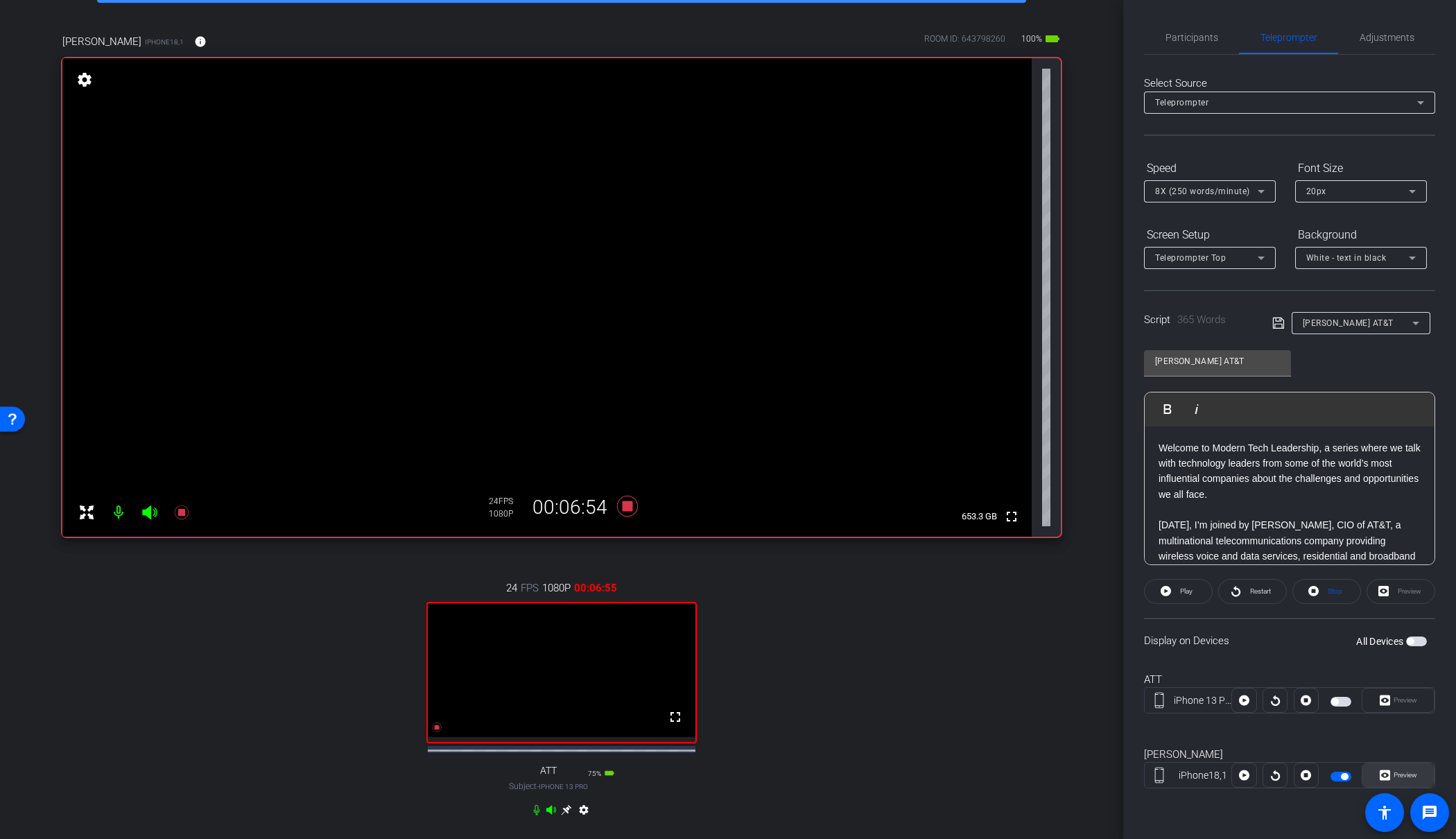
click at [1396, 778] on span "Preview" at bounding box center [1405, 774] width 23 height 7
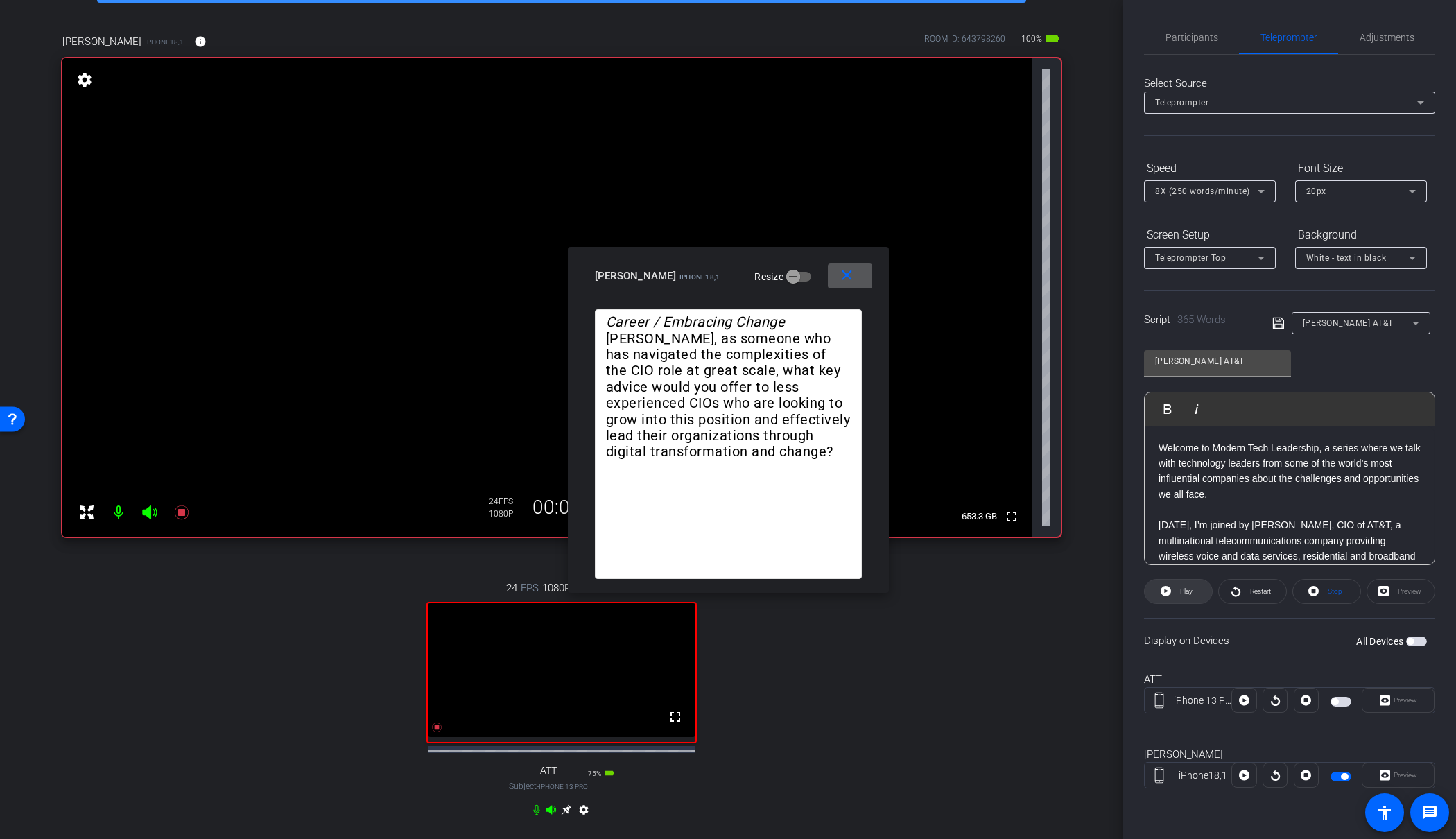
click at [1181, 588] on span "Play" at bounding box center [1186, 591] width 12 height 7
click at [1177, 591] on span "Pause" at bounding box center [1184, 591] width 22 height 19
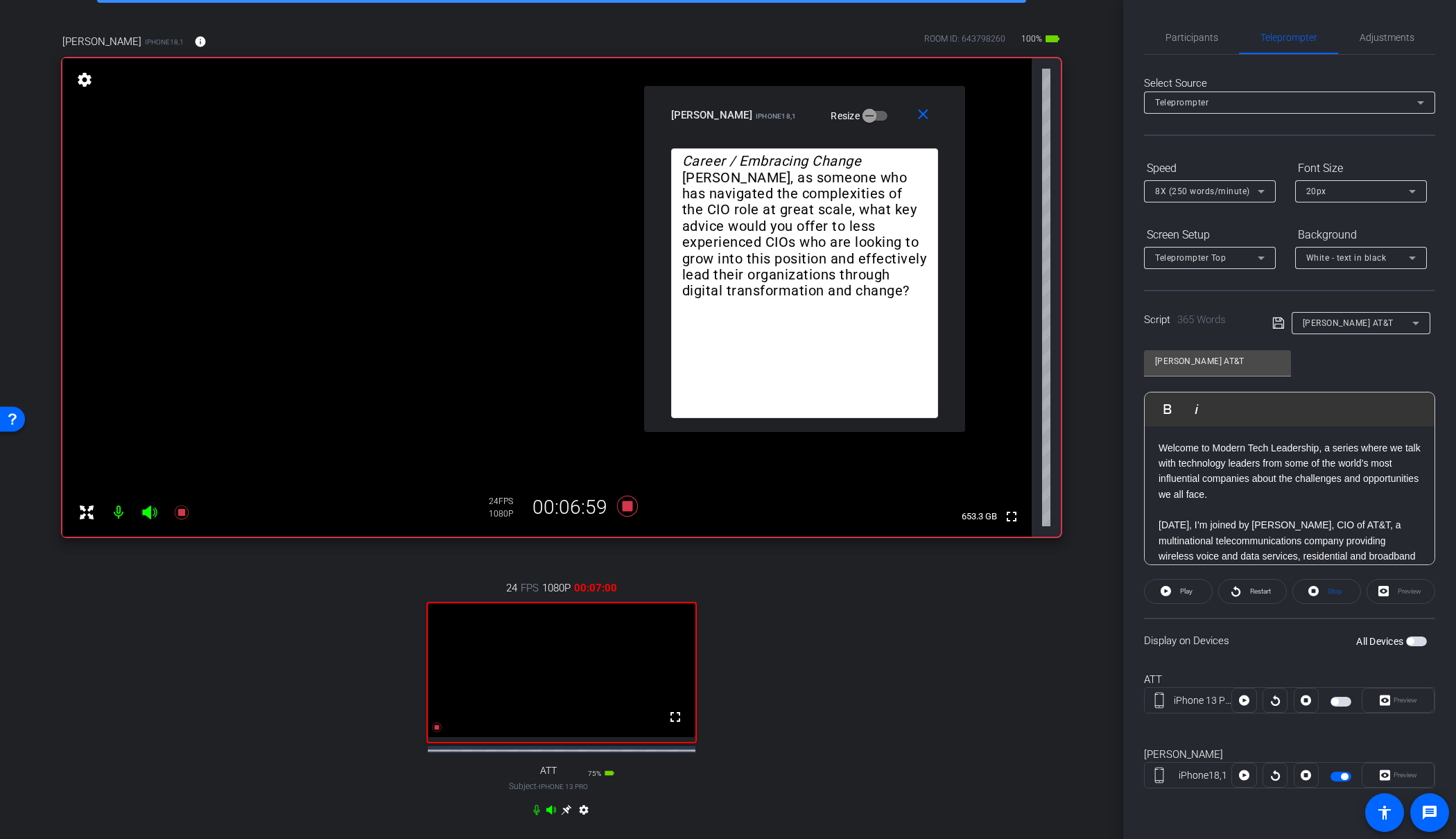
drag, startPoint x: 716, startPoint y: 271, endPoint x: 788, endPoint y: 116, distance: 170.9
click at [810, 116] on mat-slide-toggle "Resize" at bounding box center [849, 115] width 78 height 22
click at [1246, 776] on icon at bounding box center [1244, 775] width 11 height 11
click at [920, 119] on mat-icon "close" at bounding box center [923, 114] width 17 height 17
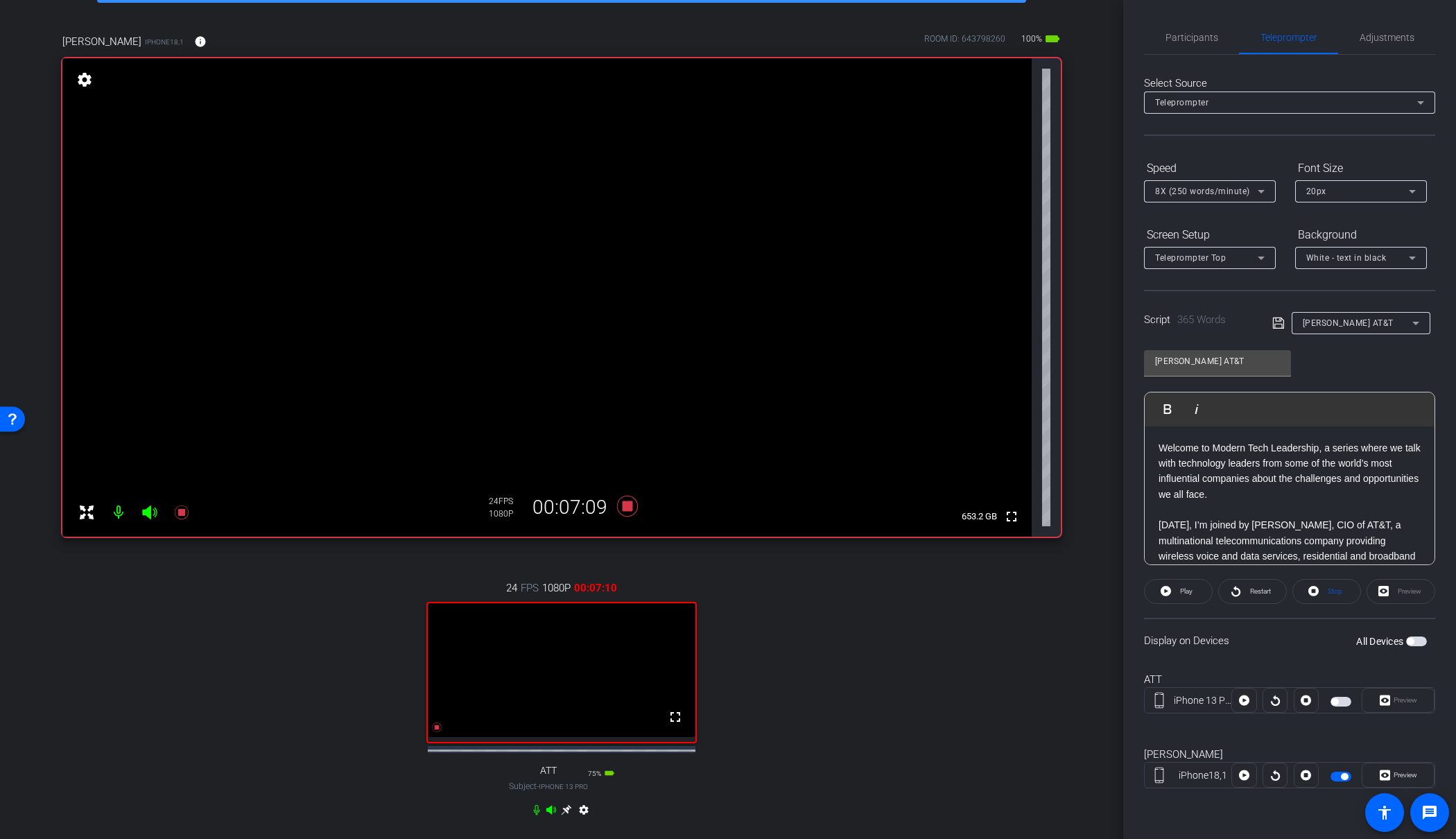
click at [1340, 776] on span "button" at bounding box center [1341, 777] width 21 height 10
click at [1392, 776] on span "Preview" at bounding box center [1403, 775] width 27 height 19
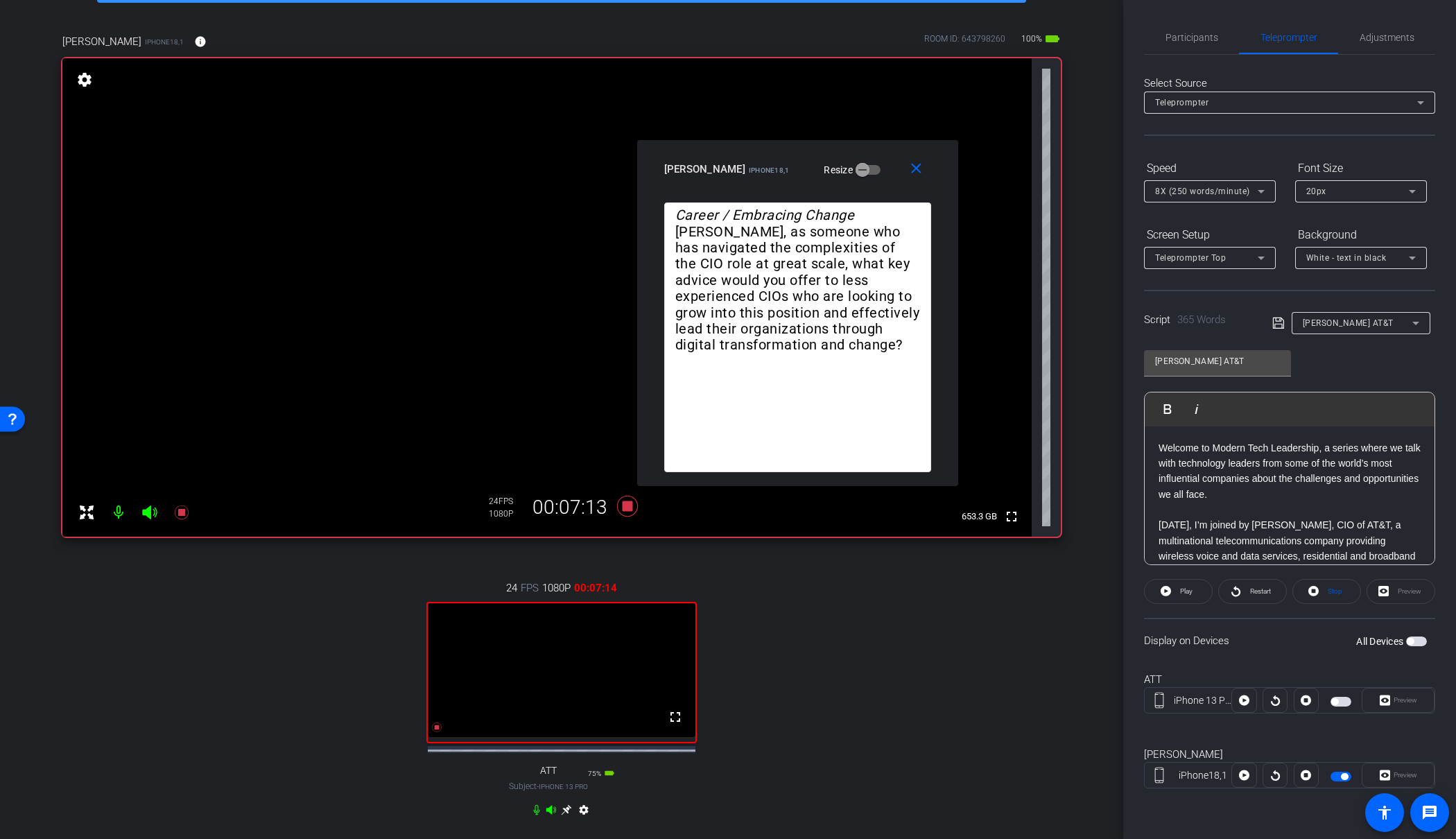
drag, startPoint x: 684, startPoint y: 281, endPoint x: 772, endPoint y: 130, distance: 174.8
click at [772, 159] on div "James Shira iPhone18,1" at bounding box center [726, 167] width 125 height 17
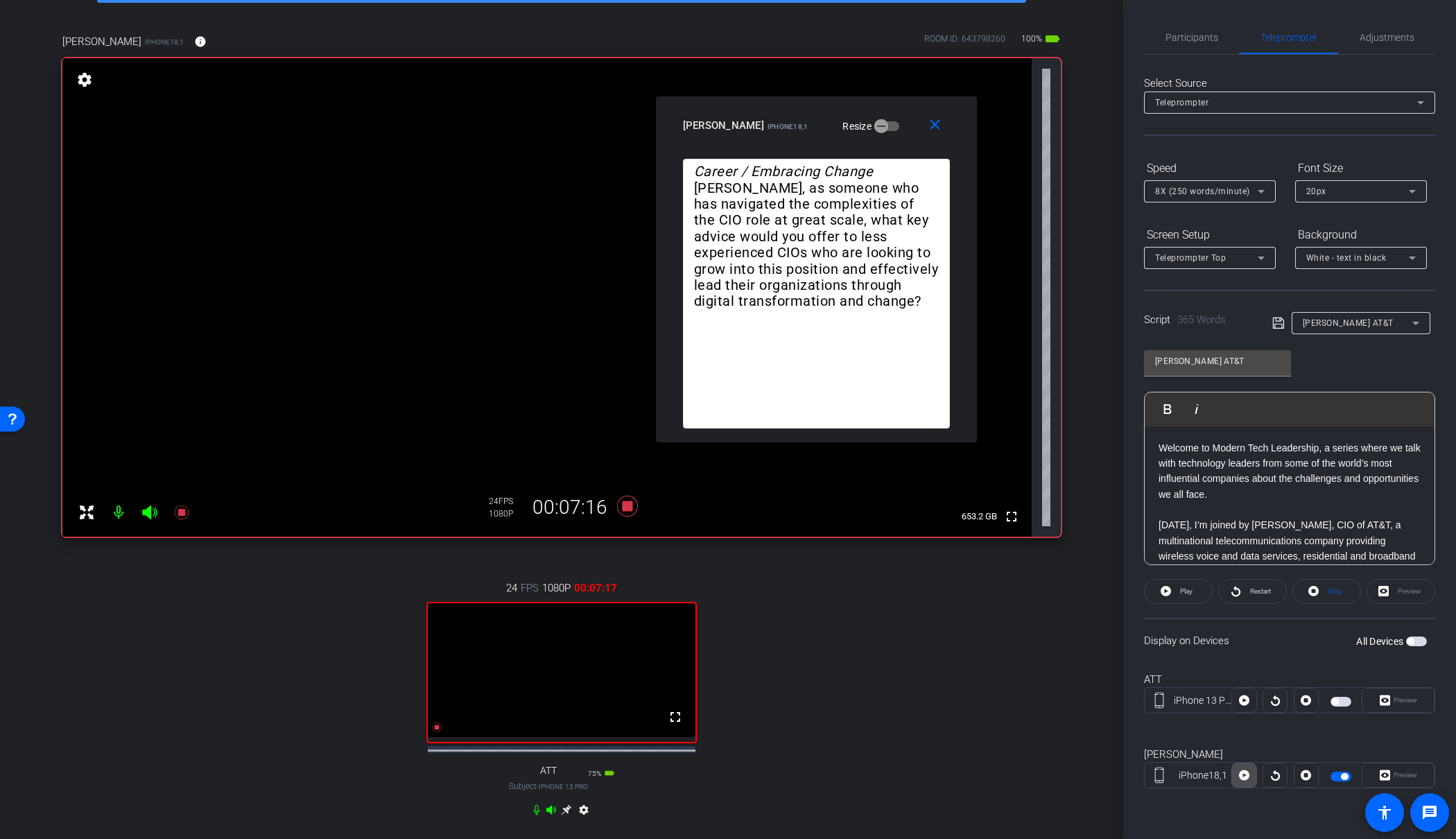
click at [1242, 777] on icon at bounding box center [1244, 775] width 11 height 11
click at [1242, 777] on icon at bounding box center [1244, 776] width 11 height 21
click at [928, 122] on mat-icon "close" at bounding box center [934, 125] width 17 height 17
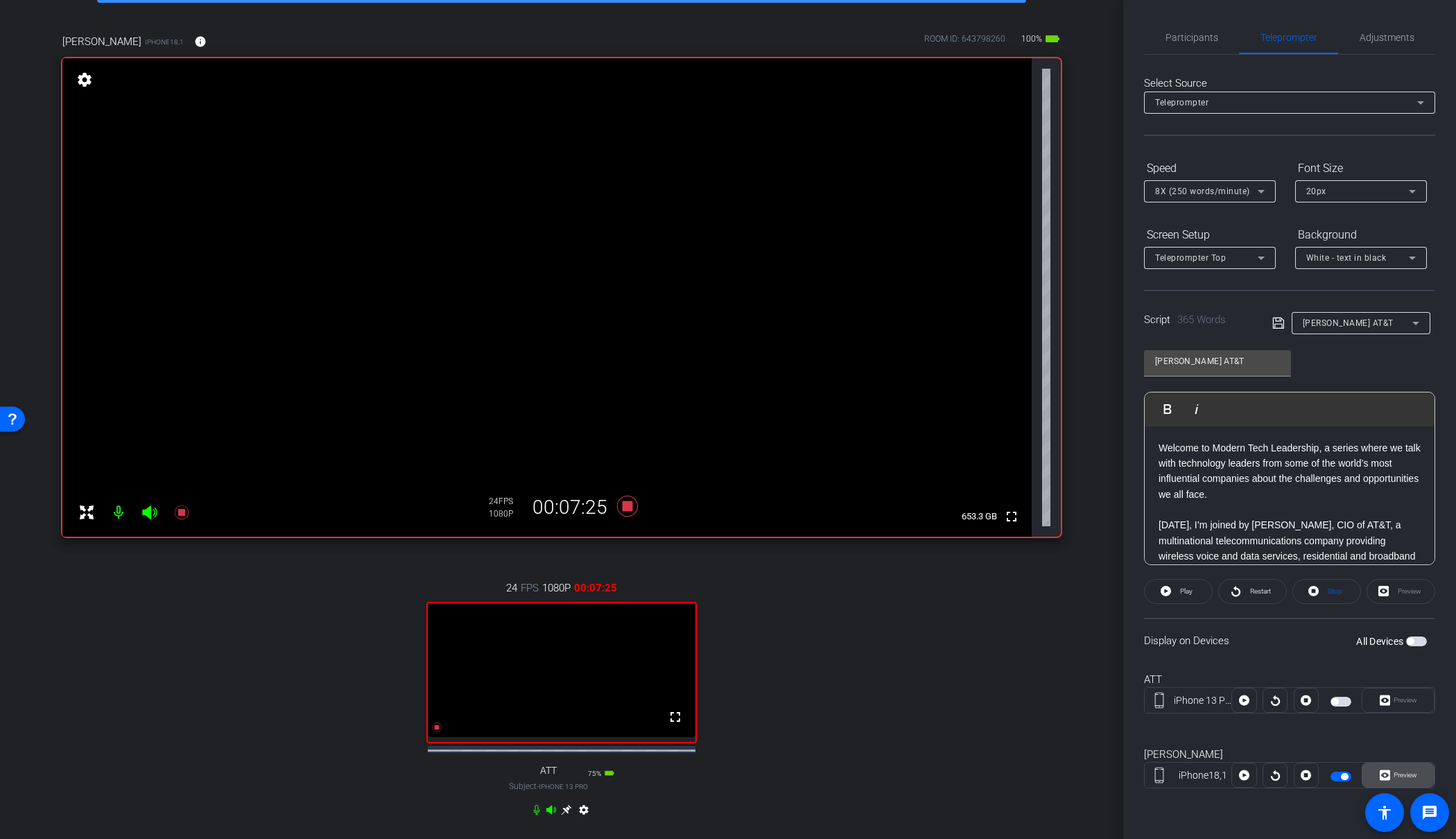
click at [1387, 776] on icon at bounding box center [1385, 776] width 11 height 21
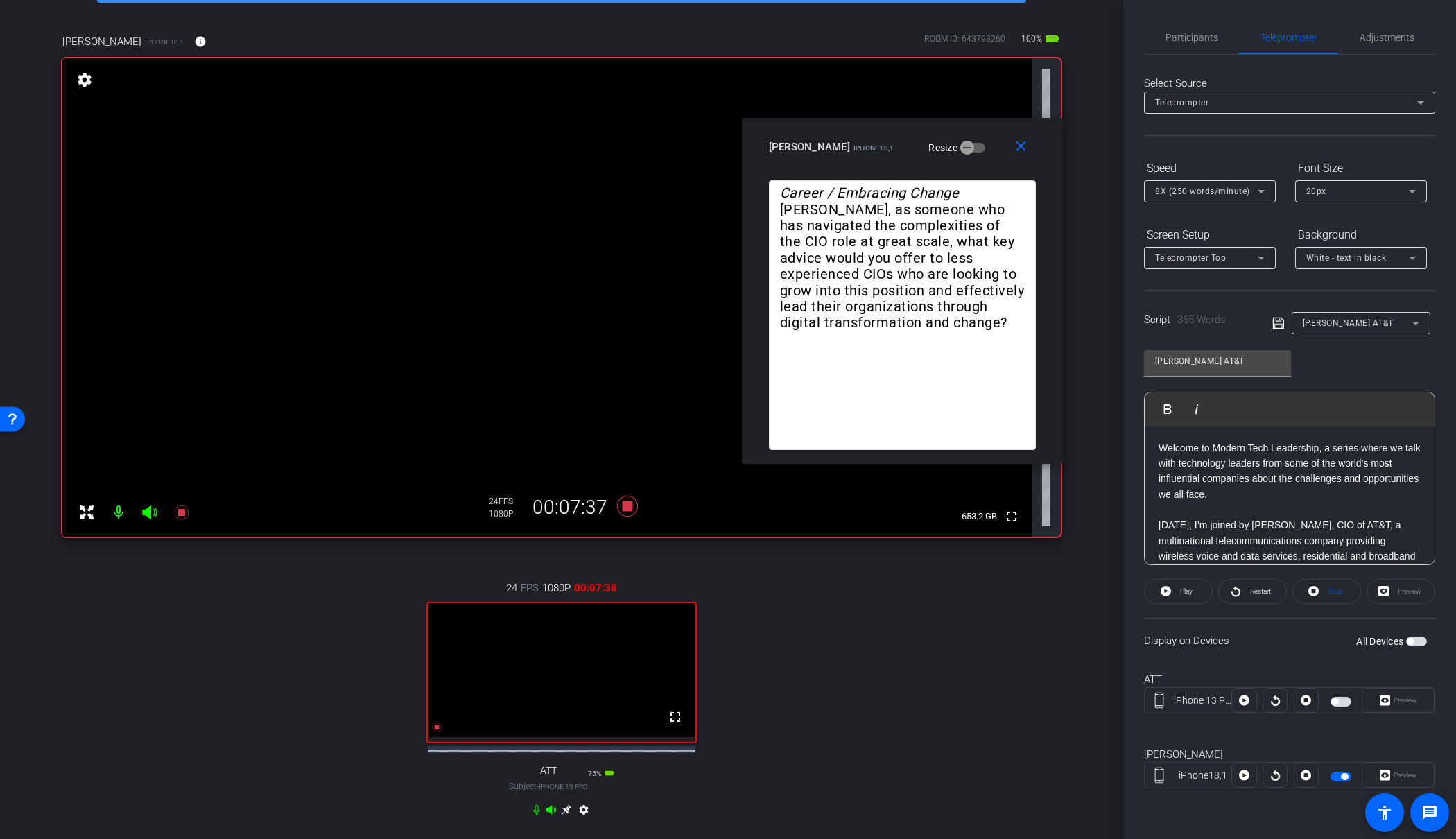
drag, startPoint x: 679, startPoint y: 282, endPoint x: 865, endPoint y: 136, distance: 236.5
click at [865, 136] on div "James Shira iPhone18,1 Resize" at bounding box center [908, 146] width 277 height 25
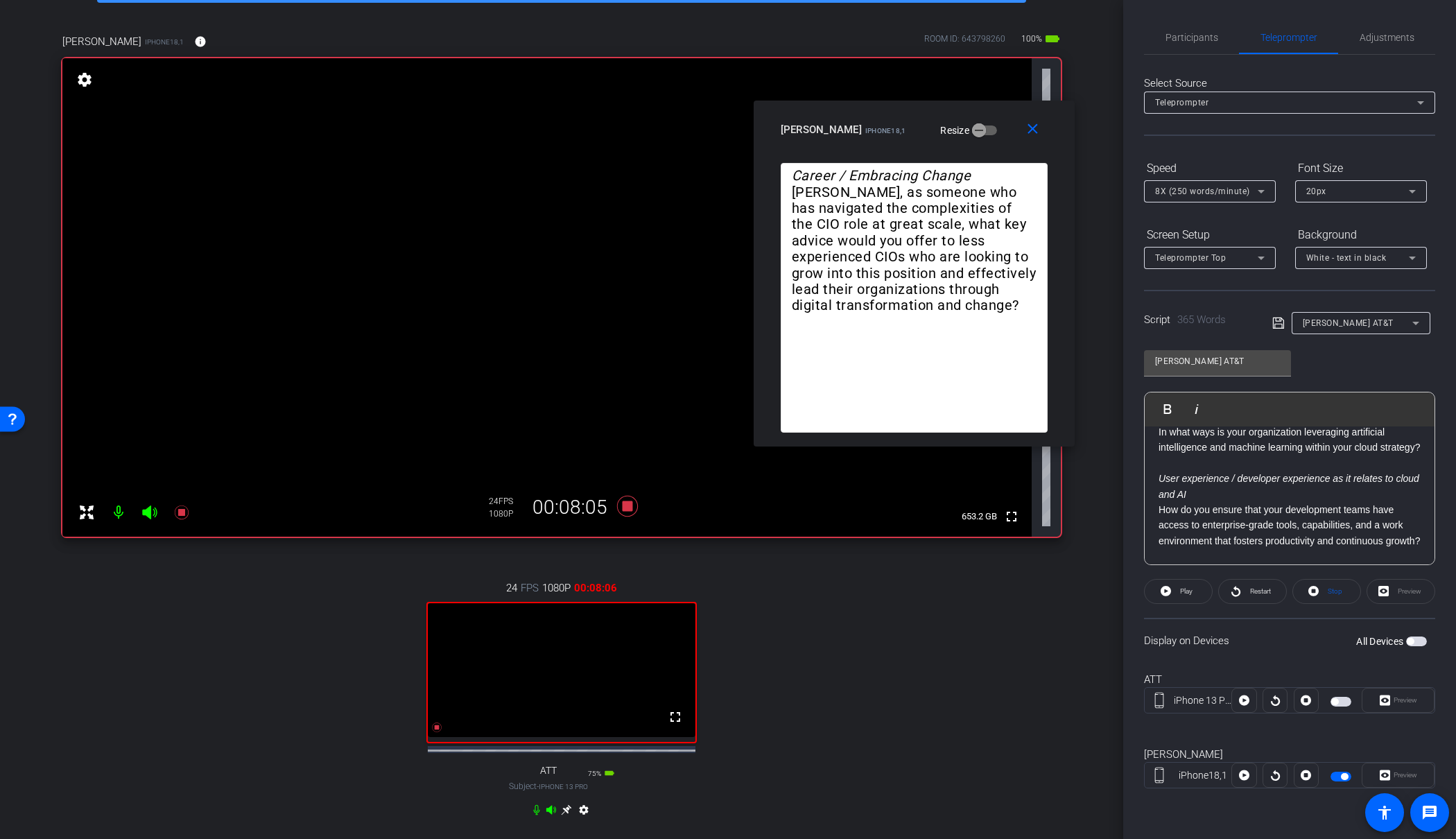
scroll to position [596, 0]
click at [1160, 467] on em "User experience / developer experience as it relates to cloud and AI" at bounding box center [1289, 480] width 260 height 27
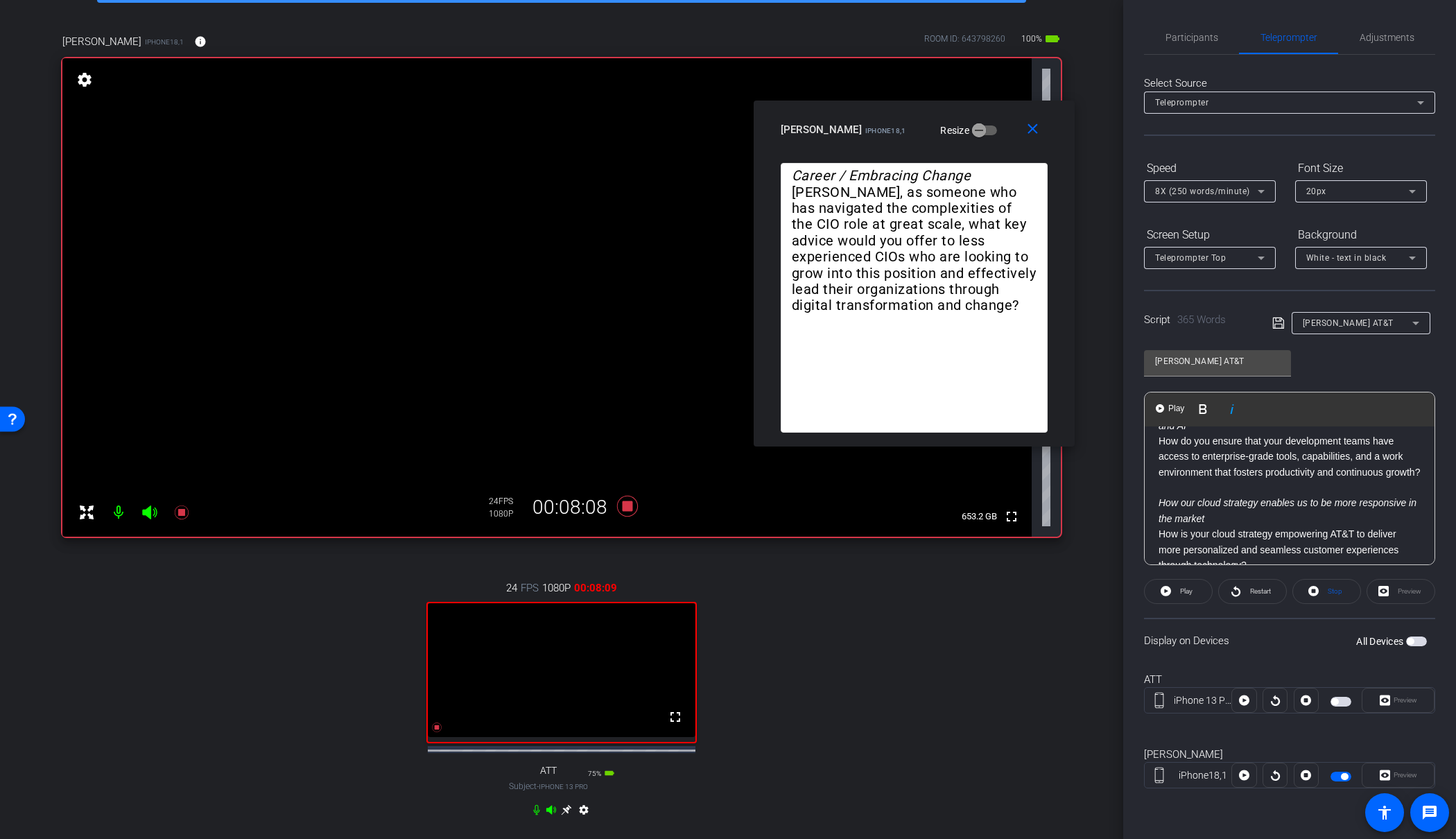
scroll to position [663, 0]
click at [1158, 494] on div "Welcome to Modern Tech Leadership, a series where we talk with technology leade…" at bounding box center [1289, 321] width 290 height 1115
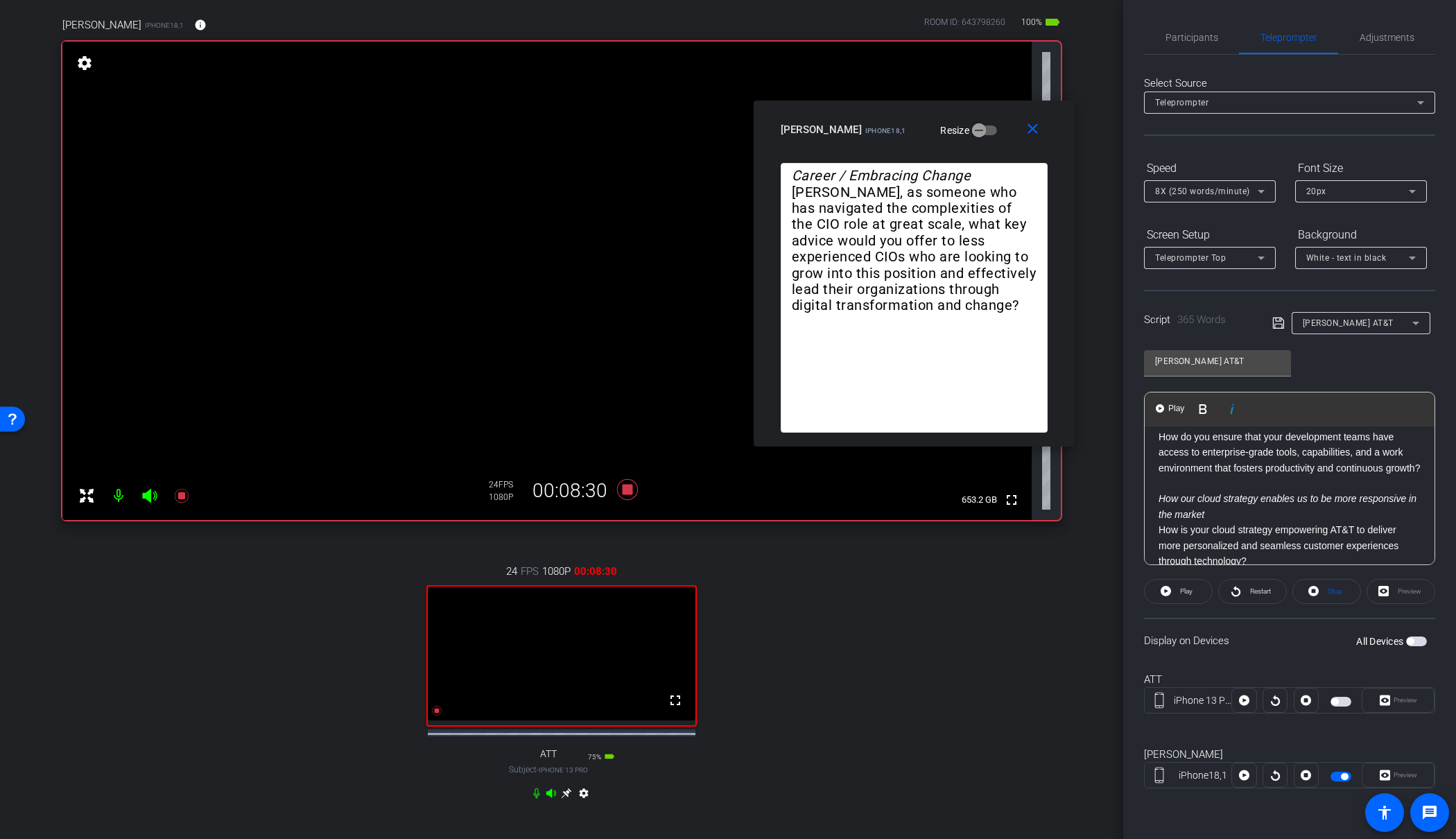
scroll to position [93, 0]
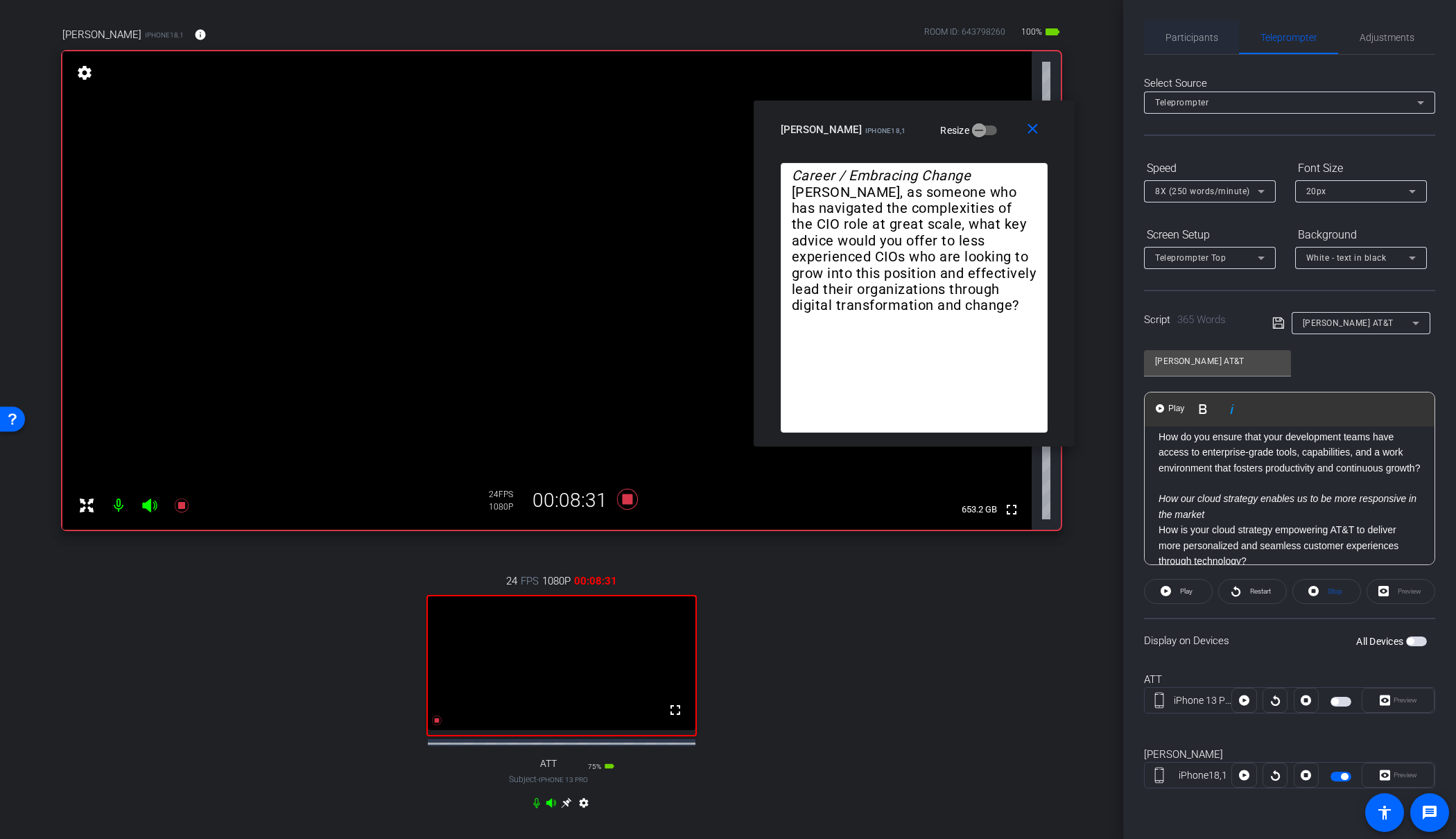
click at [1216, 31] on span "Participants" at bounding box center [1191, 37] width 53 height 33
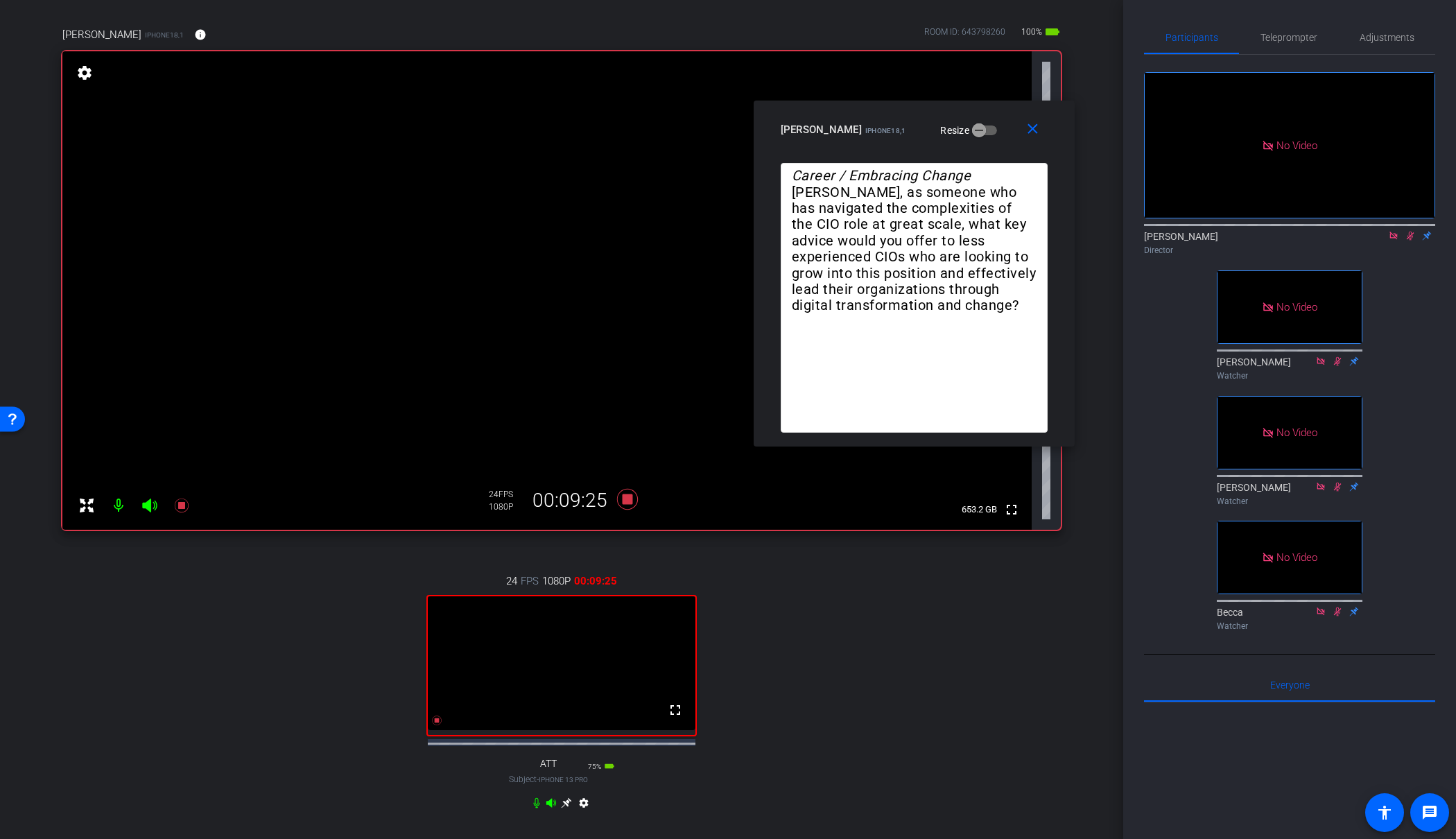
click at [1412, 231] on icon at bounding box center [1411, 235] width 7 height 9
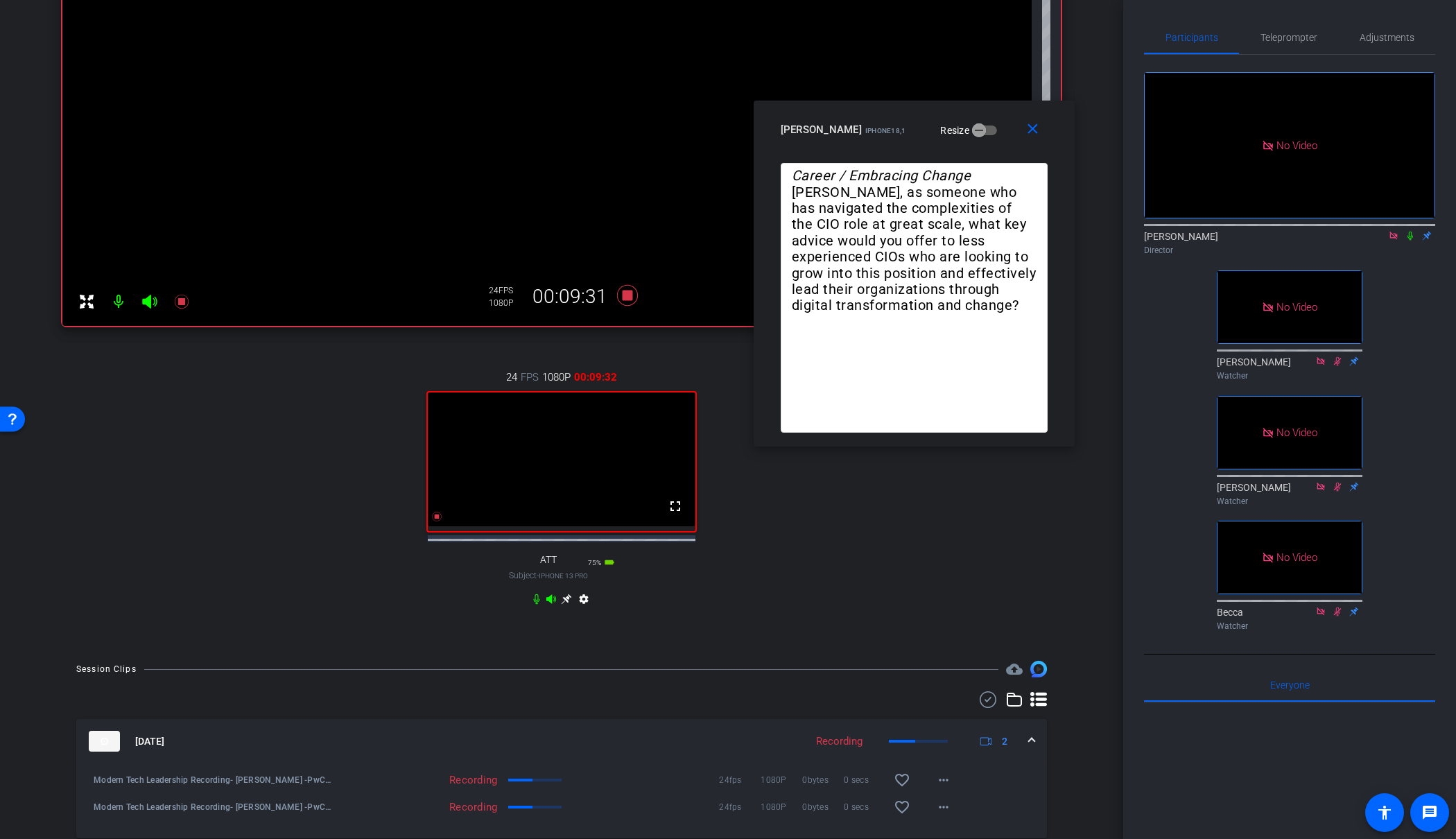
scroll to position [311, 0]
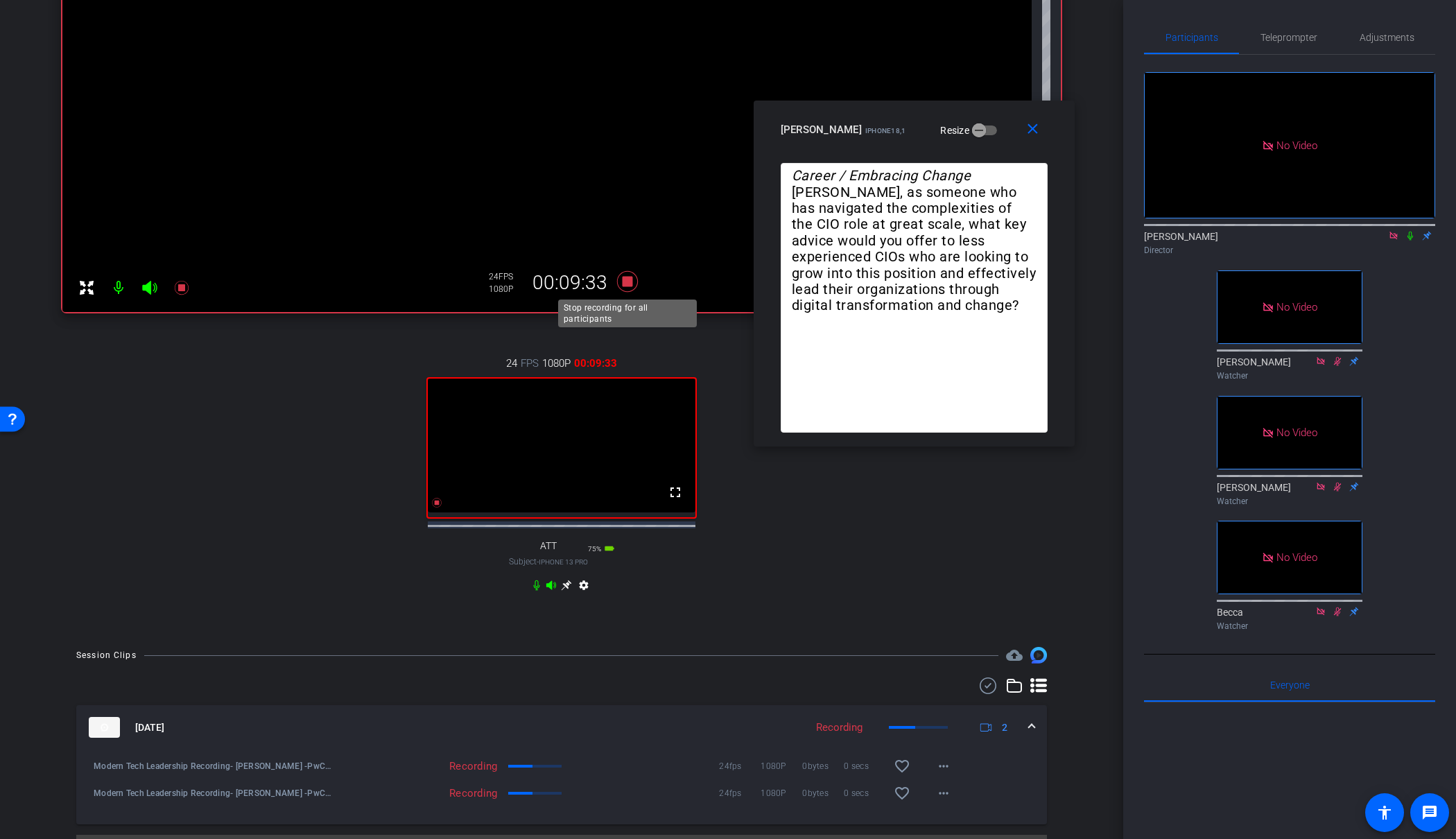
click at [624, 281] on icon at bounding box center [628, 282] width 21 height 21
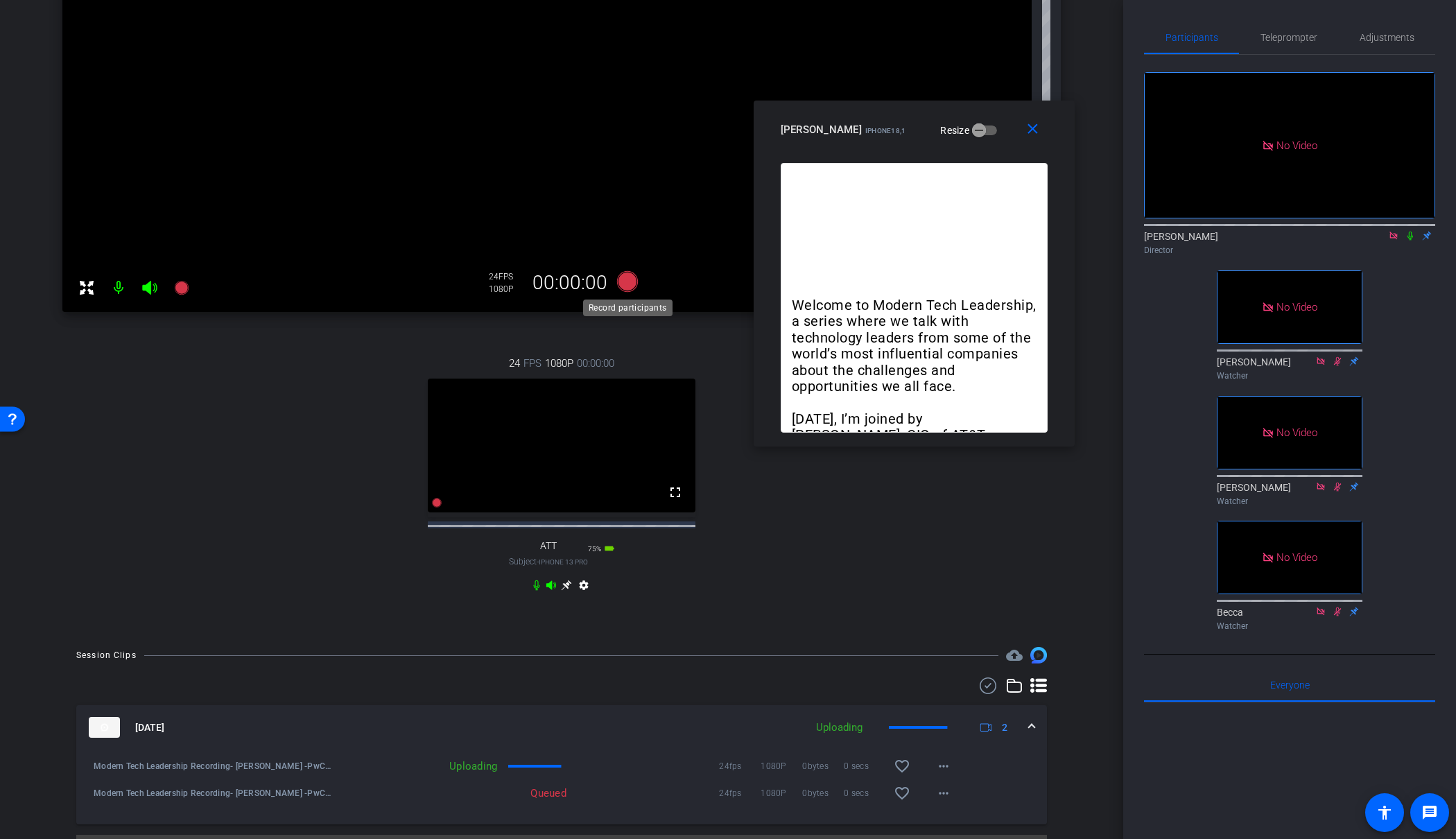
click at [624, 282] on icon at bounding box center [628, 282] width 21 height 21
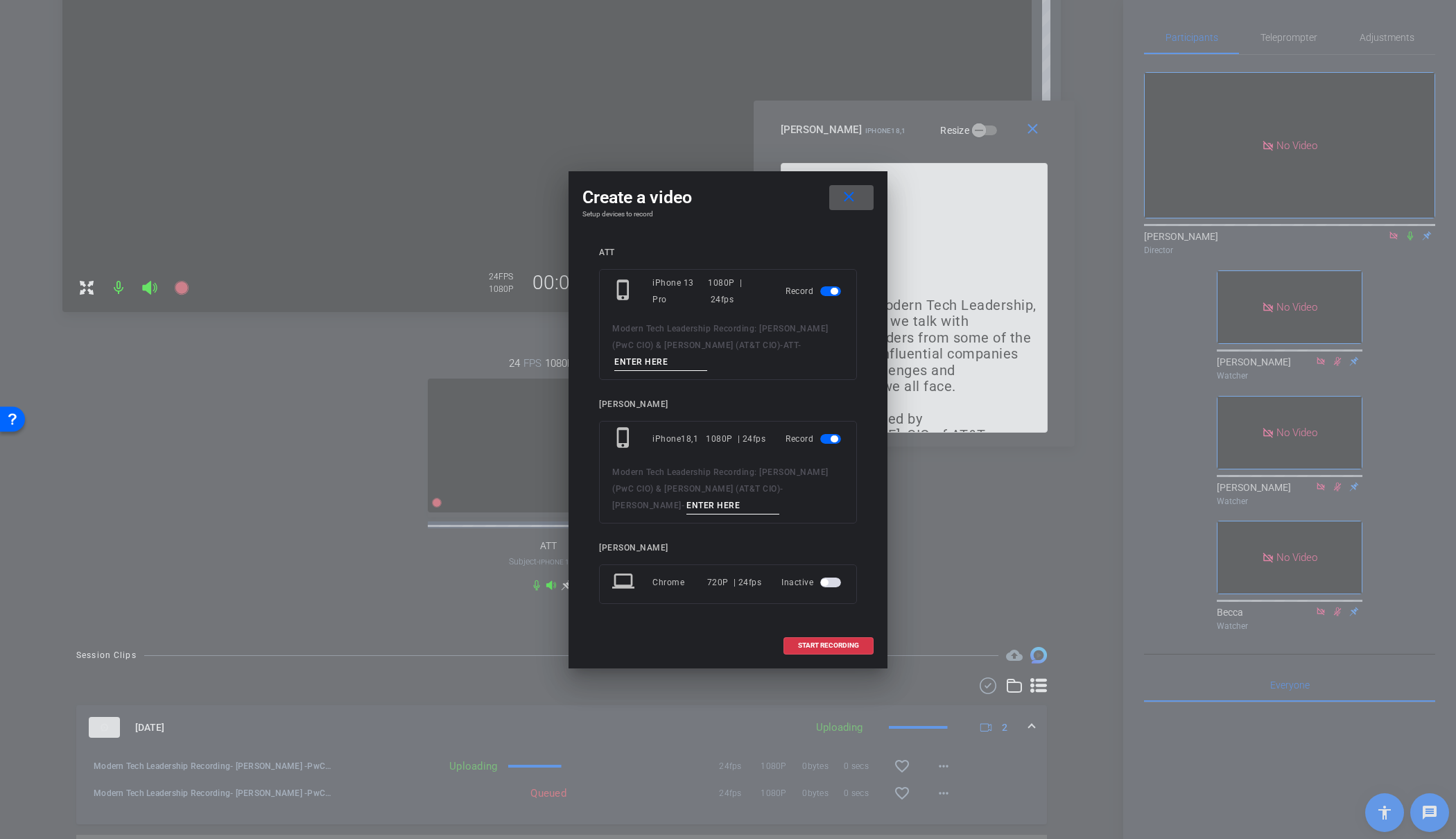
click at [654, 363] on input at bounding box center [661, 362] width 93 height 17
type input "02"
click at [687, 507] on input at bounding box center [733, 506] width 93 height 17
type input "02"
click at [827, 643] on span "START RECORDING" at bounding box center [828, 646] width 61 height 7
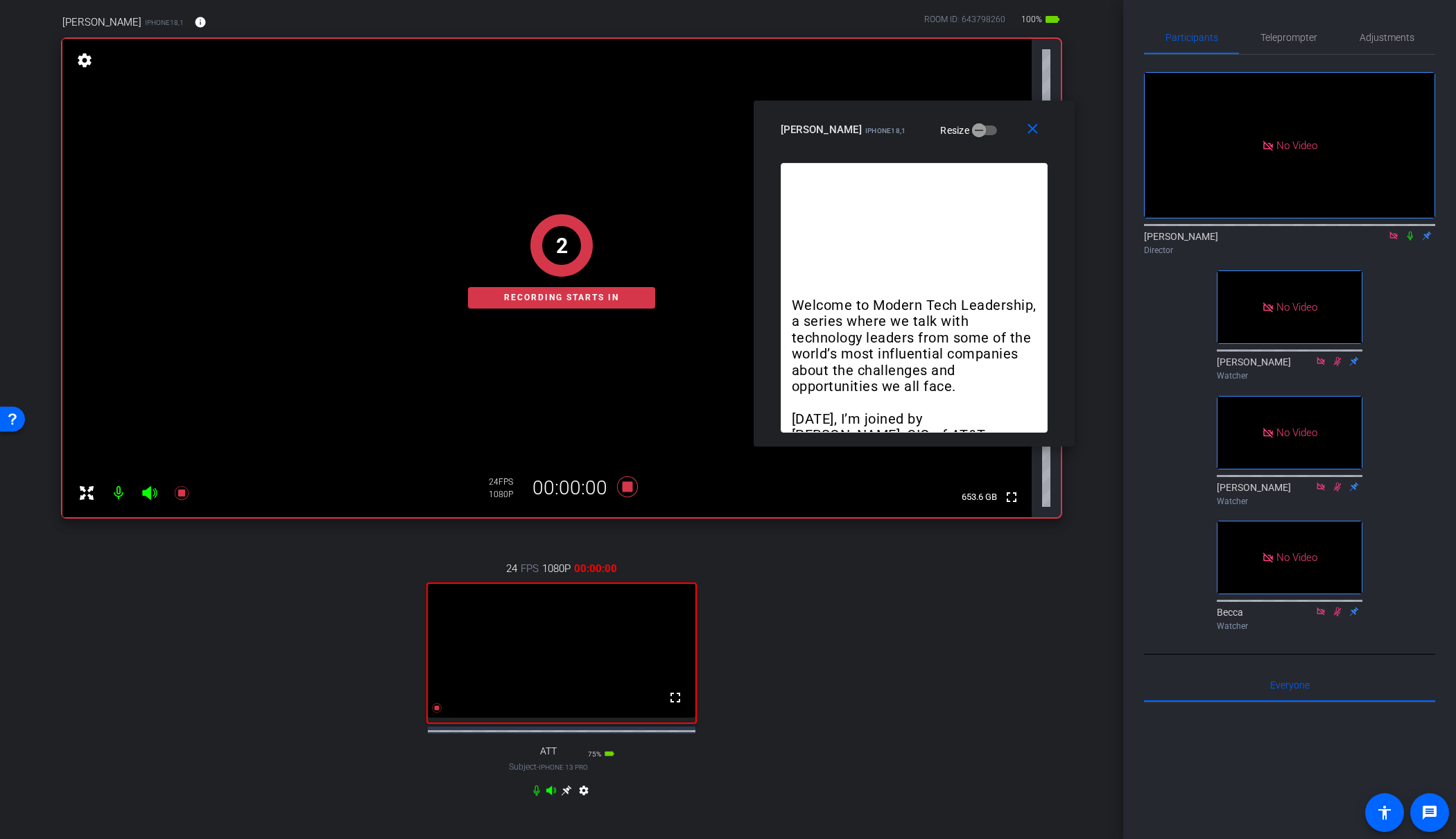
scroll to position [108, 0]
click at [1411, 231] on icon at bounding box center [1411, 235] width 11 height 10
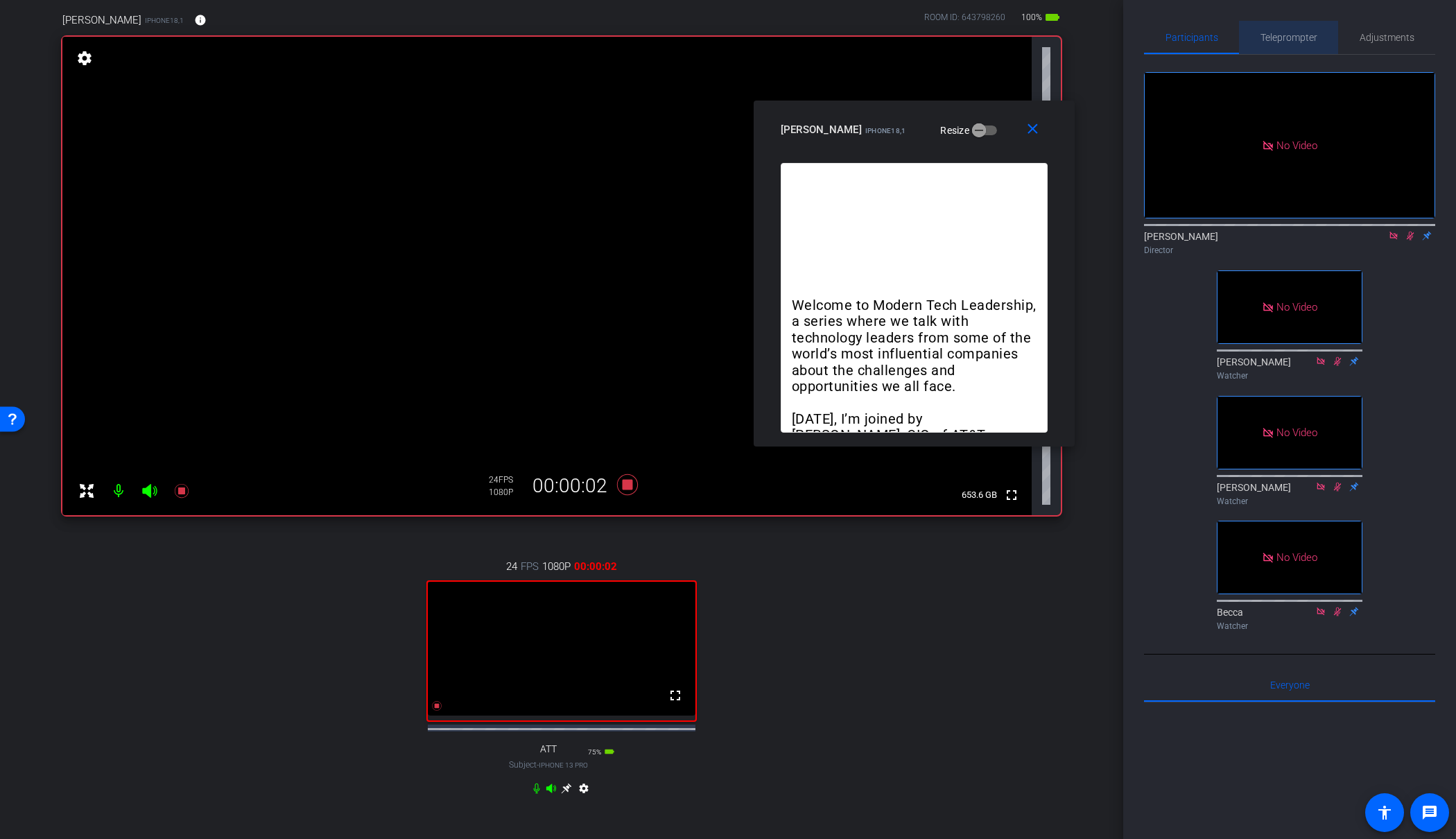
click at [1288, 32] on span "Teleprompter" at bounding box center [1289, 37] width 57 height 10
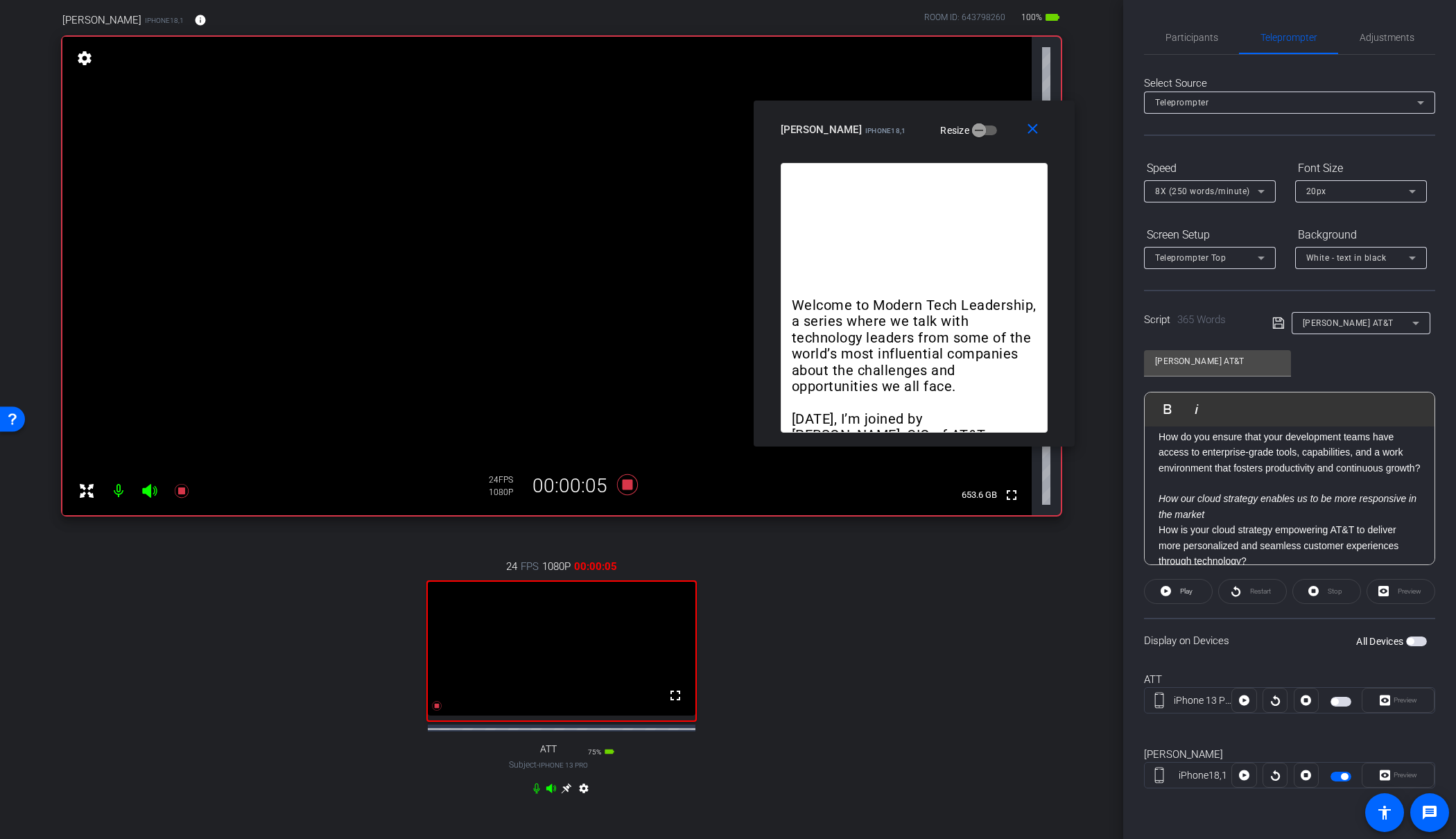
click at [1159, 503] on em "How our cloud strategy enables us to be more responsive in the market" at bounding box center [1288, 506] width 258 height 27
click at [1249, 772] on icon at bounding box center [1244, 776] width 11 height 21
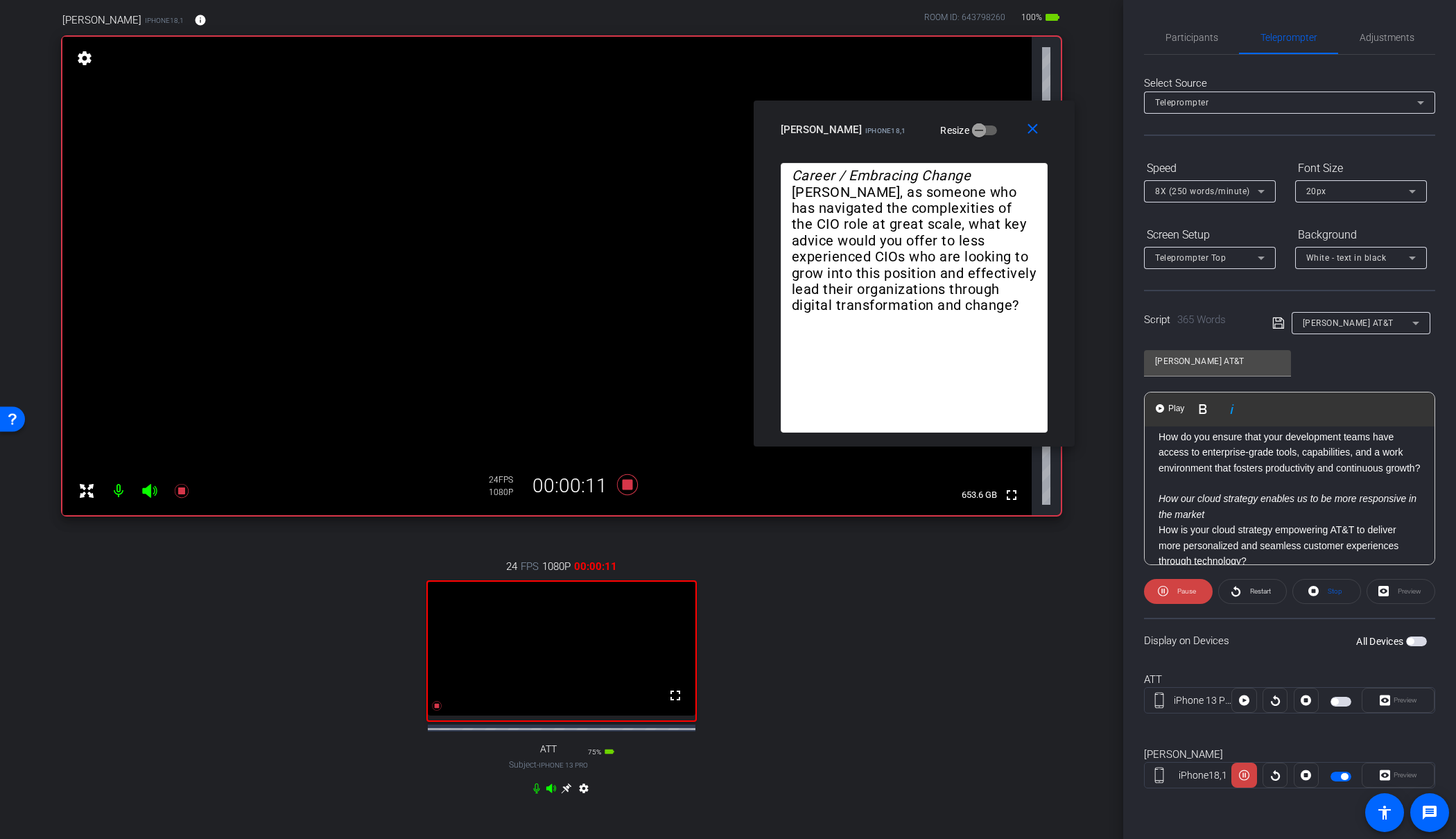
click at [1164, 502] on em "How our cloud strategy enables us to be more responsive in the market" at bounding box center [1288, 506] width 258 height 27
click at [1160, 408] on img "button" at bounding box center [1160, 409] width 8 height 8
click at [1163, 499] on em "H ow our cloud strategy enables us to be more responsive in the market" at bounding box center [1288, 506] width 258 height 27
click at [1398, 773] on div "Preview" at bounding box center [1399, 775] width 73 height 25
drag, startPoint x: 1398, startPoint y: 777, endPoint x: 1352, endPoint y: 774, distance: 46.1
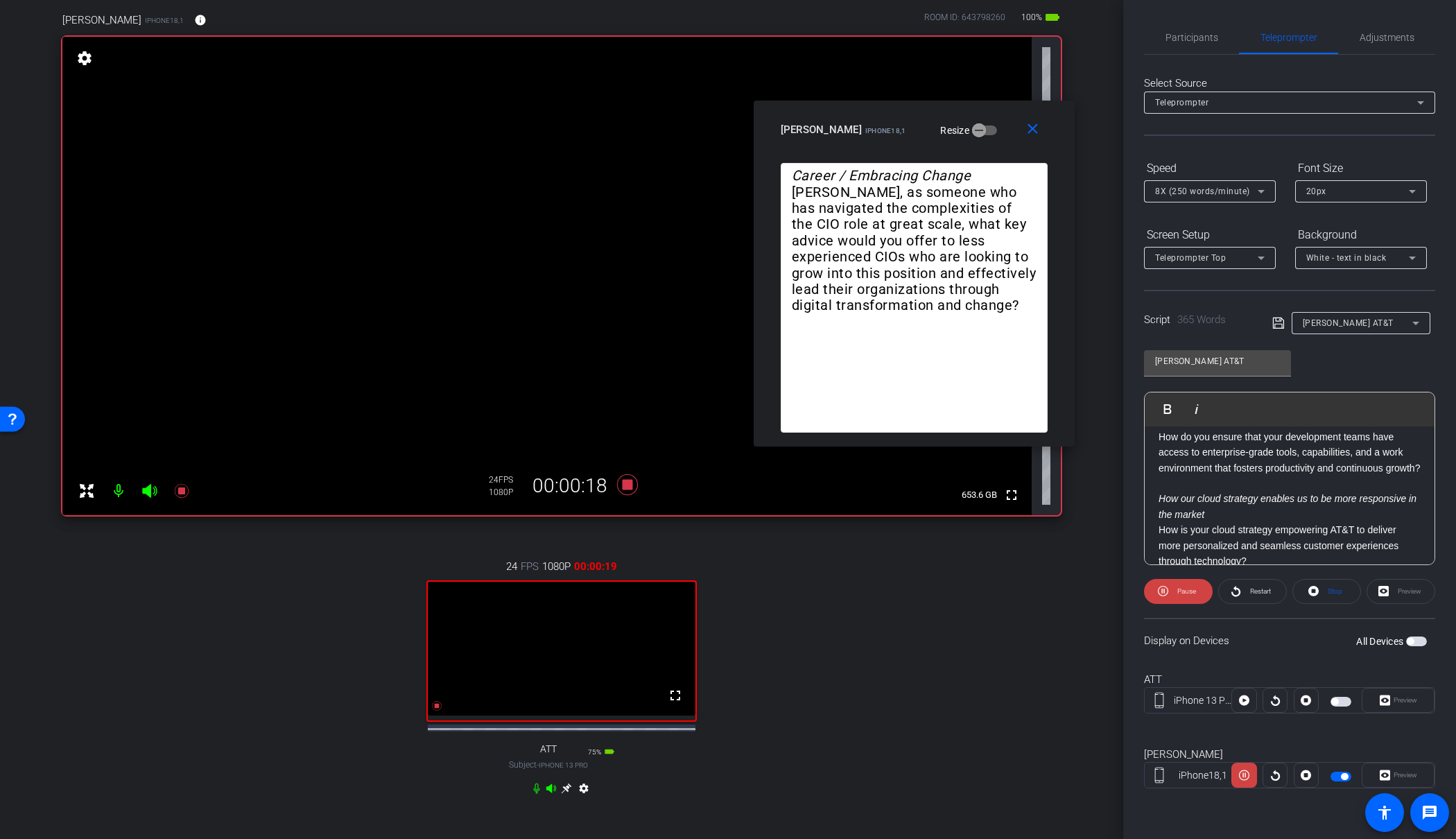
click at [1398, 777] on div "Preview" at bounding box center [1399, 775] width 73 height 25
click at [1033, 133] on mat-icon "close" at bounding box center [1032, 129] width 17 height 17
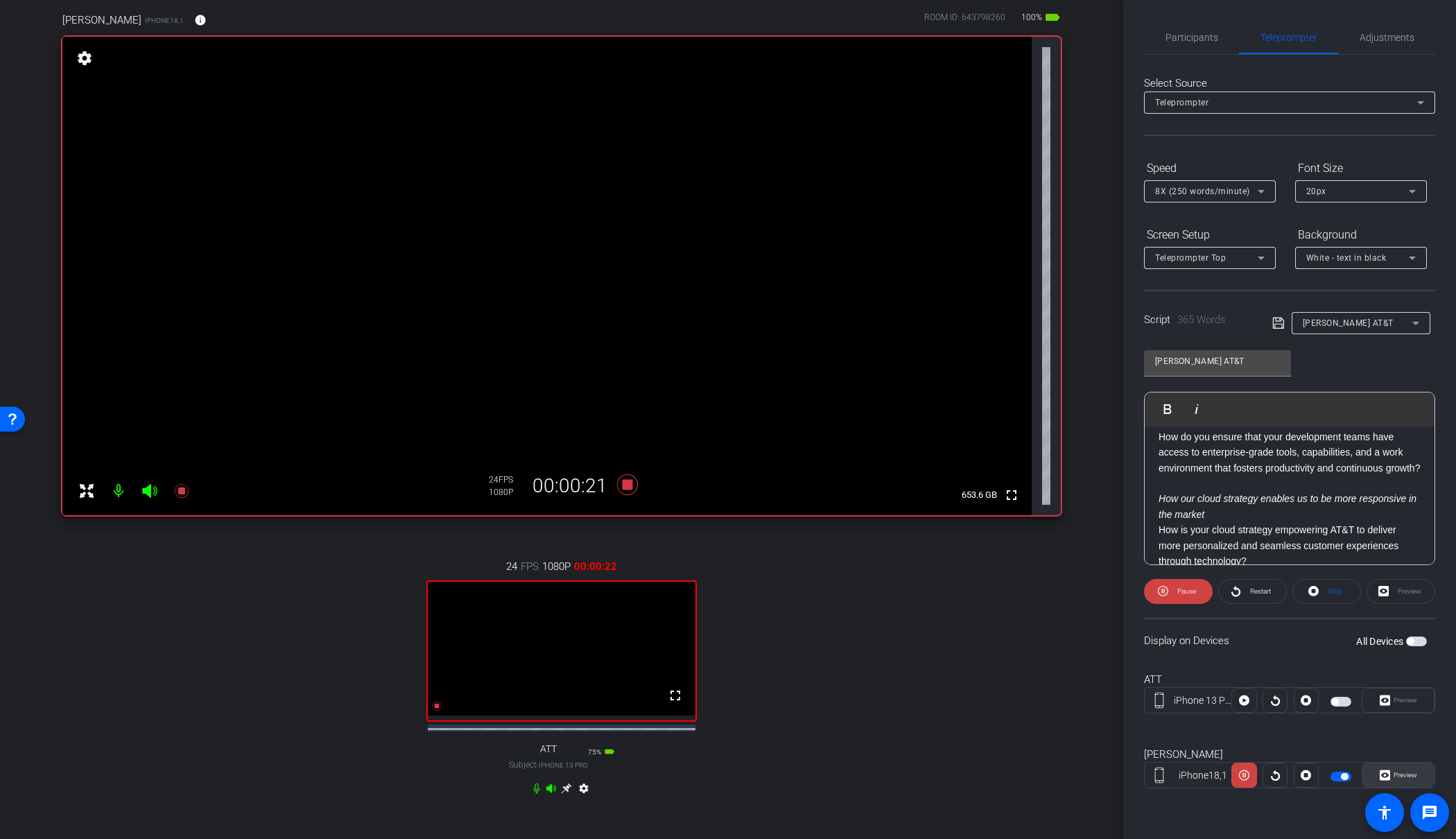
click at [1407, 774] on span "Preview" at bounding box center [1405, 774] width 23 height 7
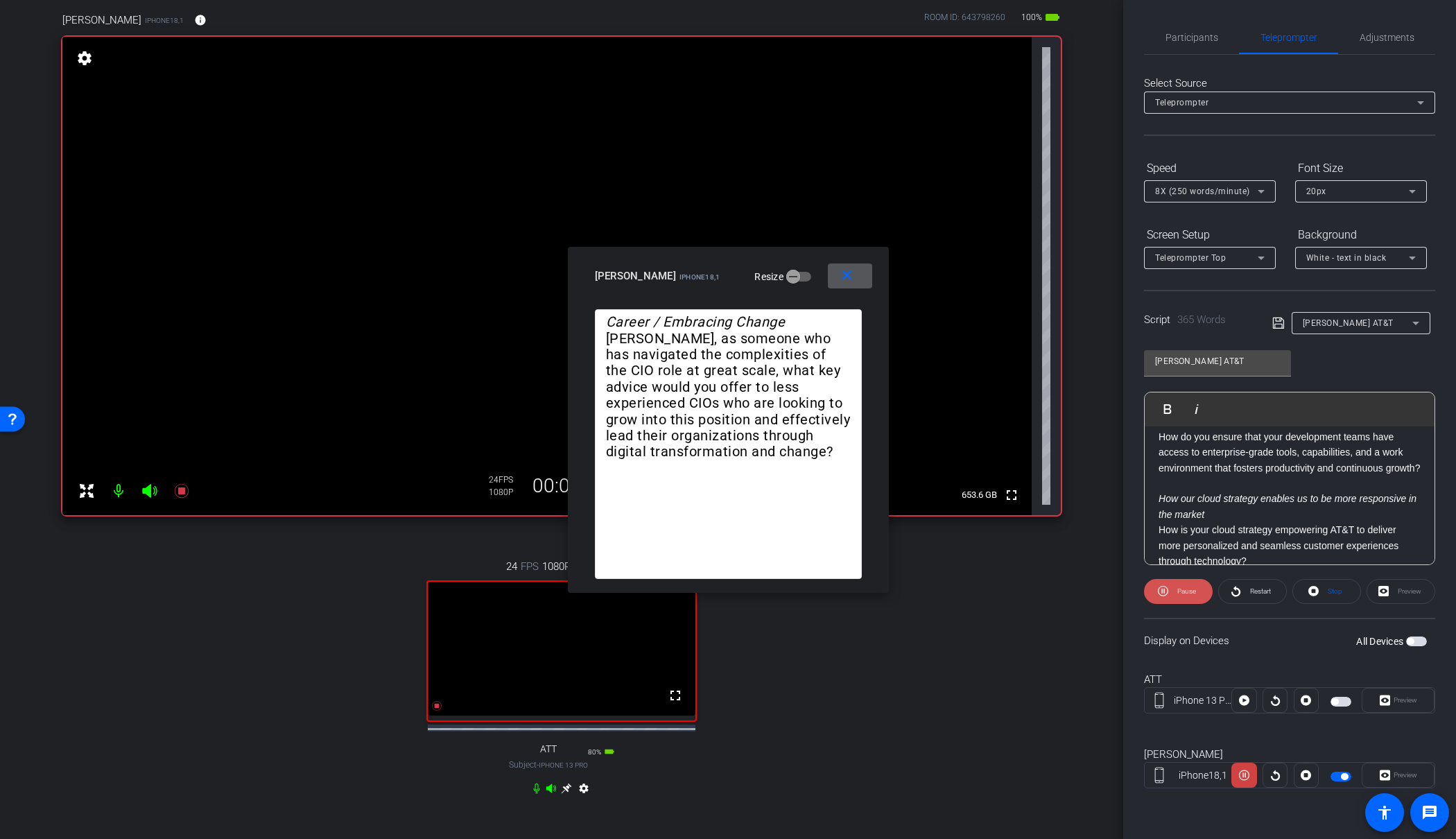
click at [1169, 591] on span at bounding box center [1179, 591] width 69 height 33
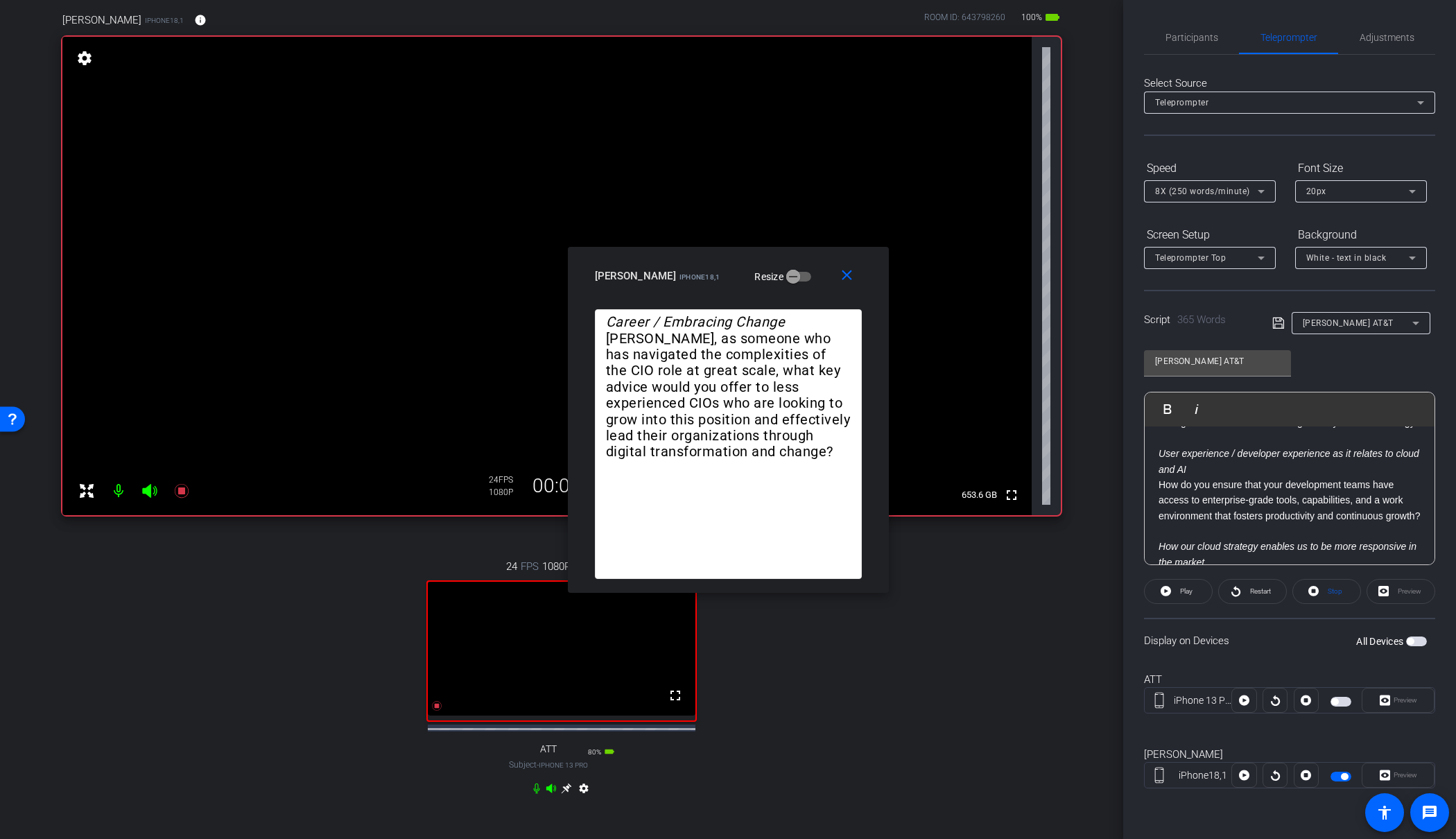
scroll to position [613, 0]
click at [1163, 479] on p "How do you ensure that your development teams have access to enterprise-grade t…" at bounding box center [1290, 502] width 262 height 46
click at [1159, 479] on p "How do you ensure that your development teams have access to enterprise-grade t…" at bounding box center [1290, 502] width 262 height 46
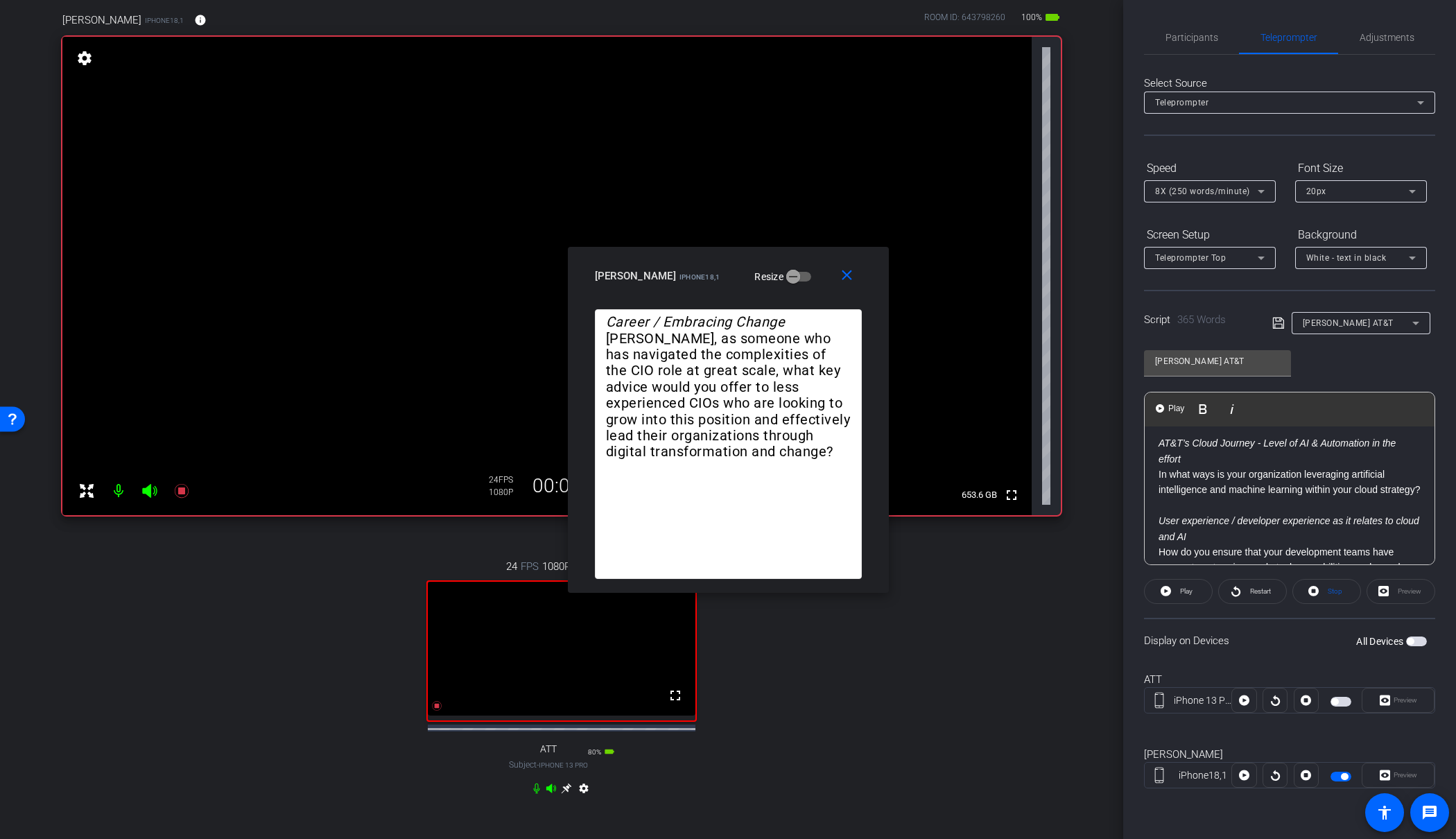
scroll to position [546, 0]
click at [1159, 518] on em "User experience / developer experience as it relates to cloud and AI" at bounding box center [1289, 531] width 260 height 27
click at [1166, 409] on span "Play" at bounding box center [1176, 409] width 22 height 12
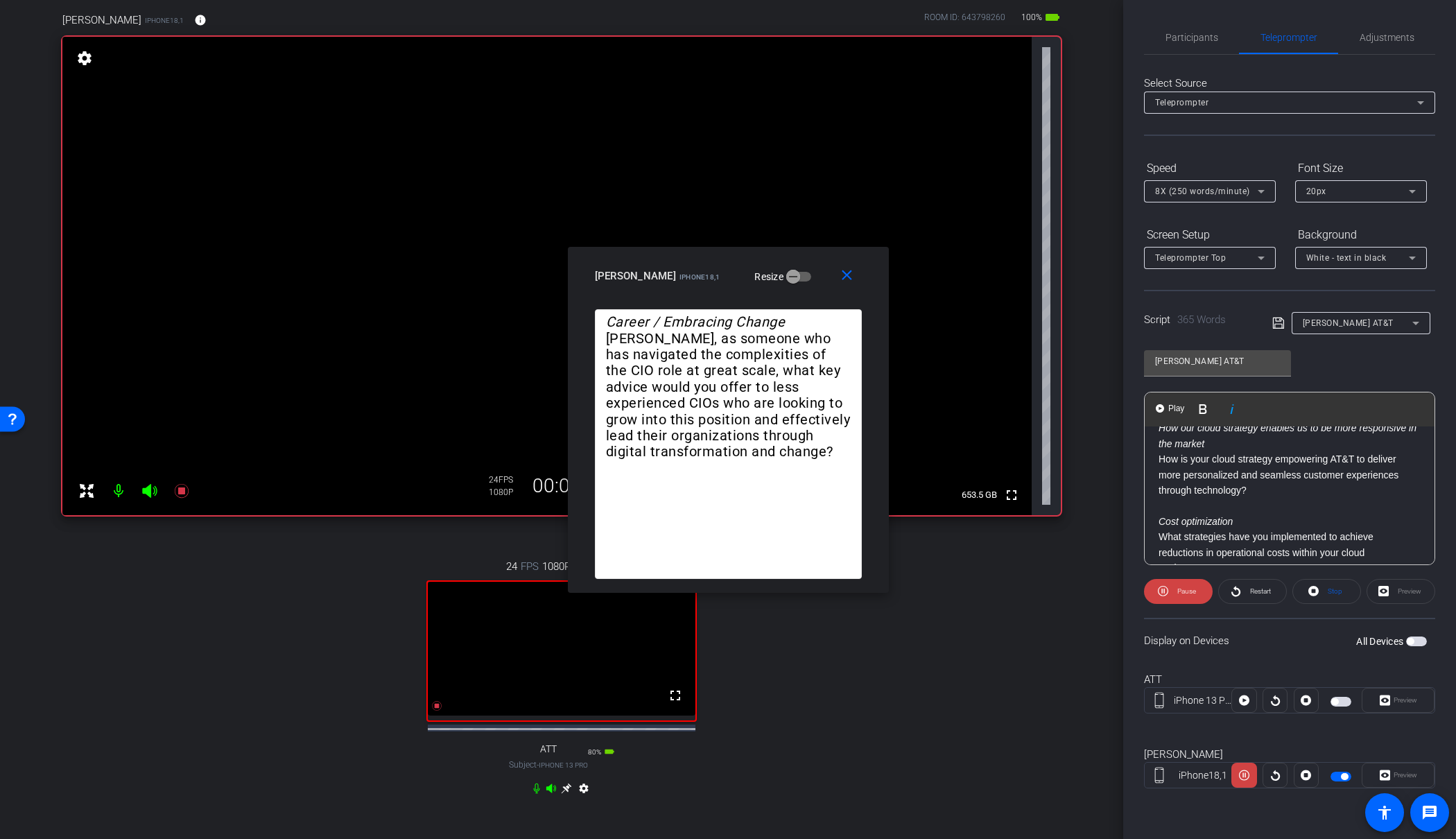
scroll to position [746, 0]
click at [1163, 409] on img "button" at bounding box center [1160, 409] width 8 height 8
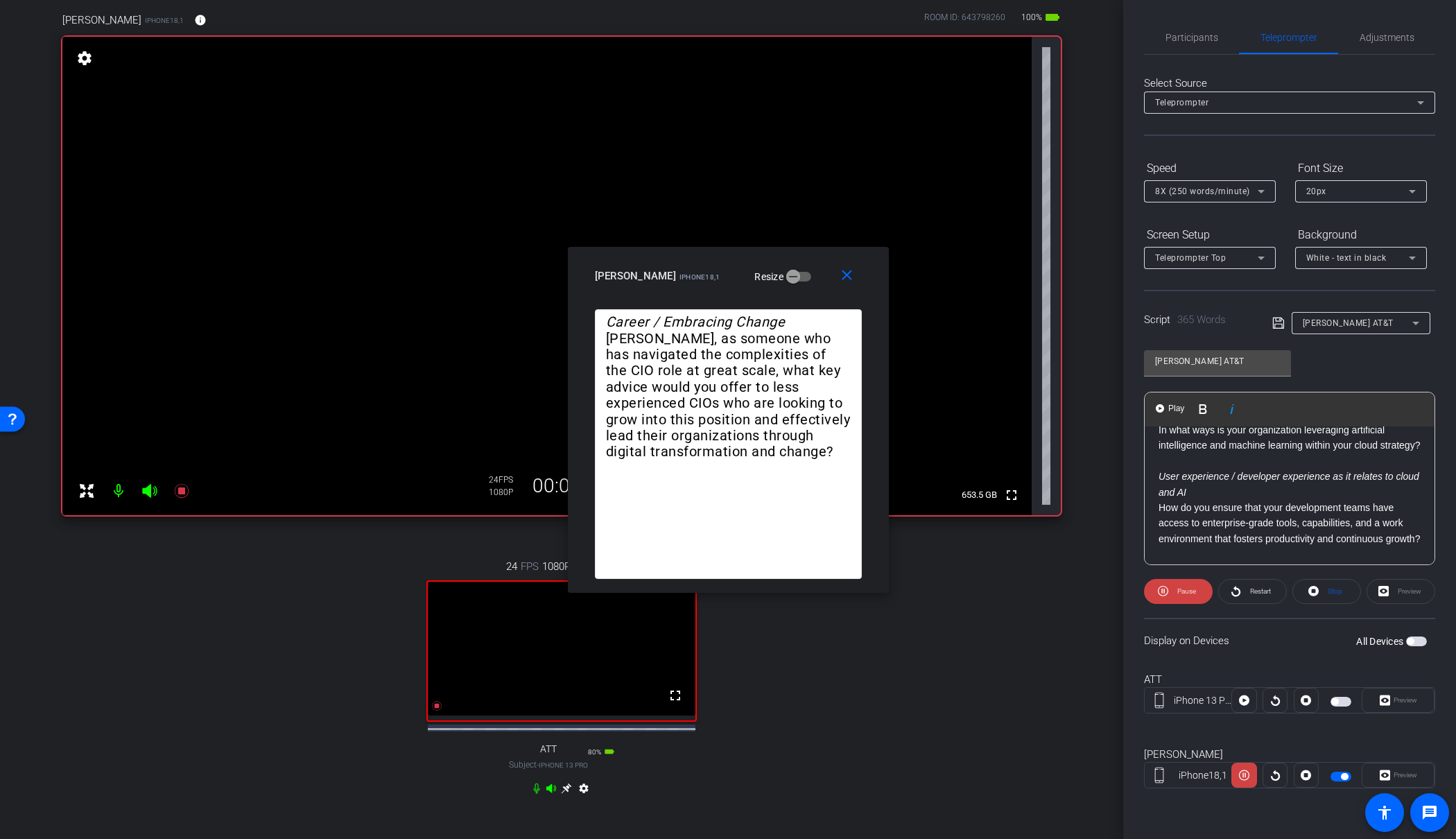
scroll to position [591, 0]
click at [1249, 780] on icon at bounding box center [1244, 776] width 11 height 21
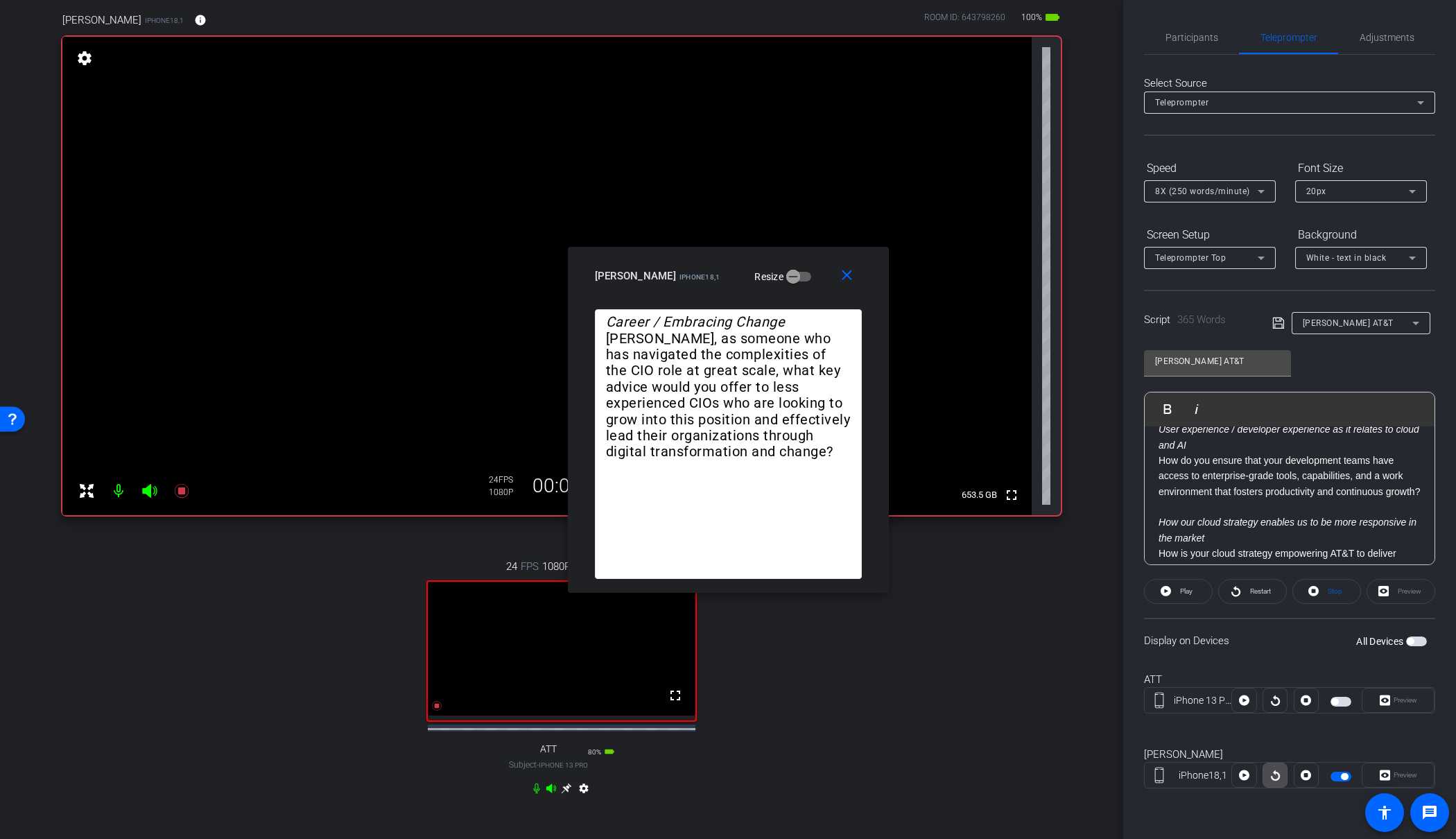
click at [1276, 770] on icon at bounding box center [1275, 775] width 9 height 11
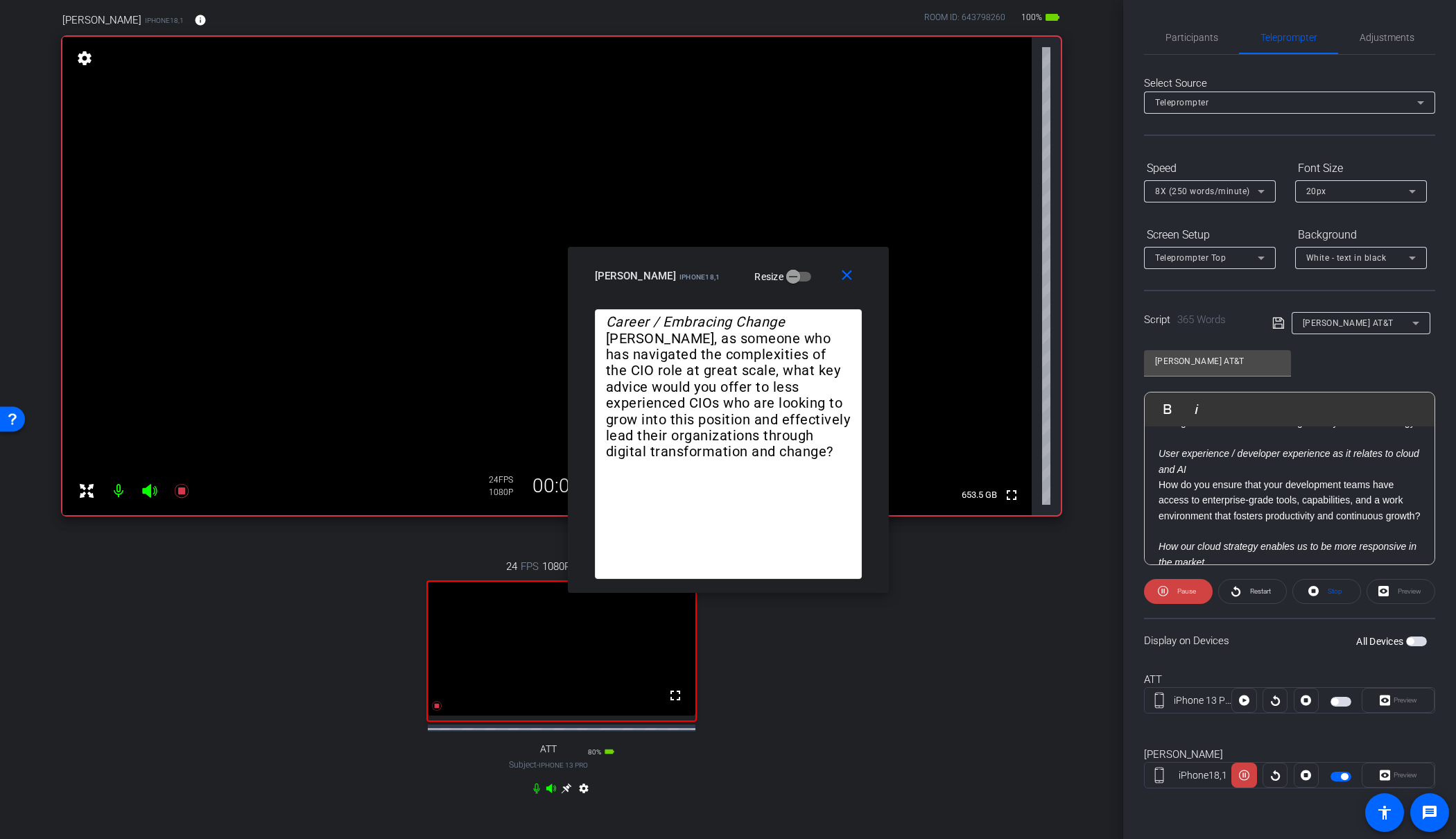
scroll to position [610, 0]
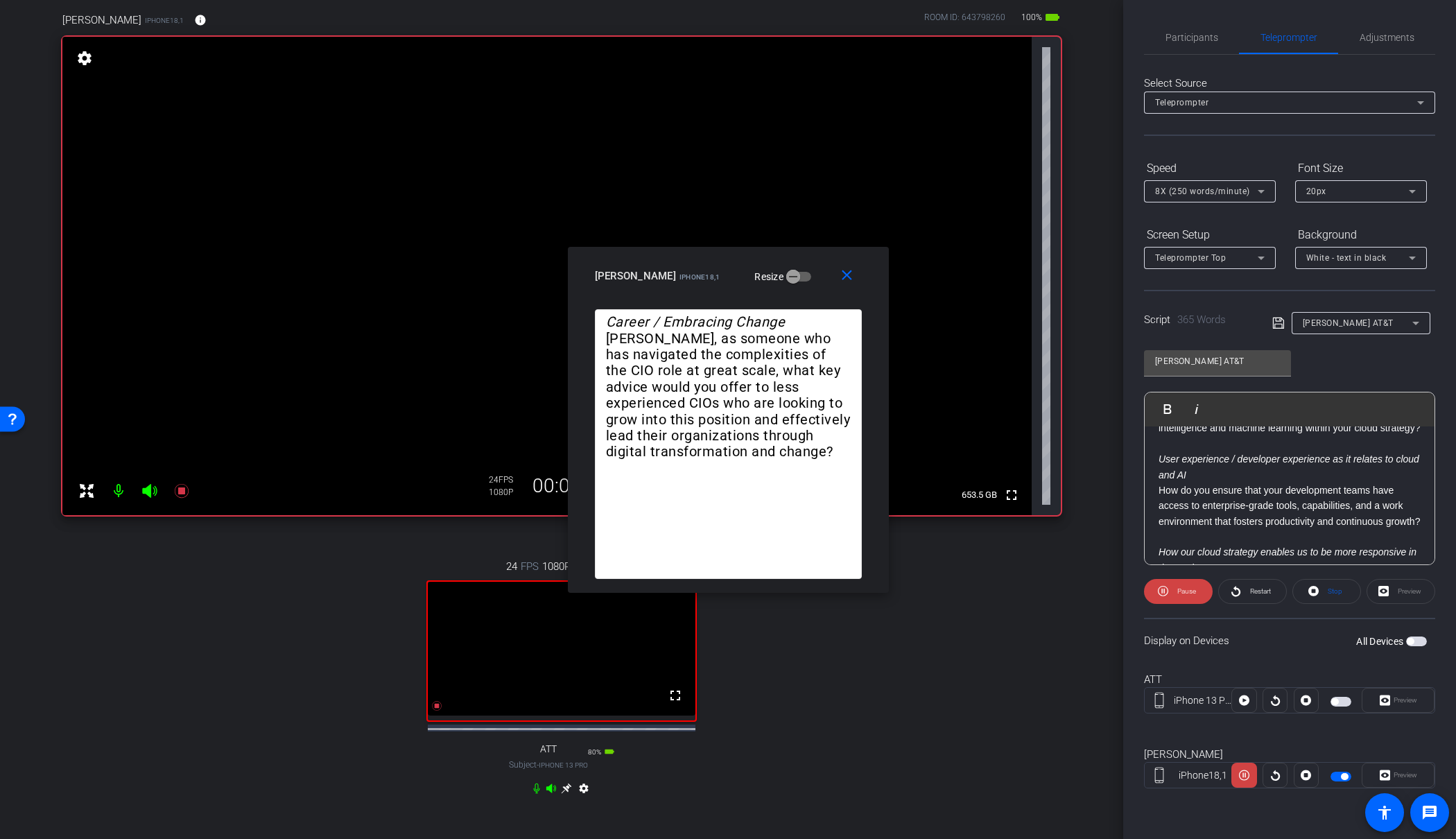
click at [1153, 443] on div "Welcome to Modern Tech Leadership, a series where we talk with technology leade…" at bounding box center [1289, 375] width 290 height 1115
click at [1169, 410] on span "Play" at bounding box center [1176, 409] width 22 height 12
click at [1179, 586] on span "Pause" at bounding box center [1184, 591] width 22 height 19
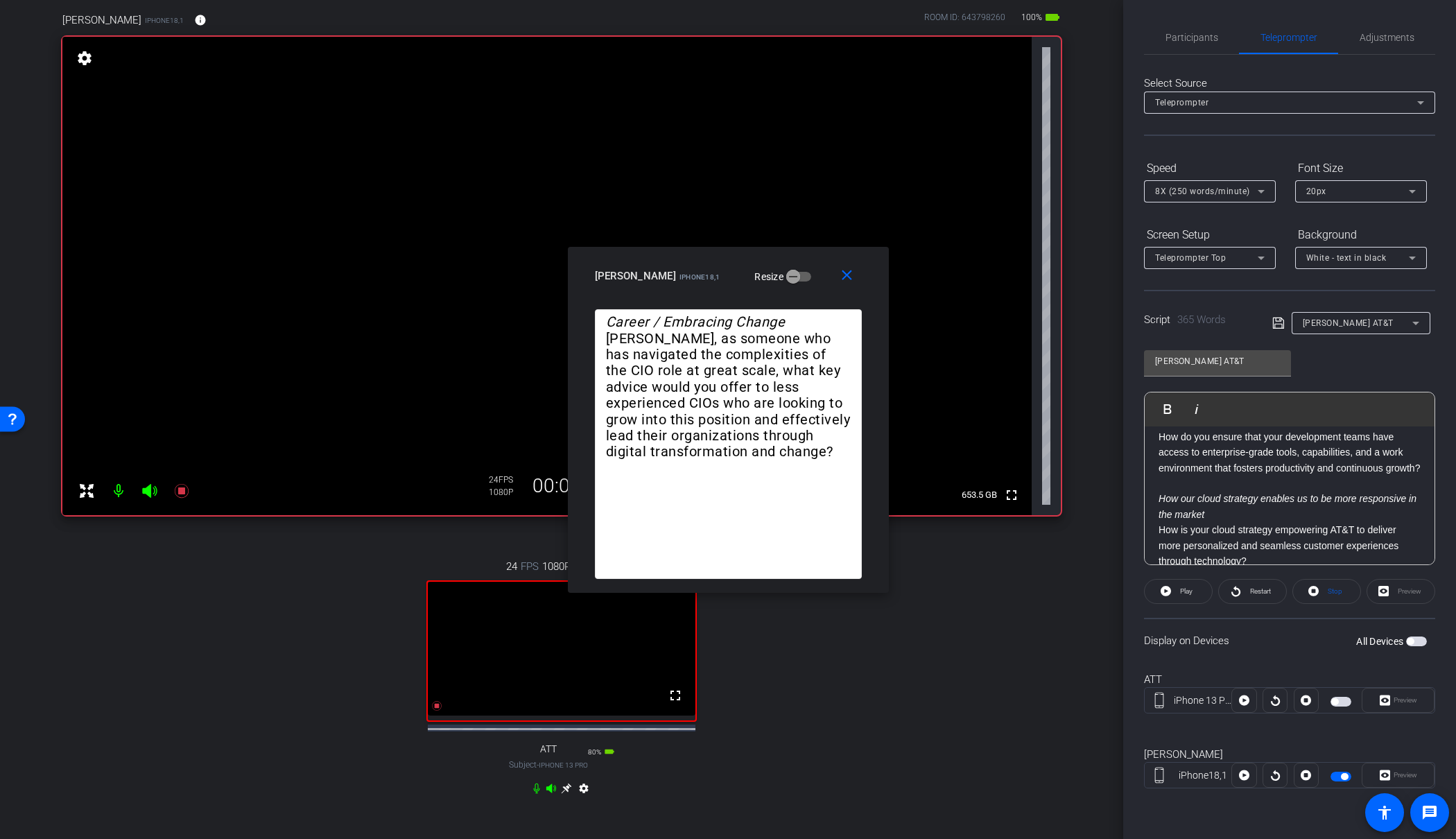
scroll to position [680, 0]
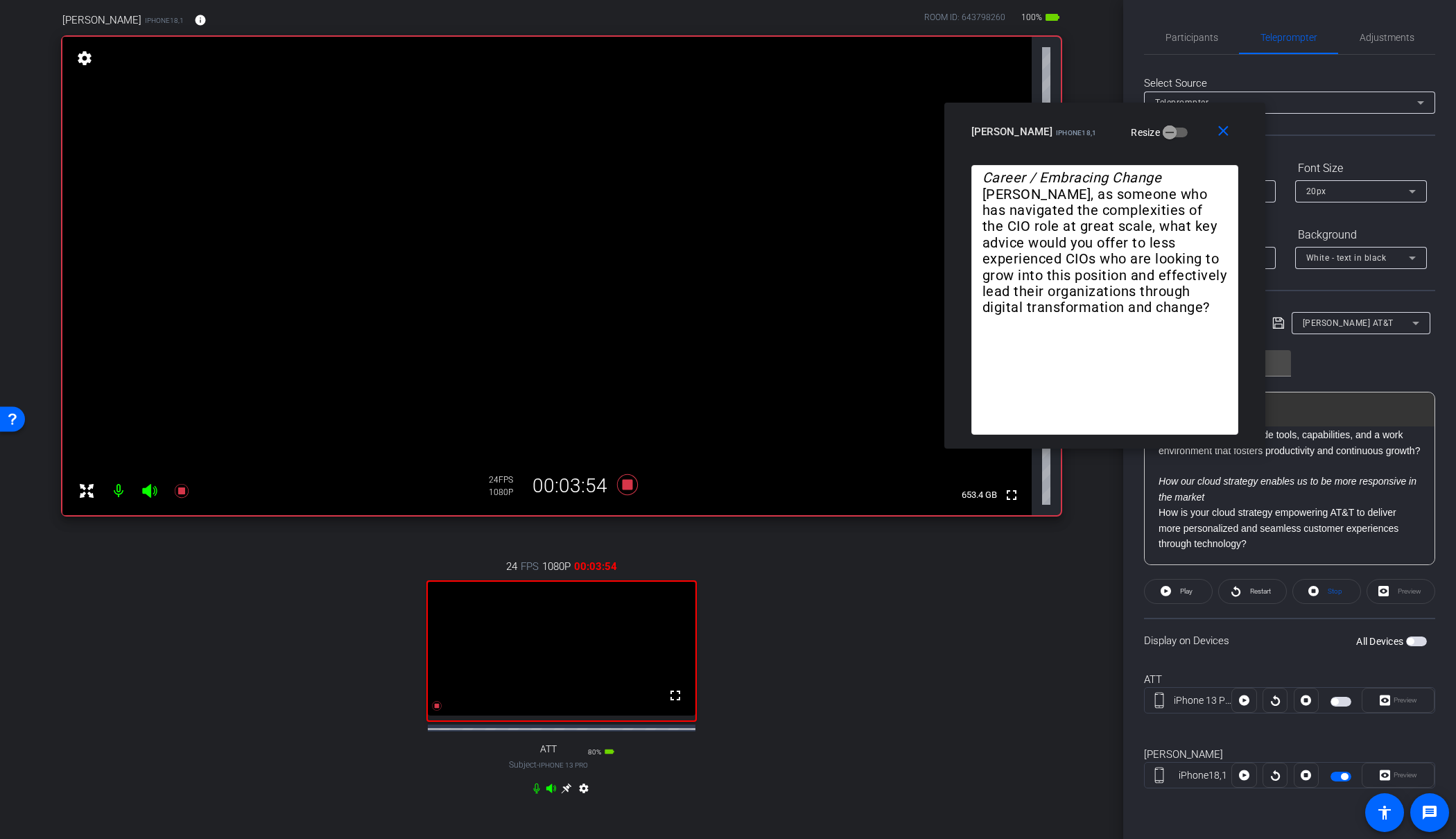
drag, startPoint x: 671, startPoint y: 277, endPoint x: 1048, endPoint y: 133, distance: 403.6
click at [1056, 133] on span "iPhone18,1" at bounding box center [1077, 132] width 41 height 7
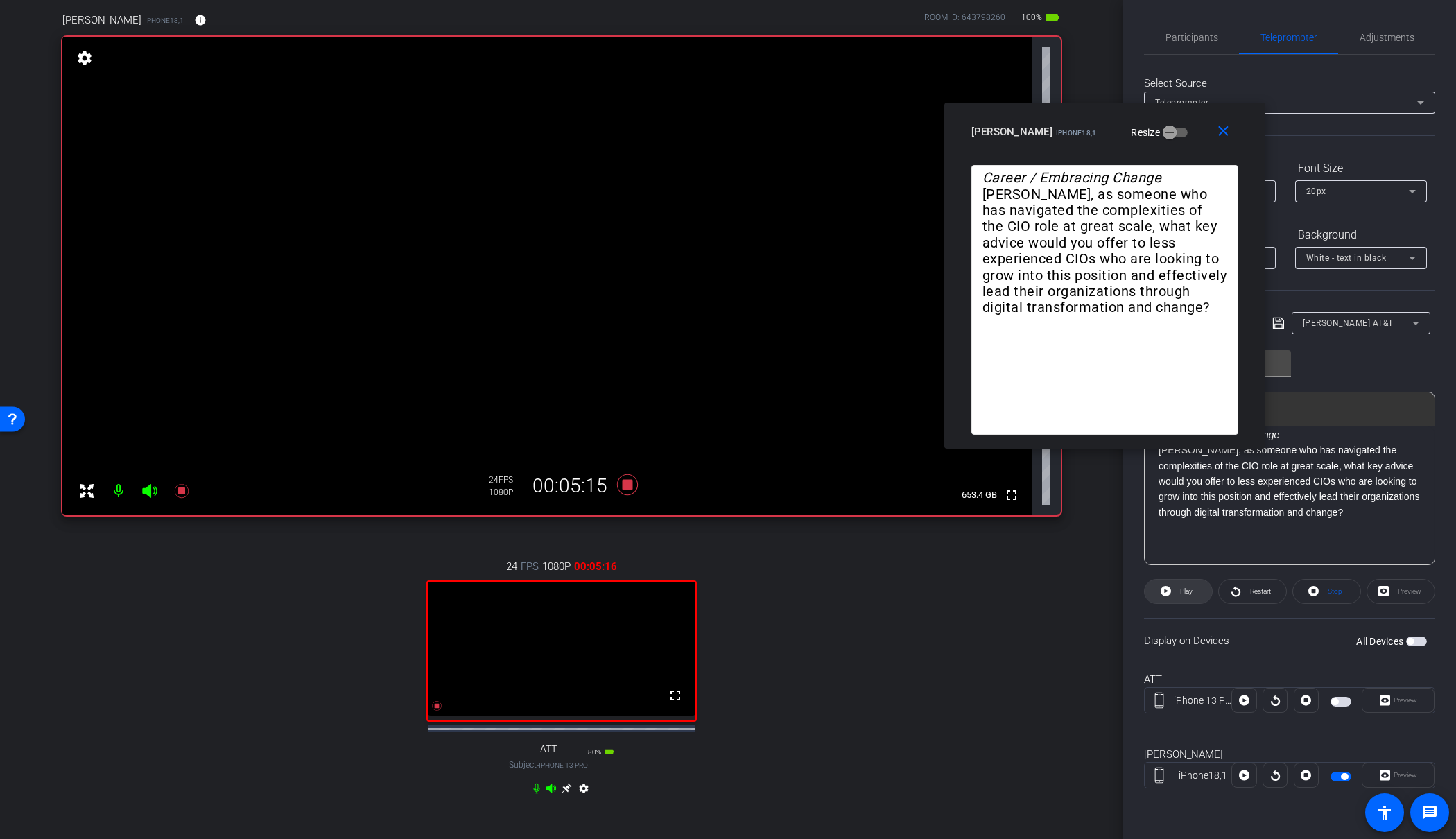
click at [1175, 591] on span at bounding box center [1178, 591] width 67 height 33
click at [1173, 595] on span at bounding box center [1179, 591] width 69 height 33
click at [1187, 36] on span "Participants" at bounding box center [1191, 37] width 53 height 10
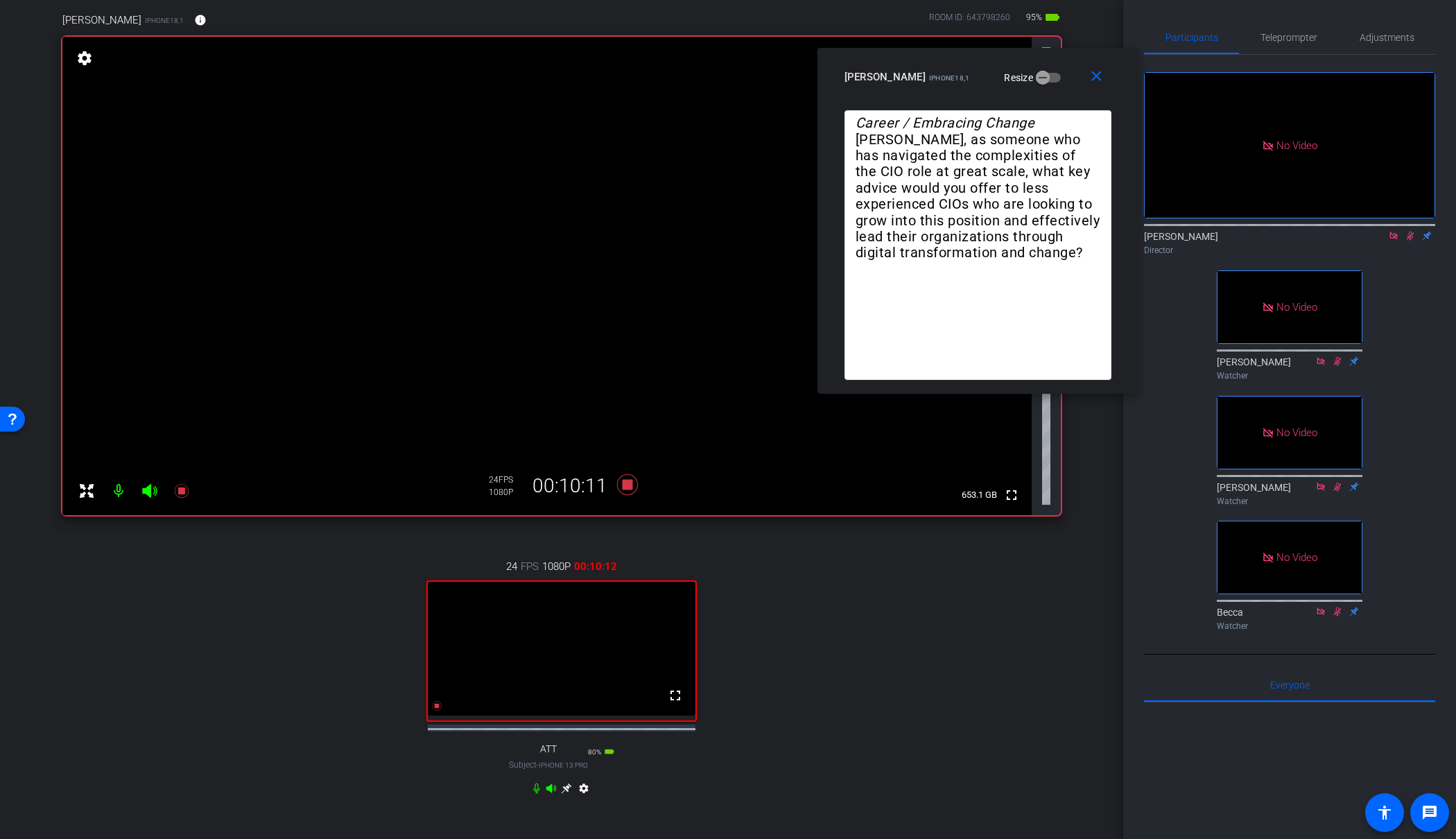
drag, startPoint x: 1083, startPoint y: 121, endPoint x: 992, endPoint y: 76, distance: 101.5
click at [956, 66] on div "James Shira iPhone18,1 Resize" at bounding box center [983, 77] width 277 height 25
click at [1410, 231] on icon at bounding box center [1411, 235] width 11 height 10
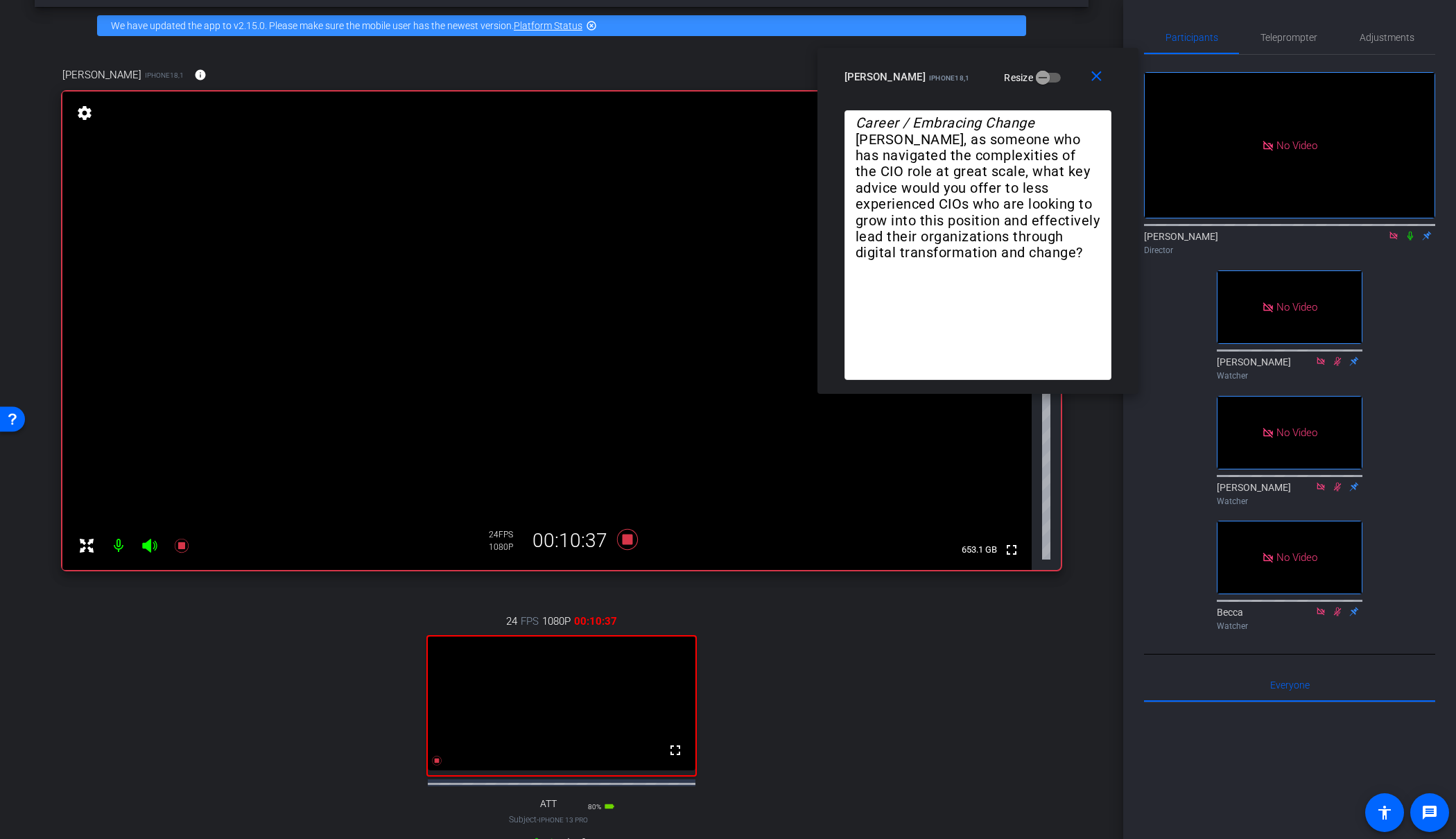
scroll to position [51, 0]
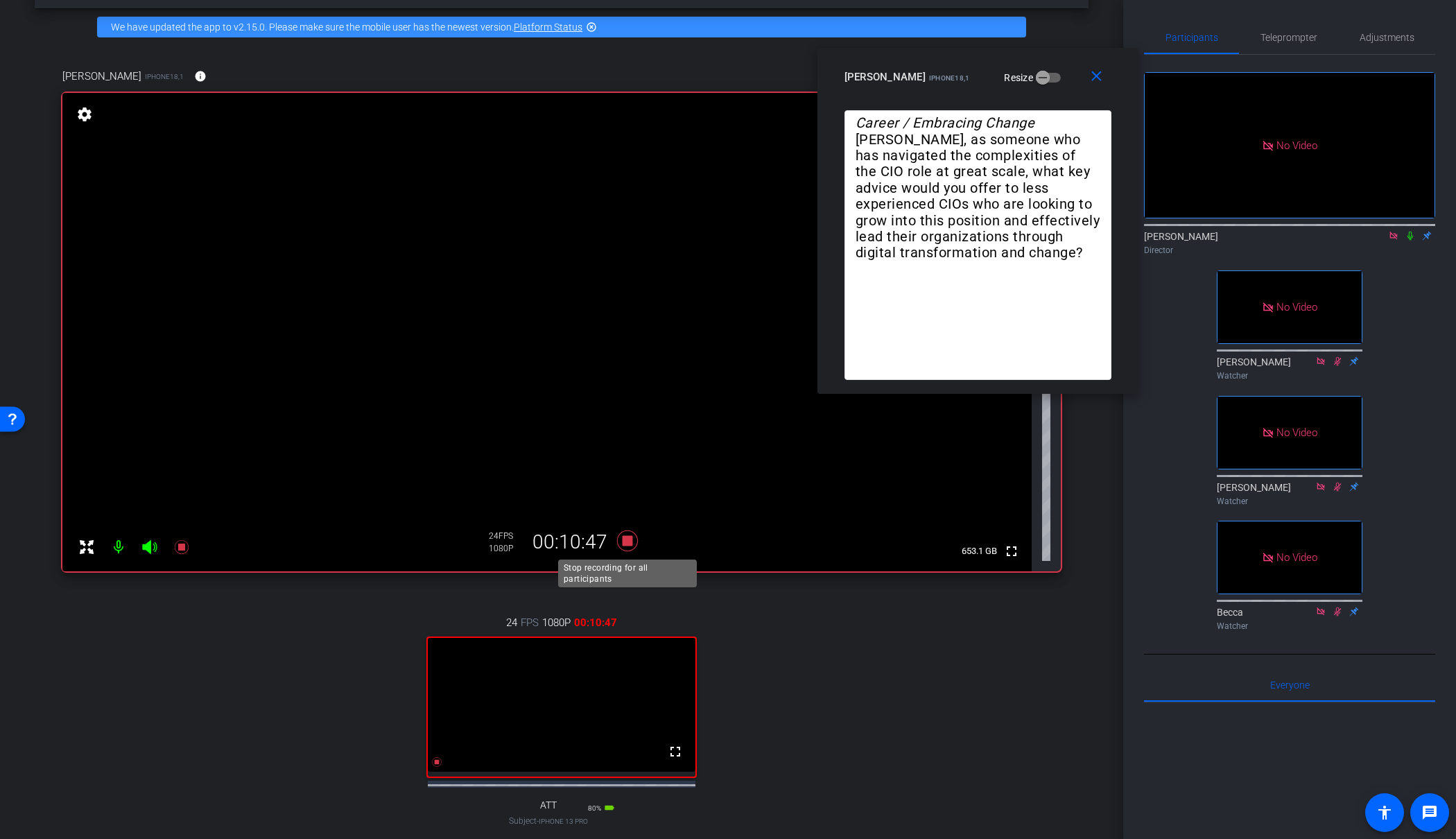
click at [628, 538] on icon at bounding box center [628, 541] width 21 height 21
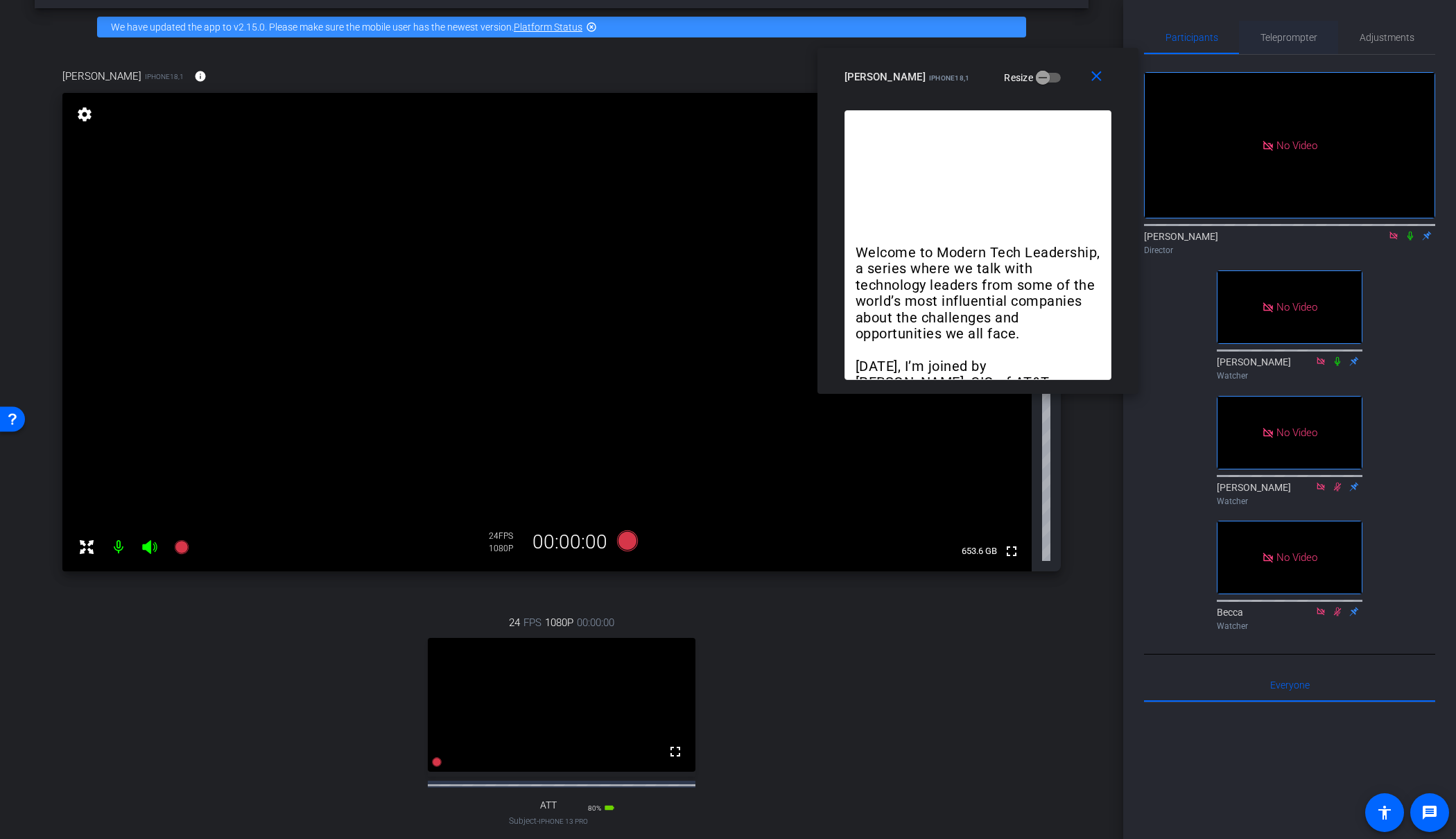
click at [1296, 35] on span "Teleprompter" at bounding box center [1289, 37] width 57 height 10
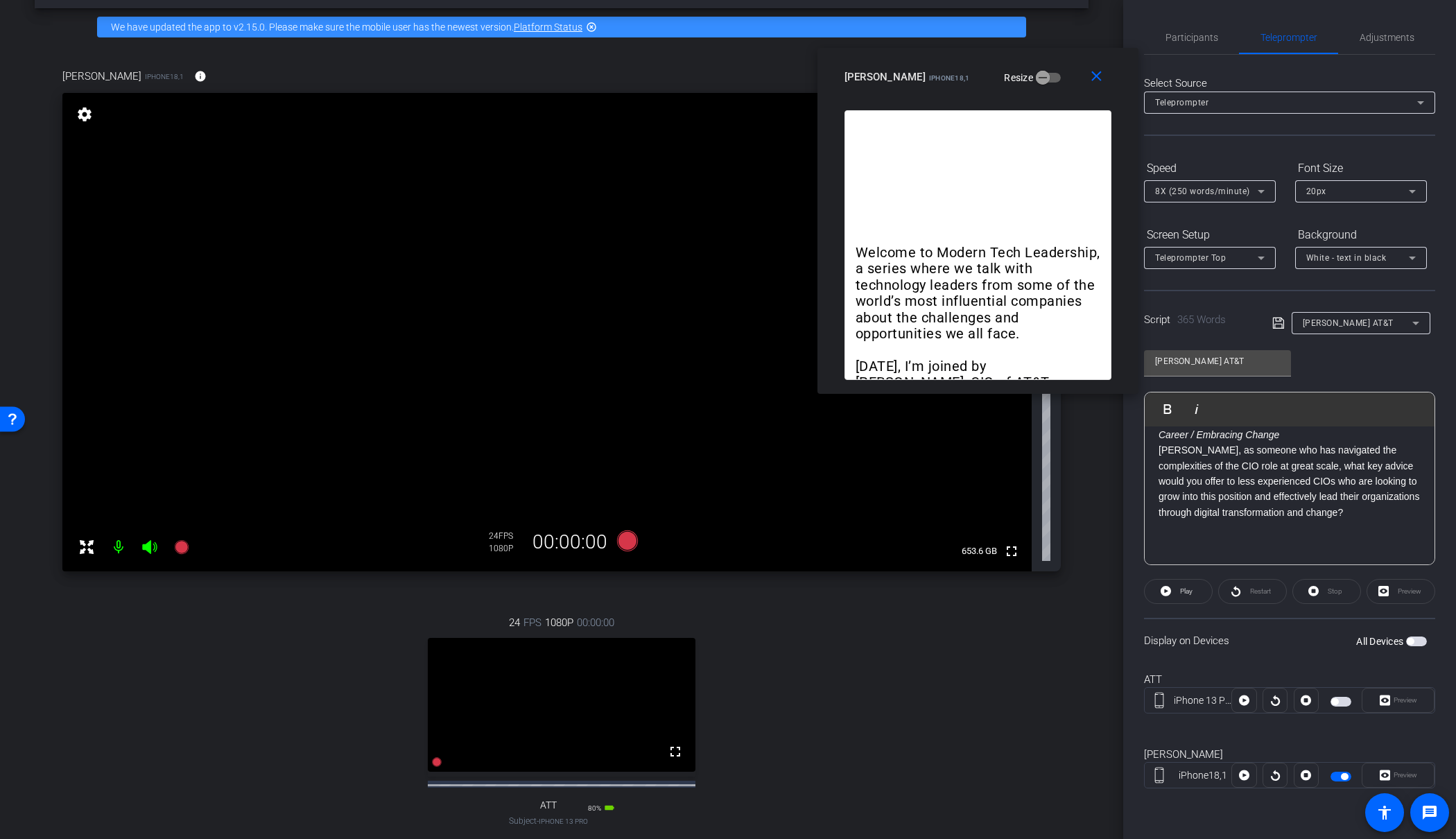
click at [1340, 779] on span "button" at bounding box center [1341, 777] width 21 height 10
click at [1096, 77] on mat-icon "close" at bounding box center [1096, 76] width 17 height 17
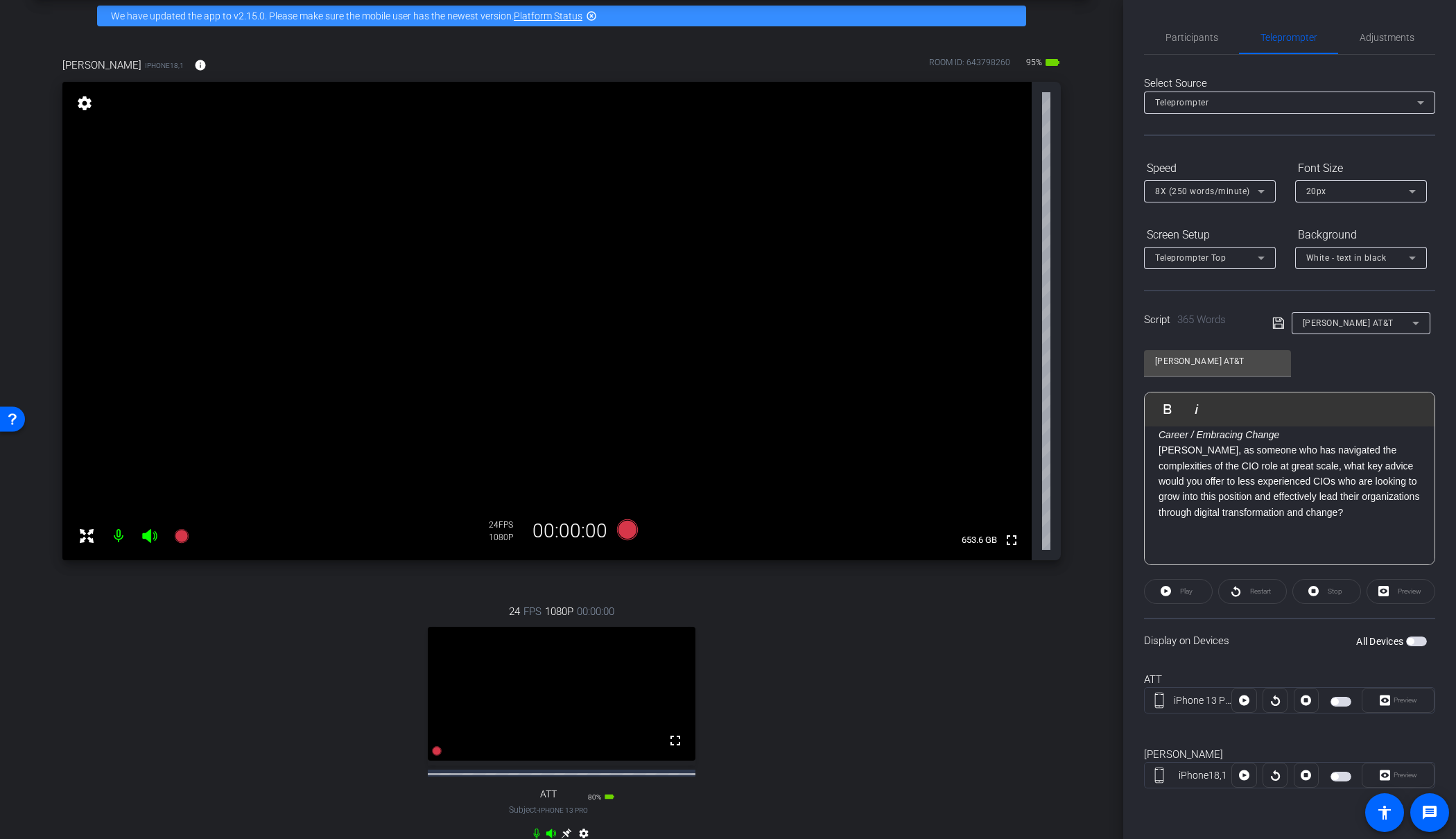
scroll to position [61, 0]
click at [626, 530] on icon at bounding box center [628, 531] width 21 height 21
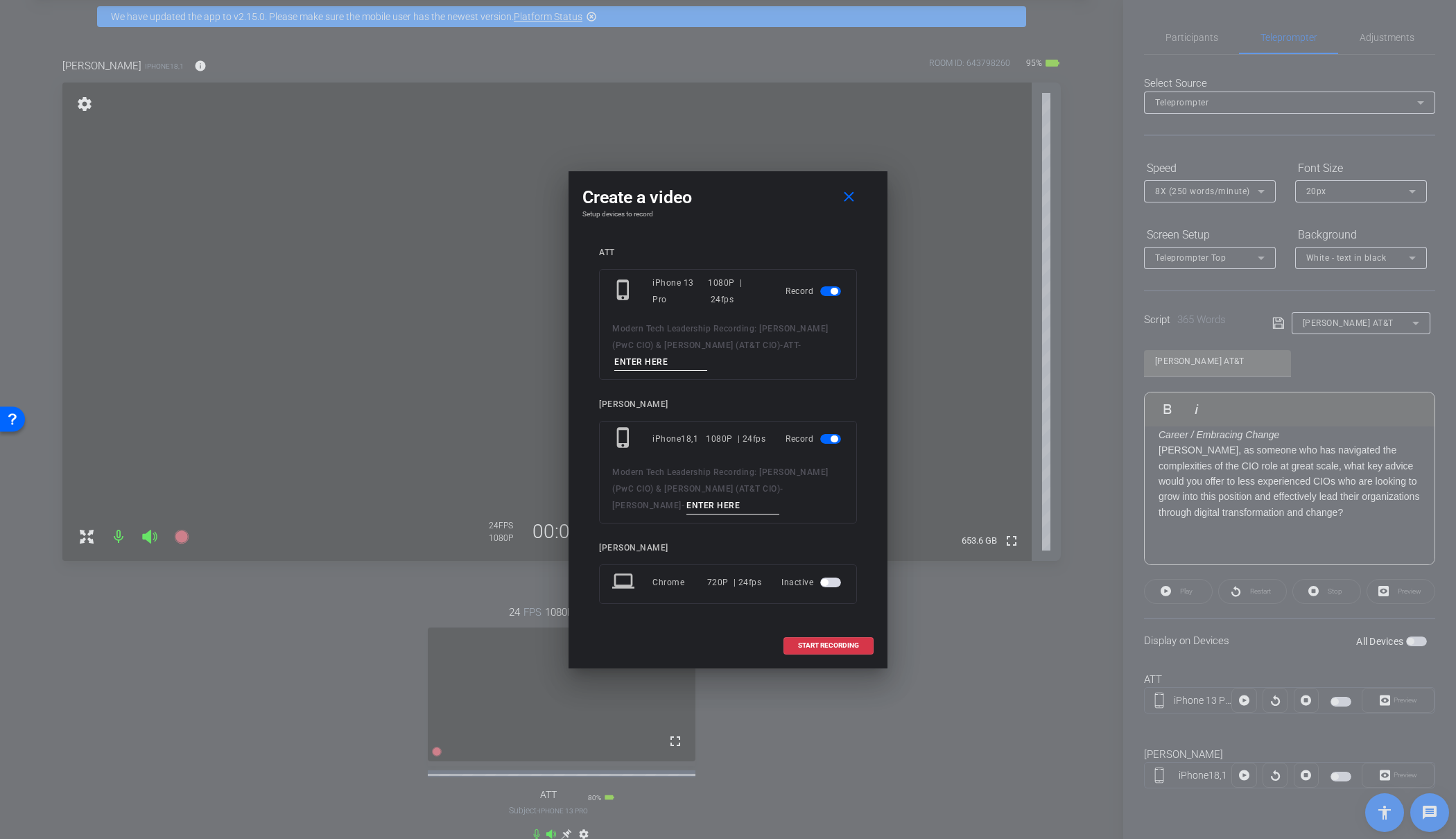
click at [654, 363] on input at bounding box center [661, 362] width 93 height 17
type input "03"
click at [687, 506] on input at bounding box center [733, 506] width 93 height 17
type input "03"
click at [810, 646] on span "START RECORDING" at bounding box center [828, 646] width 61 height 7
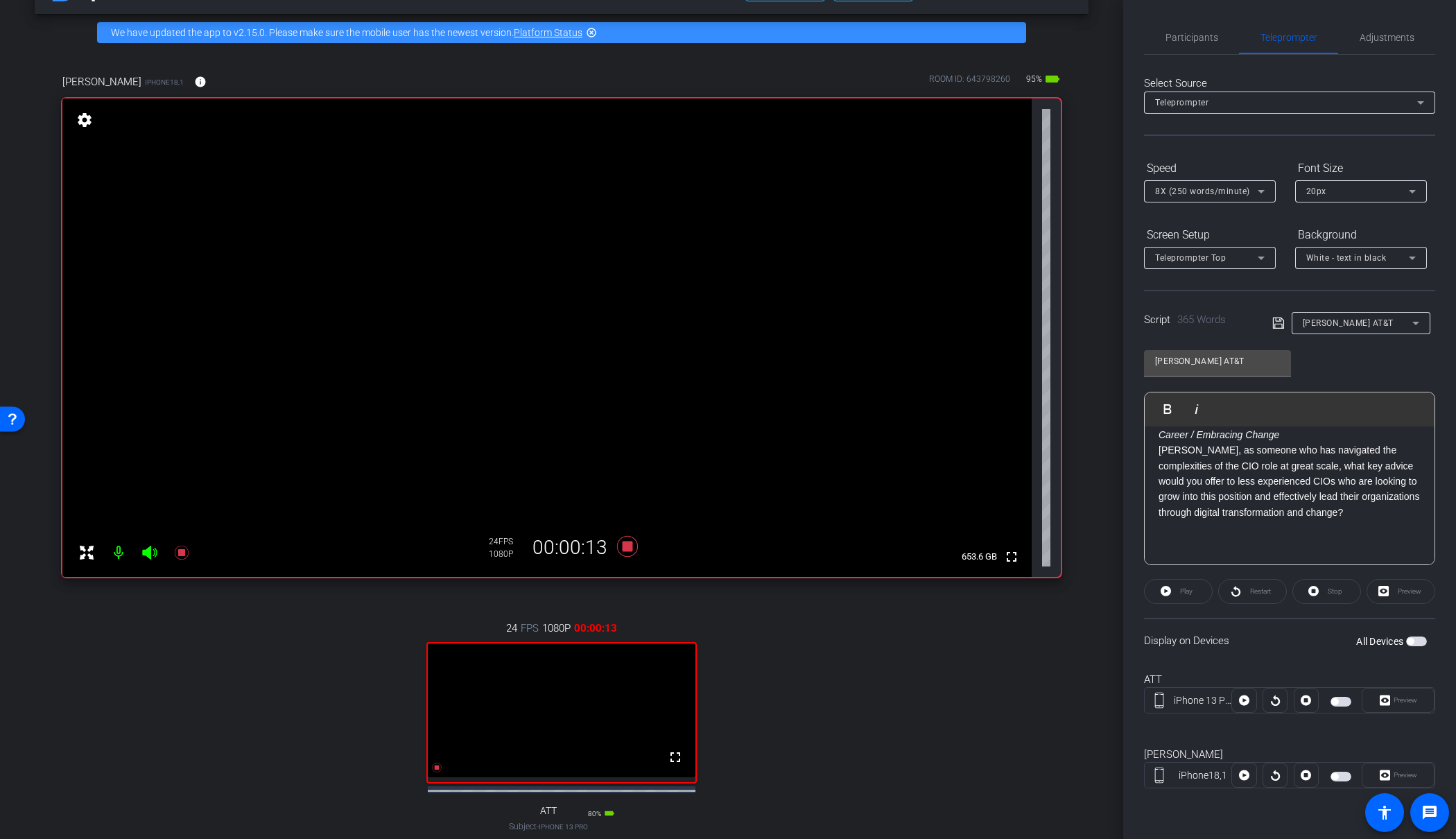
scroll to position [44, 0]
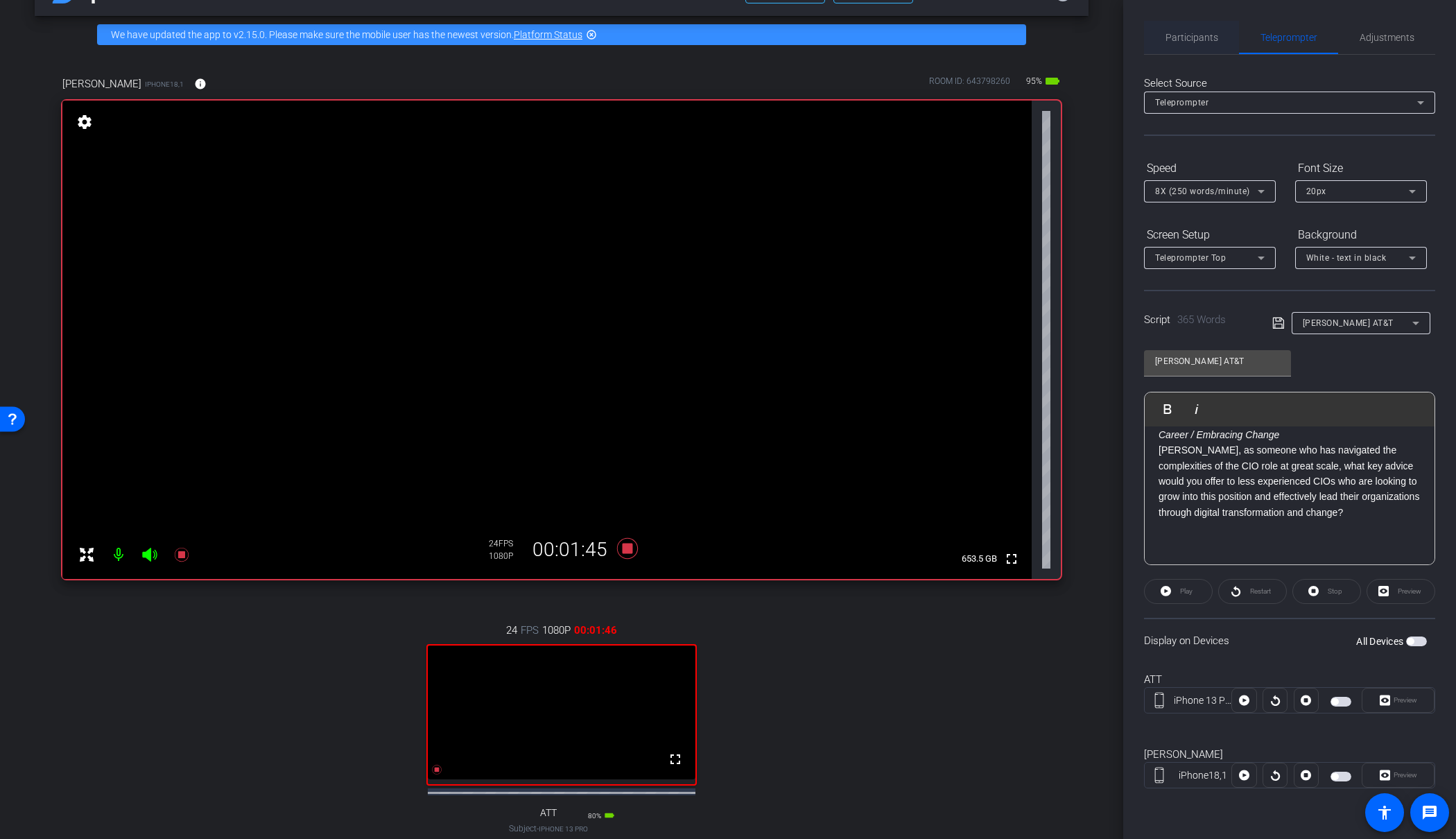
click at [1203, 39] on span "Participants" at bounding box center [1191, 37] width 53 height 10
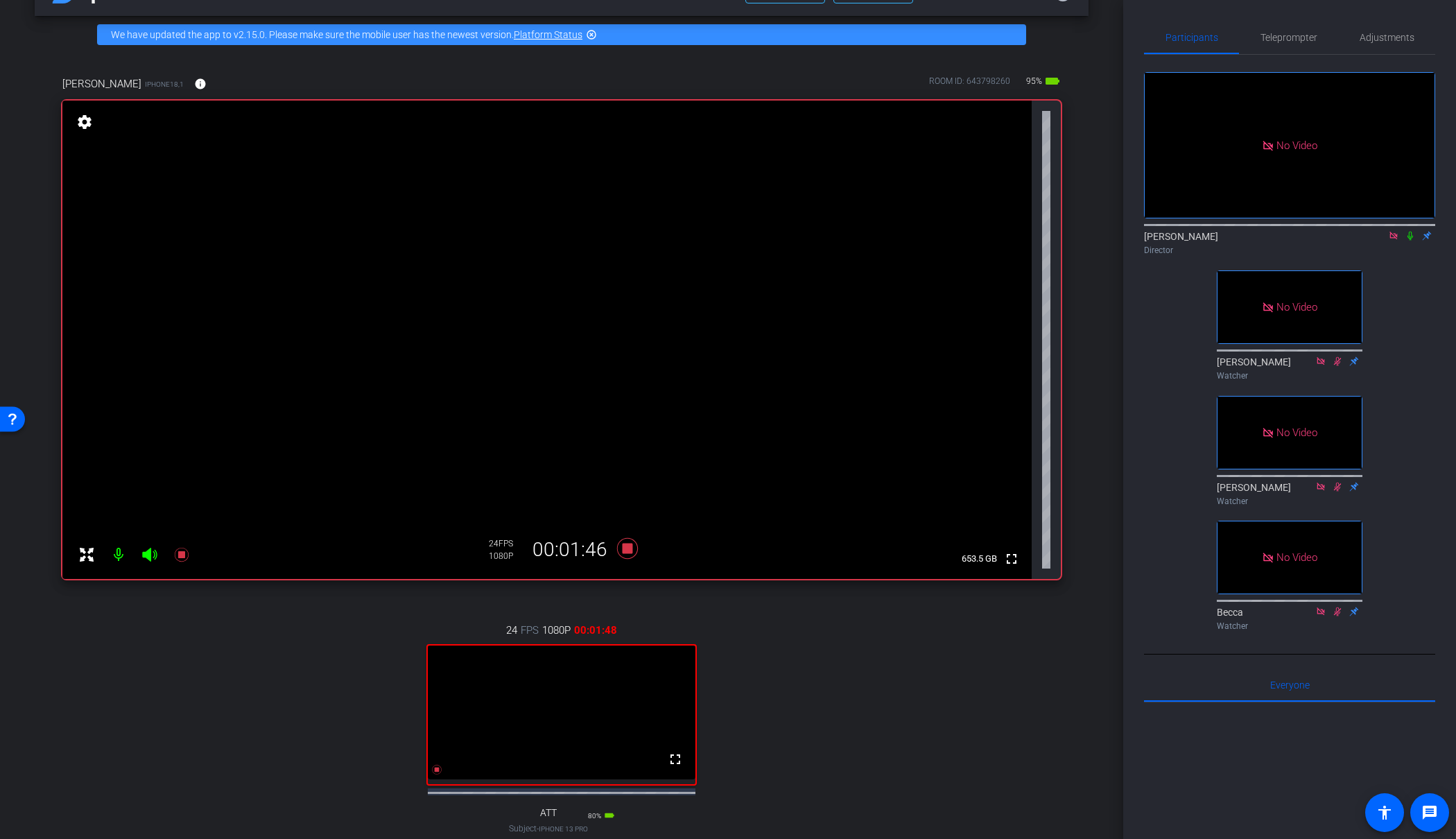
click at [1408, 231] on icon at bounding box center [1411, 235] width 11 height 10
click at [1281, 36] on span "Teleprompter" at bounding box center [1289, 37] width 57 height 10
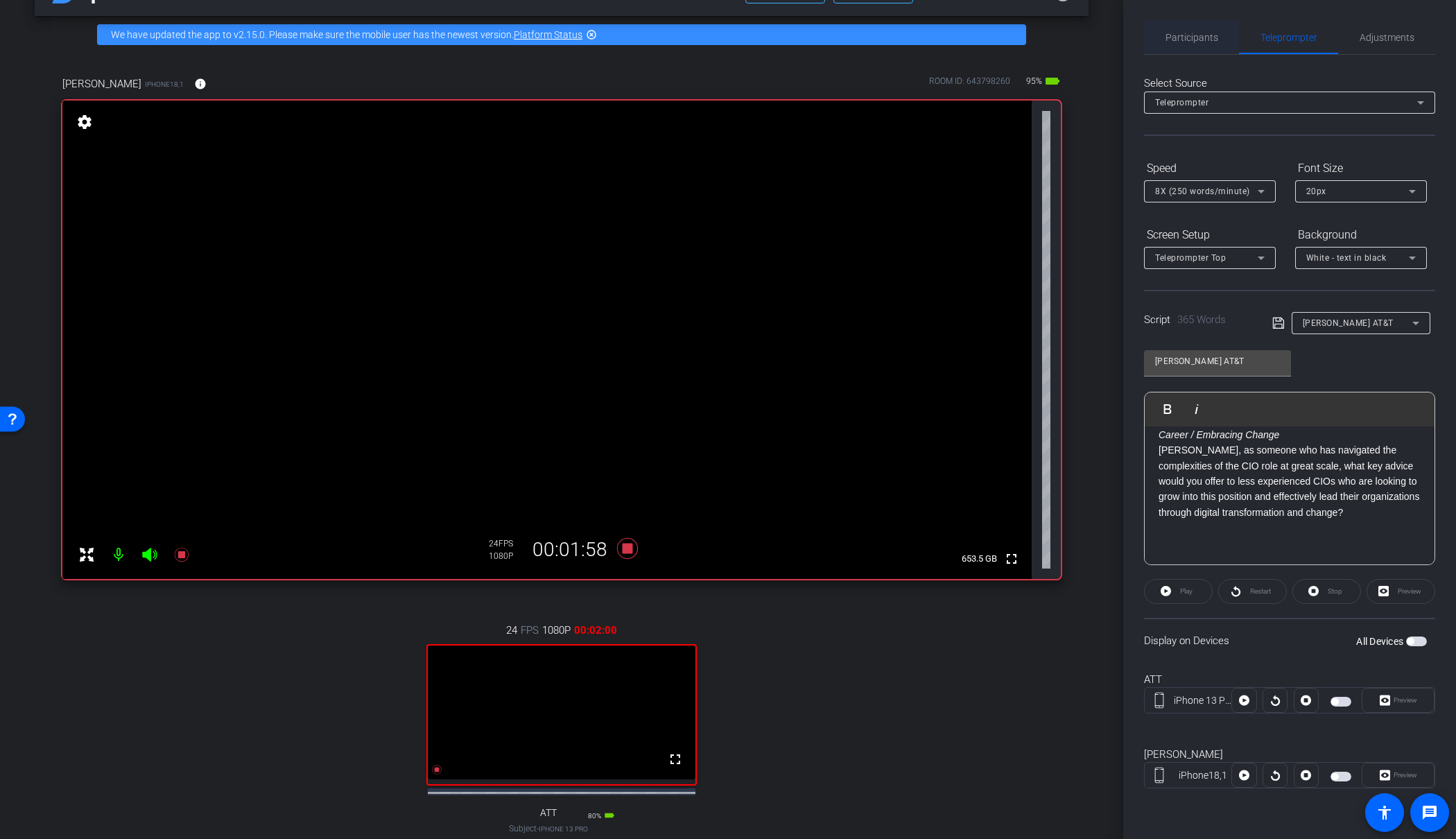
click at [1198, 36] on span "Participants" at bounding box center [1191, 37] width 53 height 10
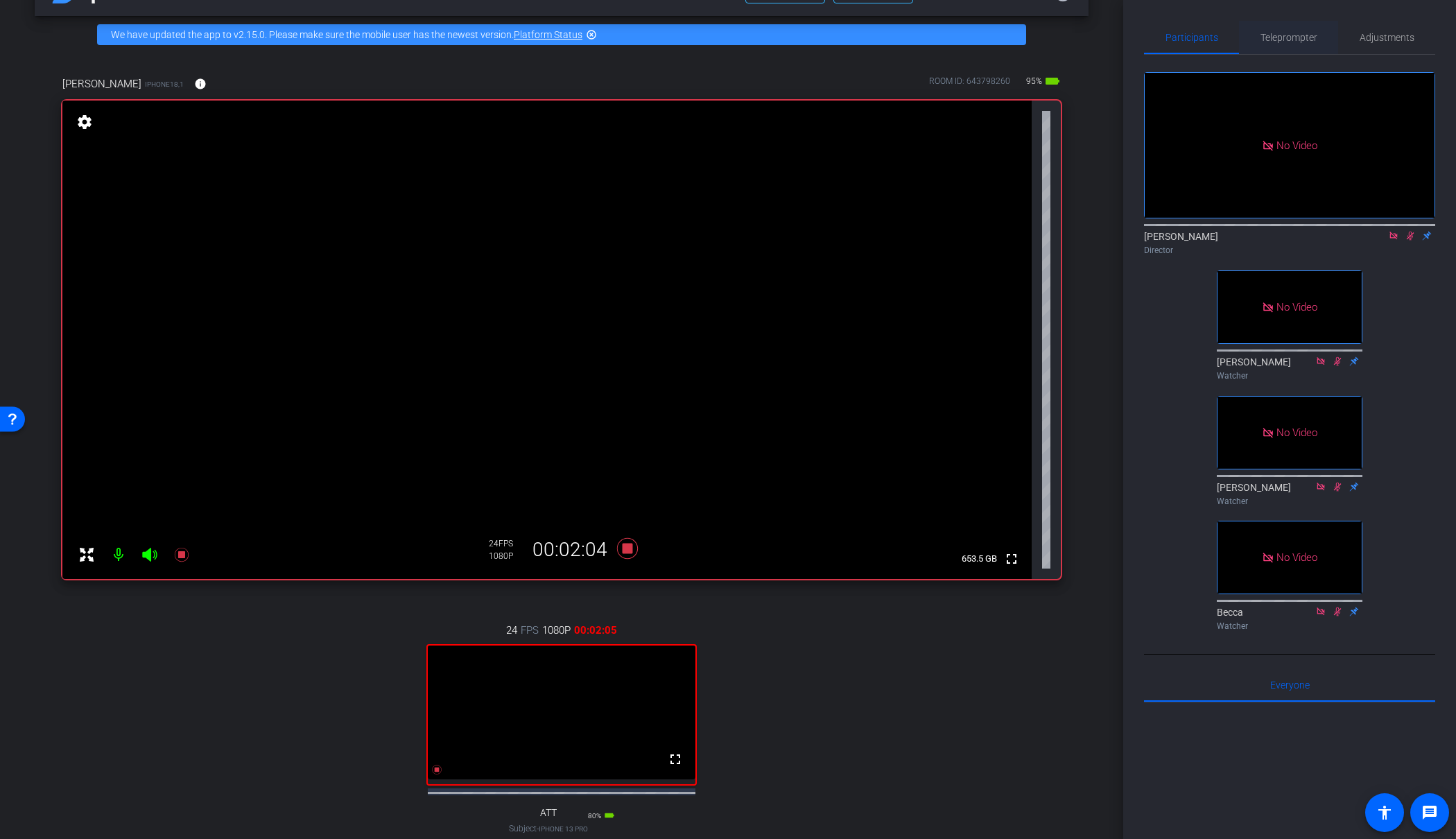
click at [1277, 42] on span "Teleprompter" at bounding box center [1289, 37] width 57 height 10
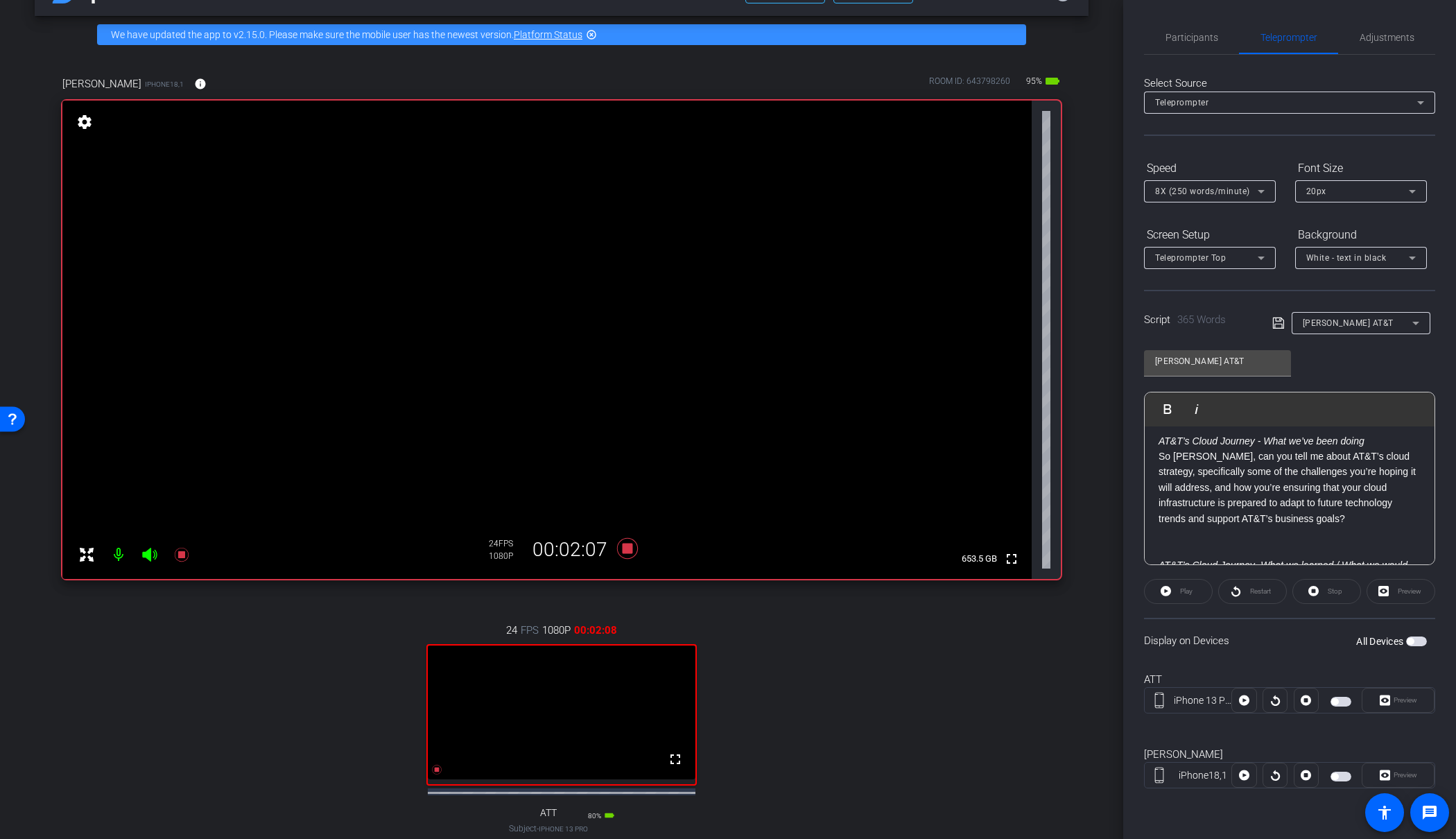
scroll to position [0, 0]
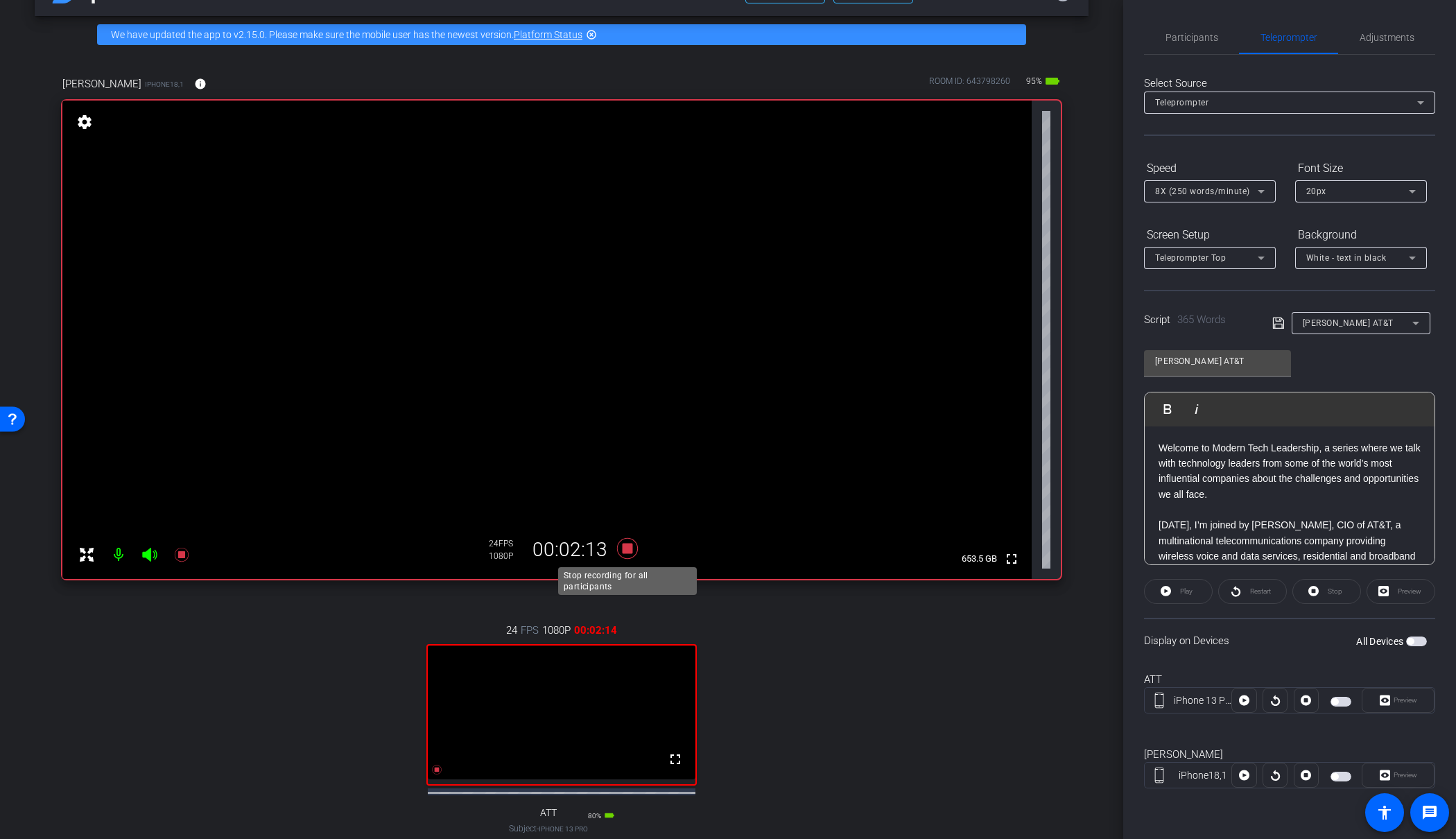
click at [624, 546] on icon at bounding box center [628, 549] width 21 height 21
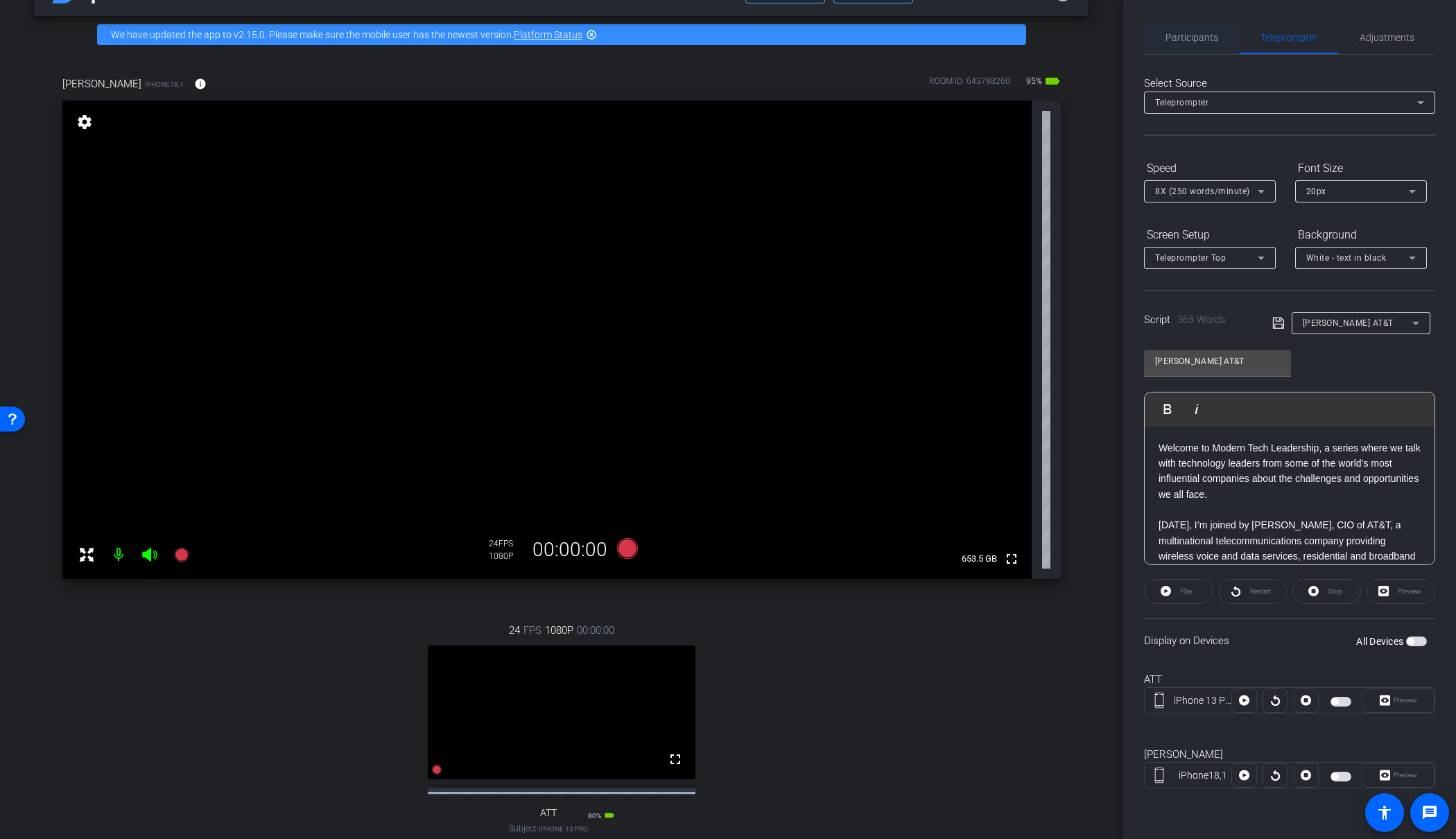
click at [1179, 34] on span "Participants" at bounding box center [1191, 37] width 53 height 10
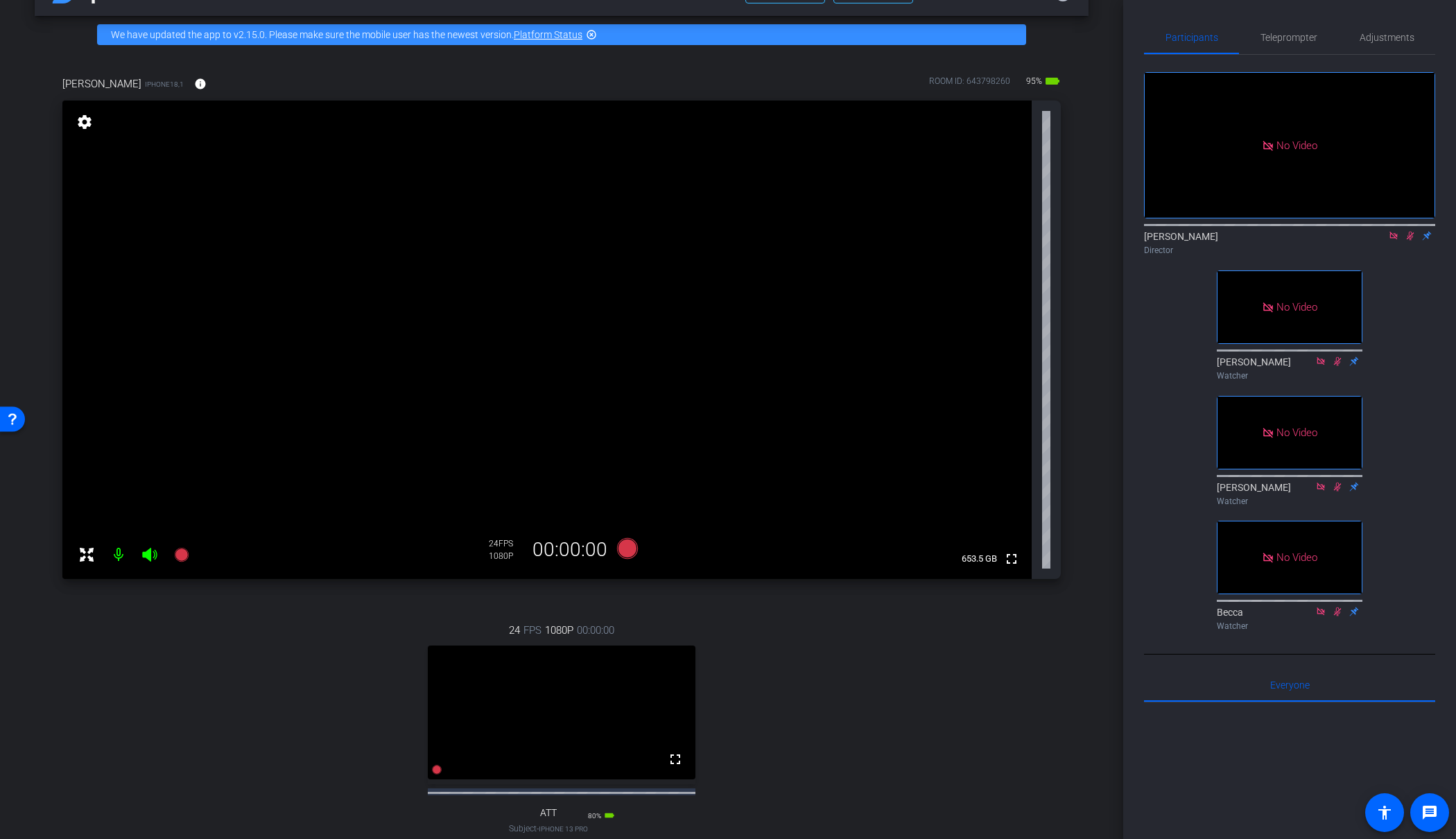
click at [1407, 231] on icon at bounding box center [1411, 235] width 11 height 10
click at [1295, 33] on span "Teleprompter" at bounding box center [1289, 37] width 57 height 10
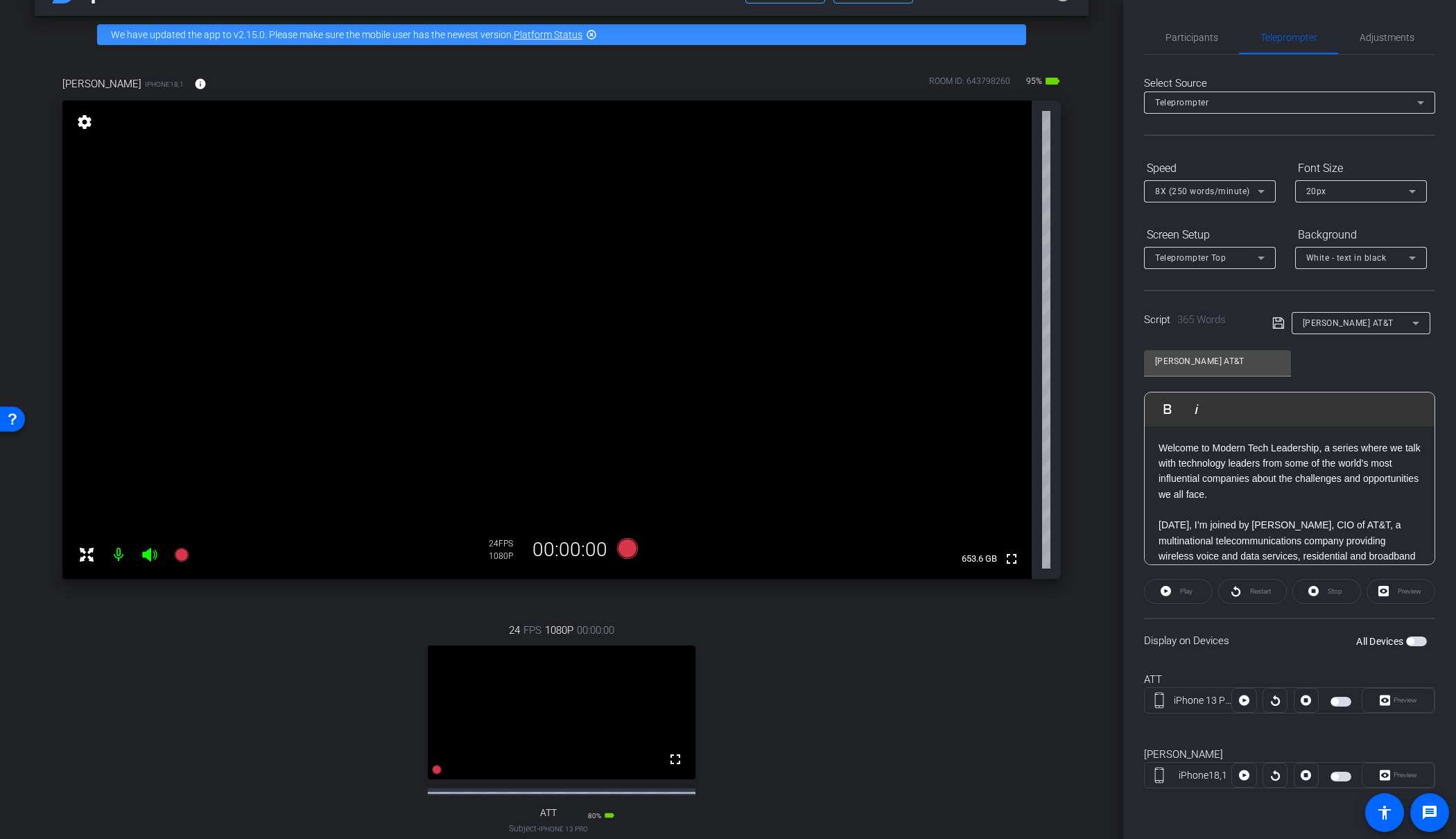
click at [1349, 778] on span "button" at bounding box center [1341, 777] width 21 height 10
click at [629, 557] on icon at bounding box center [628, 549] width 21 height 21
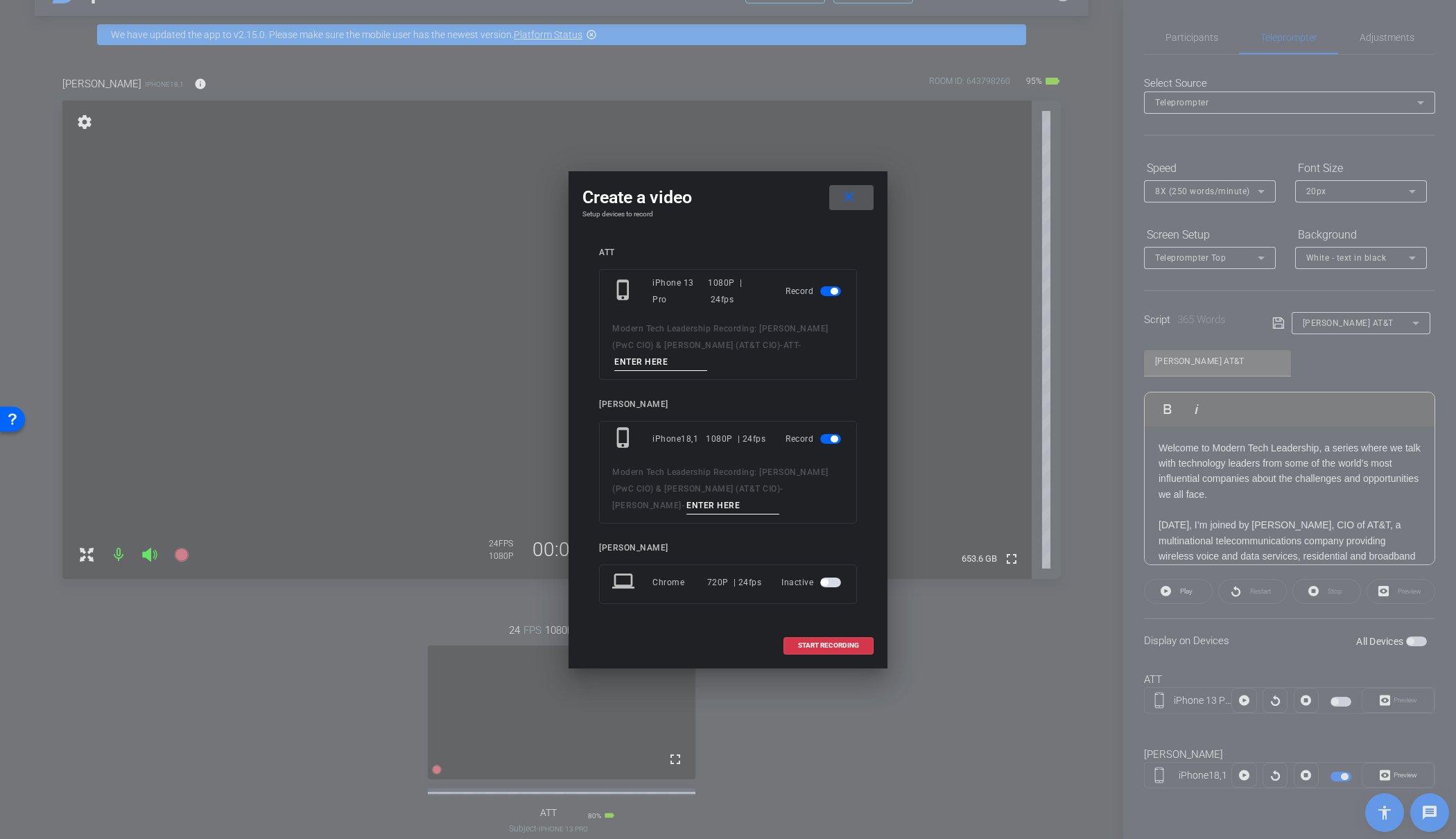
click at [658, 350] on div "Modern Tech Leadership Recording: James Shira (PwC CIO) & Jon Summers (AT&T CIO…" at bounding box center [728, 345] width 231 height 51
click at [657, 362] on input at bounding box center [661, 362] width 93 height 17
type input "04"
drag, startPoint x: 657, startPoint y: 509, endPoint x: 682, endPoint y: 491, distance: 30.8
click at [687, 507] on input at bounding box center [733, 506] width 93 height 17
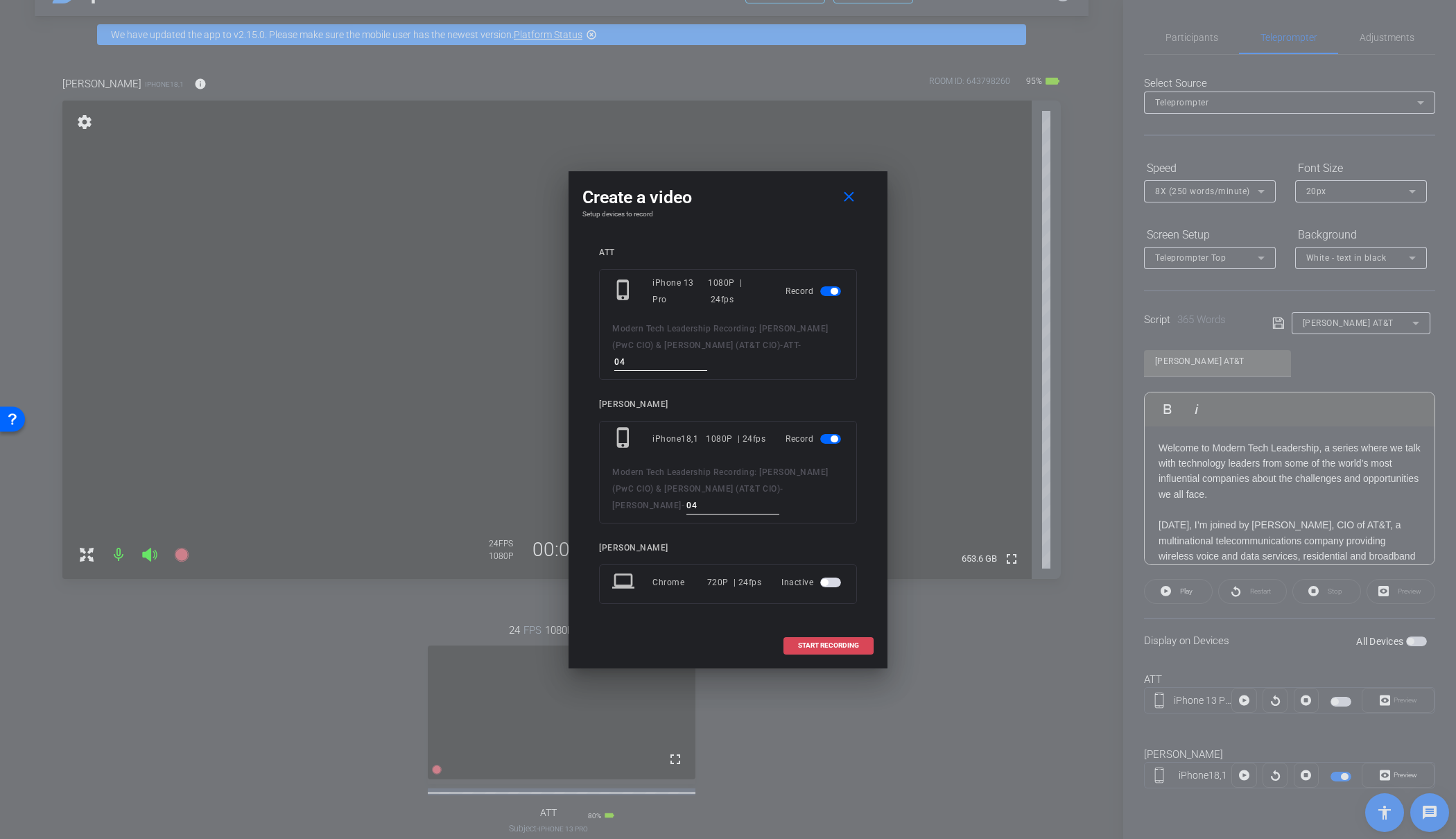
type input "04"
click at [832, 644] on span "START RECORDING" at bounding box center [828, 646] width 61 height 7
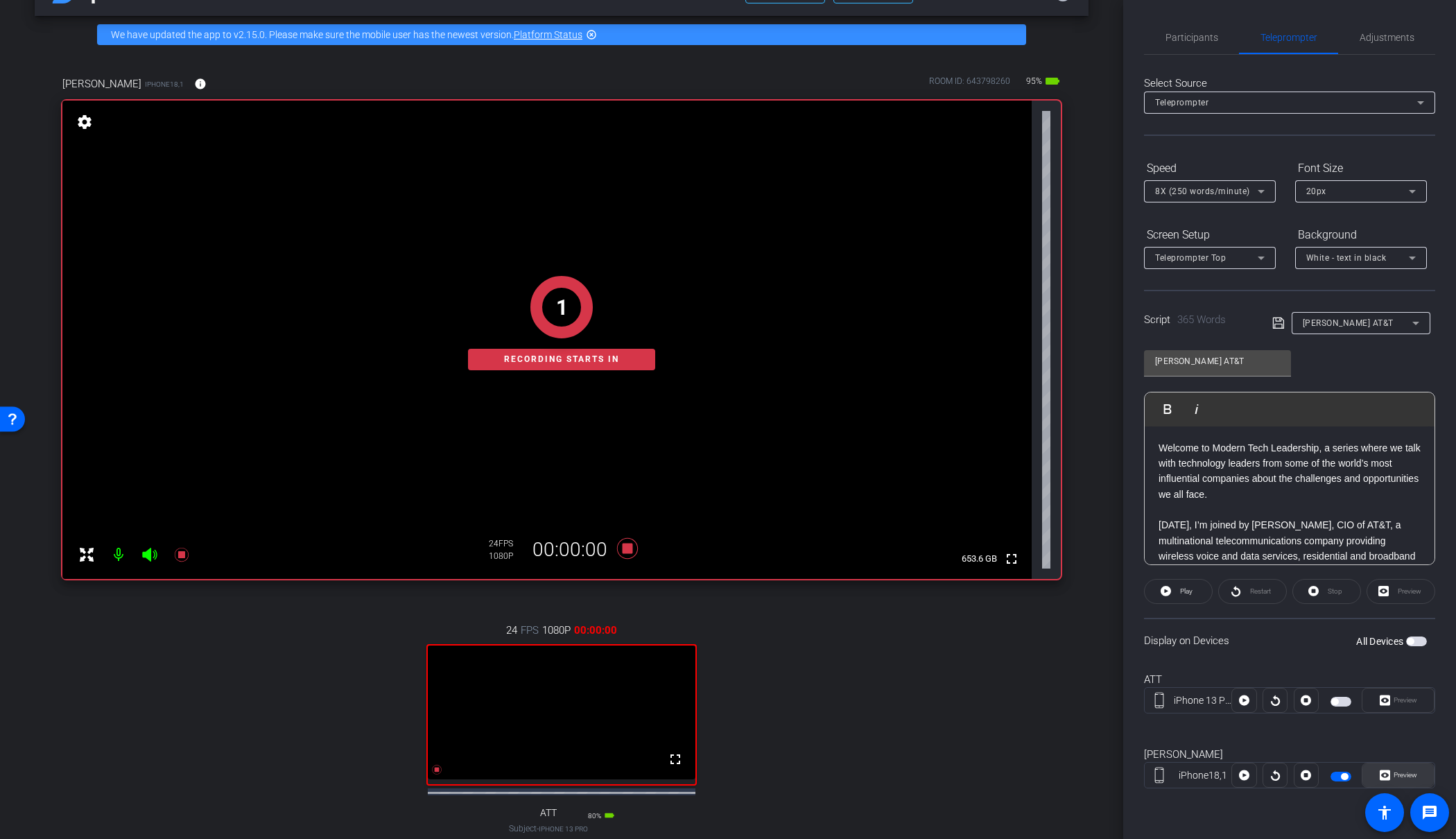
click at [1401, 773] on span "Preview" at bounding box center [1405, 774] width 23 height 7
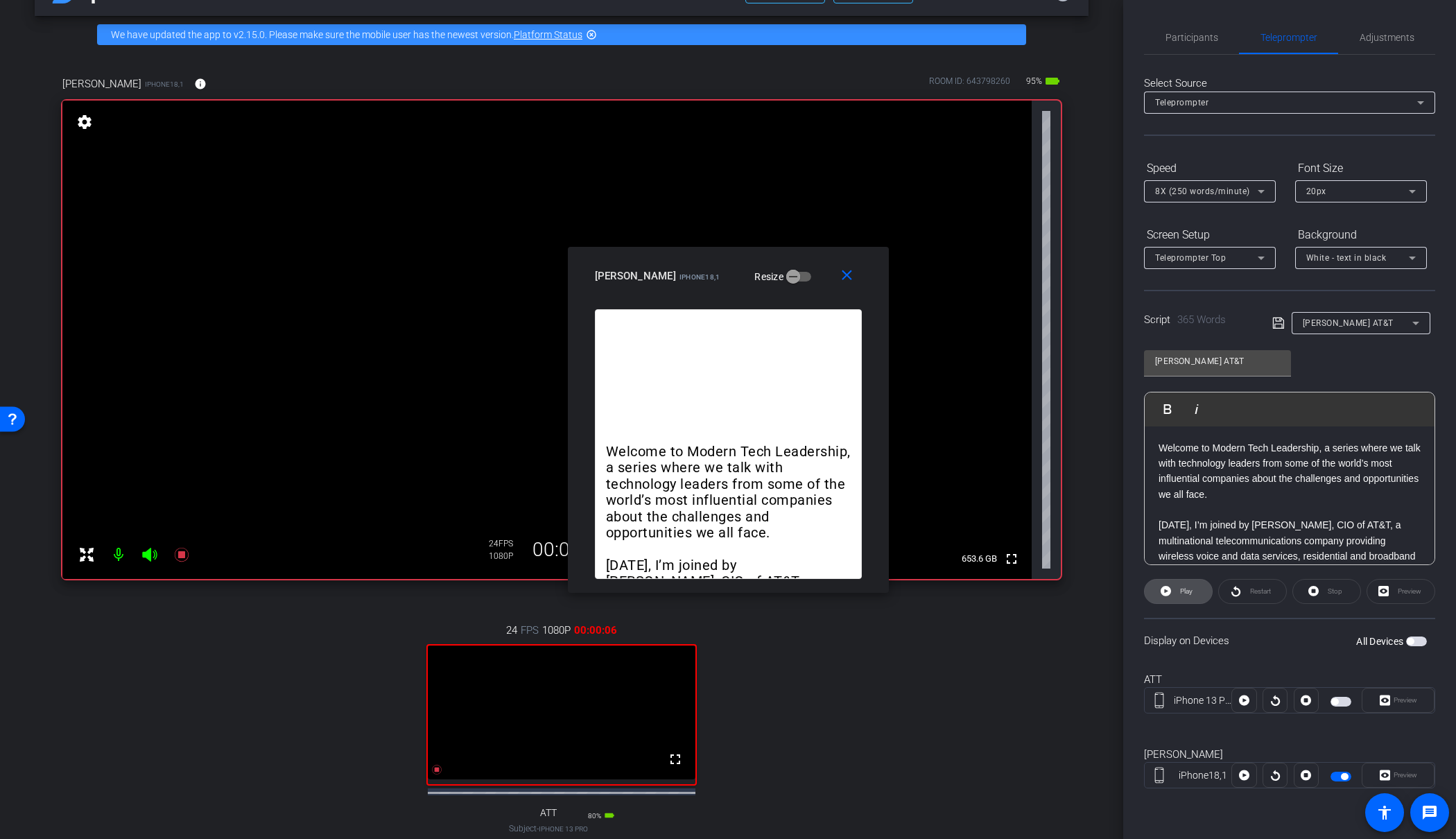
click at [1184, 591] on span "Play" at bounding box center [1186, 591] width 12 height 7
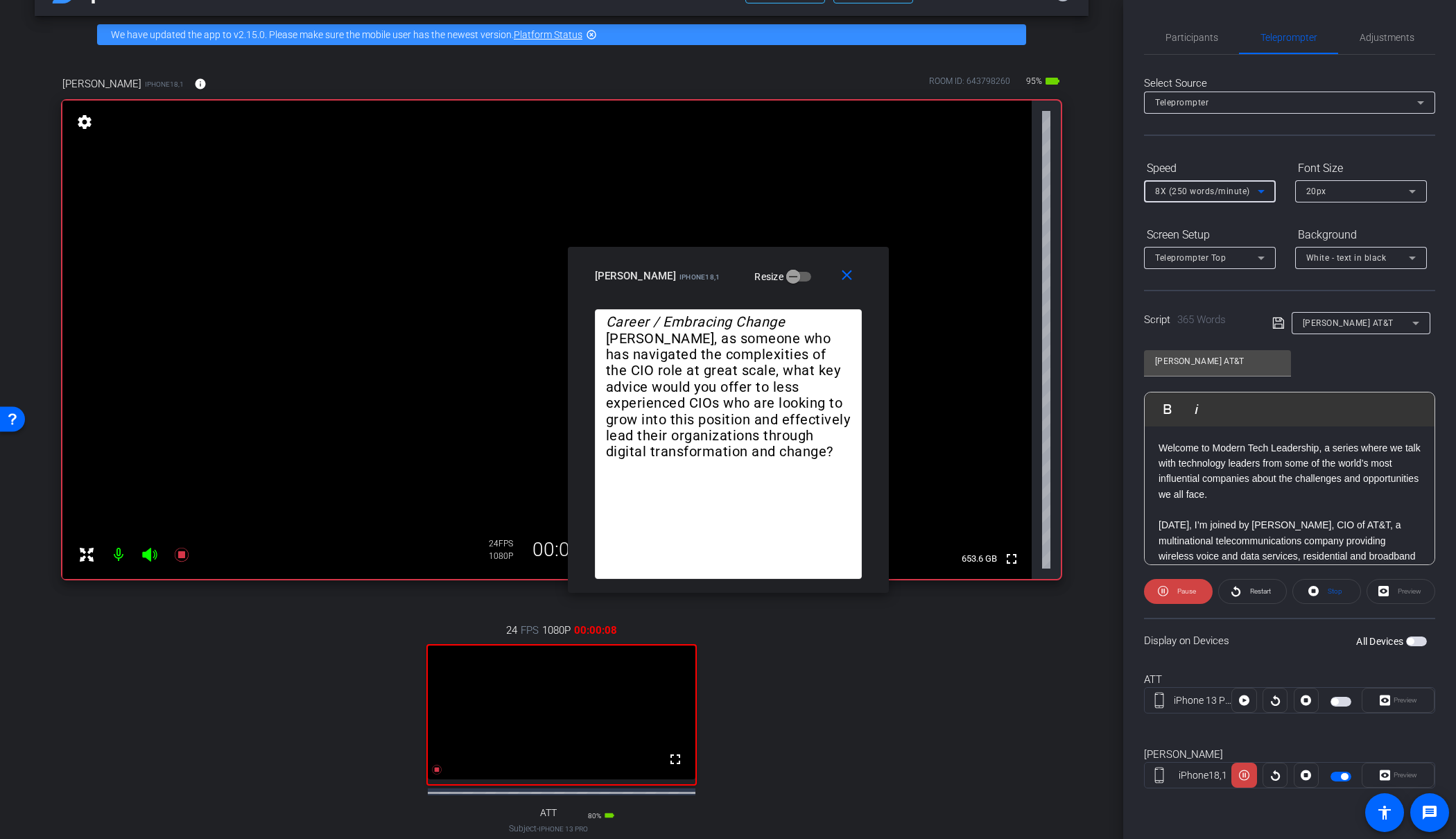
click at [1237, 192] on span "8X (250 words/minute)" at bounding box center [1202, 192] width 95 height 10
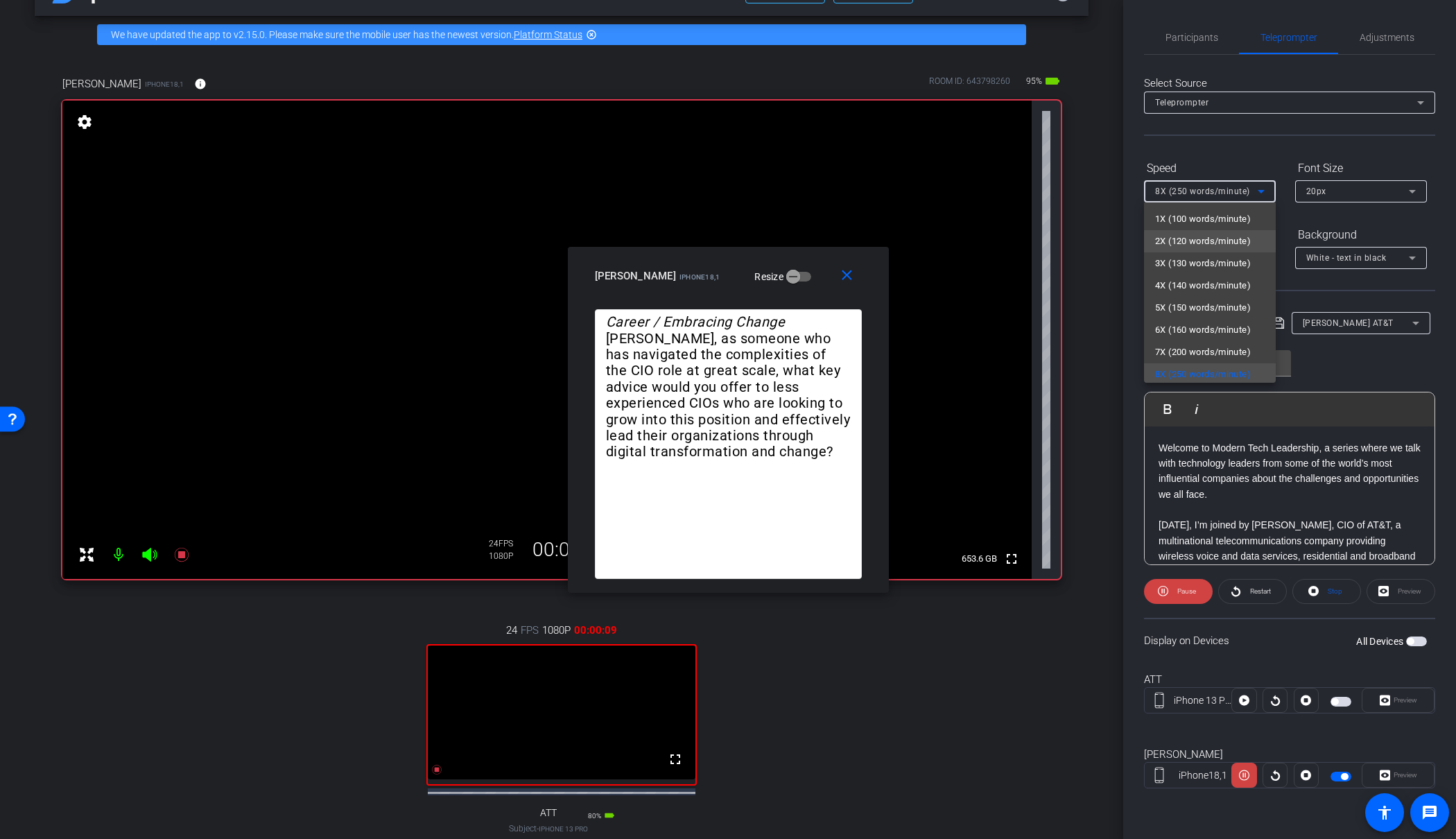
scroll to position [2, 0]
click at [1198, 278] on span "4X (140 words/minute)" at bounding box center [1203, 283] width 95 height 17
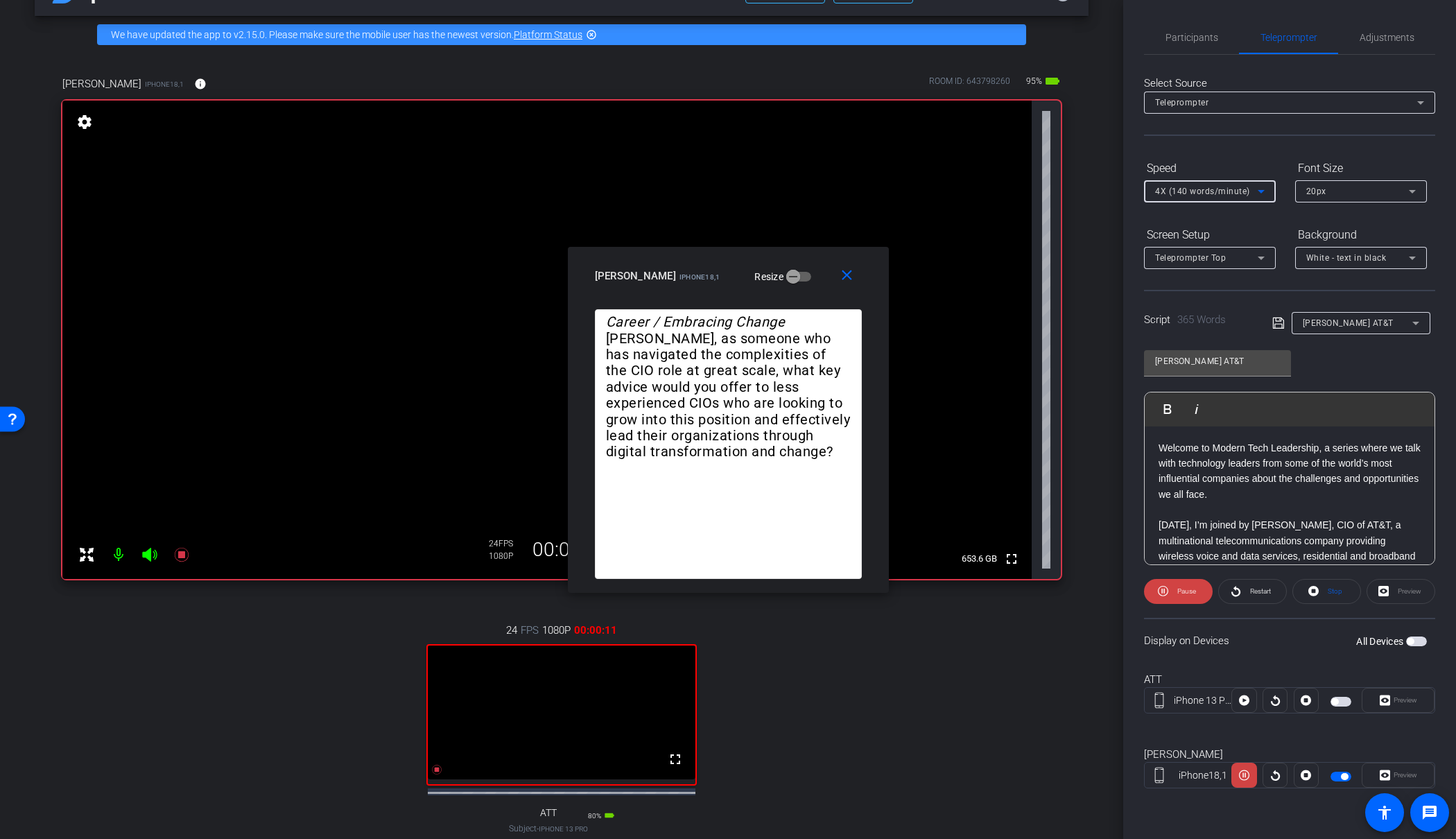
click at [1202, 192] on span "4X (140 words/minute)" at bounding box center [1202, 192] width 95 height 10
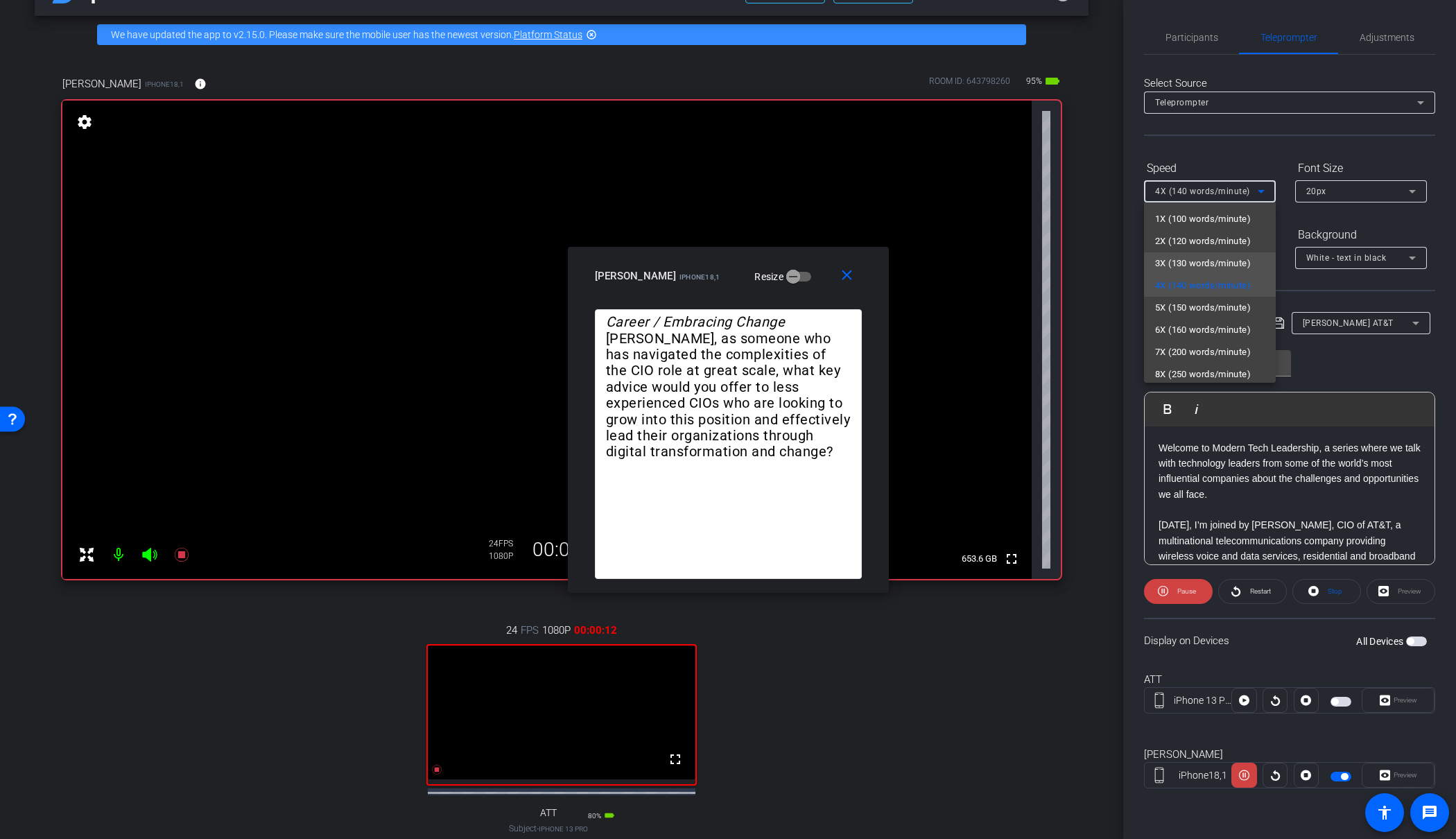
click at [1192, 259] on span "3X (130 words/minute)" at bounding box center [1203, 263] width 95 height 17
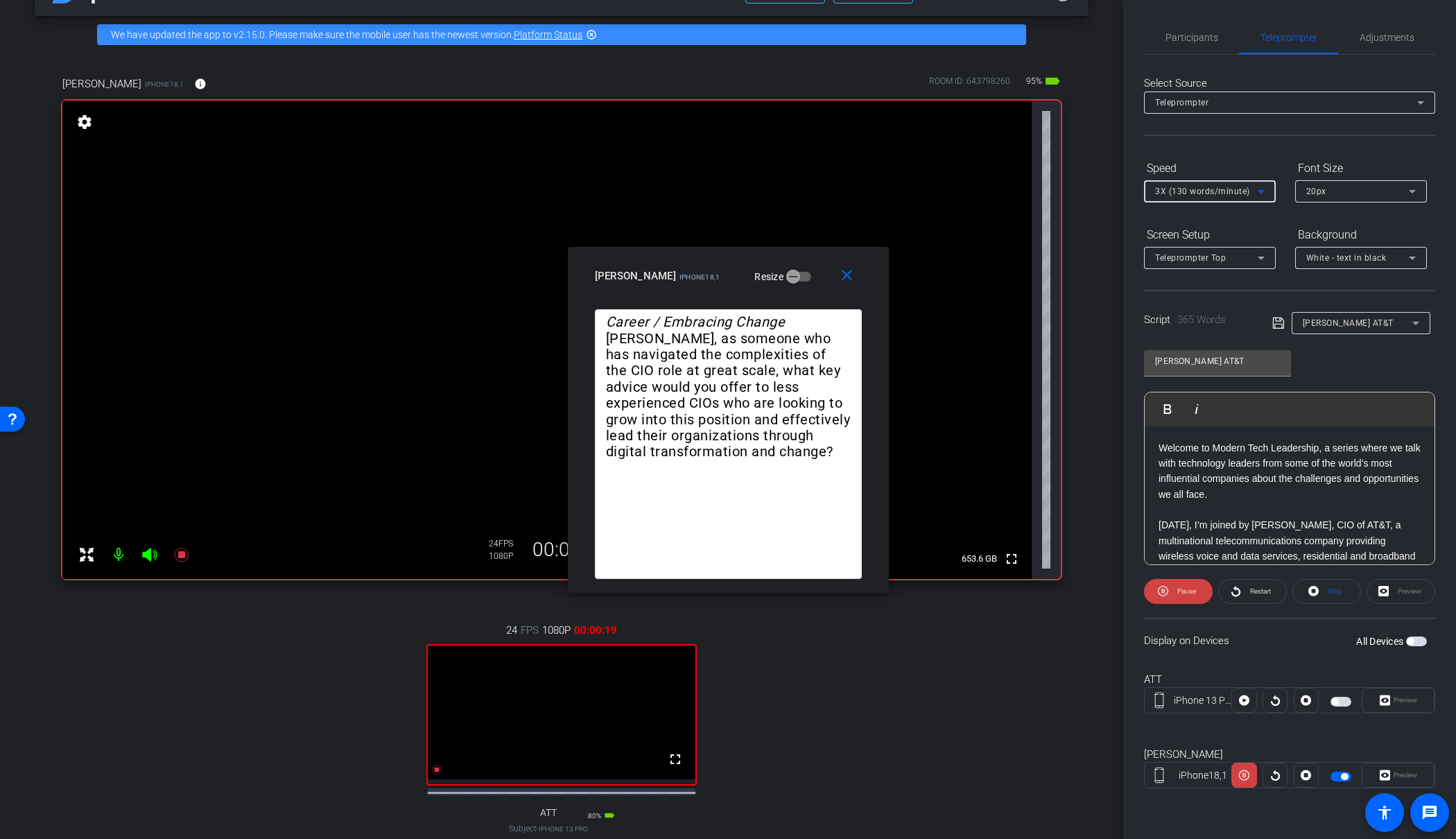
click at [1202, 192] on span "3X (130 words/minute)" at bounding box center [1202, 192] width 95 height 10
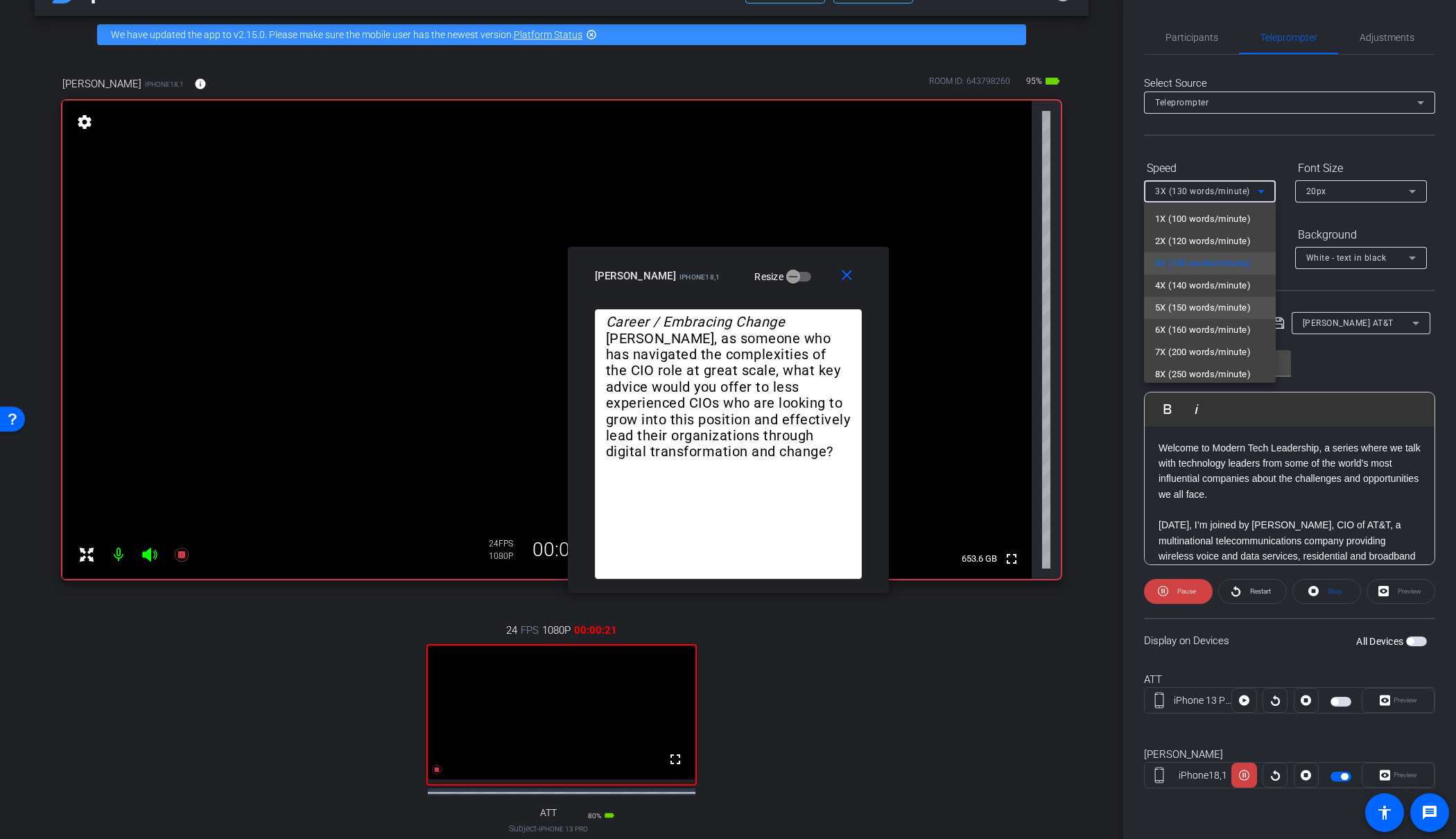
click at [1192, 304] on span "5X (150 words/minute)" at bounding box center [1203, 307] width 95 height 17
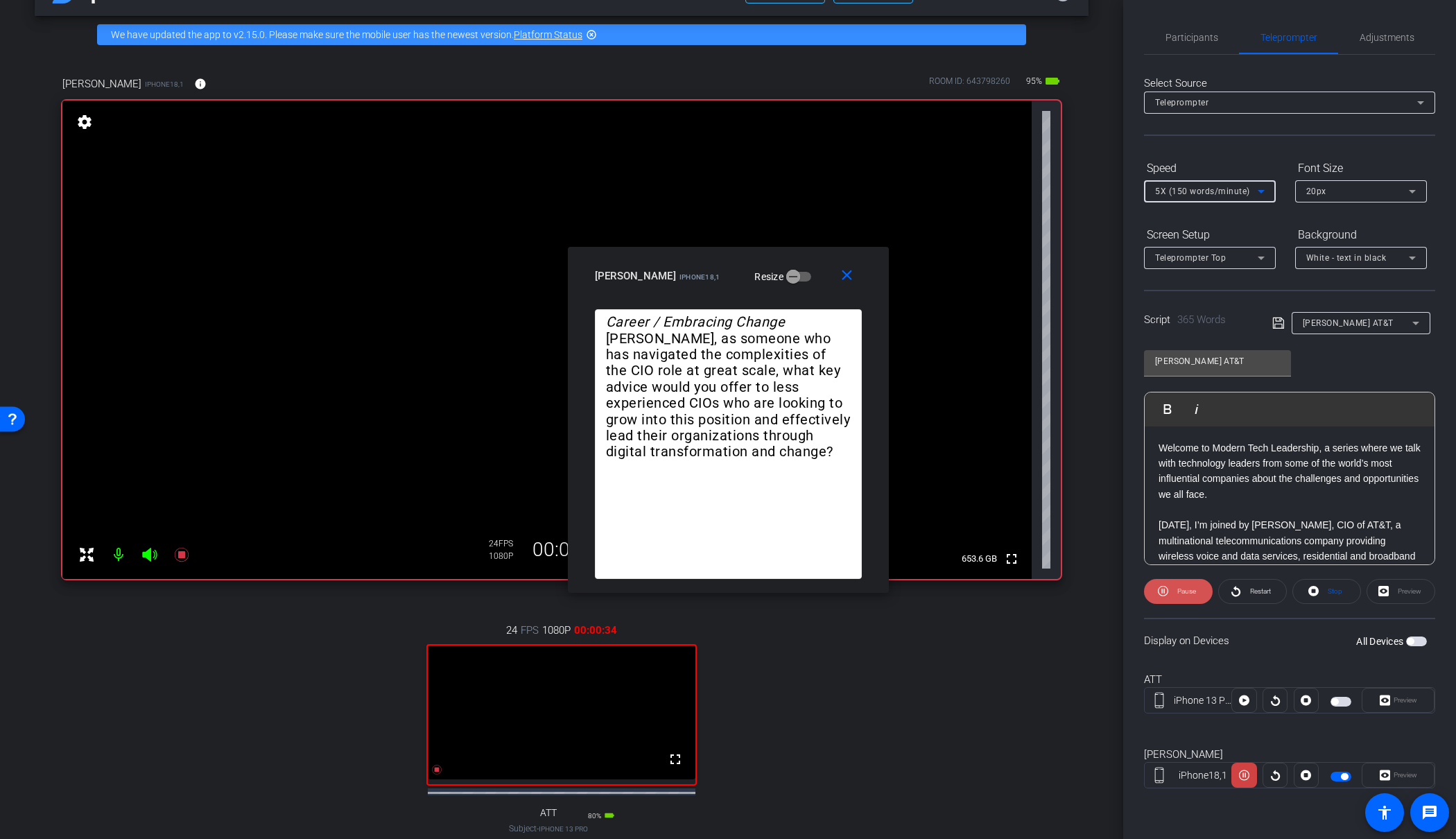
click at [1187, 585] on span "Pause" at bounding box center [1184, 591] width 22 height 19
click at [1184, 593] on span "Play" at bounding box center [1186, 591] width 12 height 7
click at [1184, 593] on span "Pause" at bounding box center [1187, 591] width 19 height 7
click at [1184, 593] on span "Play" at bounding box center [1186, 591] width 12 height 7
click at [1187, 593] on span "Pause" at bounding box center [1187, 591] width 19 height 7
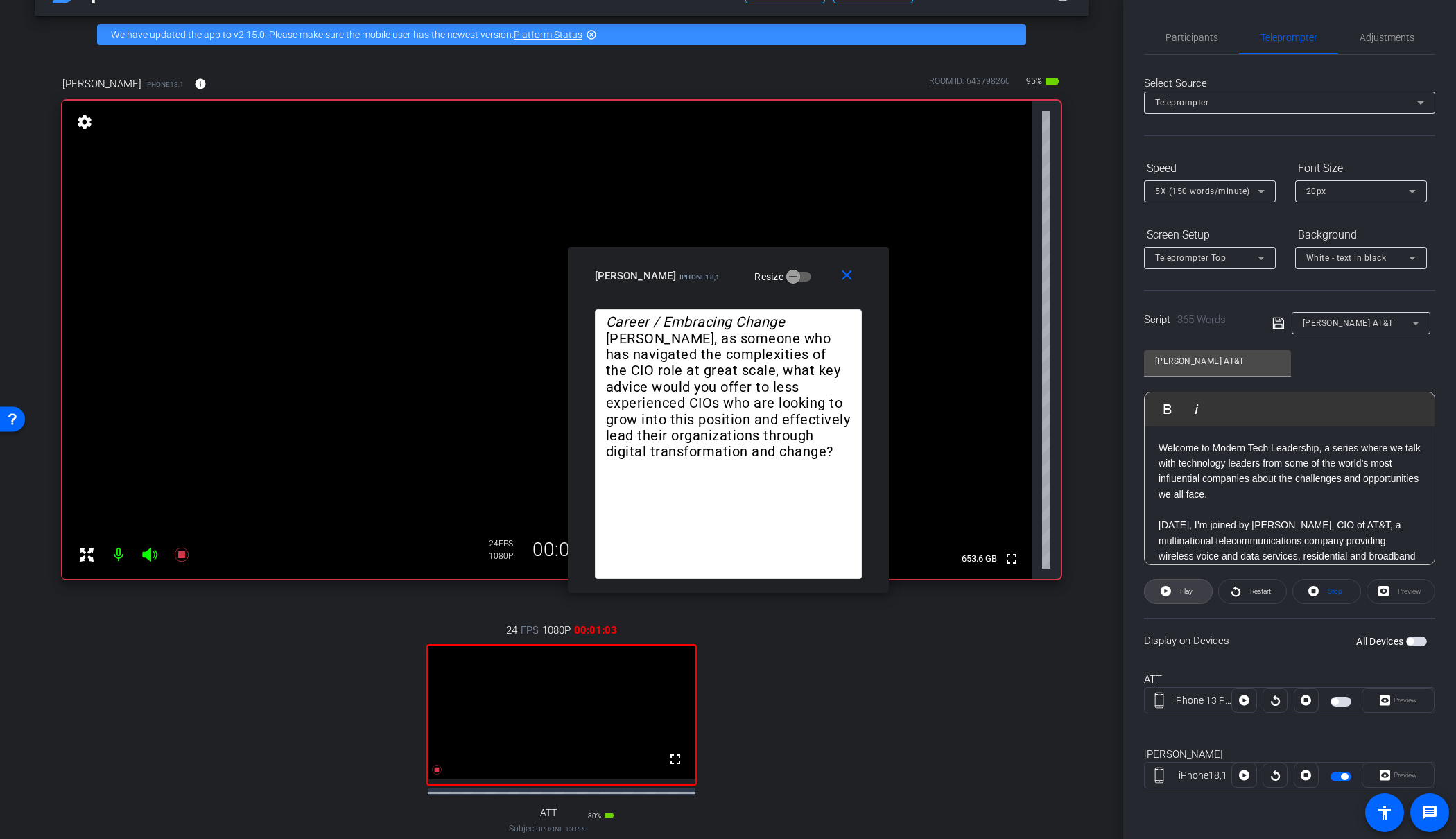
click at [1187, 593] on span "Play" at bounding box center [1186, 591] width 12 height 7
click at [1187, 593] on span "Pause" at bounding box center [1187, 591] width 19 height 7
click at [1187, 593] on span "Play" at bounding box center [1186, 591] width 12 height 7
click at [1187, 593] on span "Pause" at bounding box center [1187, 591] width 19 height 7
drag, startPoint x: 844, startPoint y: 276, endPoint x: 834, endPoint y: 293, distance: 19.7
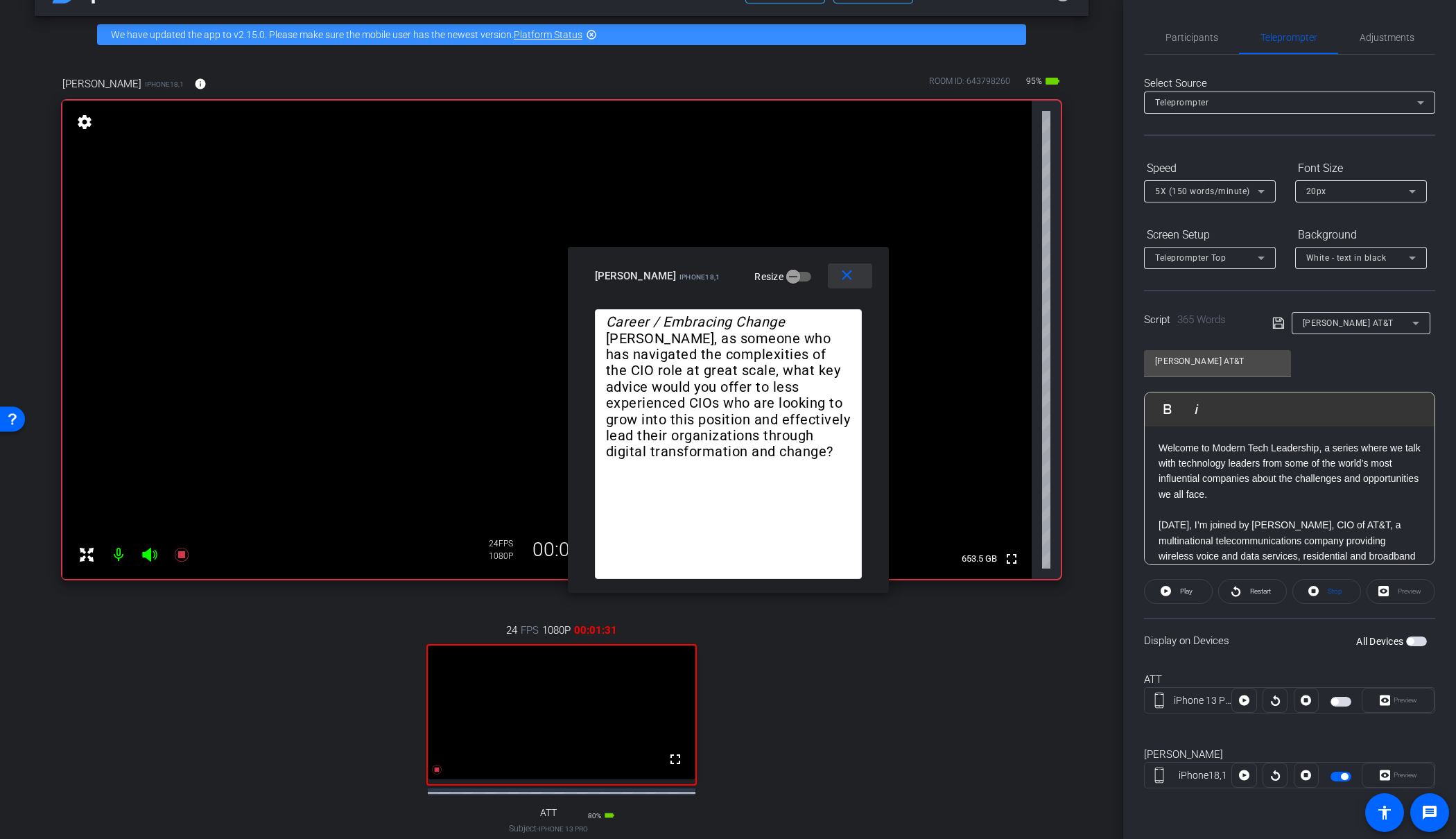
click at [844, 276] on mat-icon "close" at bounding box center [847, 275] width 17 height 17
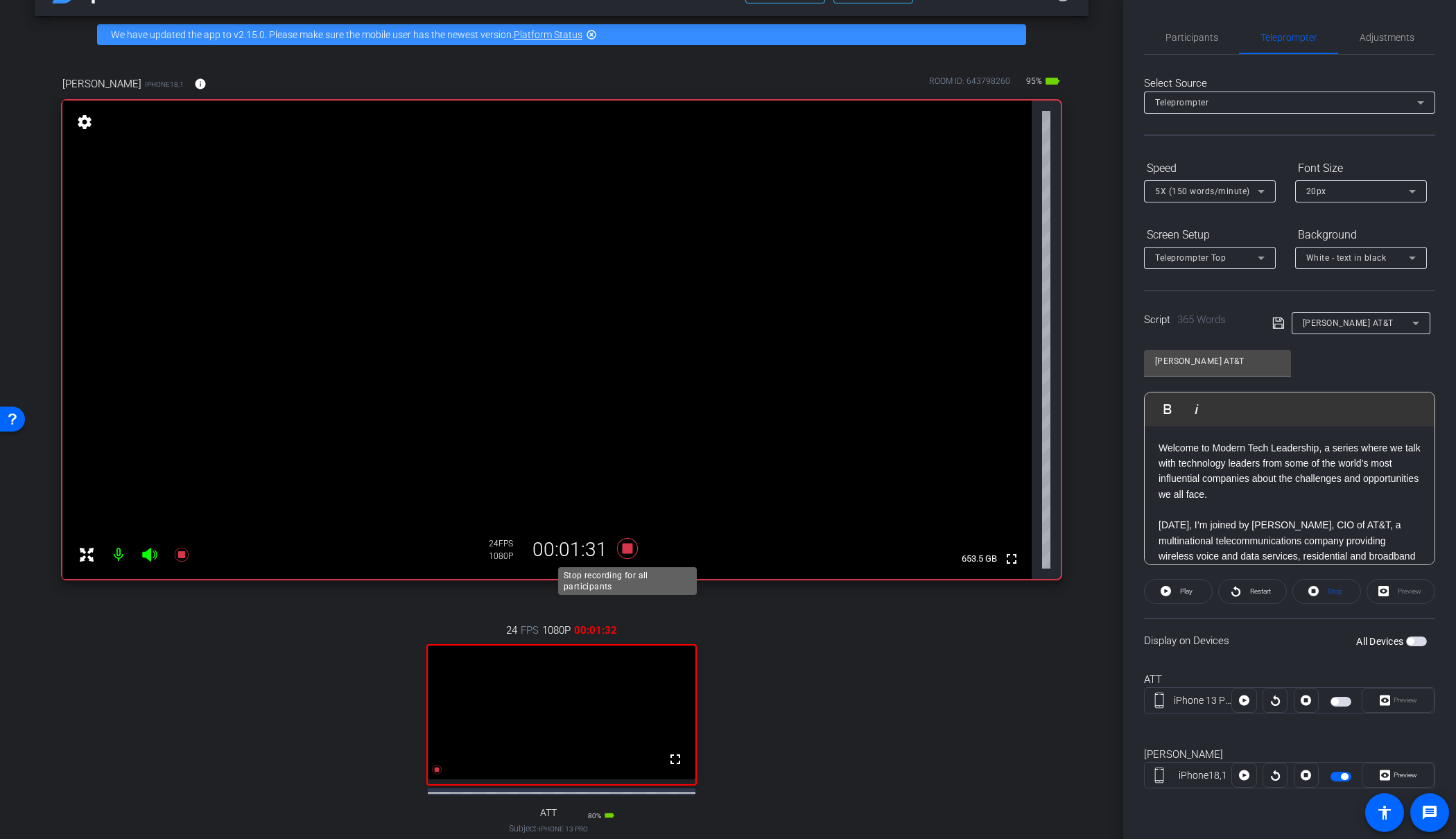
click at [629, 551] on icon at bounding box center [628, 549] width 21 height 21
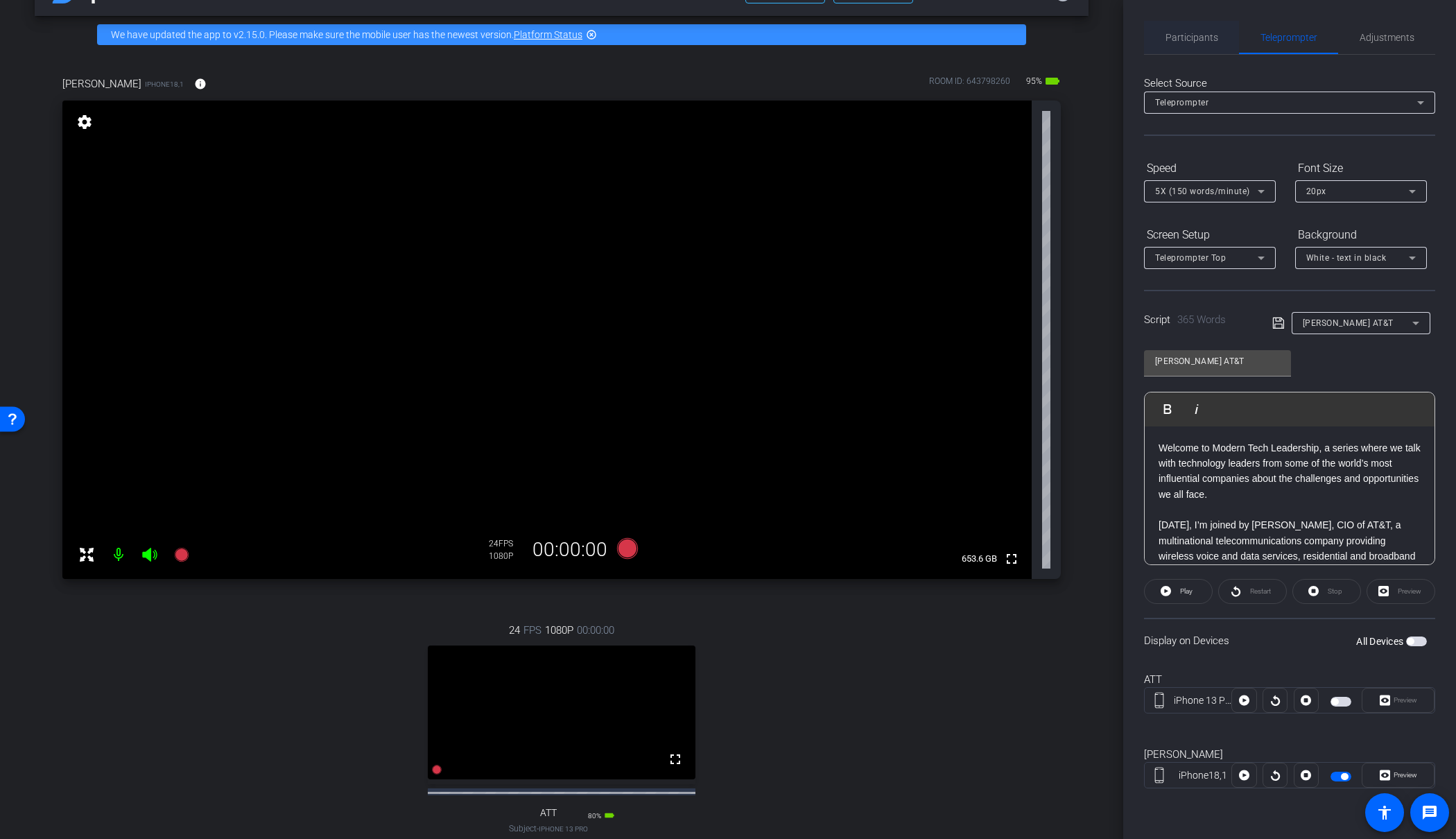
click at [1193, 51] on span "Participants" at bounding box center [1191, 37] width 53 height 33
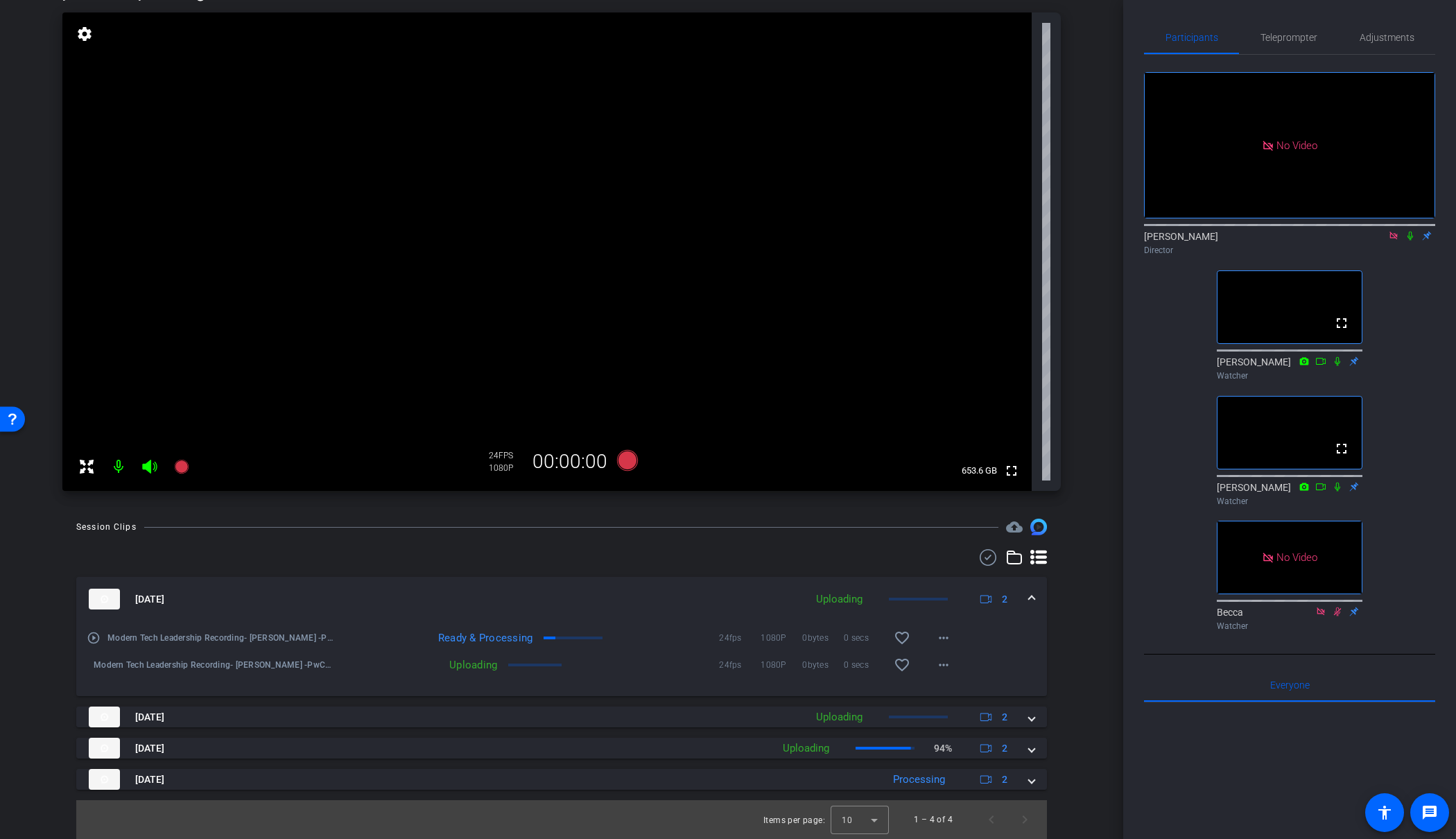
scroll to position [132, 0]
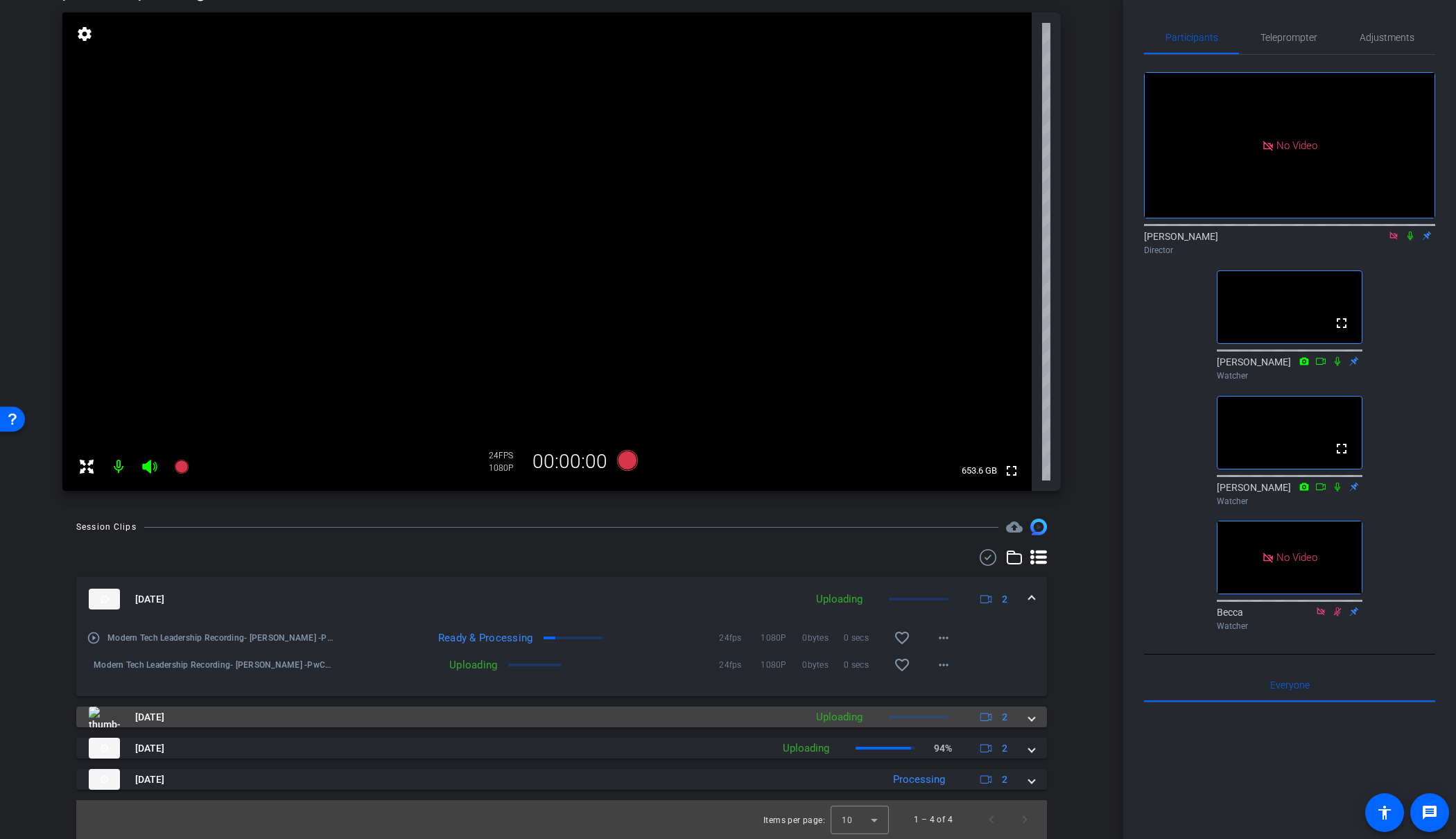
click at [1039, 712] on mat-expansion-panel-header "Sep 23, 2025 Uploading 2" at bounding box center [561, 718] width 971 height 21
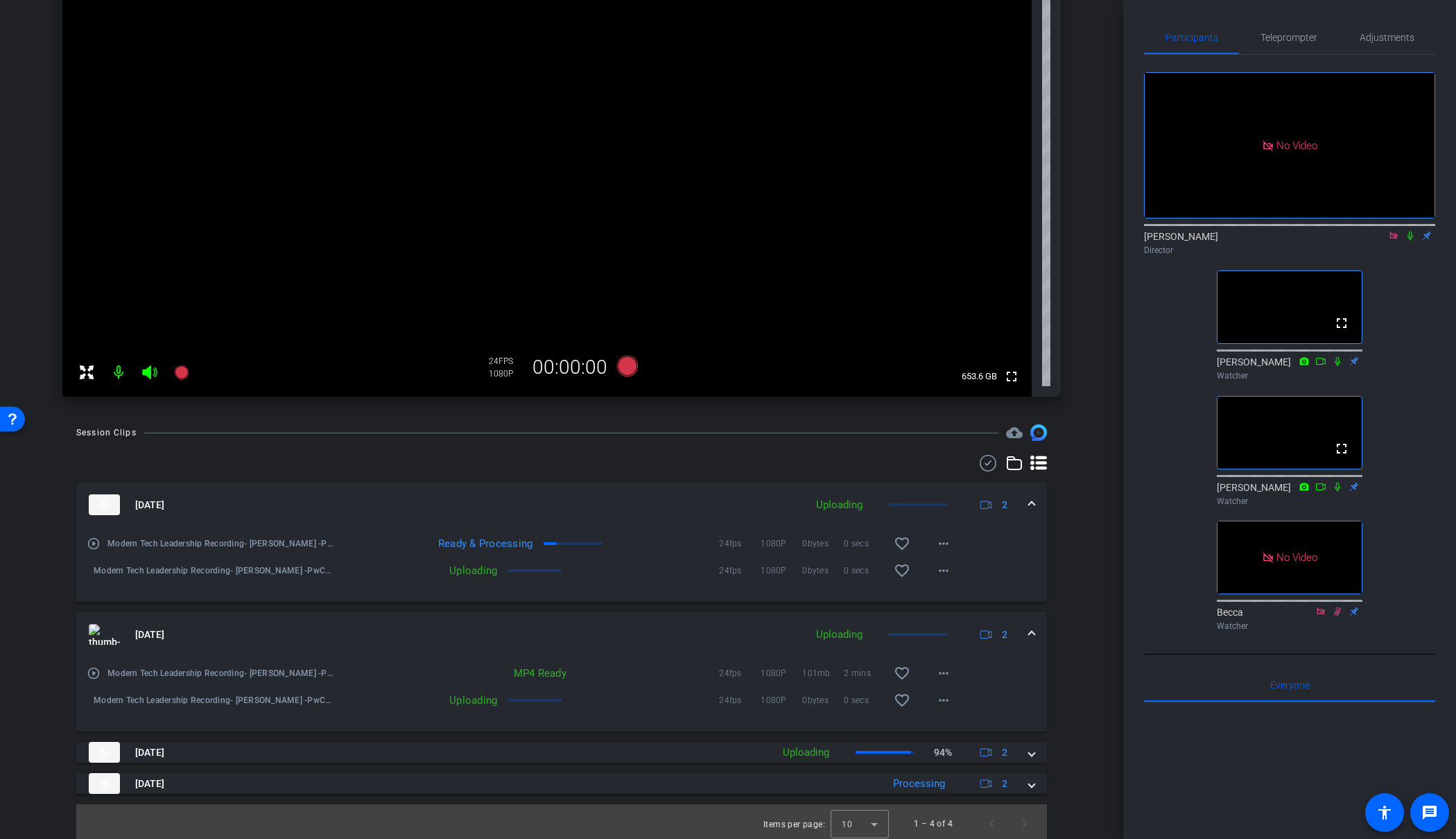
scroll to position [227, 0]
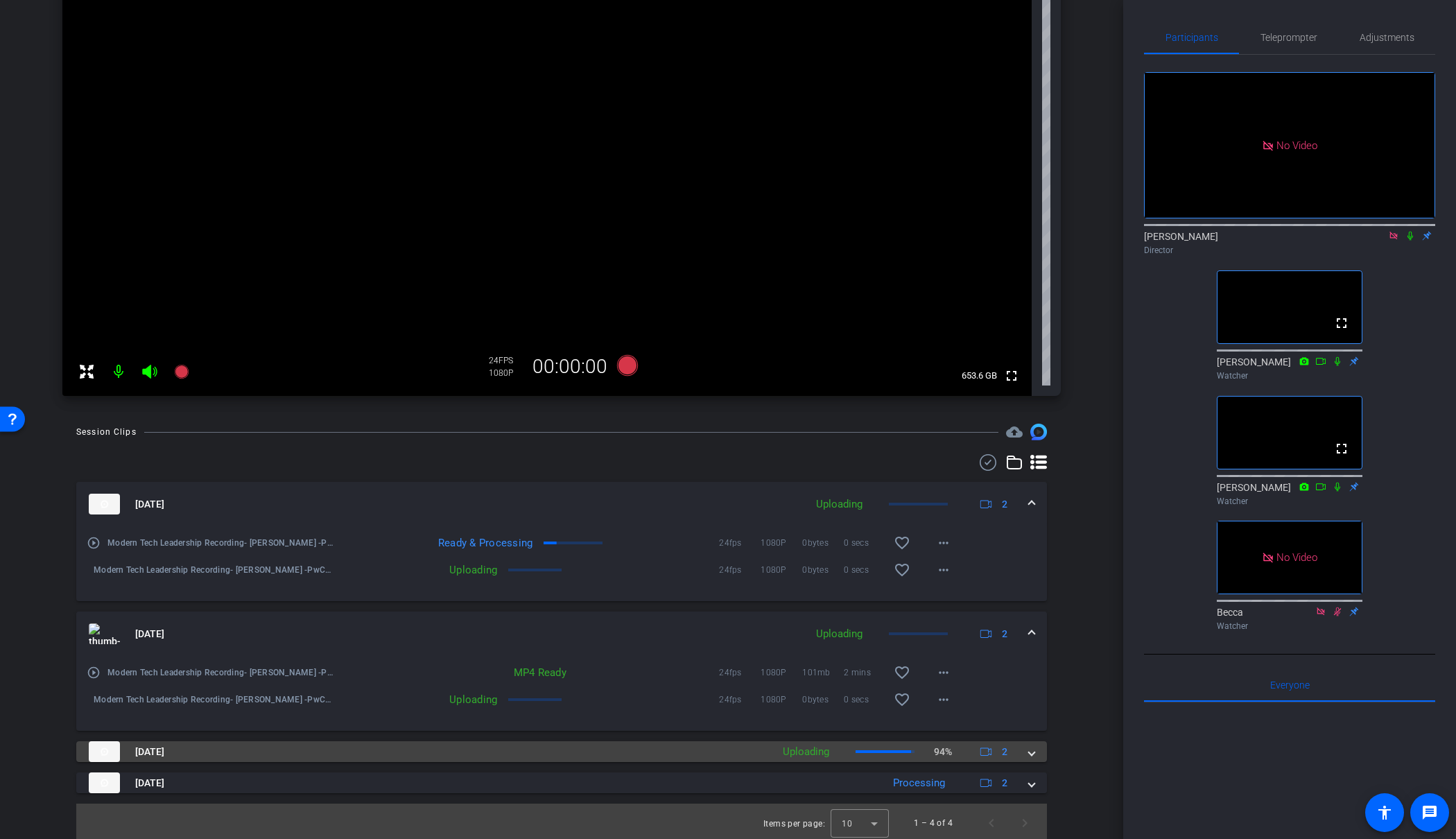
click at [1025, 755] on div "Sep 23, 2025 Uploading 94% 2" at bounding box center [559, 752] width 941 height 21
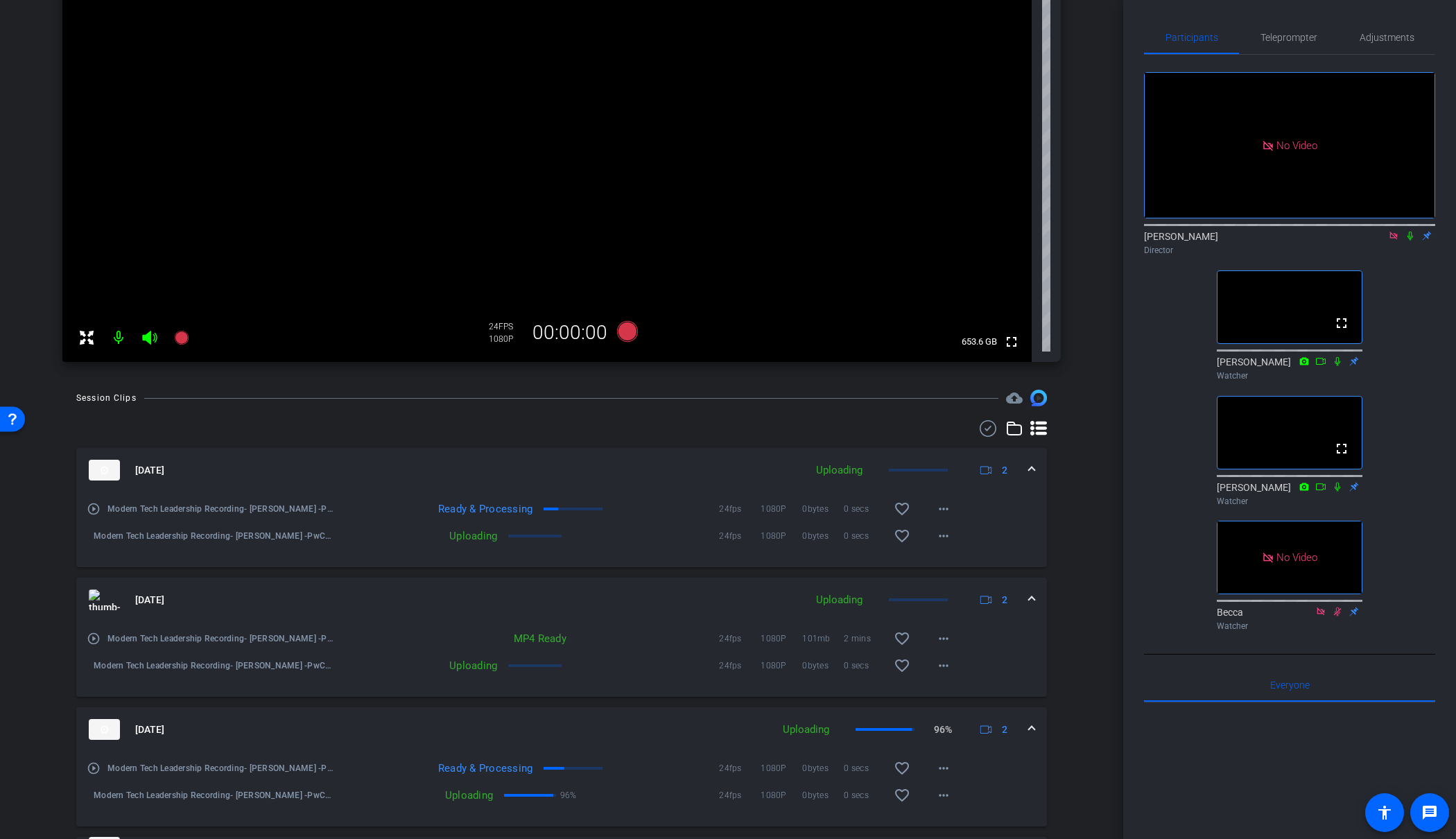
scroll to position [261, 0]
click at [1408, 231] on icon at bounding box center [1411, 235] width 11 height 10
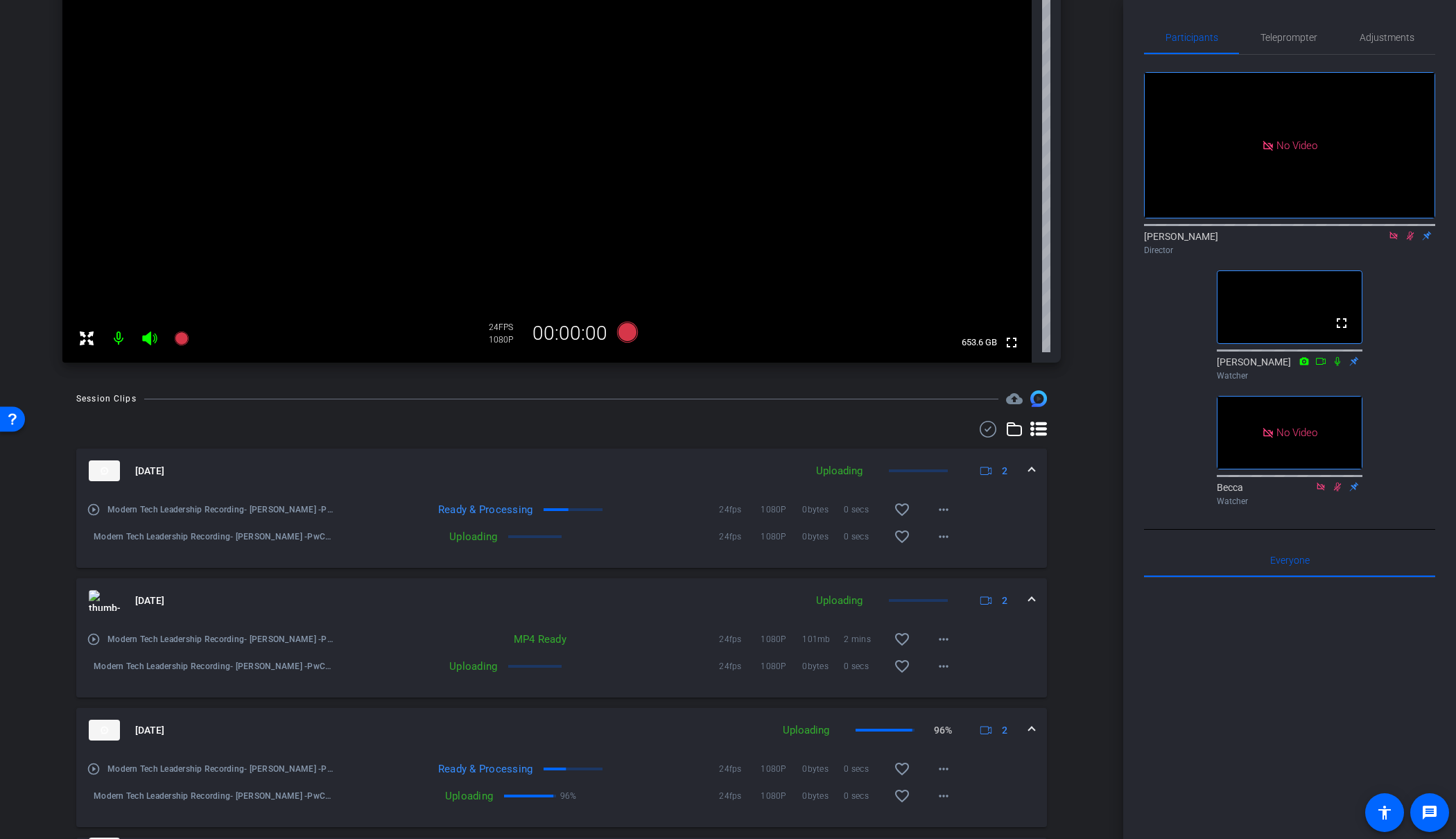
click at [1411, 231] on icon at bounding box center [1411, 235] width 11 height 10
click at [1412, 231] on icon at bounding box center [1411, 235] width 11 height 10
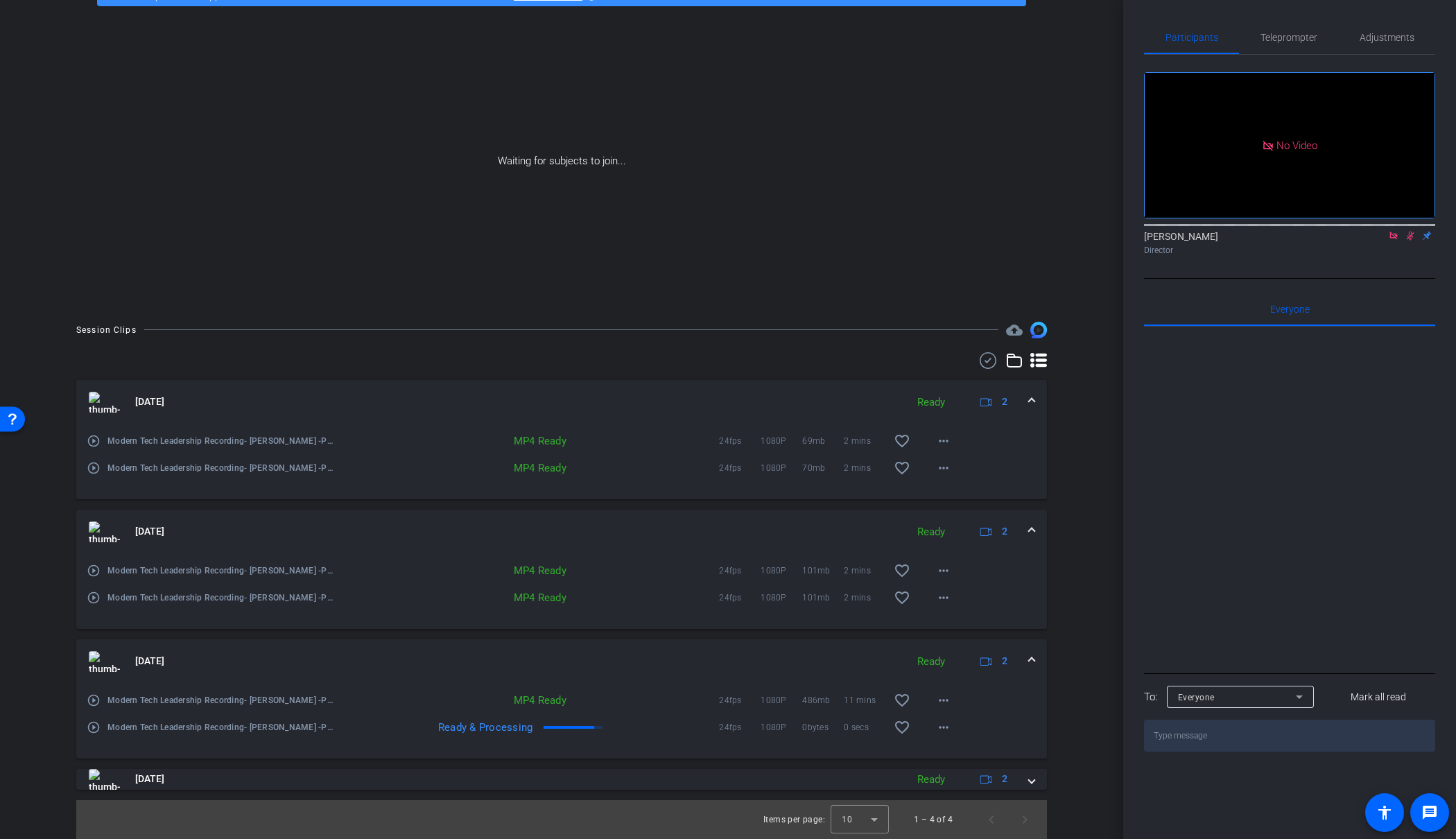
scroll to position [0, 0]
